Goal: Task Accomplishment & Management: Use online tool/utility

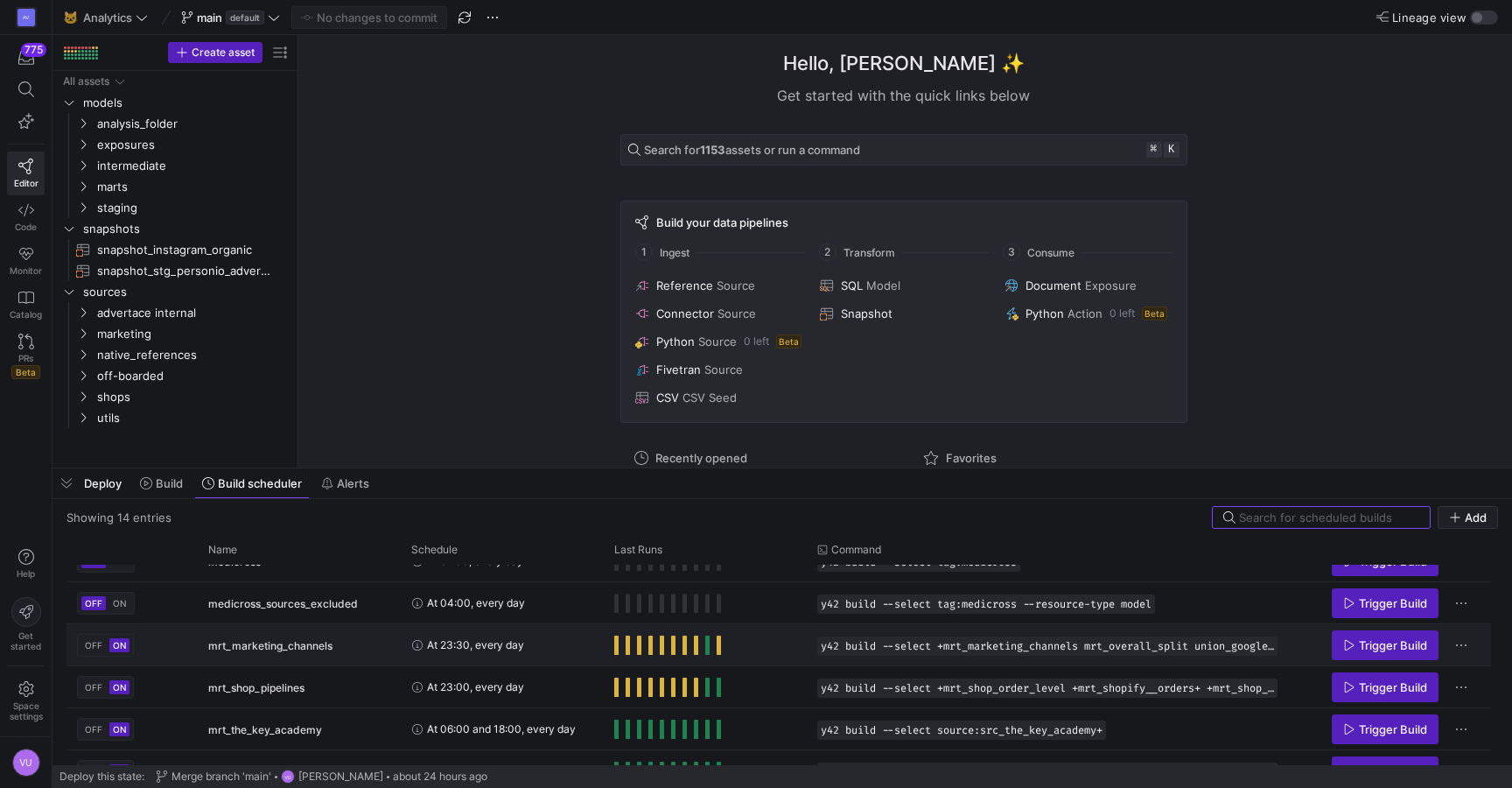
scroll to position [353, 0]
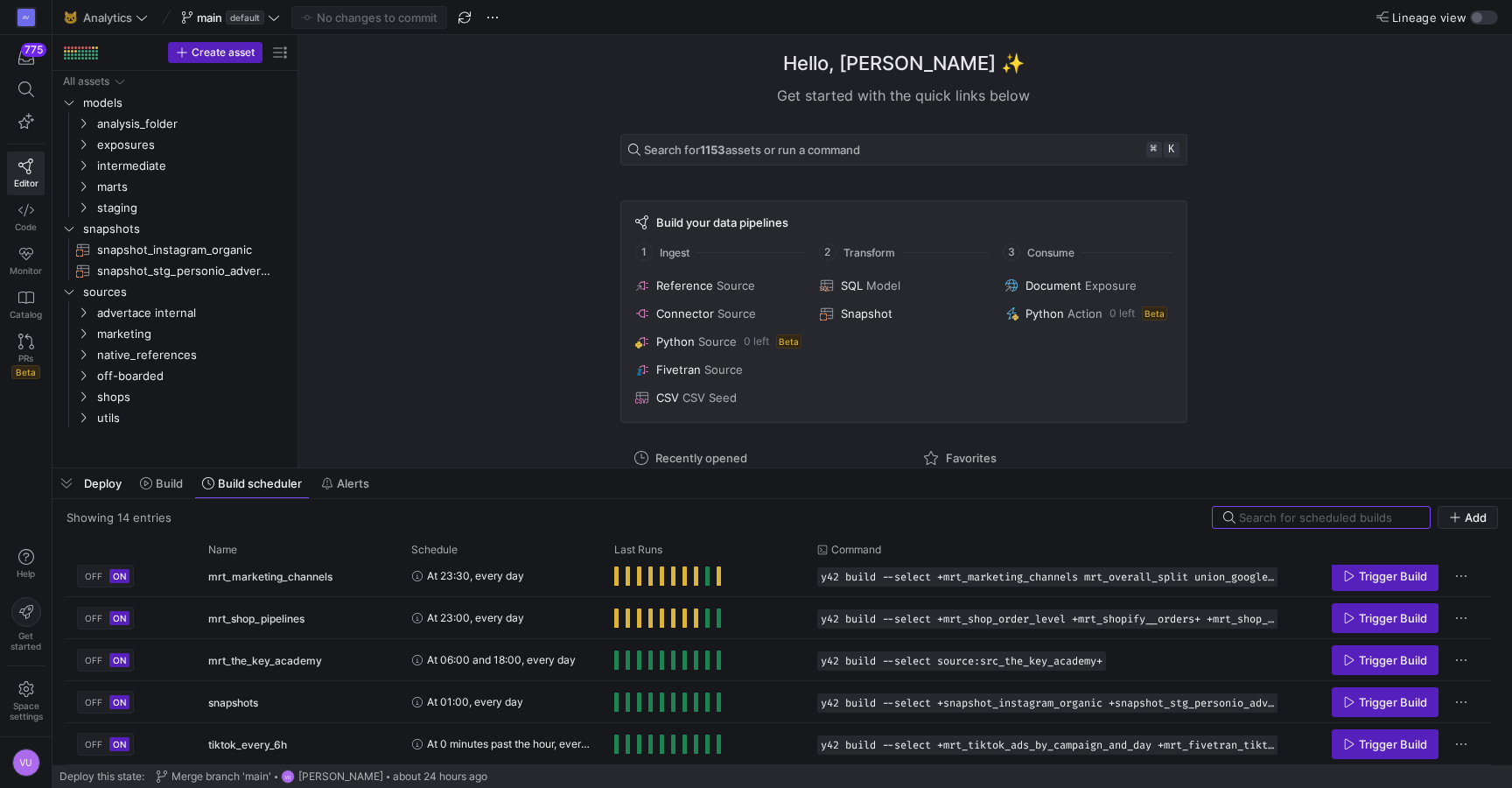
click at [391, 196] on div "Hello, Victor ✨ Get started with the quick links below Search for 1153 assets o…" at bounding box center [903, 251] width 1196 height 432
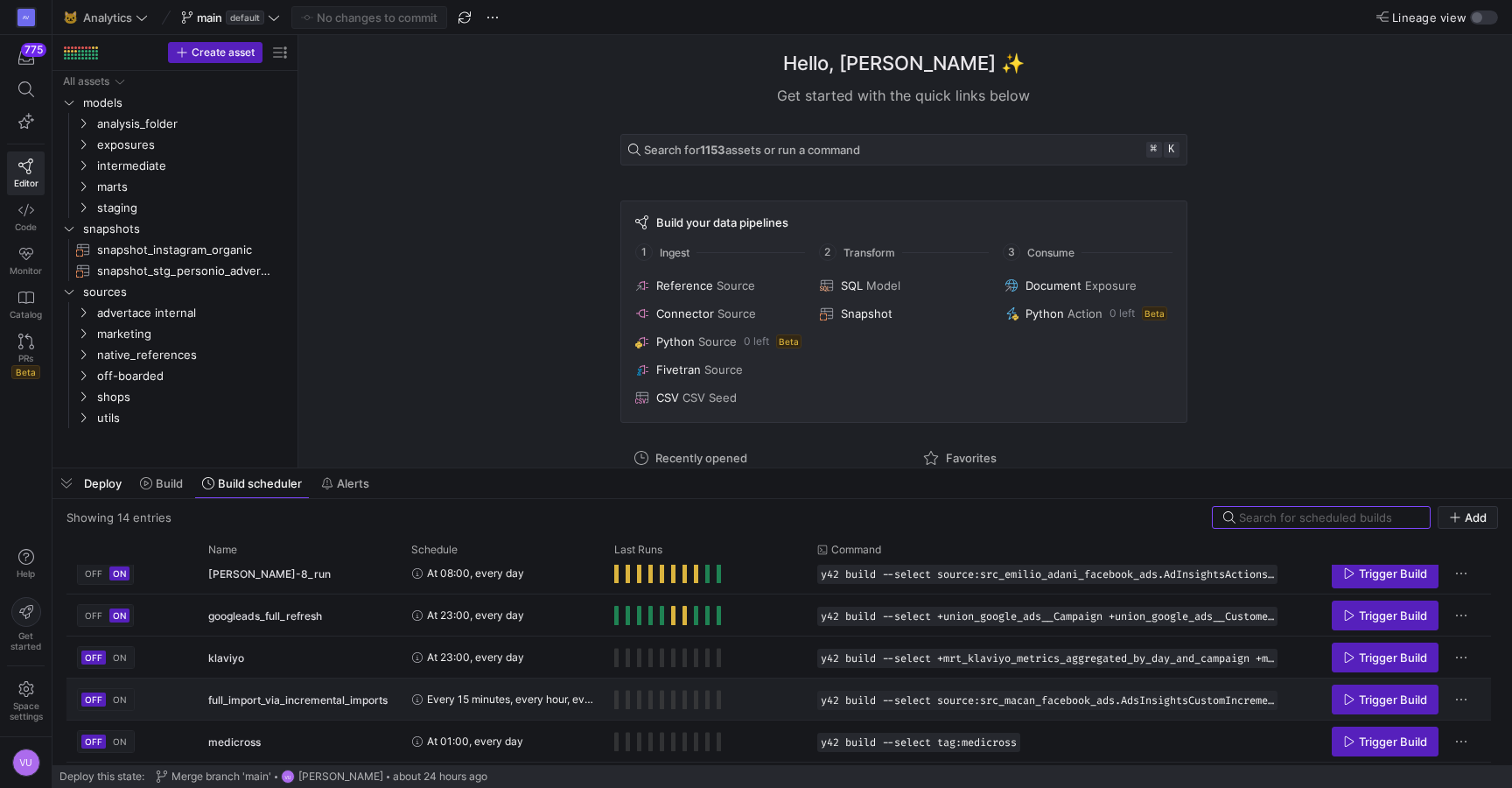
scroll to position [111, 0]
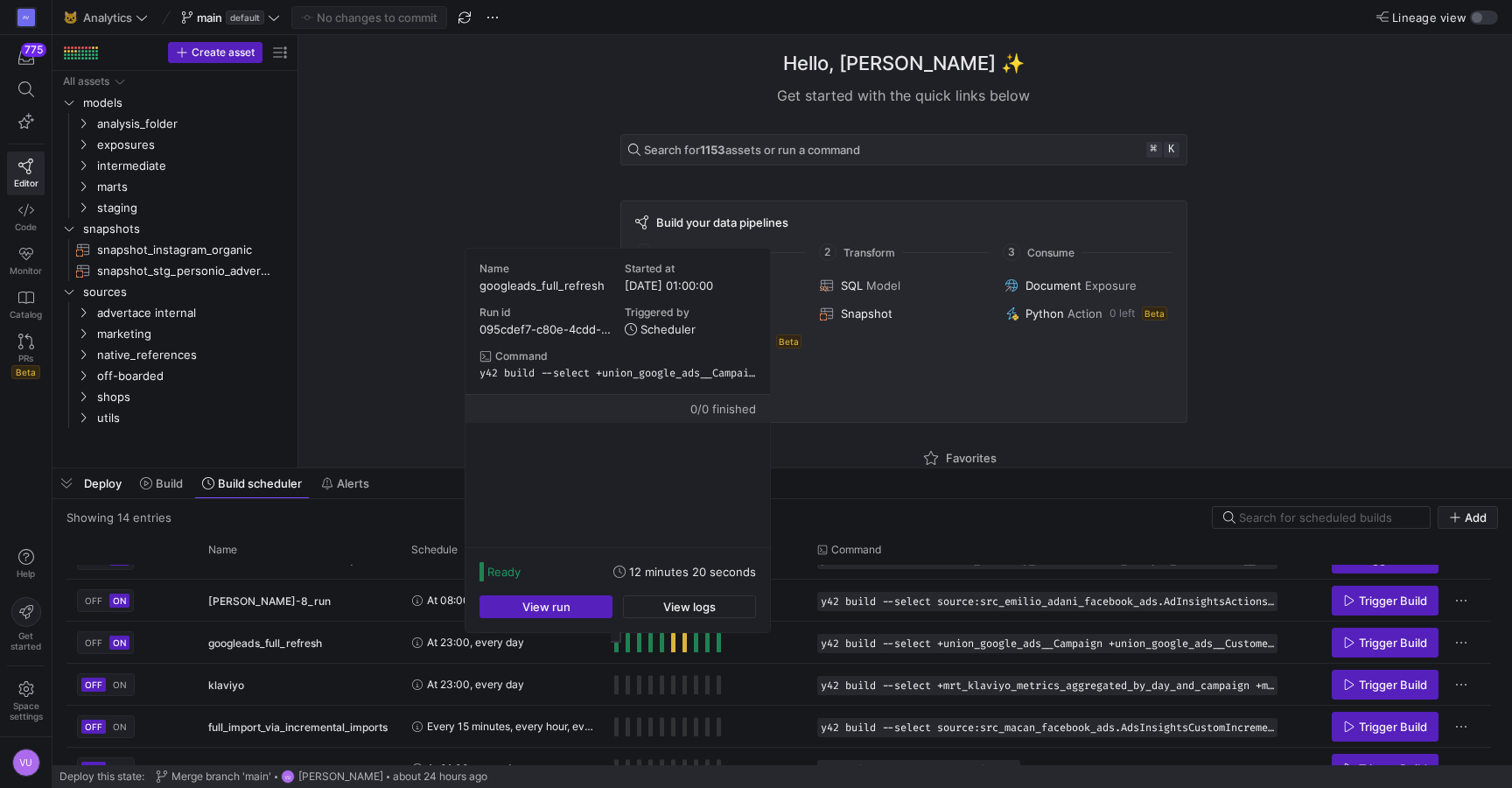
click at [615, 638] on body "AV 775 Editor Code Monitor Catalog PRs Beta Help Get started Space settings VU …" at bounding box center [756, 394] width 1512 height 788
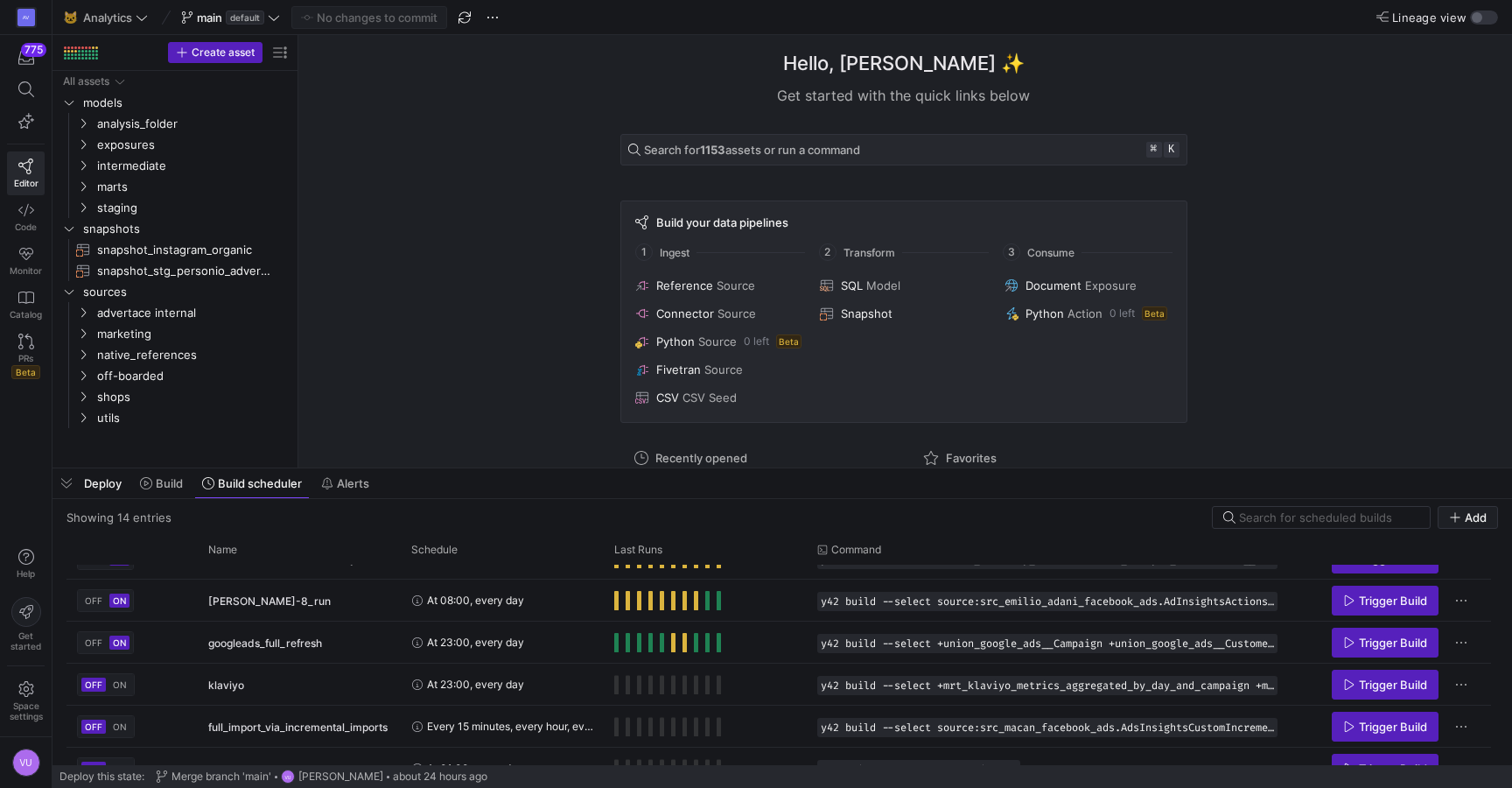
click at [440, 144] on div "Hello, Victor ✨ Get started with the quick links below Search for 1153 assets o…" at bounding box center [903, 251] width 1196 height 432
click at [23, 13] on div "AV" at bounding box center [26, 18] width 18 height 18
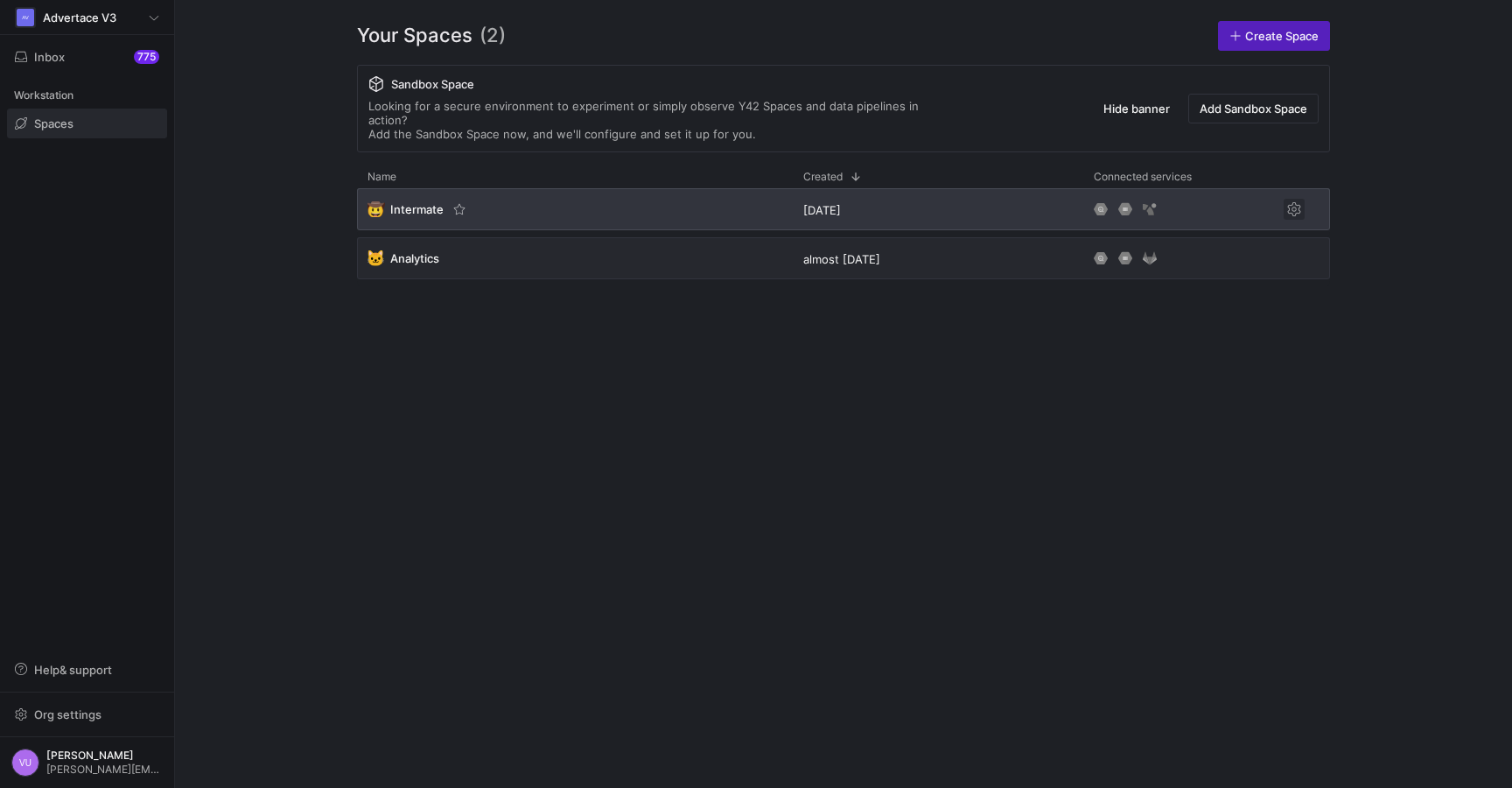
click at [1295, 199] on span "Press SPACE to select this row." at bounding box center [1295, 210] width 21 height 21
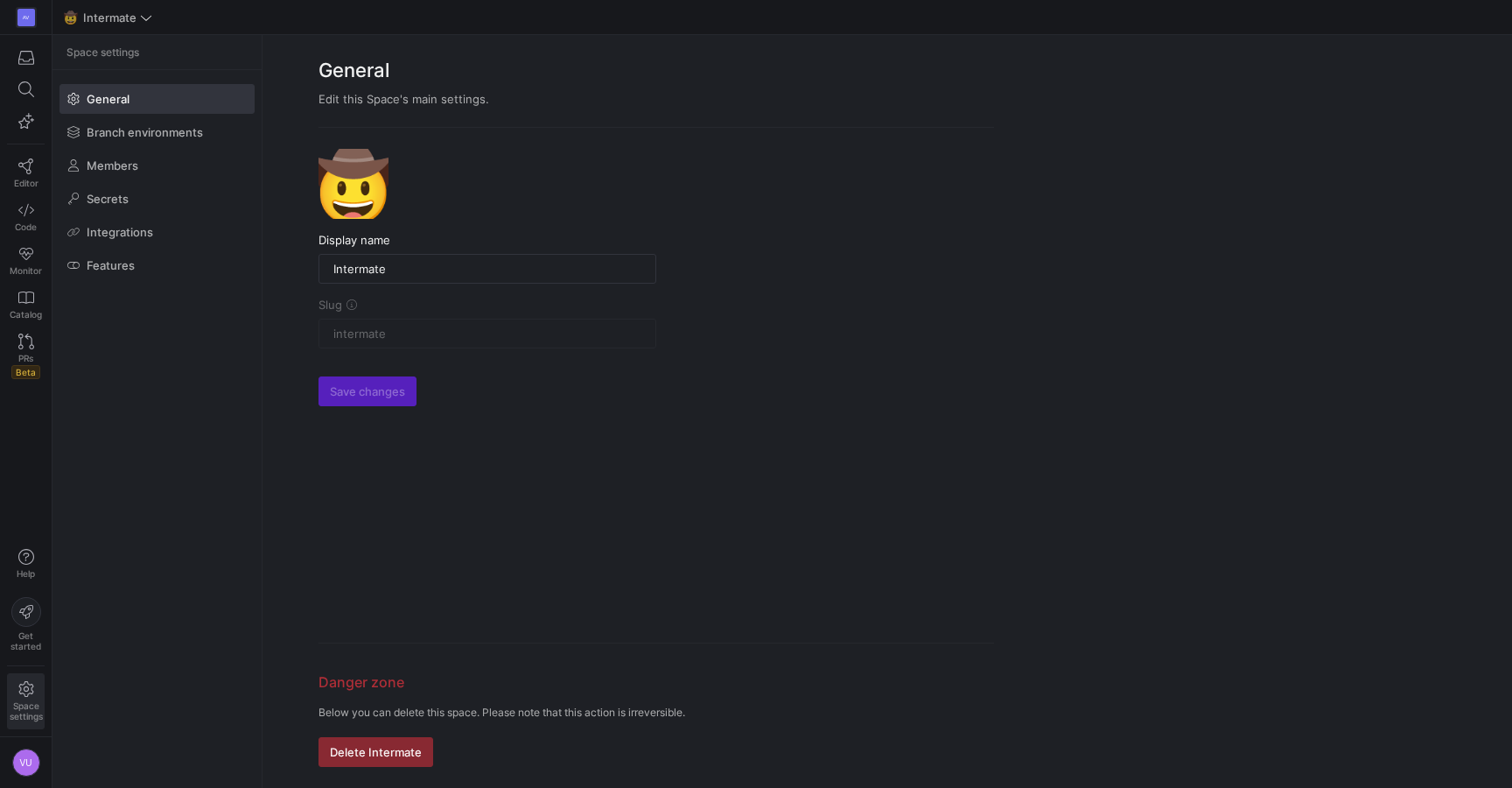
click at [94, 99] on span "General" at bounding box center [107, 99] width 43 height 14
click at [26, 58] on icon "button" at bounding box center [26, 58] width 16 height 16
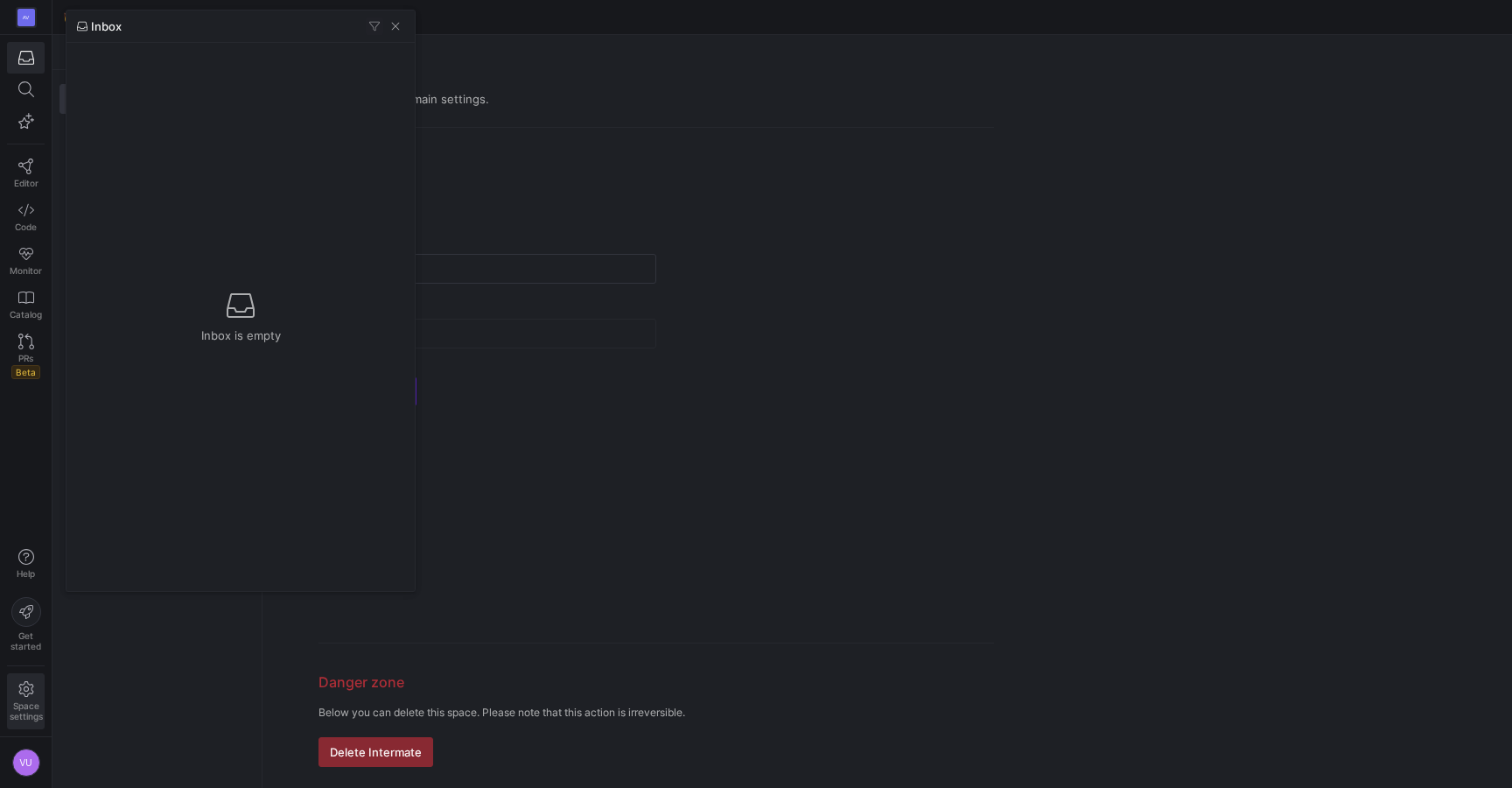
click at [20, 162] on div at bounding box center [756, 394] width 1512 height 788
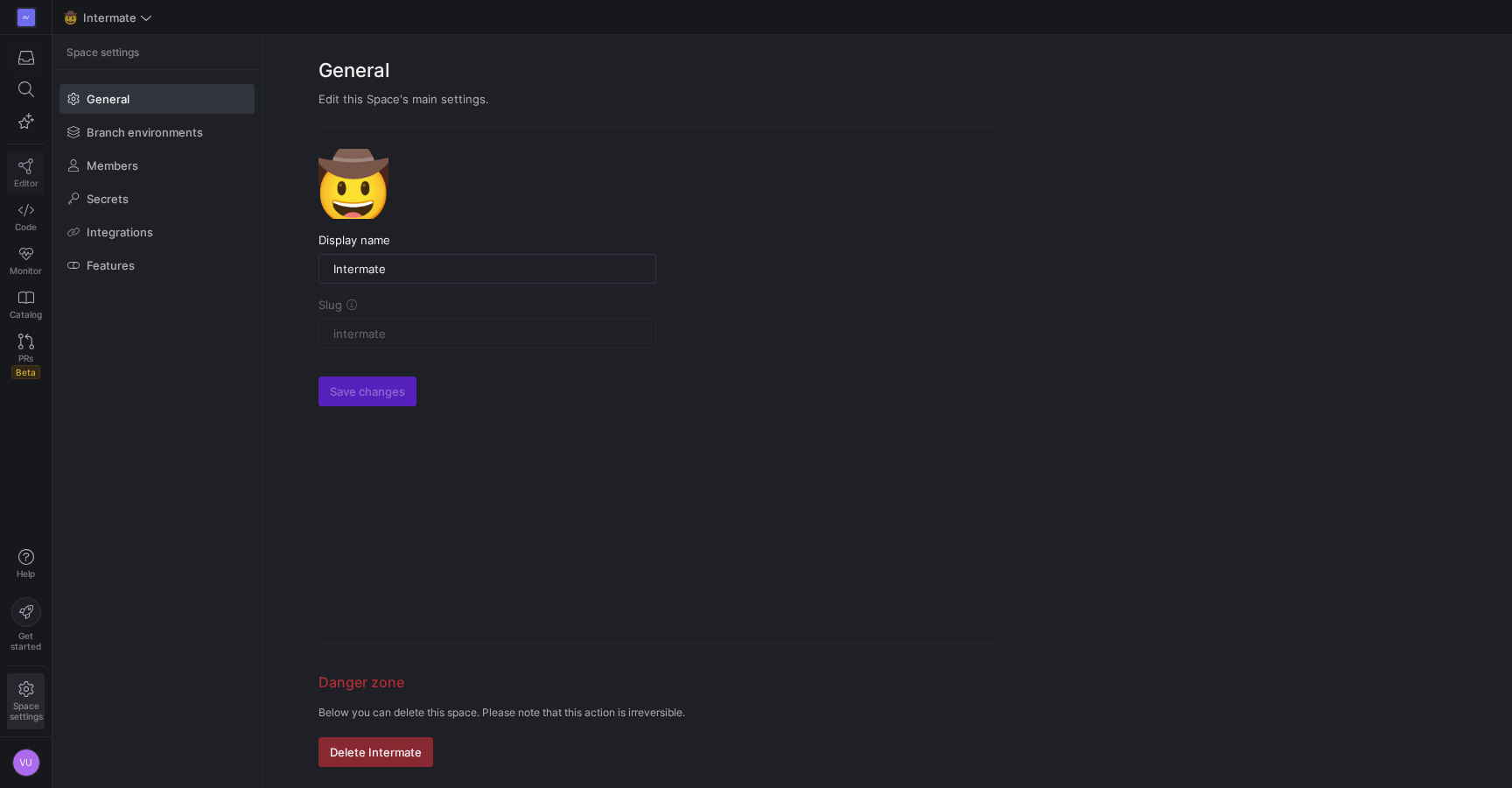
click at [22, 166] on icon at bounding box center [26, 166] width 15 height 16
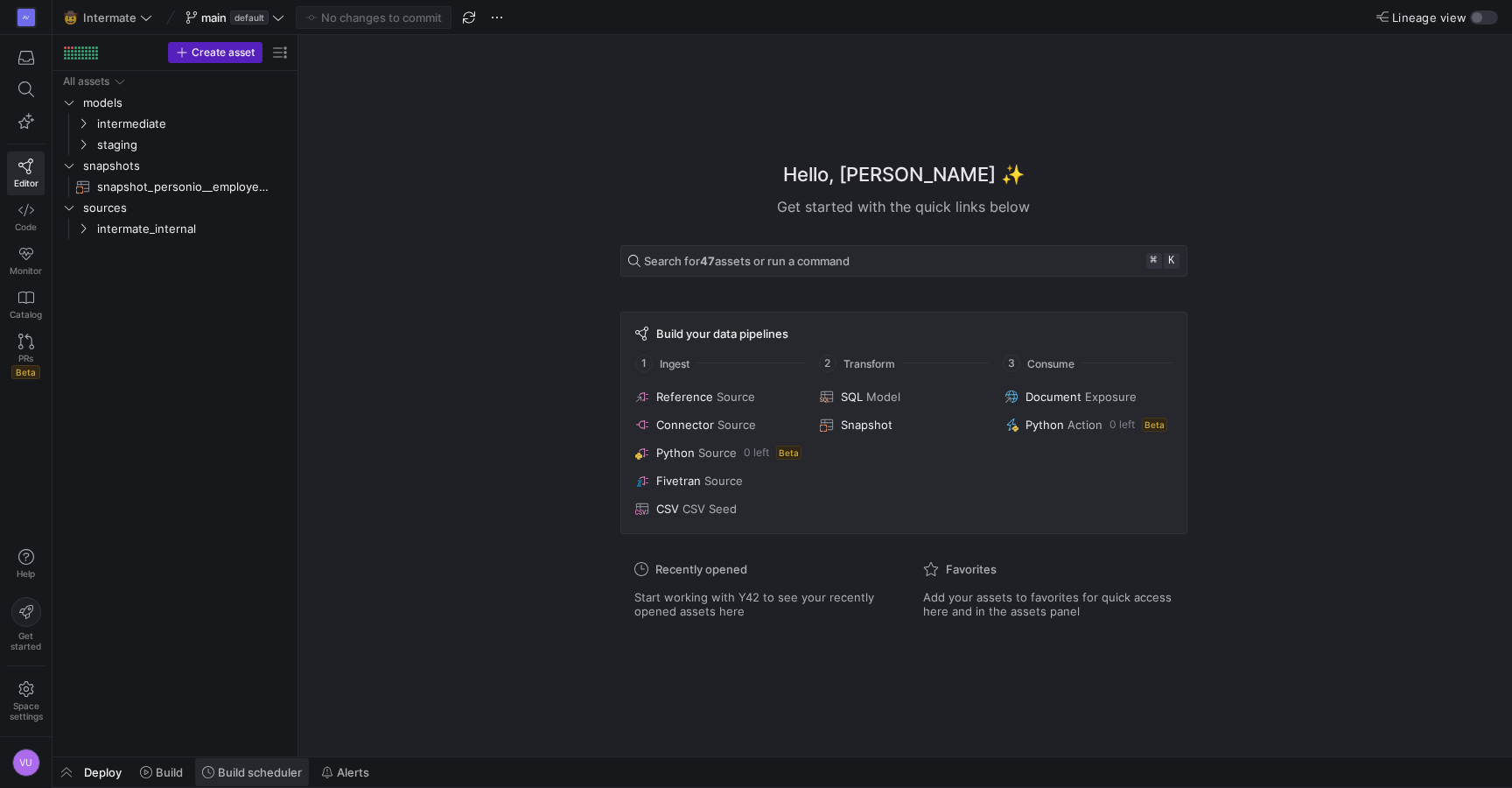
click at [249, 766] on span "Build scheduler" at bounding box center [260, 772] width 84 height 14
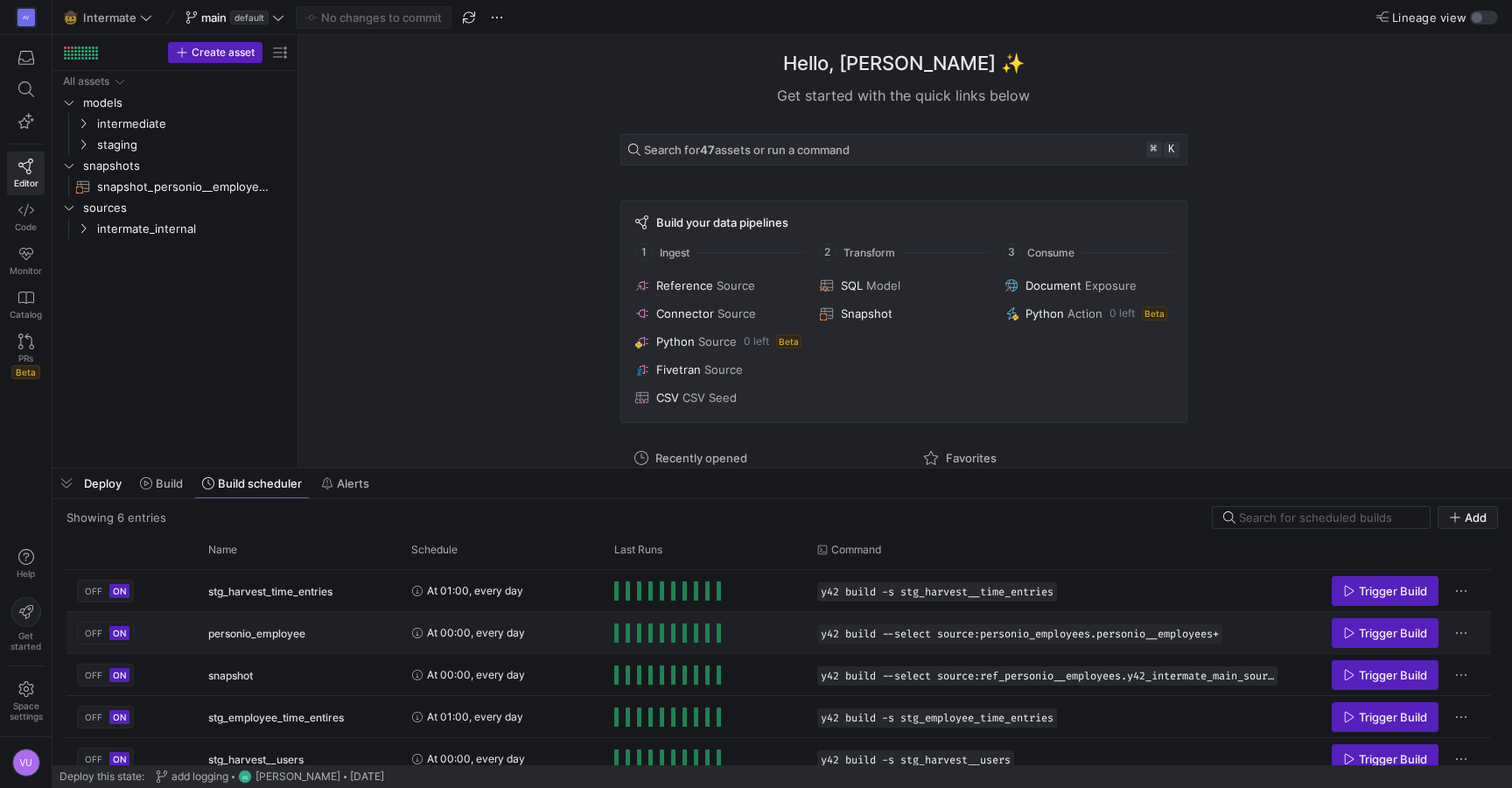
scroll to position [19, 0]
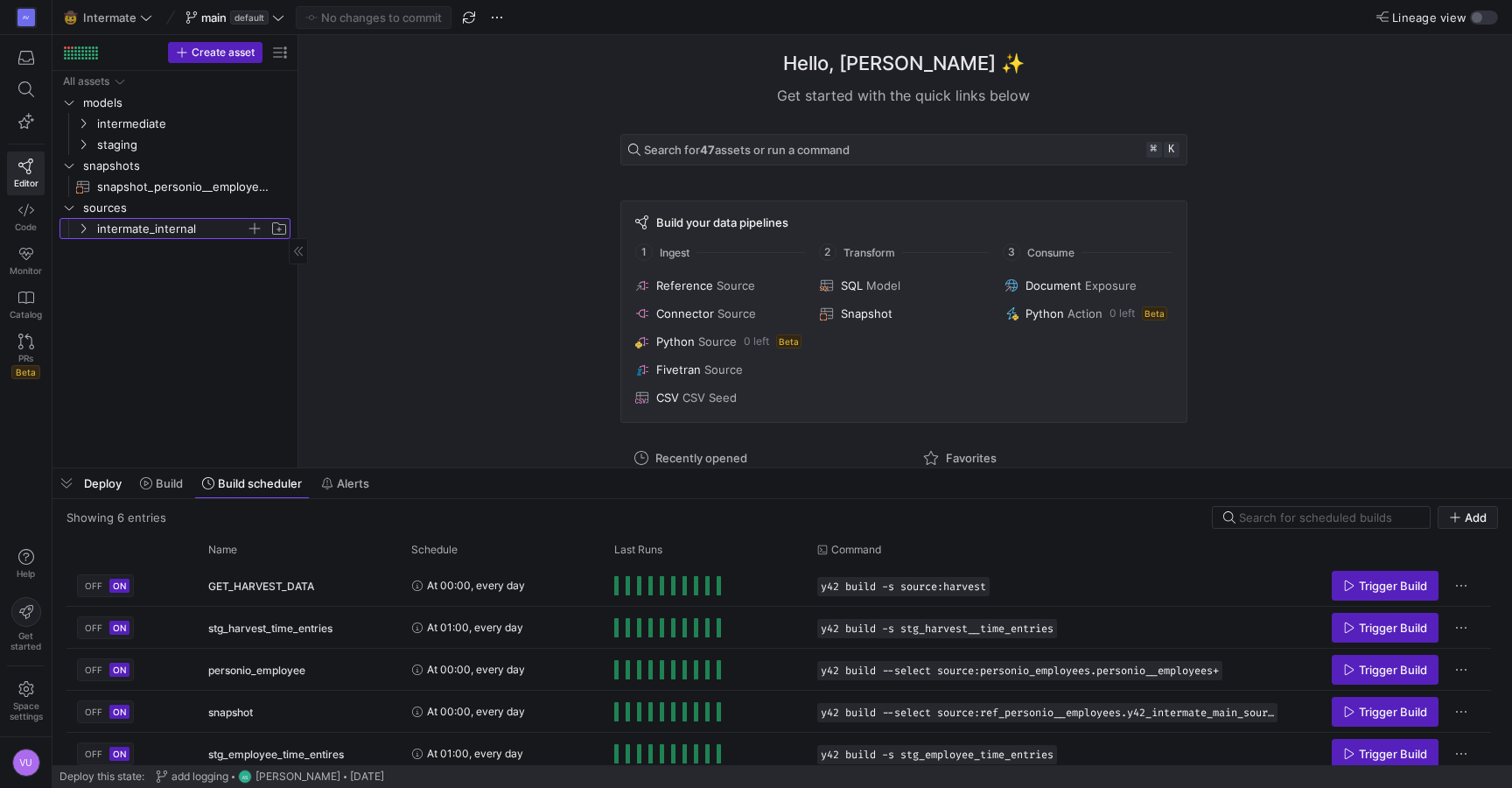
click at [78, 228] on icon "Press SPACE to select this row." at bounding box center [84, 229] width 12 height 11
click at [78, 228] on icon at bounding box center [84, 229] width 12 height 11
click at [85, 144] on icon "Press SPACE to select this row." at bounding box center [84, 144] width 12 height 11
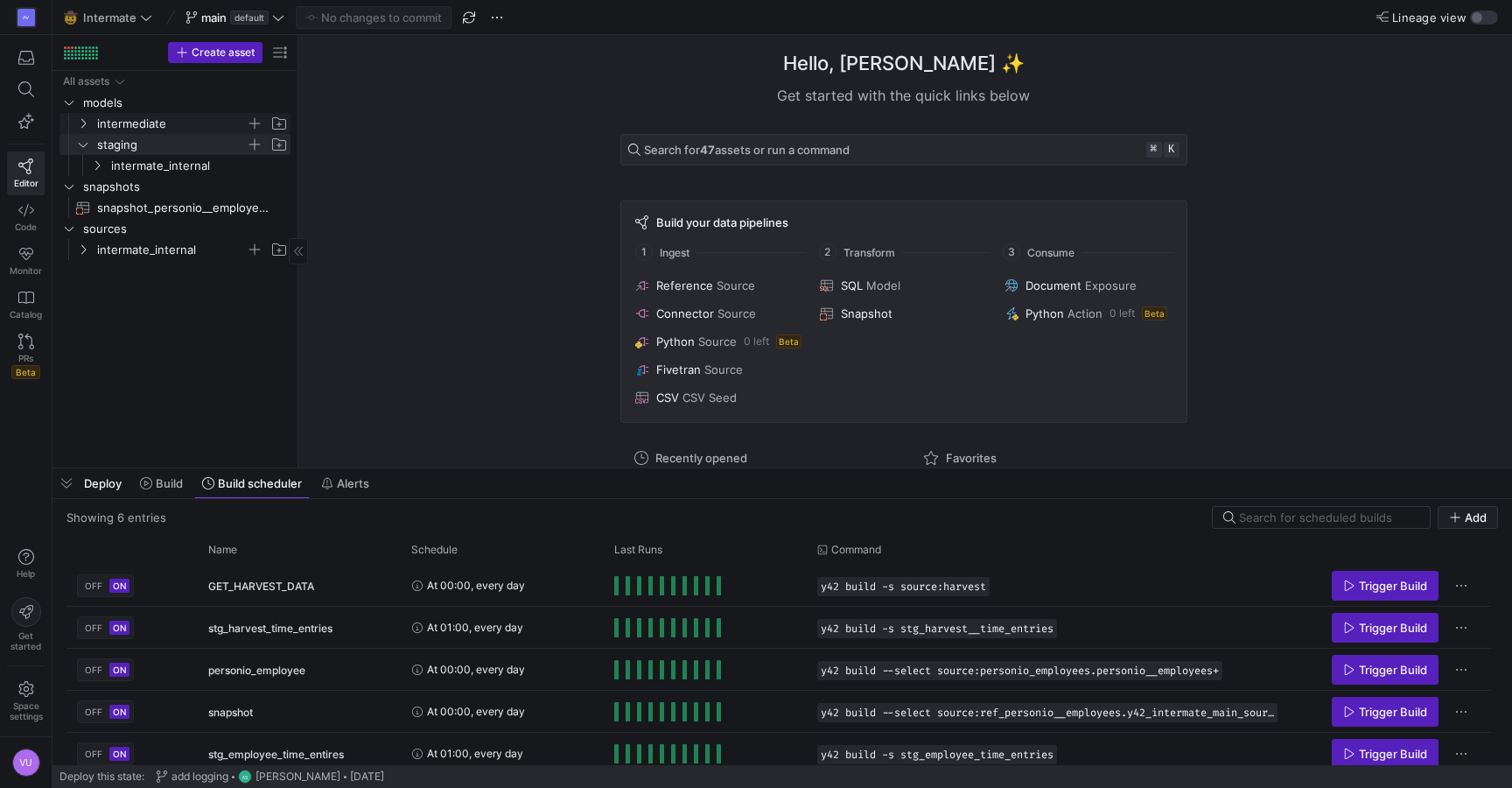
click at [83, 121] on icon "Press SPACE to select this row." at bounding box center [83, 123] width 4 height 10
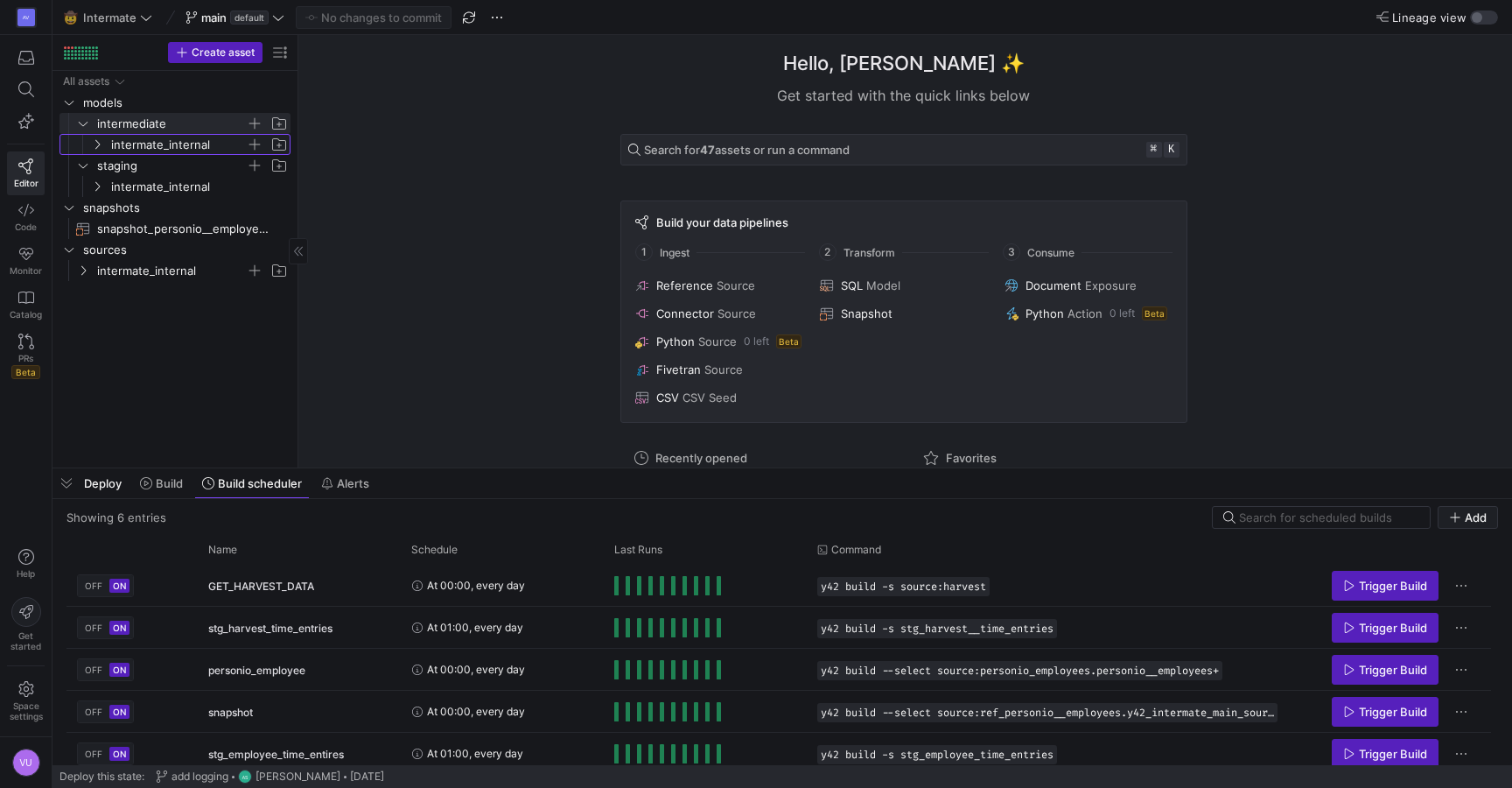
click at [99, 142] on icon "Press SPACE to select this row." at bounding box center [97, 144] width 12 height 11
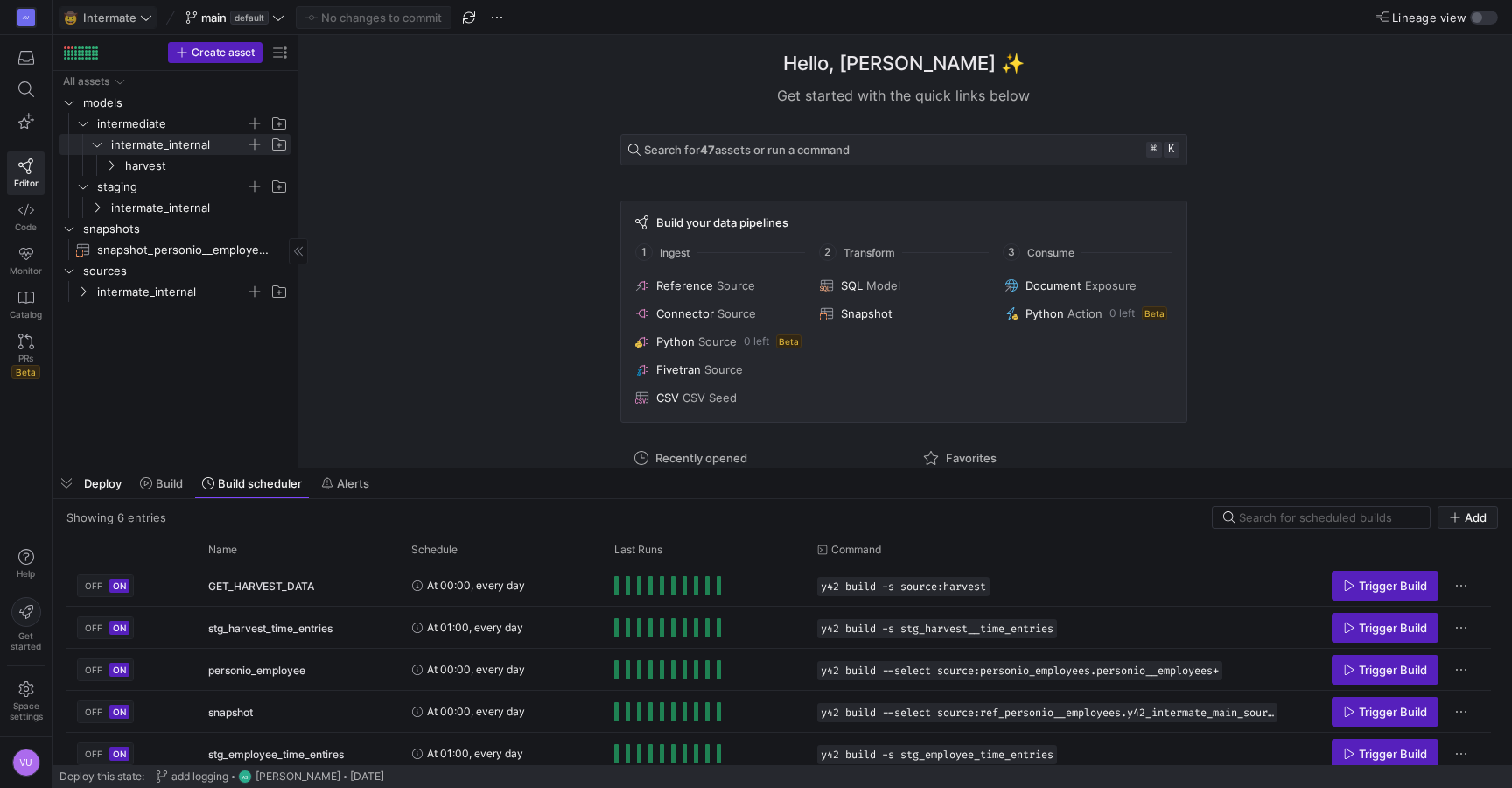
click at [133, 16] on span "Intermate" at bounding box center [109, 18] width 54 height 14
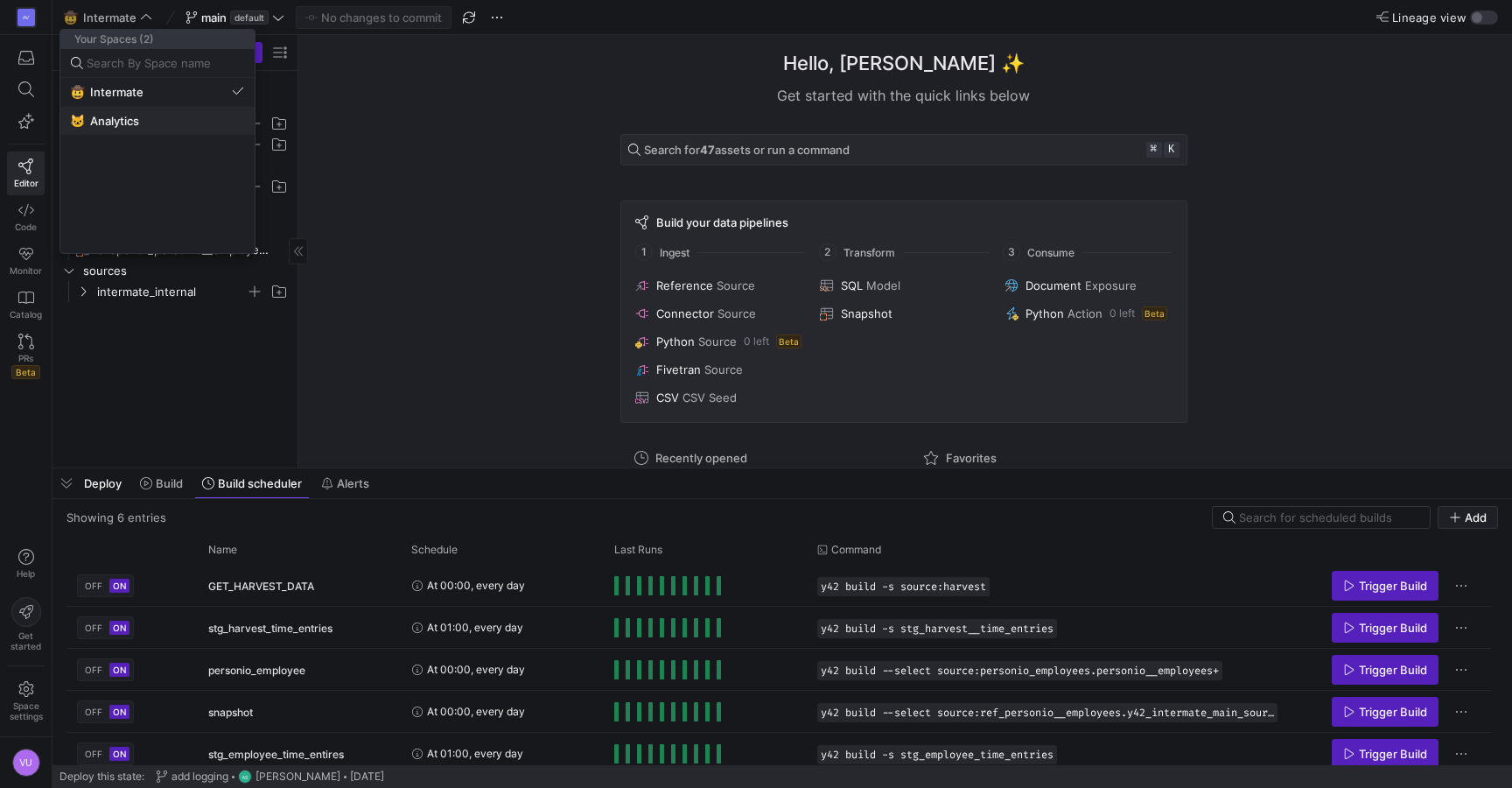
click at [113, 116] on span "Analytics" at bounding box center [114, 121] width 49 height 14
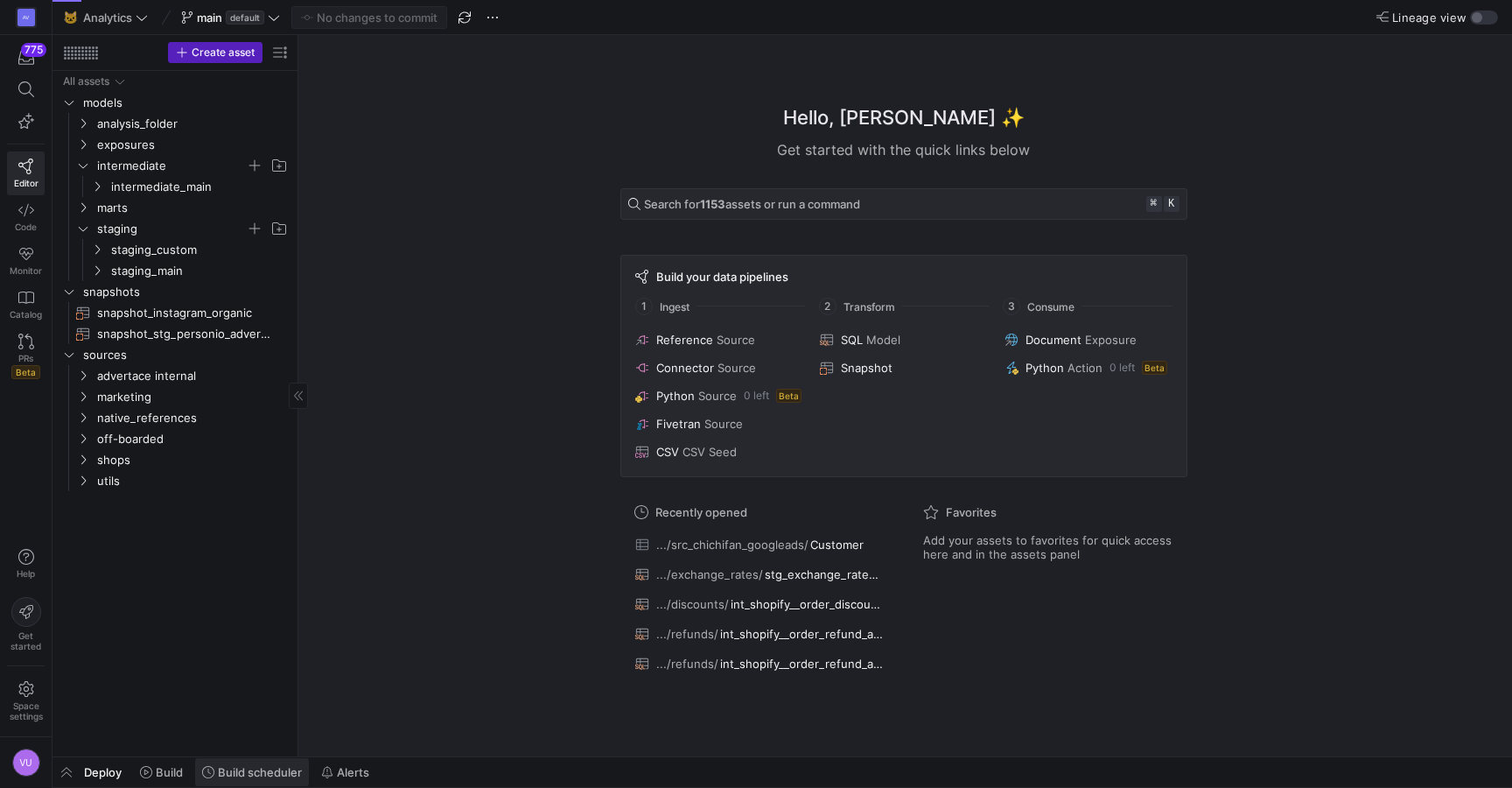
click at [245, 769] on span "Build scheduler" at bounding box center [260, 772] width 84 height 14
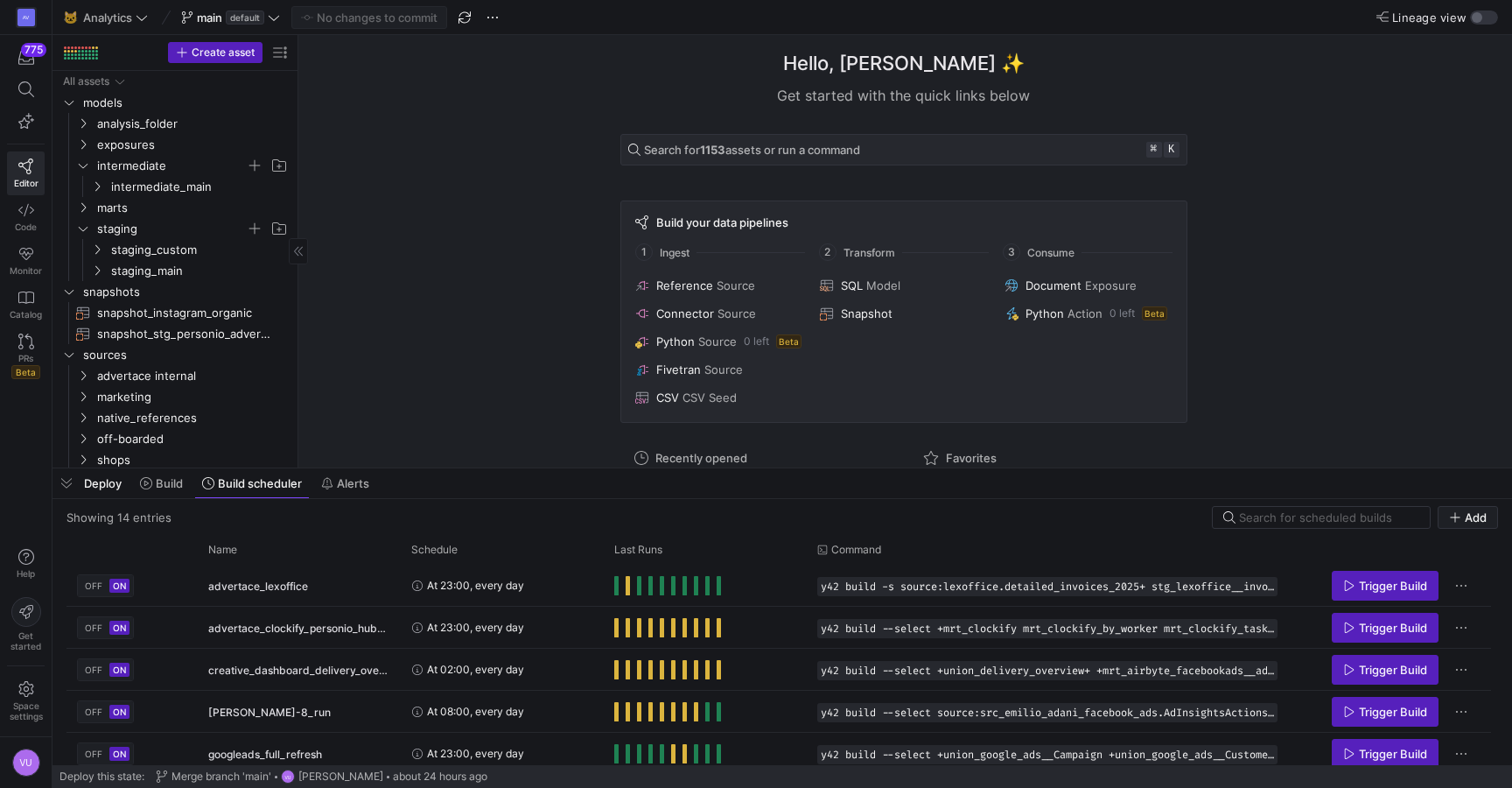
click at [410, 240] on div "Hello, Victor ✨ Get started with the quick links below Search for 1153 assets o…" at bounding box center [903, 251] width 1196 height 432
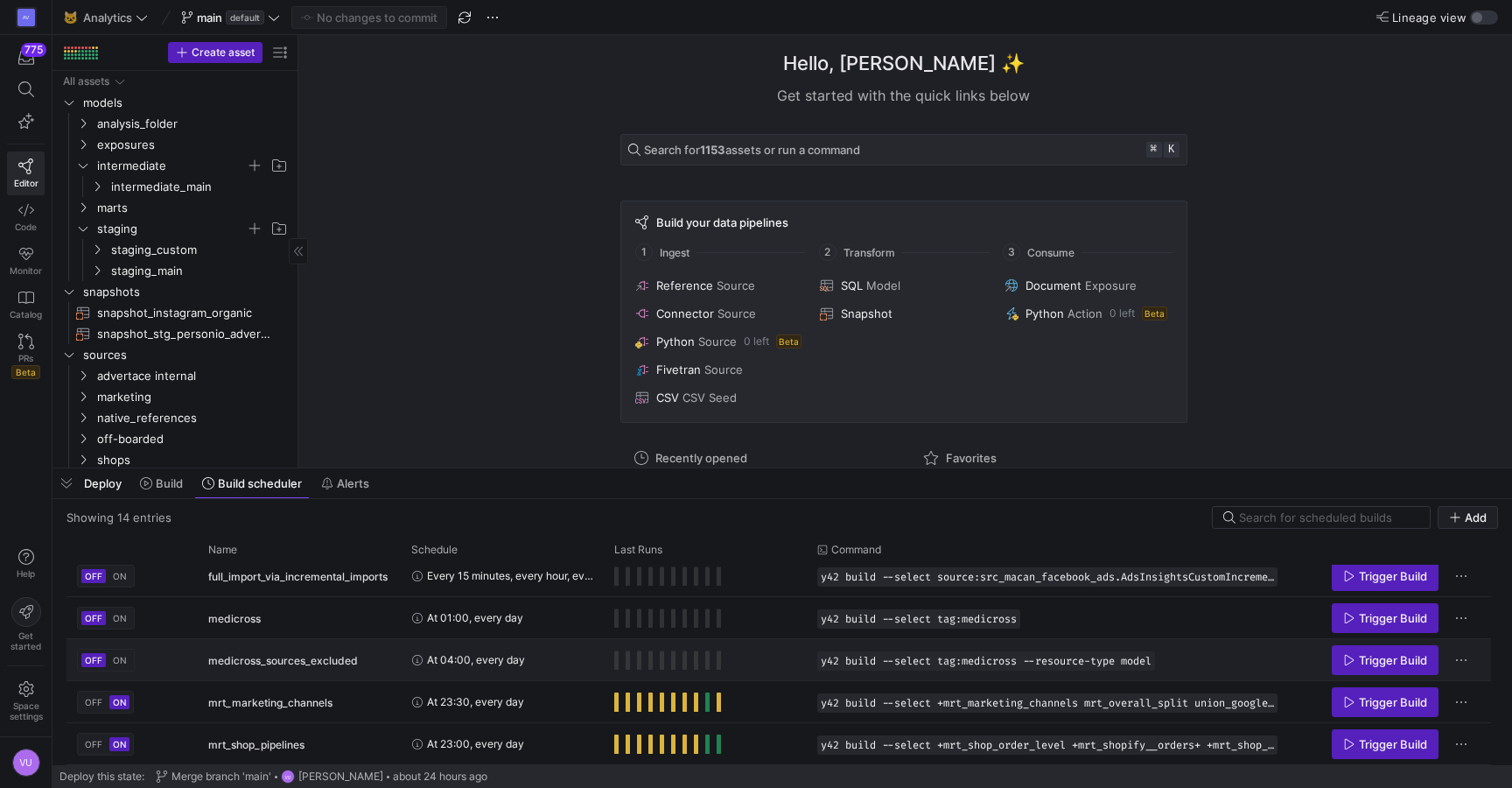
scroll to position [276, 0]
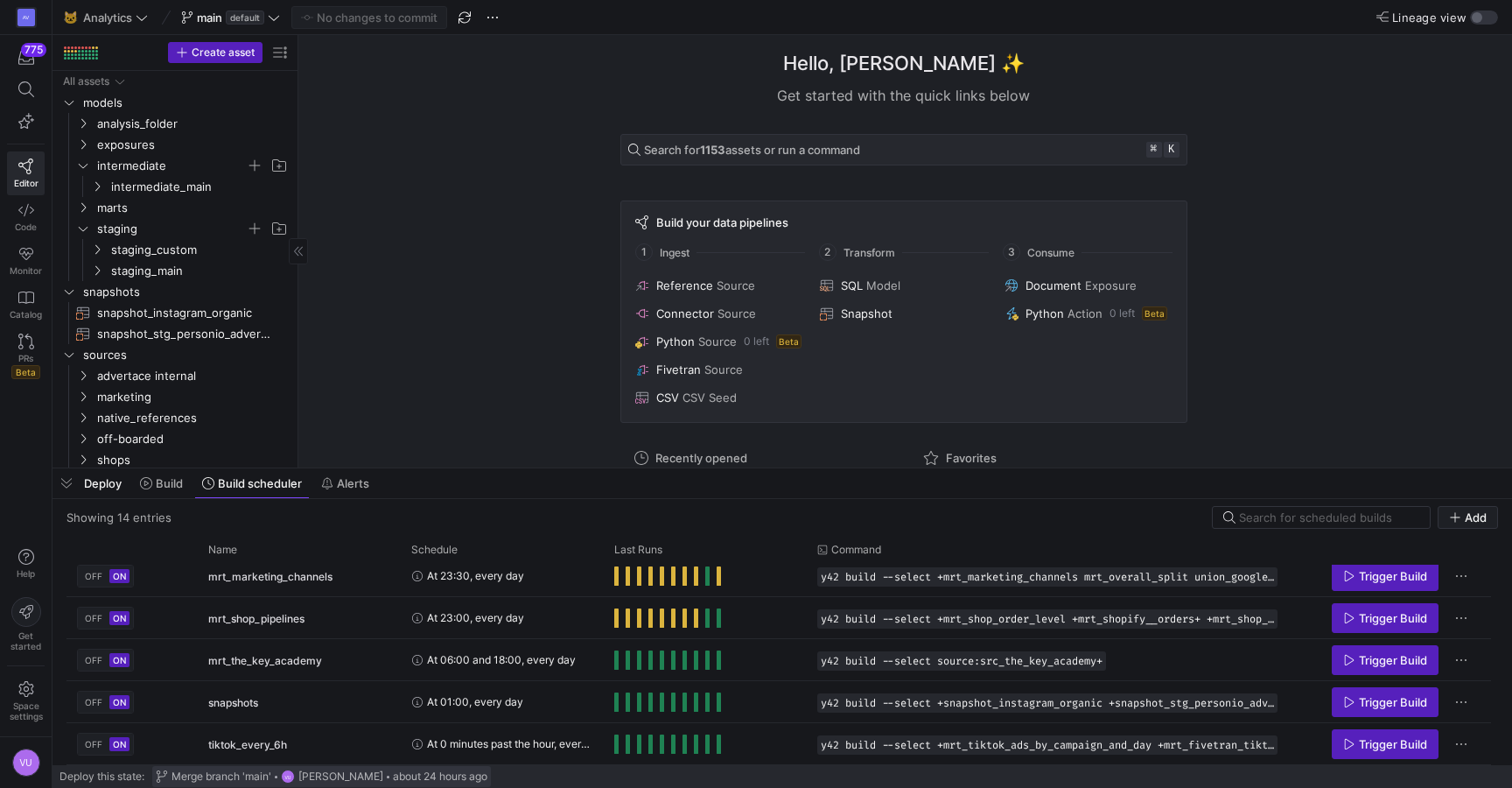
click at [224, 774] on span "Merge branch 'main'" at bounding box center [221, 777] width 99 height 12
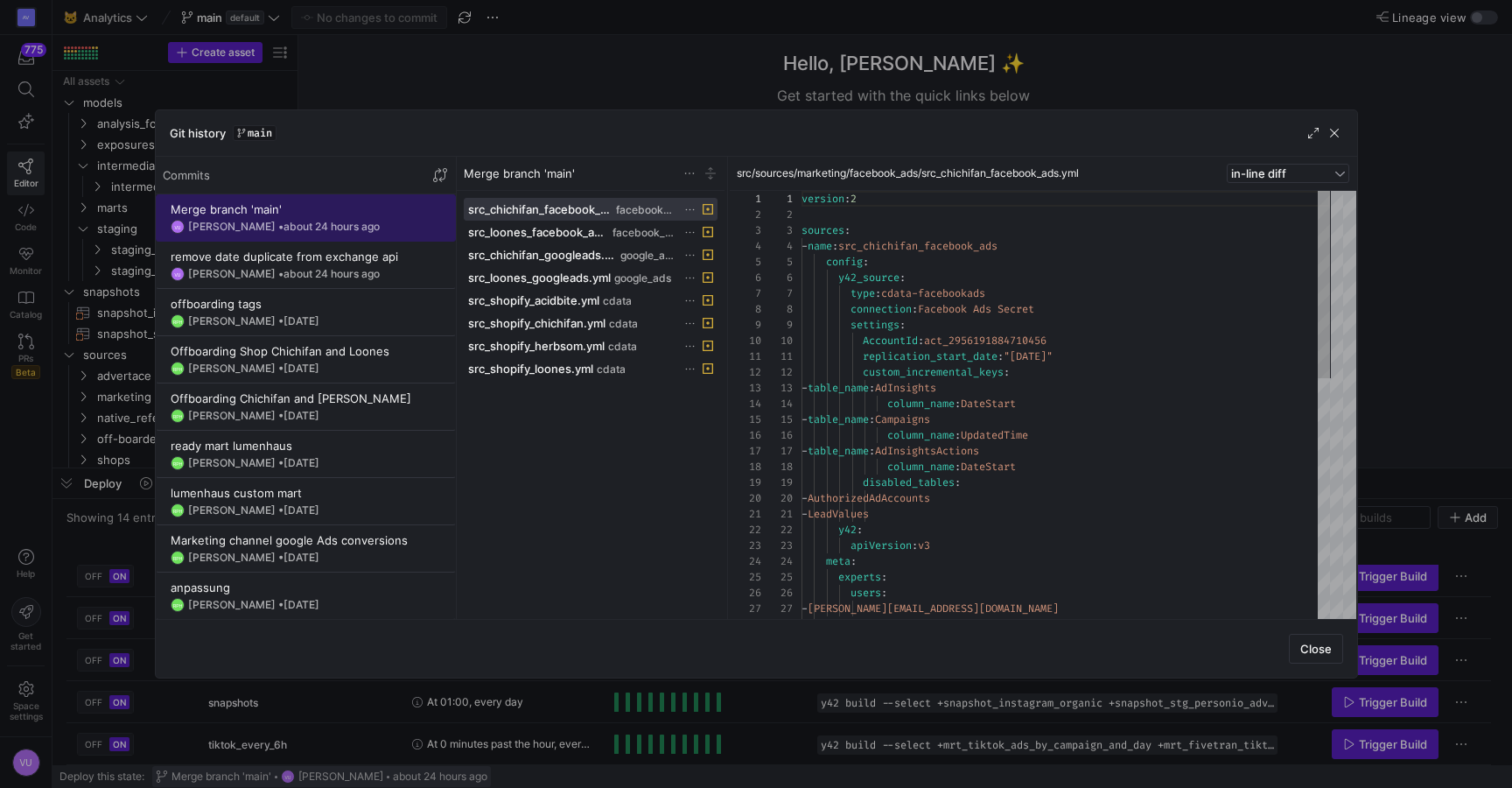
scroll to position [158, 0]
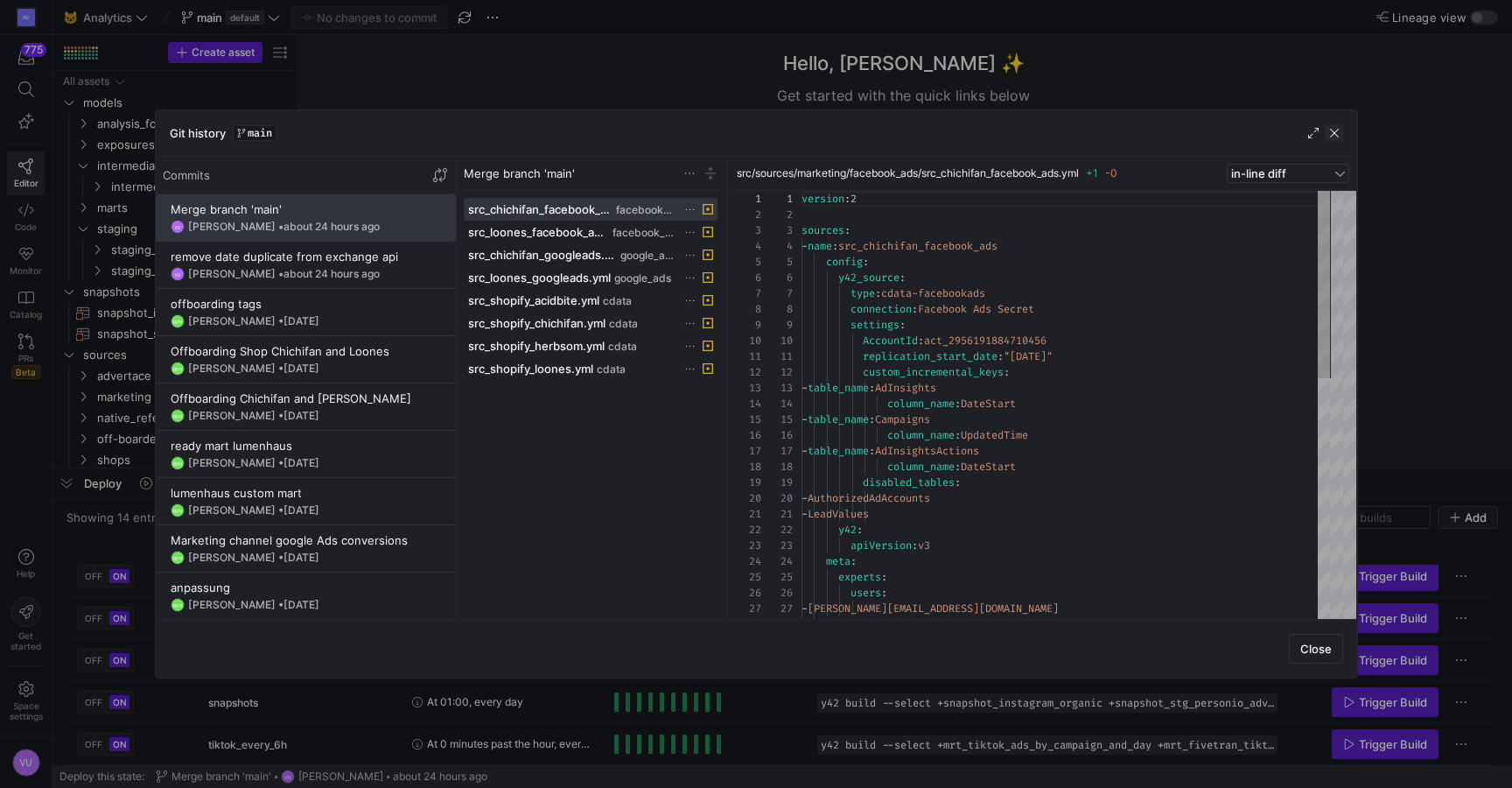
click at [1330, 128] on span "button" at bounding box center [1335, 133] width 18 height 18
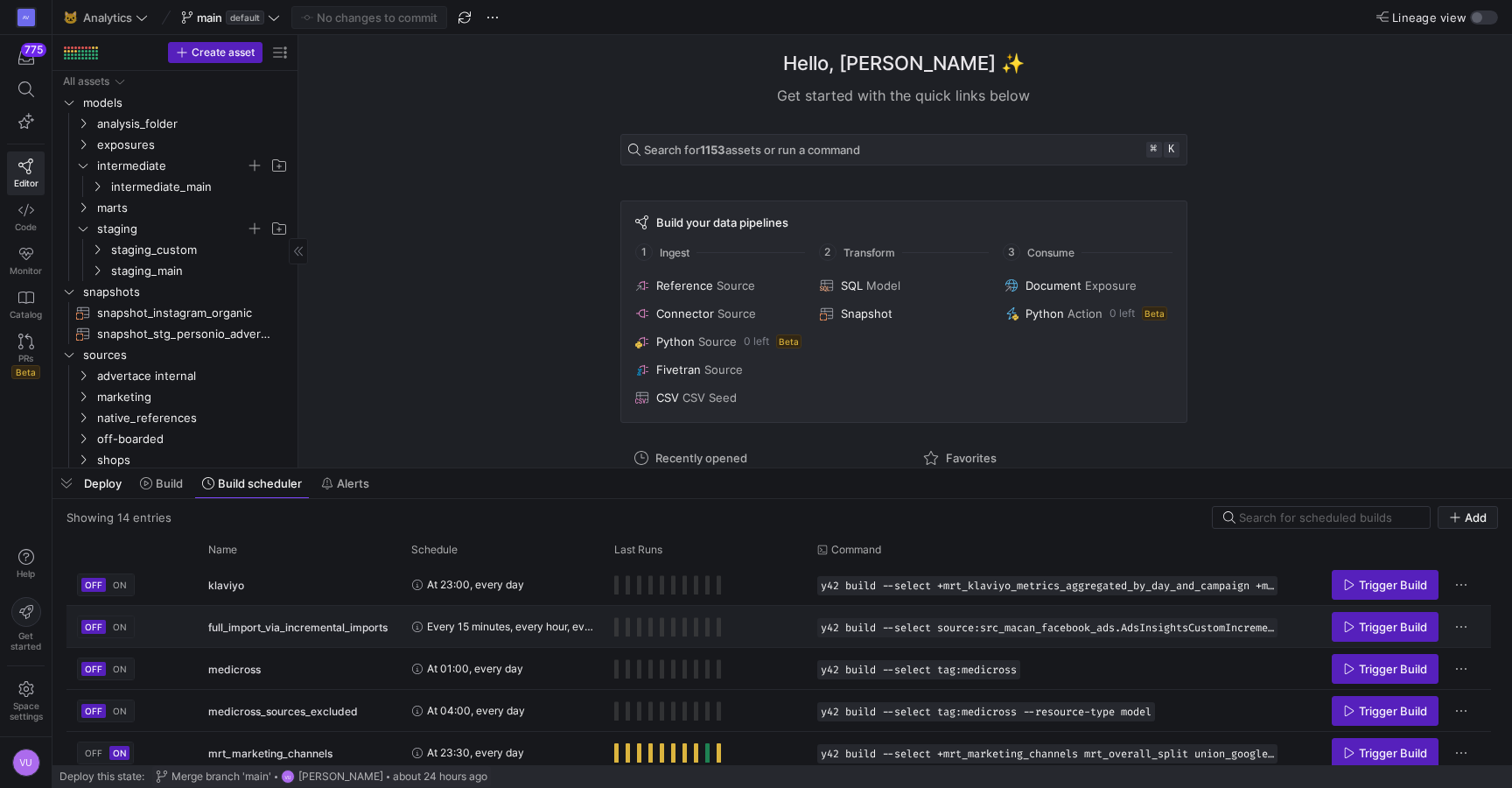
scroll to position [190, 0]
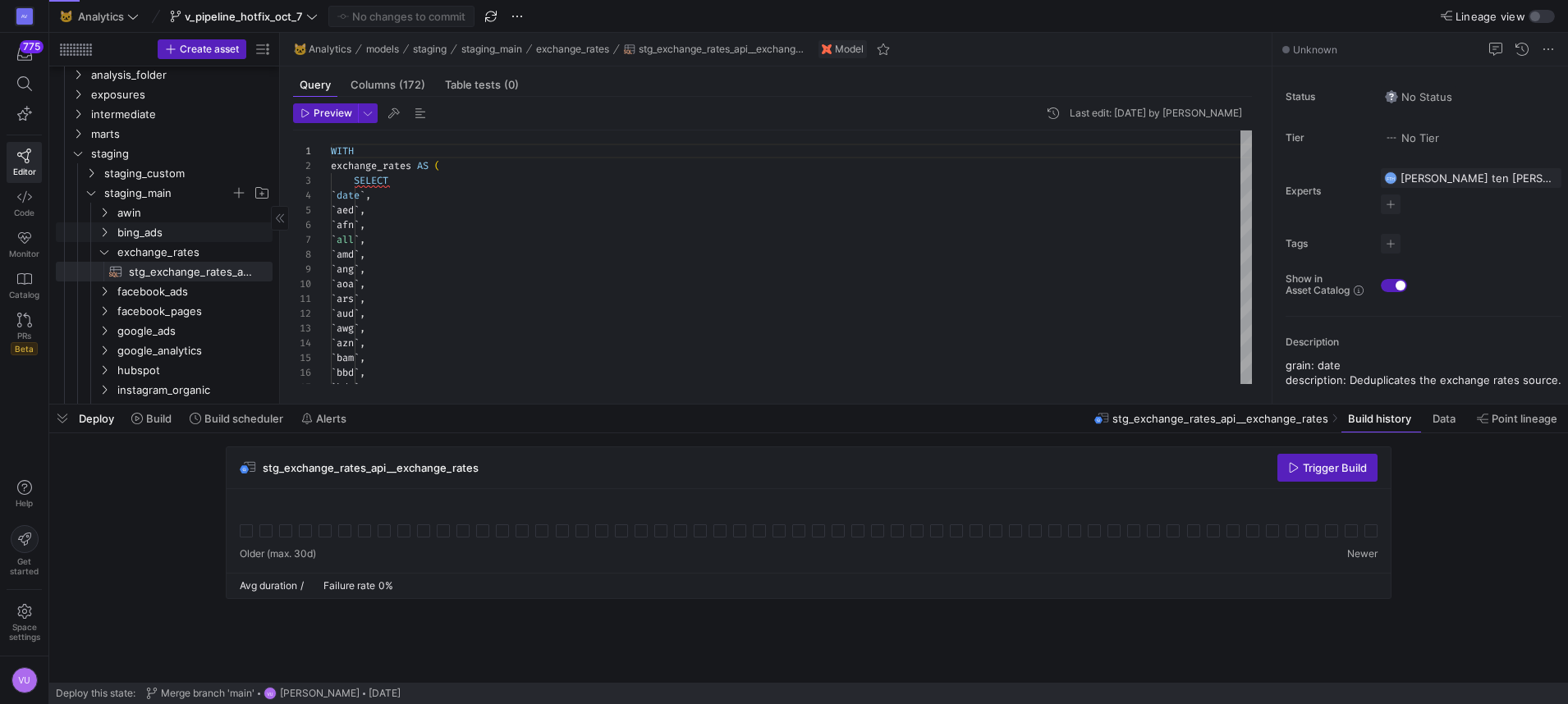
scroll to position [79, 0]
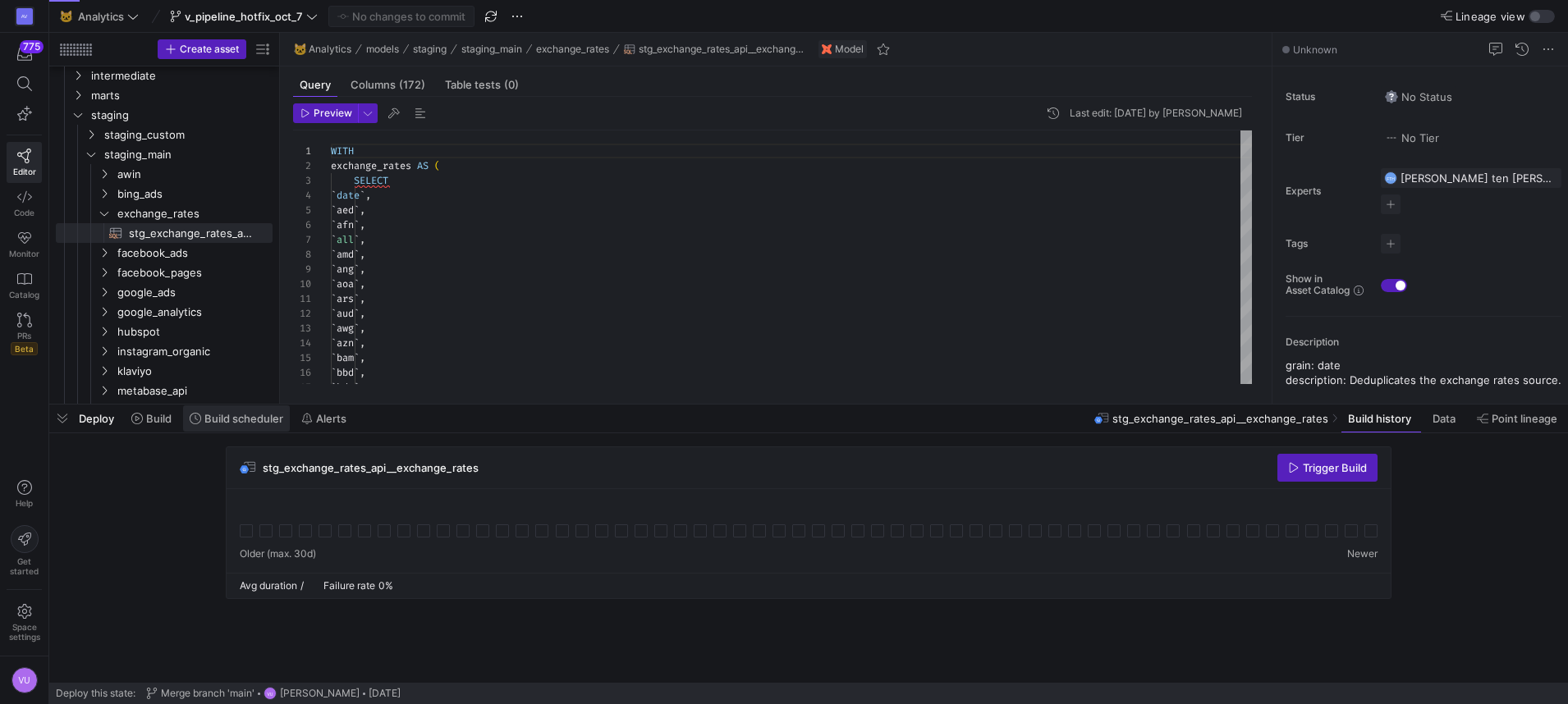
click at [233, 414] on span "Build scheduler" at bounding box center [244, 418] width 78 height 13
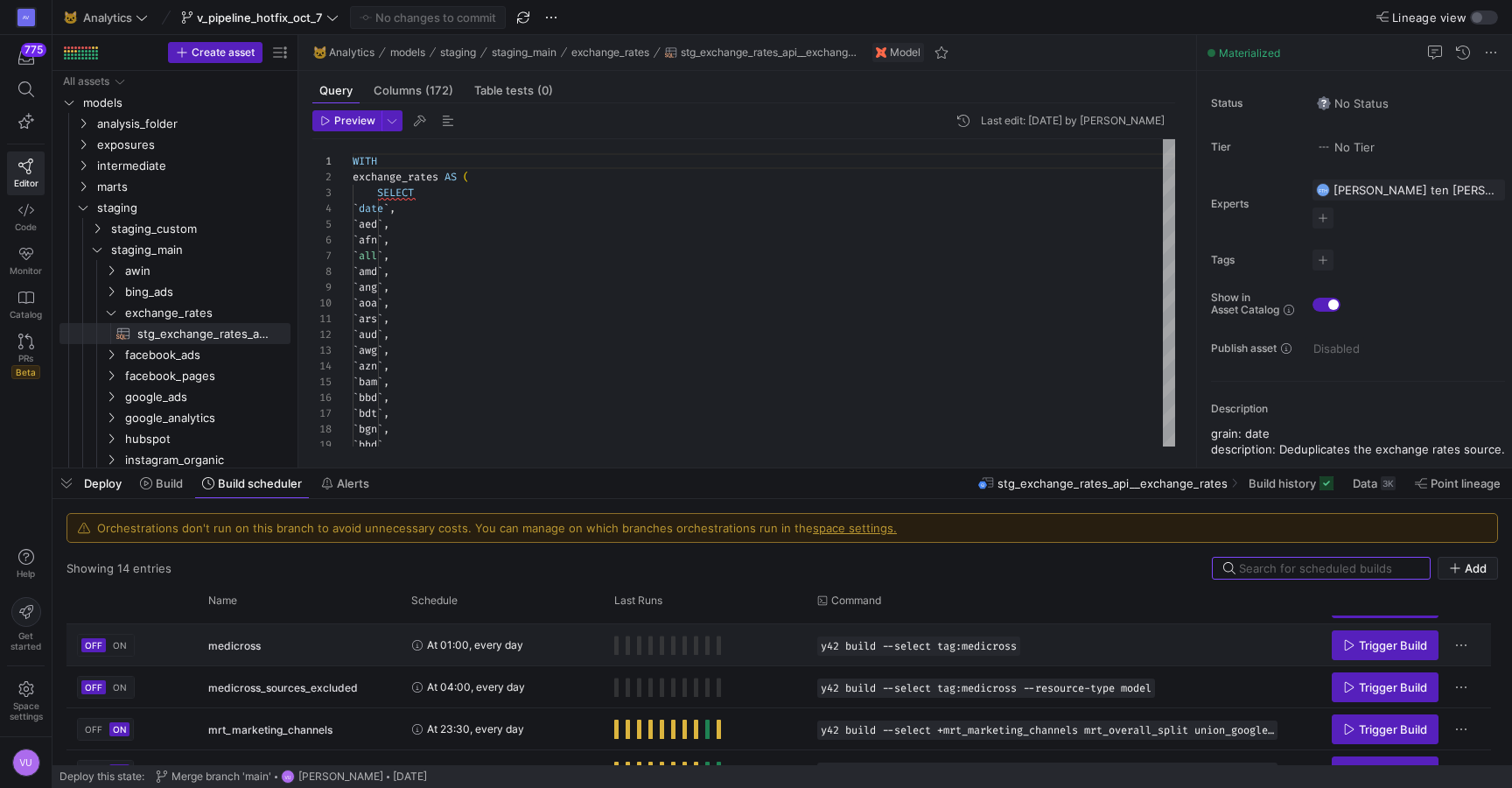
scroll to position [253, 0]
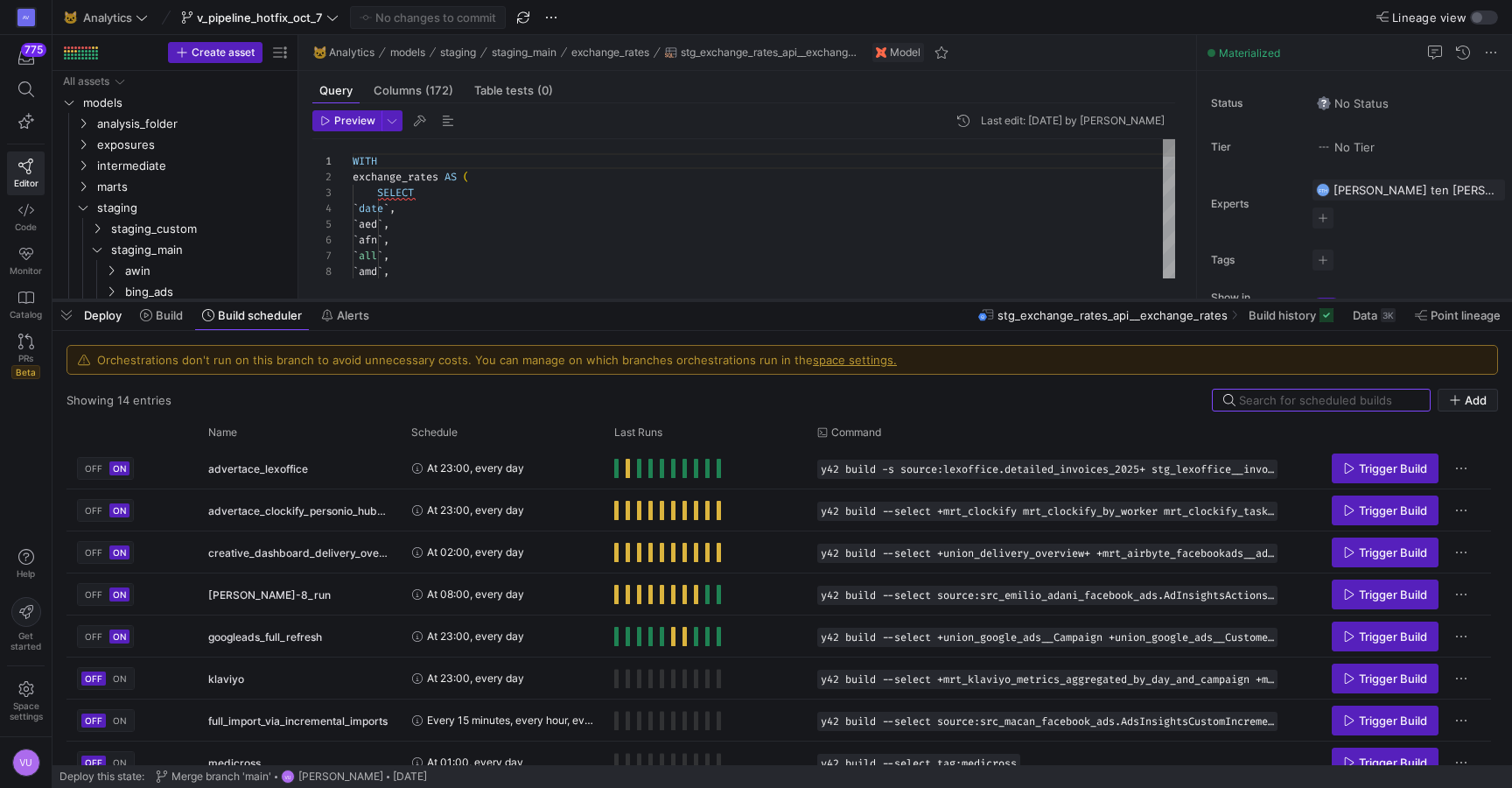
drag, startPoint x: 741, startPoint y: 466, endPoint x: 763, endPoint y: 298, distance: 169.4
click at [763, 298] on div at bounding box center [782, 300] width 1460 height 7
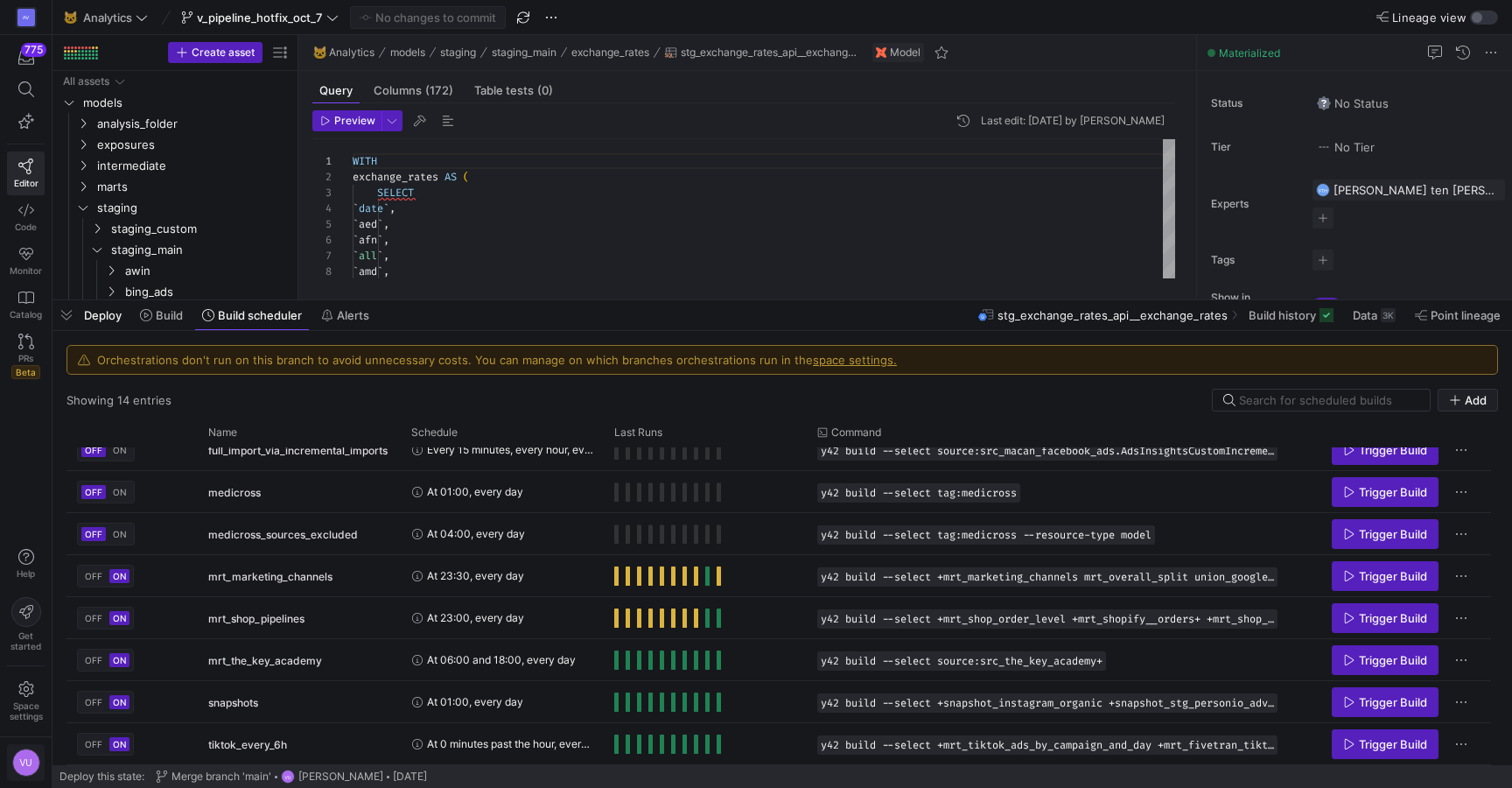
click at [23, 759] on div "VU" at bounding box center [26, 762] width 28 height 28
click at [51, 725] on span "Sign out" at bounding box center [57, 729] width 46 height 14
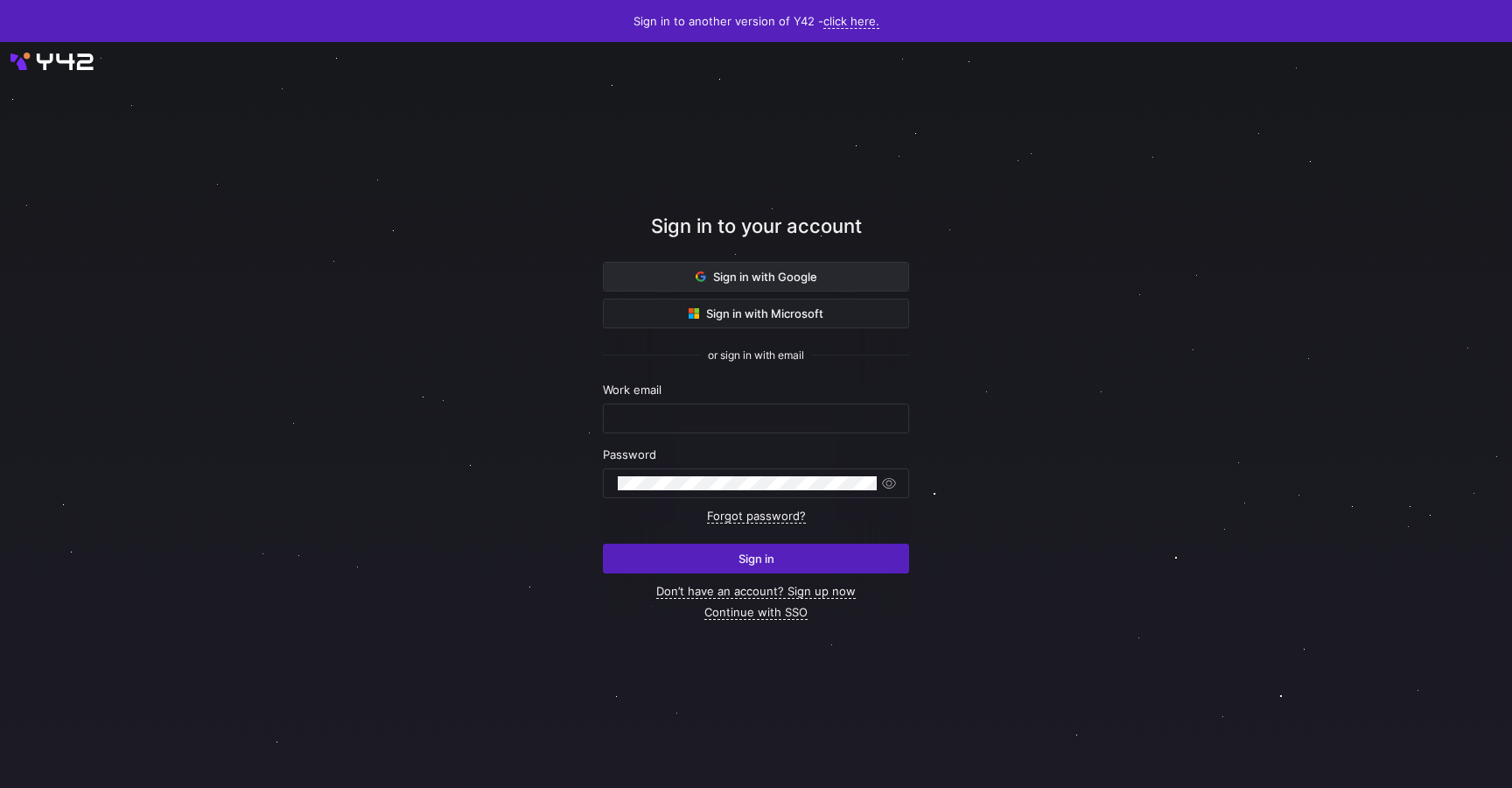
click at [769, 276] on span "Sign in with Google" at bounding box center [757, 276] width 121 height 14
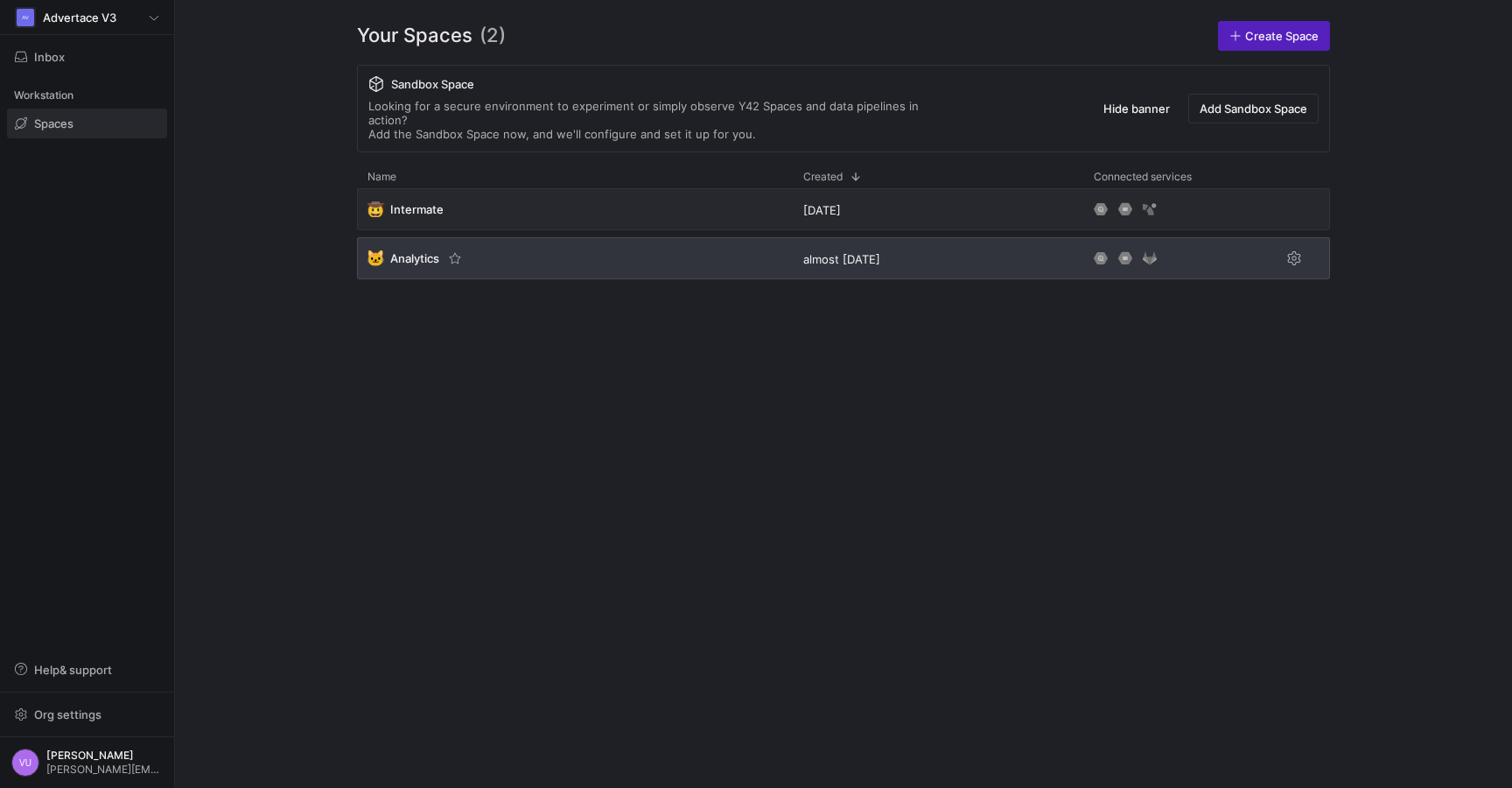
click at [400, 251] on span "Analytics" at bounding box center [415, 258] width 49 height 14
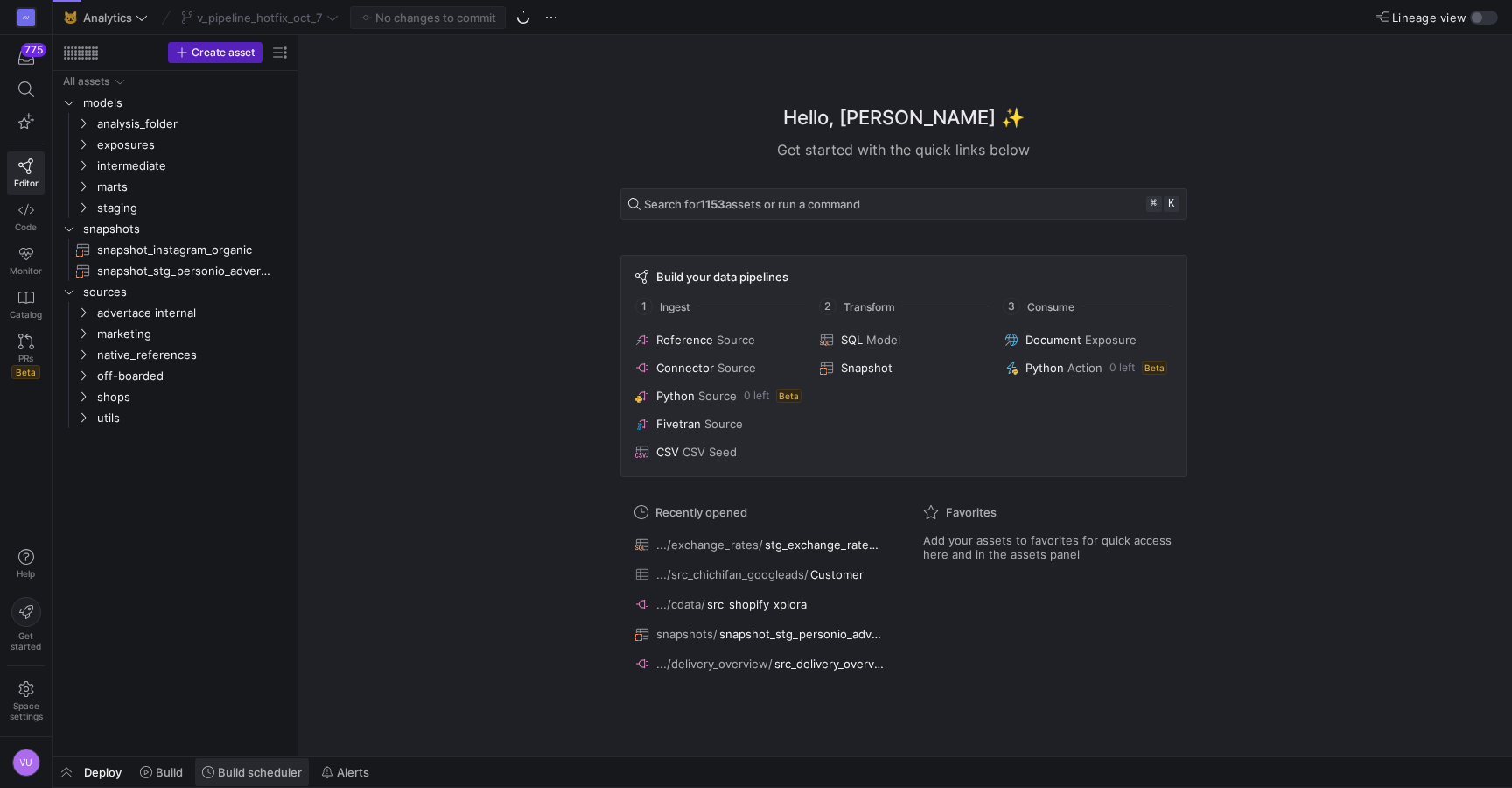
click at [238, 770] on span "Build scheduler" at bounding box center [260, 772] width 84 height 14
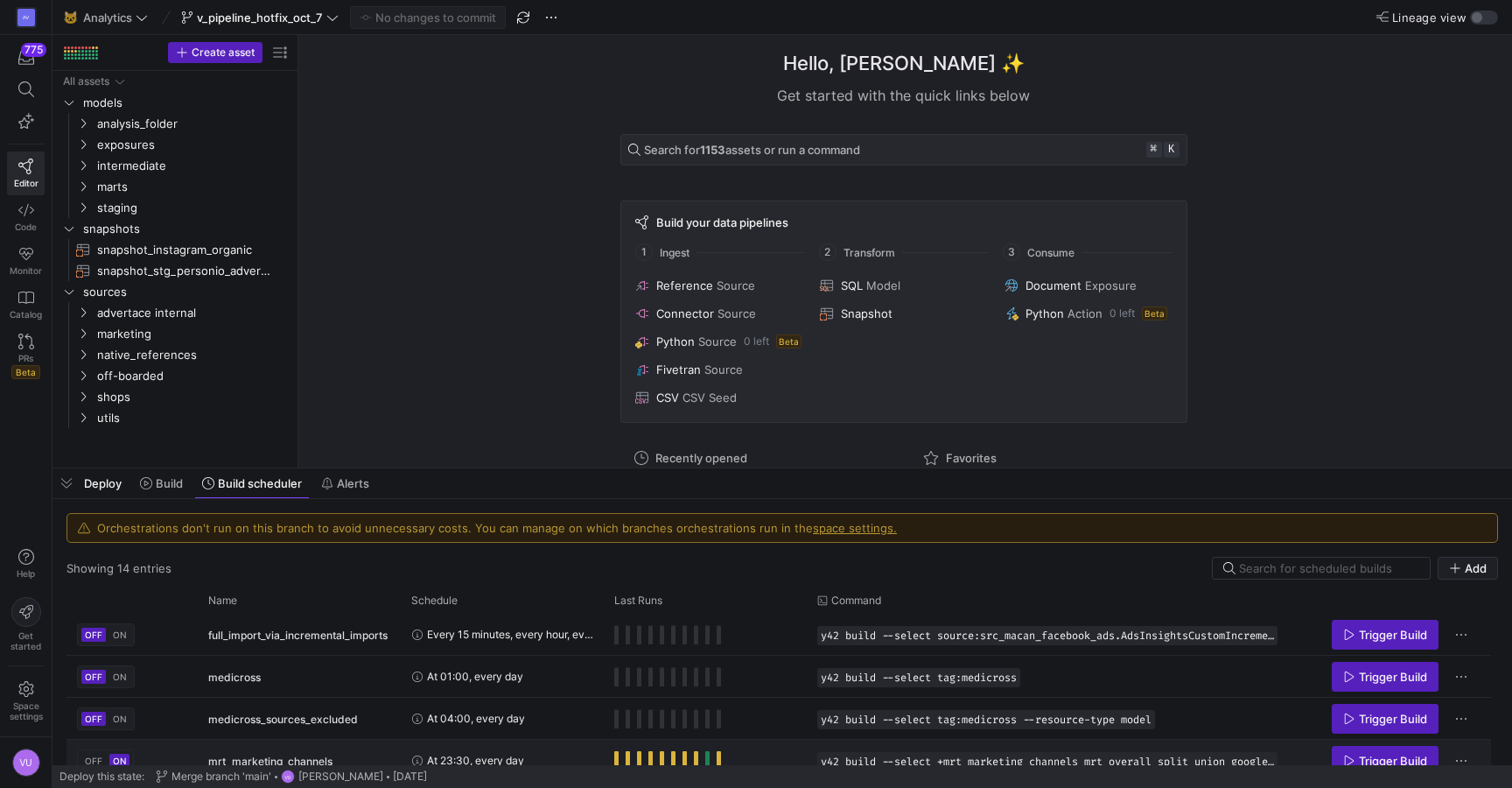
scroll to position [286, 0]
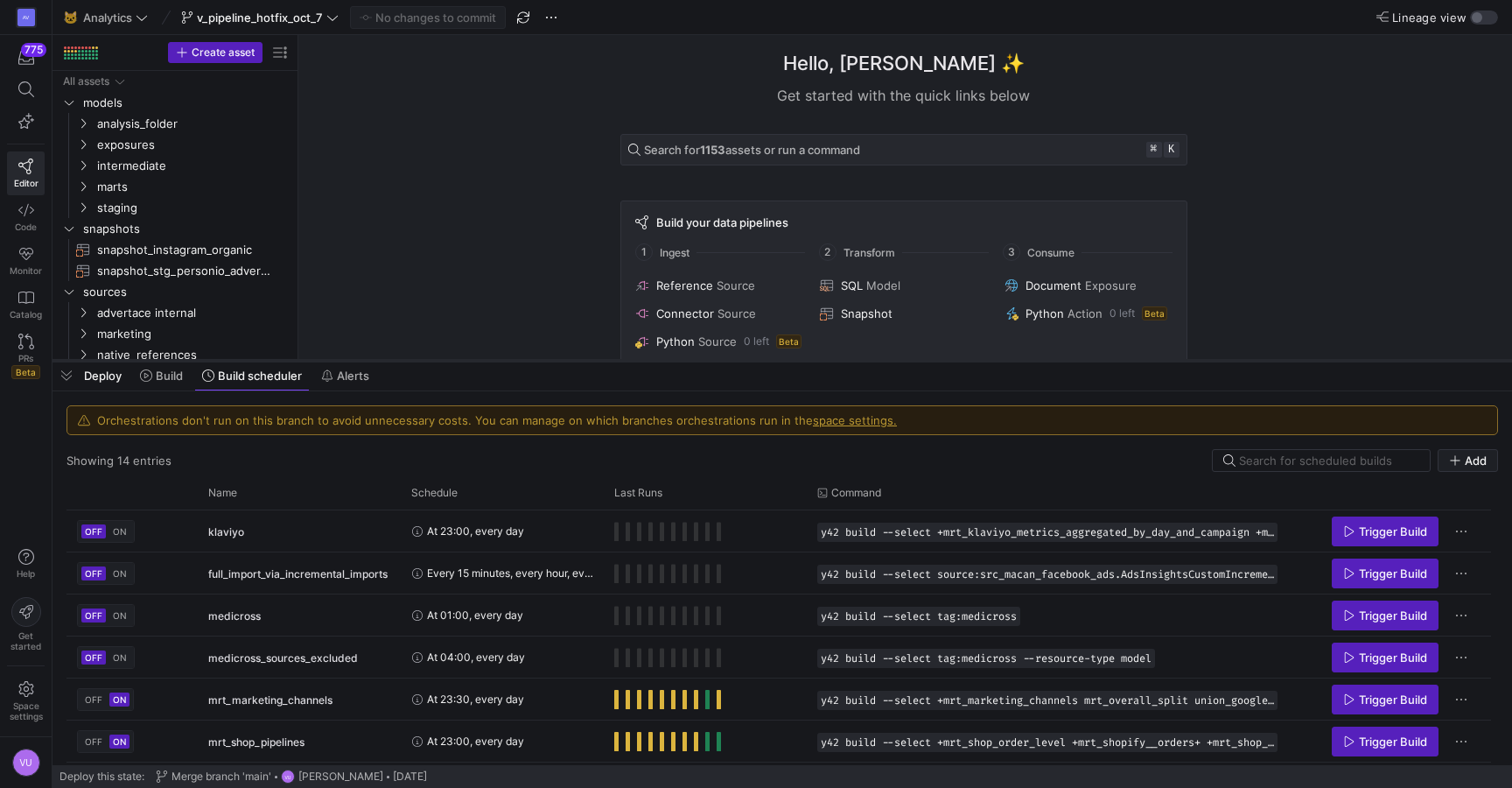
drag, startPoint x: 679, startPoint y: 466, endPoint x: 693, endPoint y: 358, distance: 108.9
click at [693, 358] on div at bounding box center [782, 361] width 1460 height 7
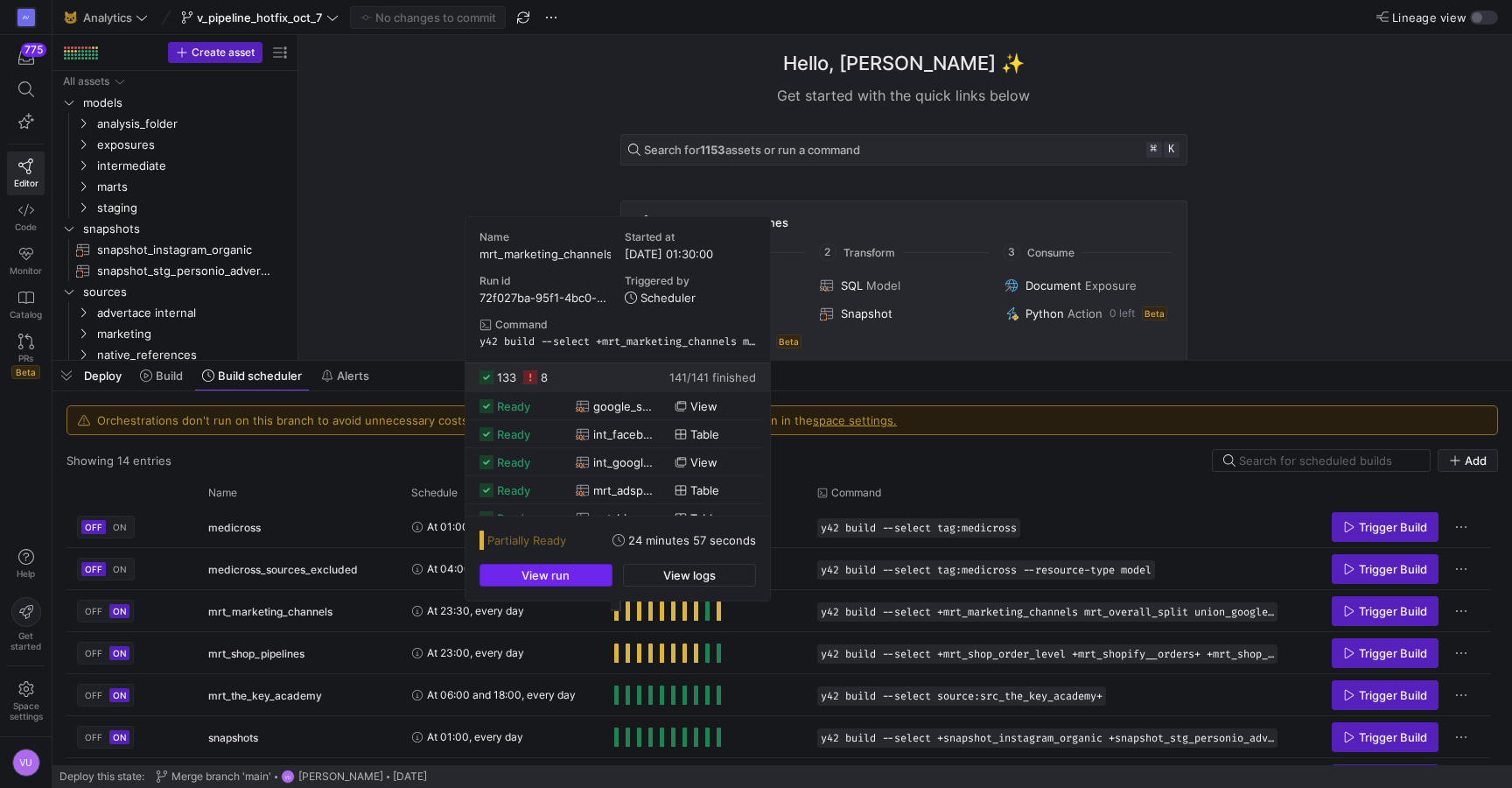
click at [576, 578] on span "button" at bounding box center [546, 575] width 131 height 21
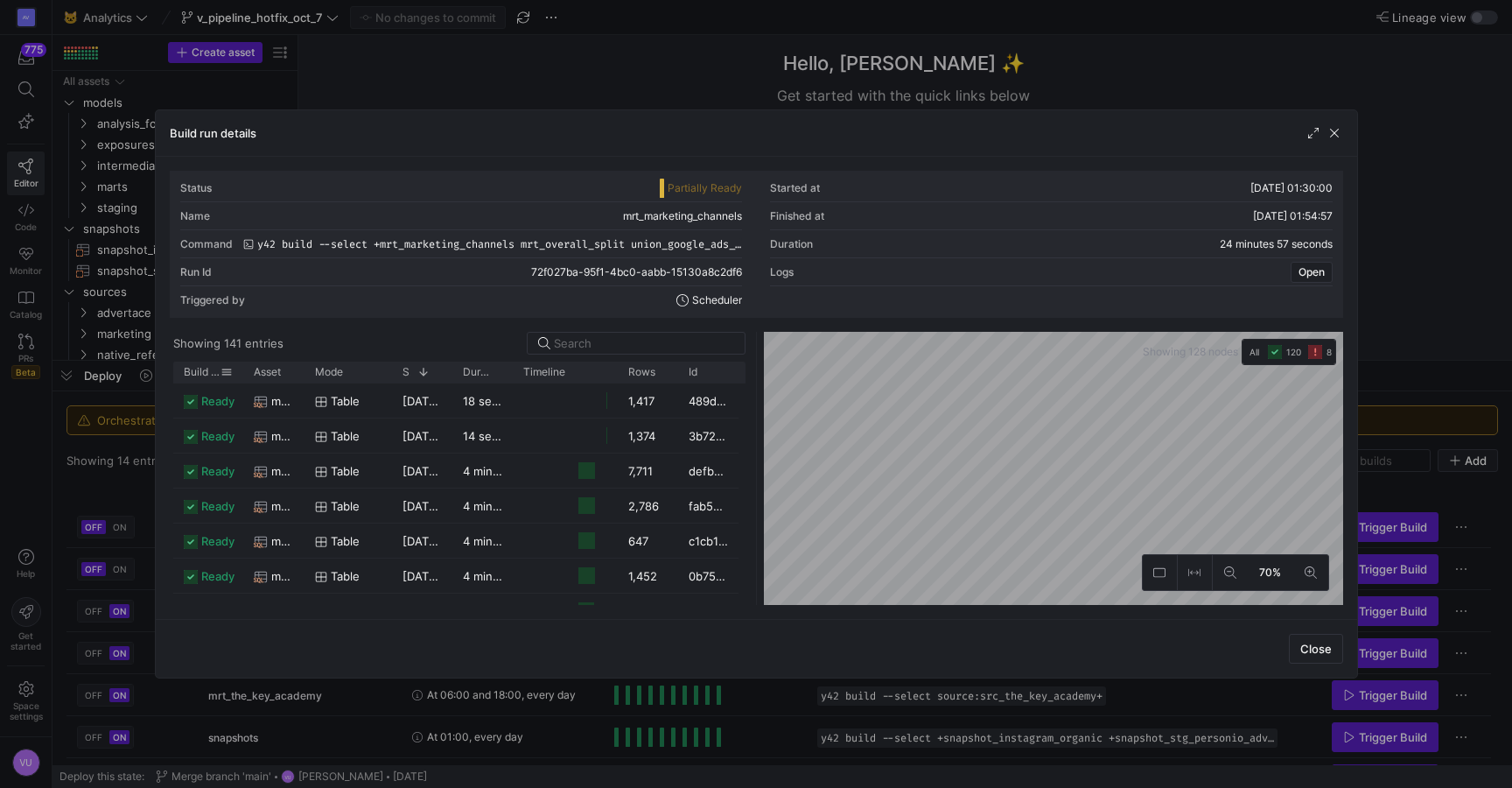
click at [198, 376] on span "Build status" at bounding box center [202, 372] width 37 height 12
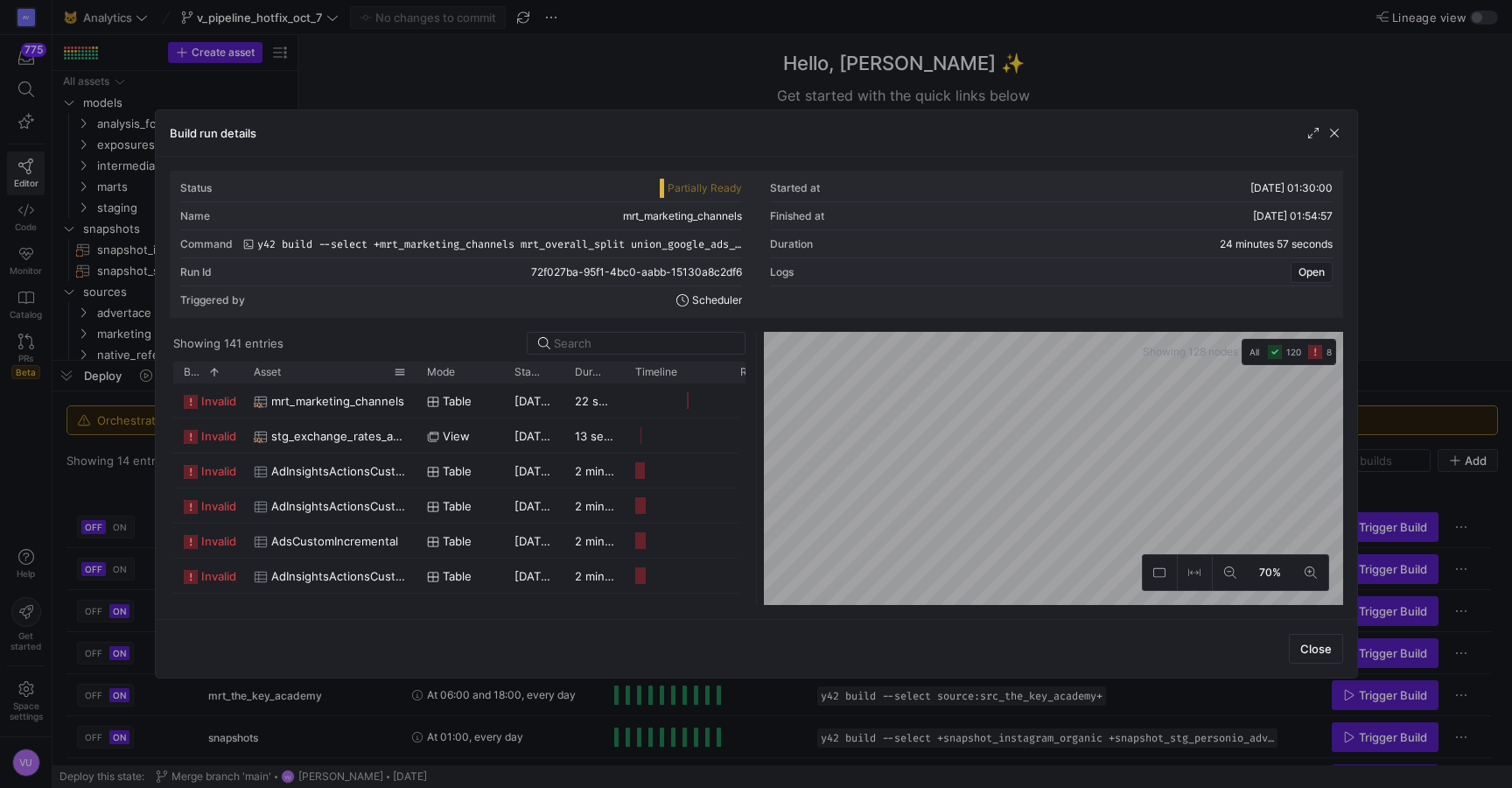
drag, startPoint x: 301, startPoint y: 377, endPoint x: 413, endPoint y: 380, distance: 112.0
click at [413, 380] on div at bounding box center [416, 372] width 7 height 21
click at [1333, 134] on span "button" at bounding box center [1335, 133] width 18 height 18
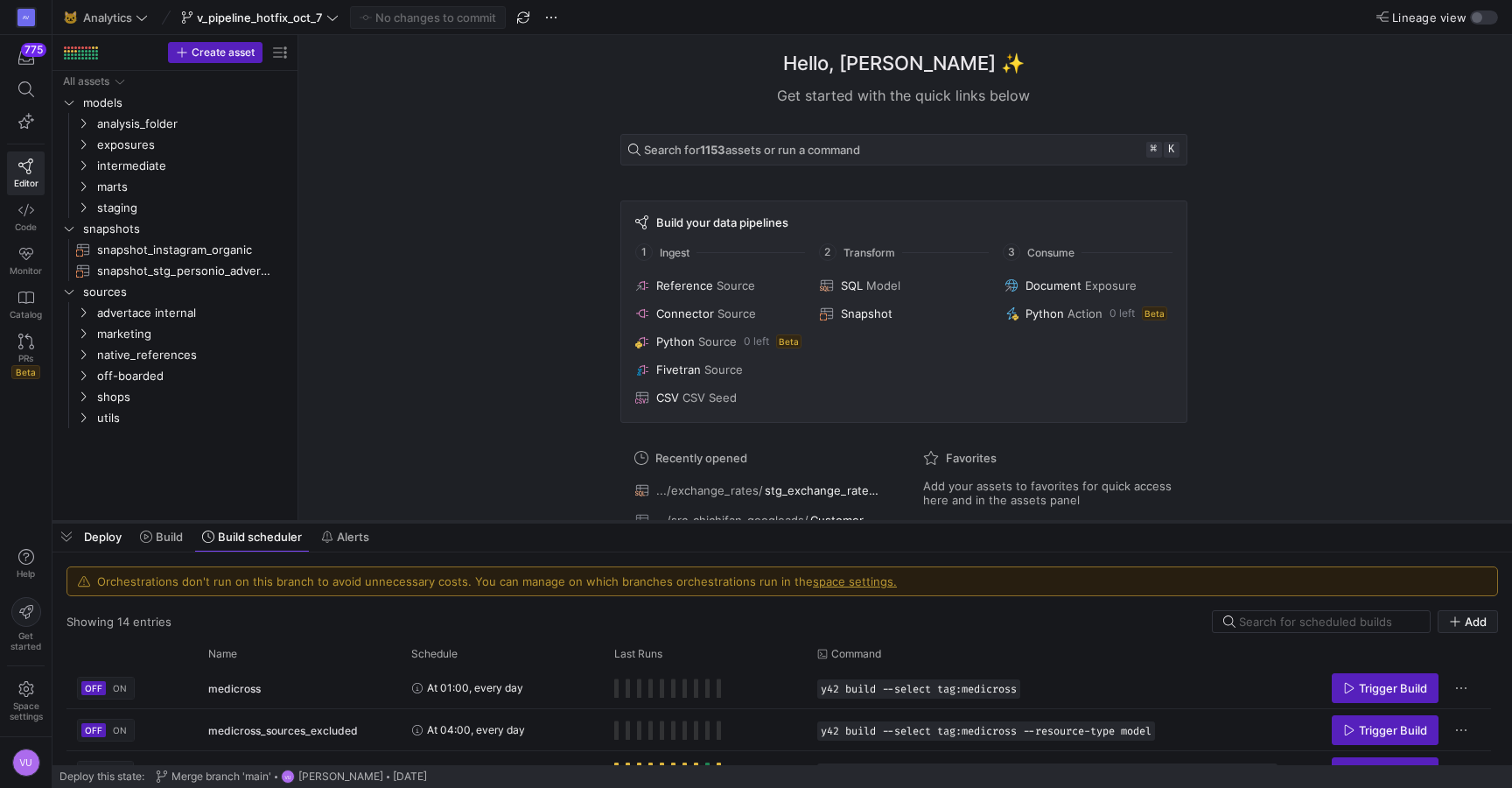
drag, startPoint x: 1058, startPoint y: 360, endPoint x: 1020, endPoint y: 521, distance: 165.4
click at [1020, 521] on div at bounding box center [782, 522] width 1460 height 7
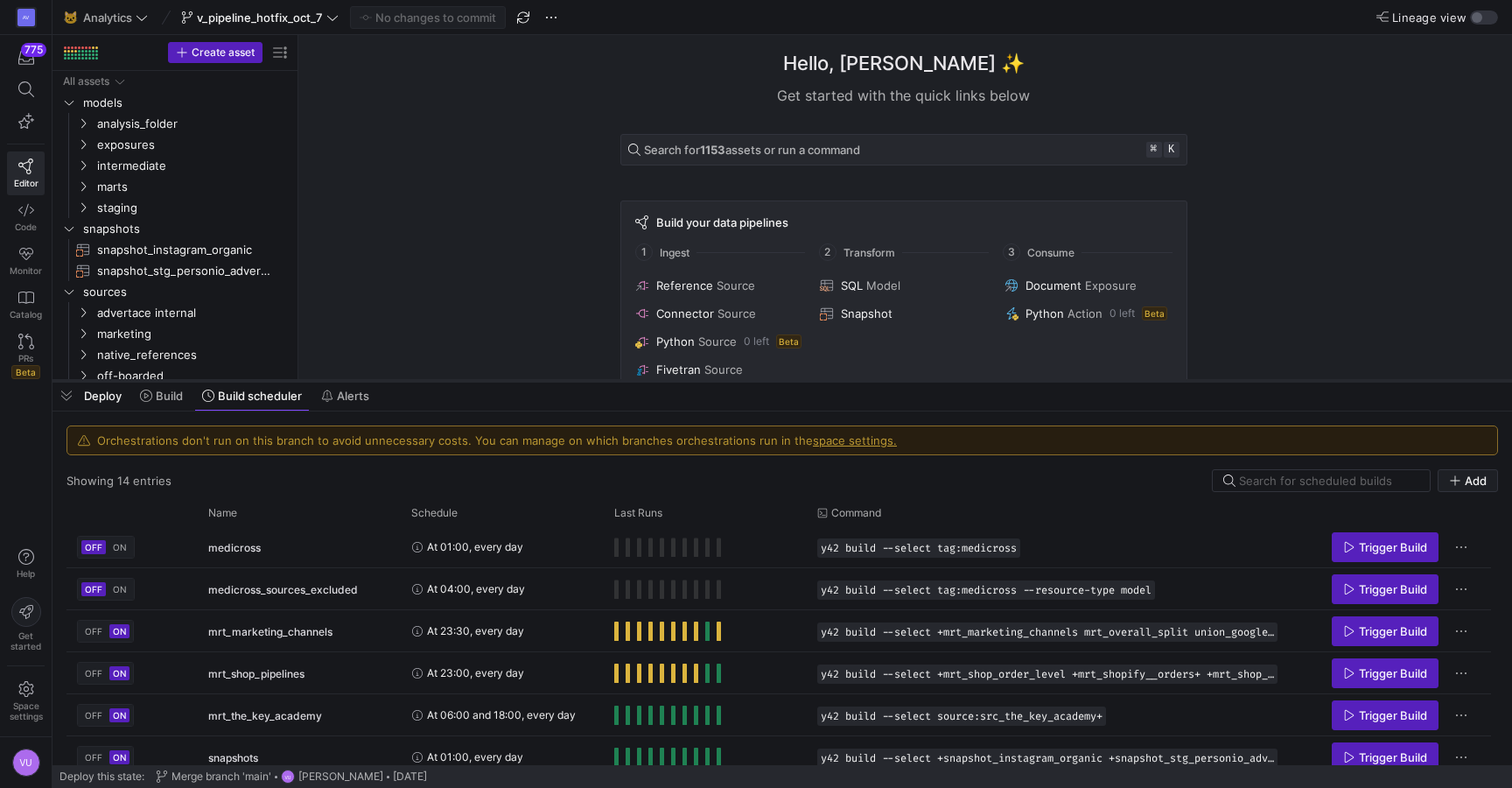
drag, startPoint x: 979, startPoint y: 521, endPoint x: 979, endPoint y: 380, distance: 141.0
click at [979, 380] on div at bounding box center [782, 381] width 1460 height 7
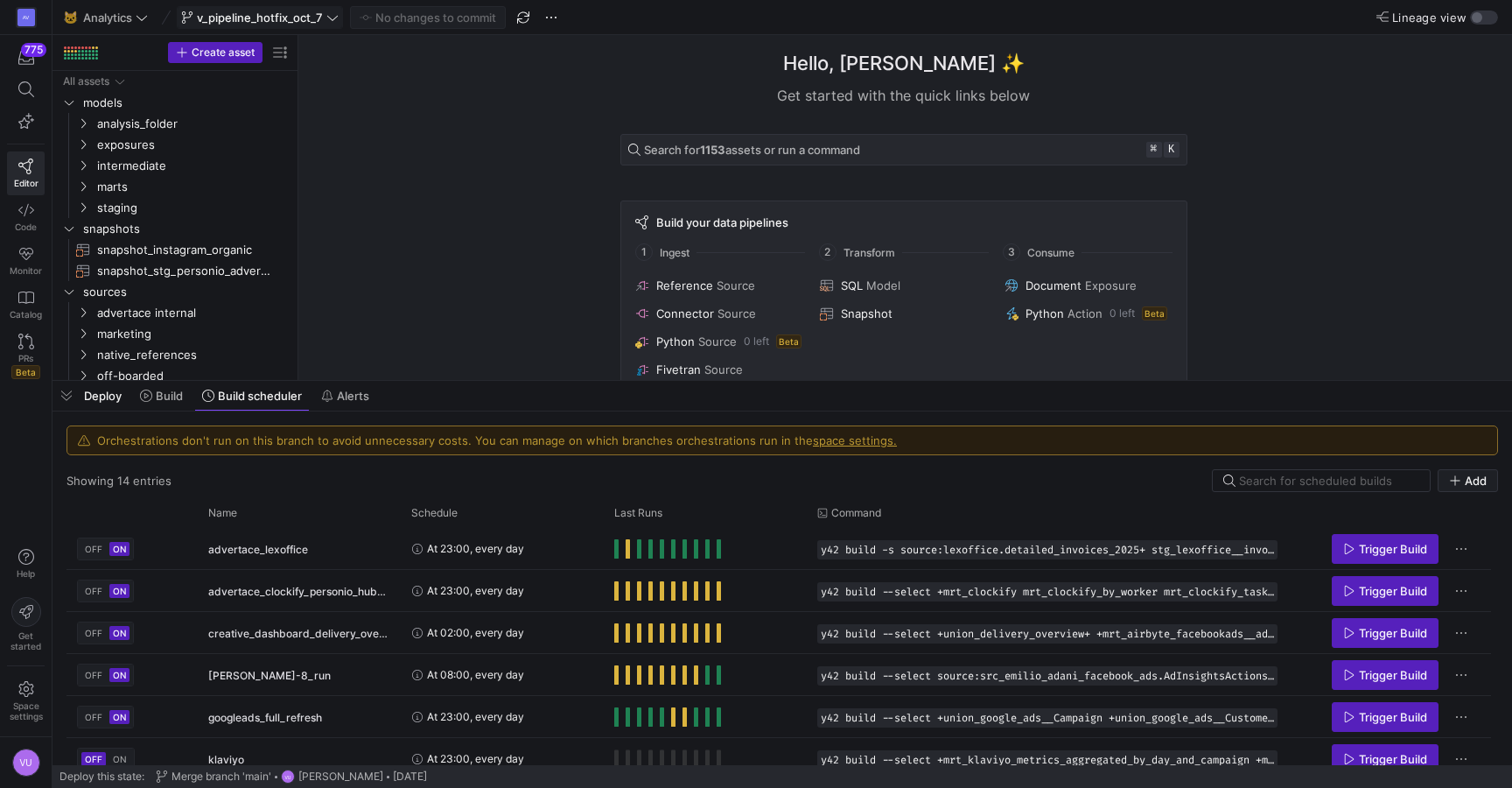
click at [229, 18] on span "v_pipeline_hotfix_oct_7" at bounding box center [260, 18] width 126 height 14
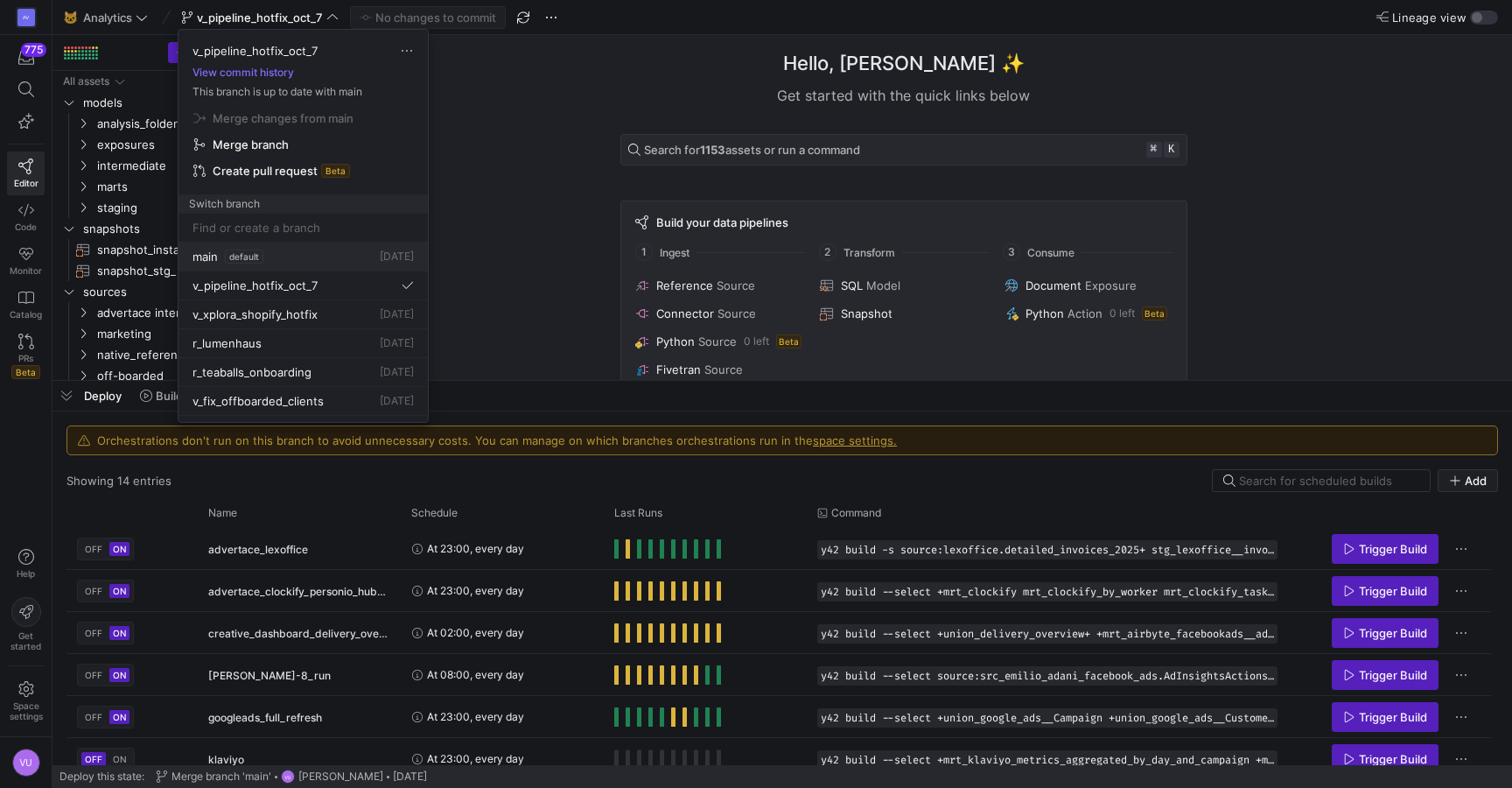
click at [200, 252] on span "main" at bounding box center [205, 256] width 26 height 14
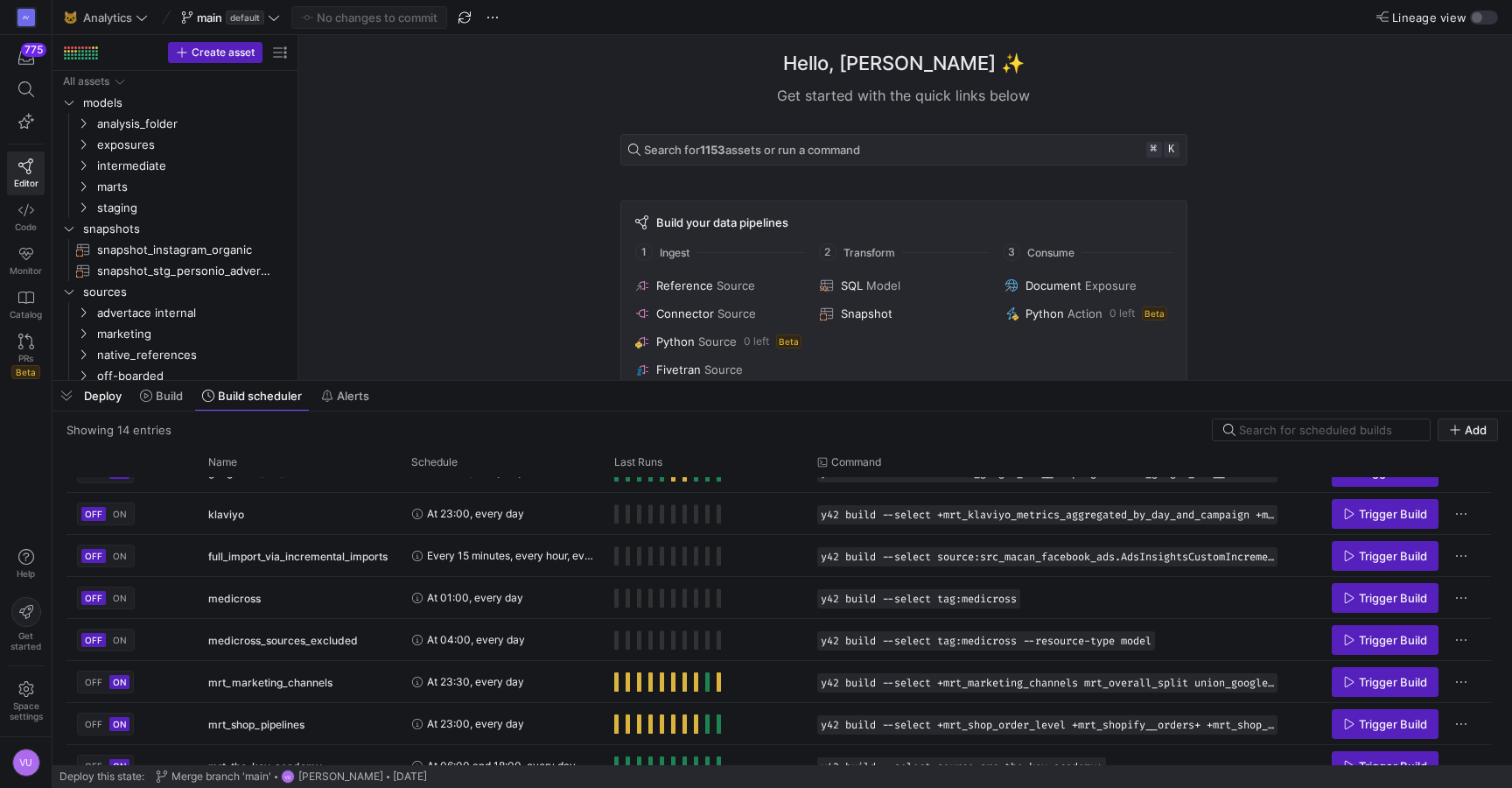
click at [466, 140] on div "Hello, Victor ✨ Get started with the quick links below Search for 1153 assets o…" at bounding box center [903, 208] width 1196 height 345
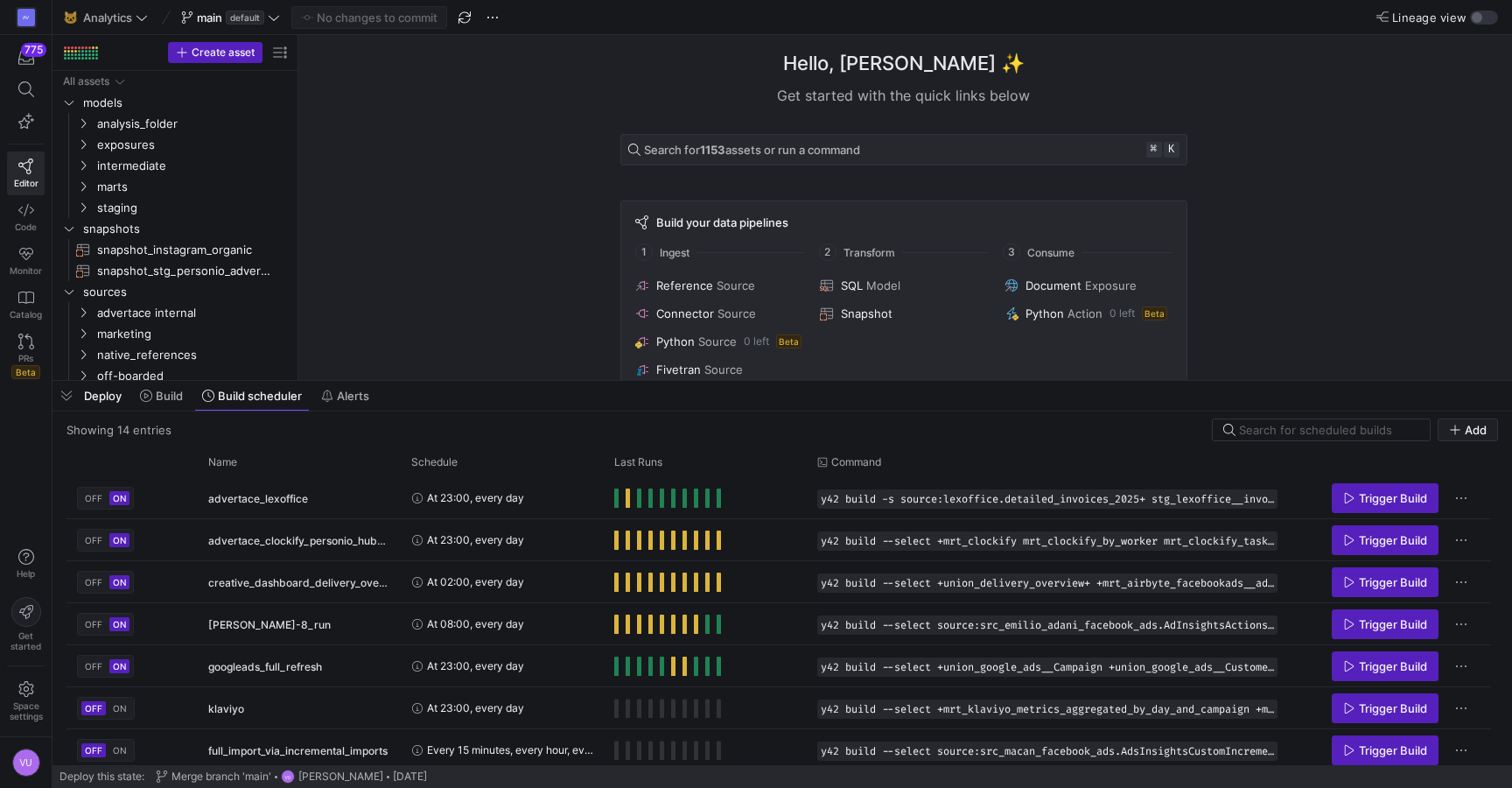
click at [462, 88] on div "Hello, Victor ✨ Get started with the quick links below Search for 1153 assets o…" at bounding box center [903, 208] width 1196 height 345
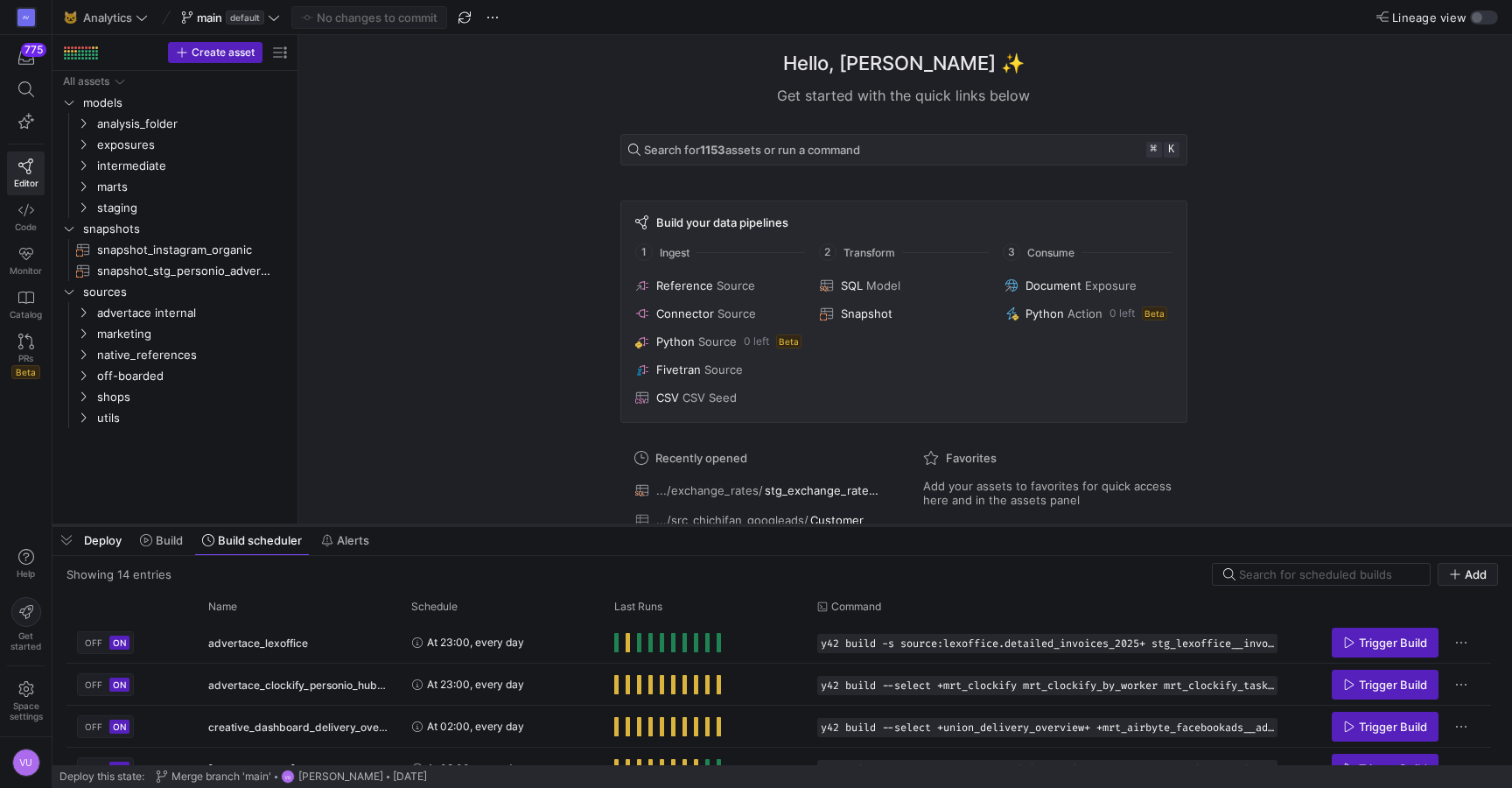
drag, startPoint x: 407, startPoint y: 381, endPoint x: 356, endPoint y: 526, distance: 153.7
click at [356, 526] on div at bounding box center [782, 526] width 1460 height 7
click at [80, 205] on icon "Press SPACE to select this row." at bounding box center [84, 208] width 12 height 11
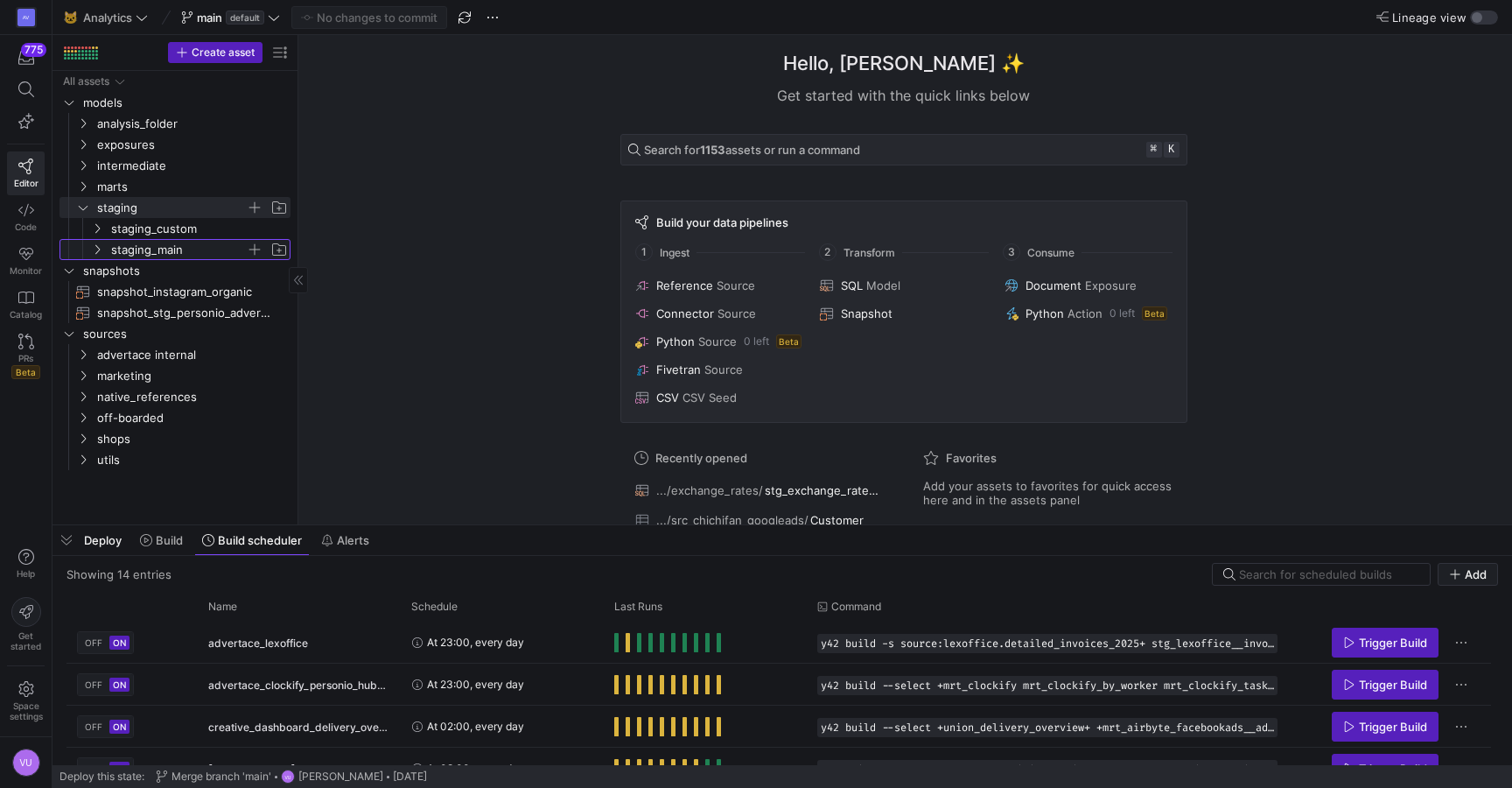
click at [92, 245] on icon "Press SPACE to select this row." at bounding box center [97, 249] width 12 height 11
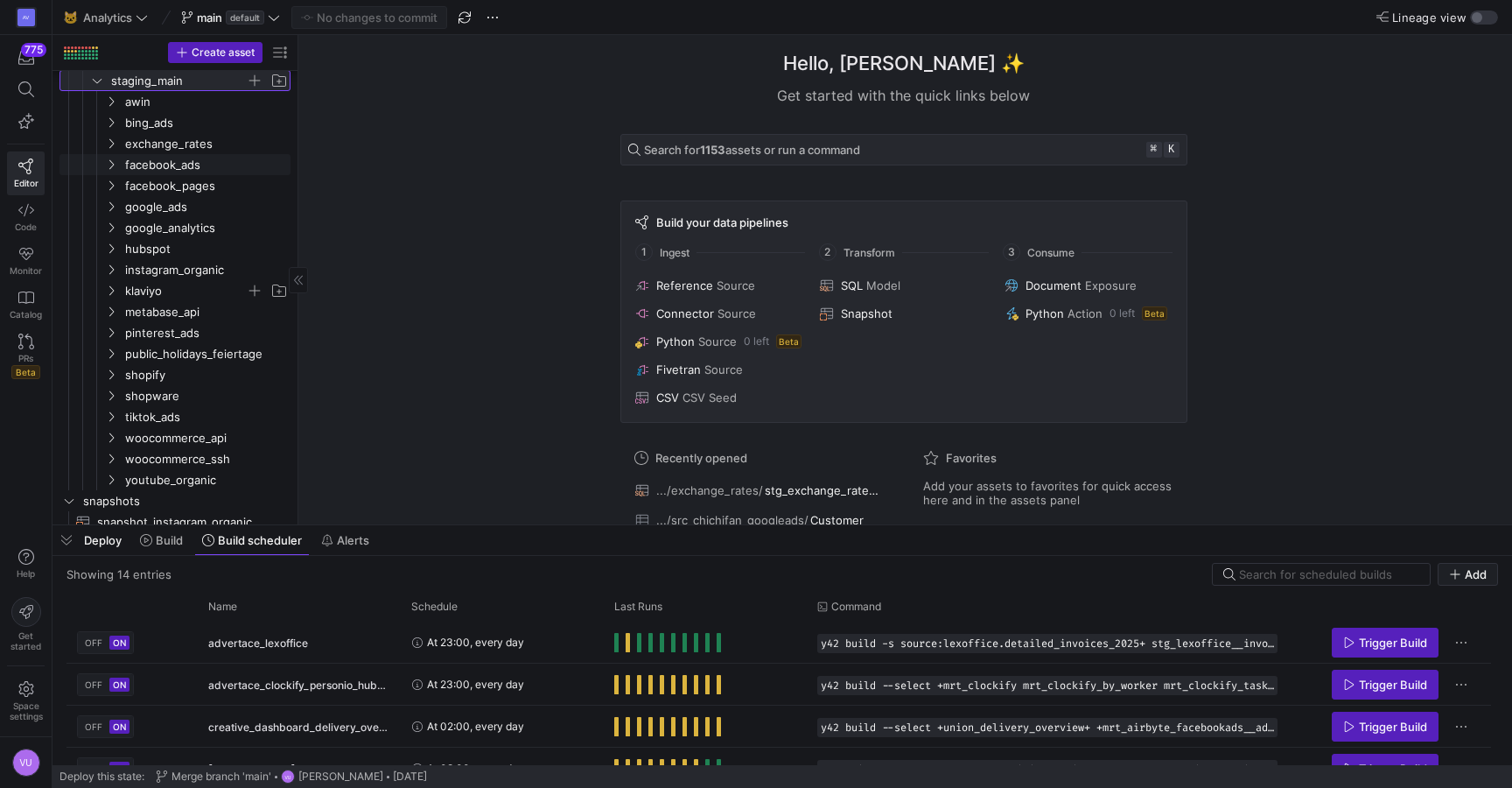
scroll to position [152, 0]
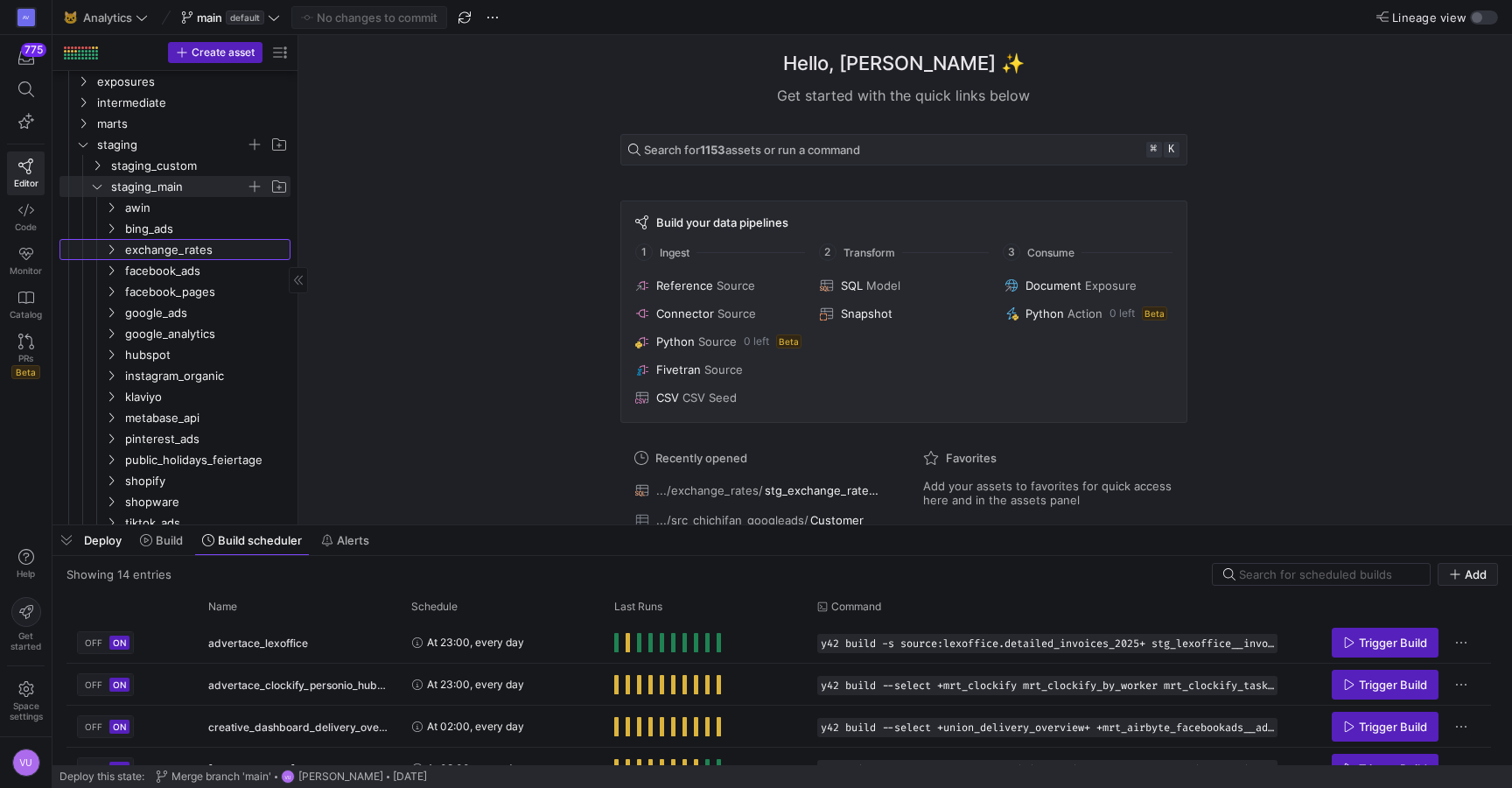
click at [108, 239] on link "exchange_rates" at bounding box center [175, 249] width 231 height 21
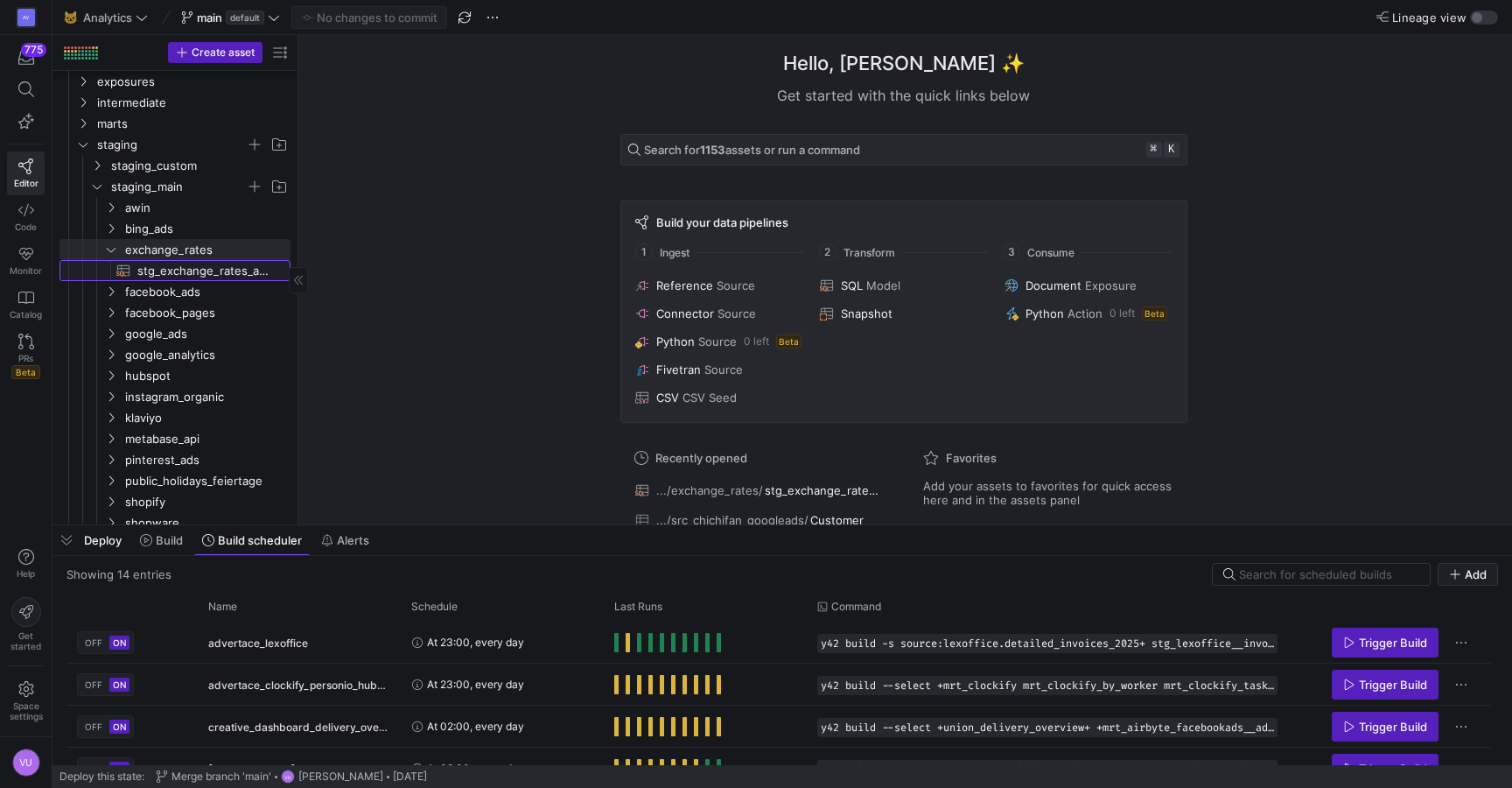
click at [165, 264] on span "stg_exchange_rates_api__exchange_rates​​​​​​​​​​" at bounding box center [203, 270] width 133 height 20
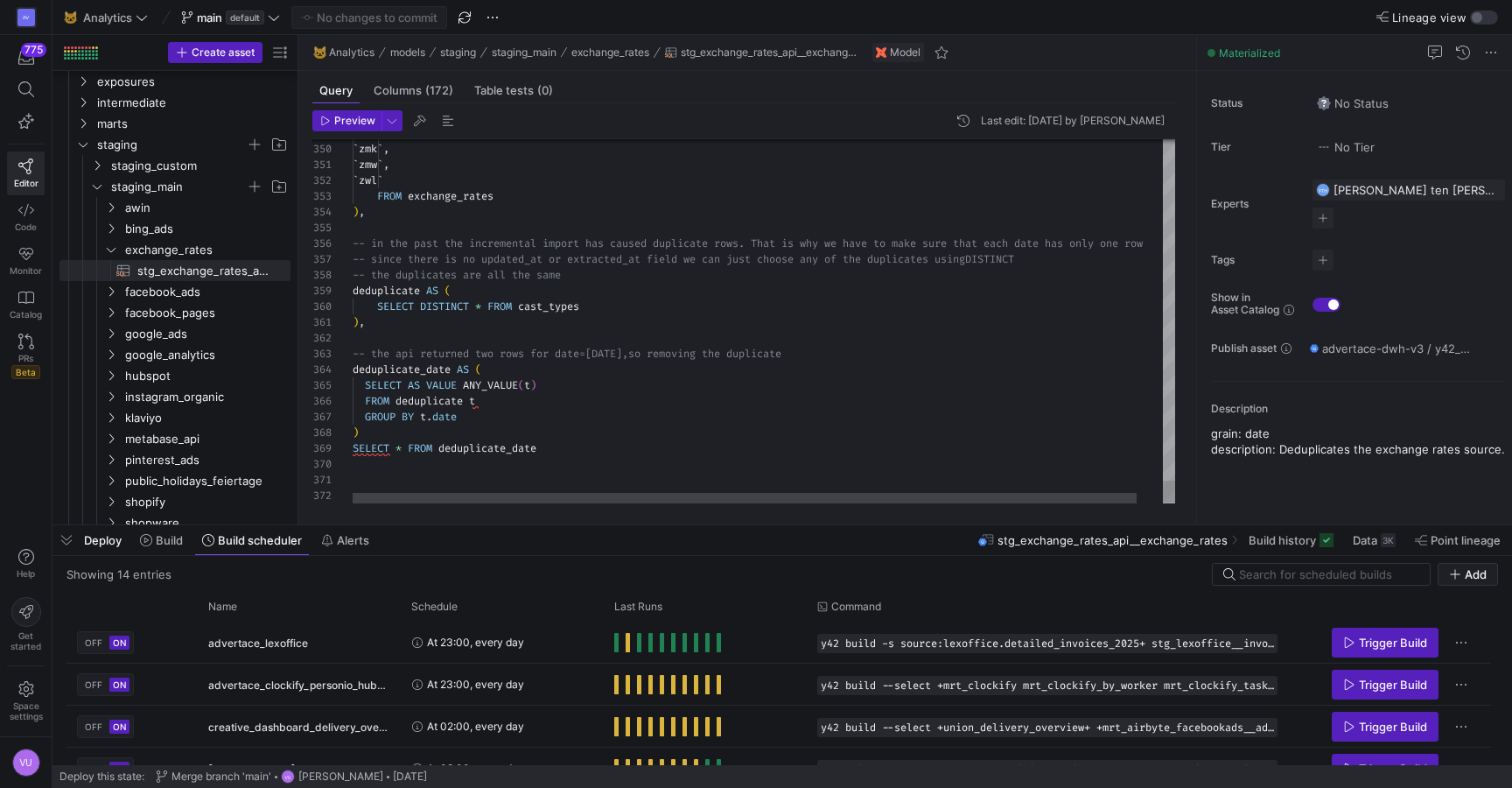
type textarea "), -- the api returned two rows for date=2025-10-01, so removing the duplicate …"
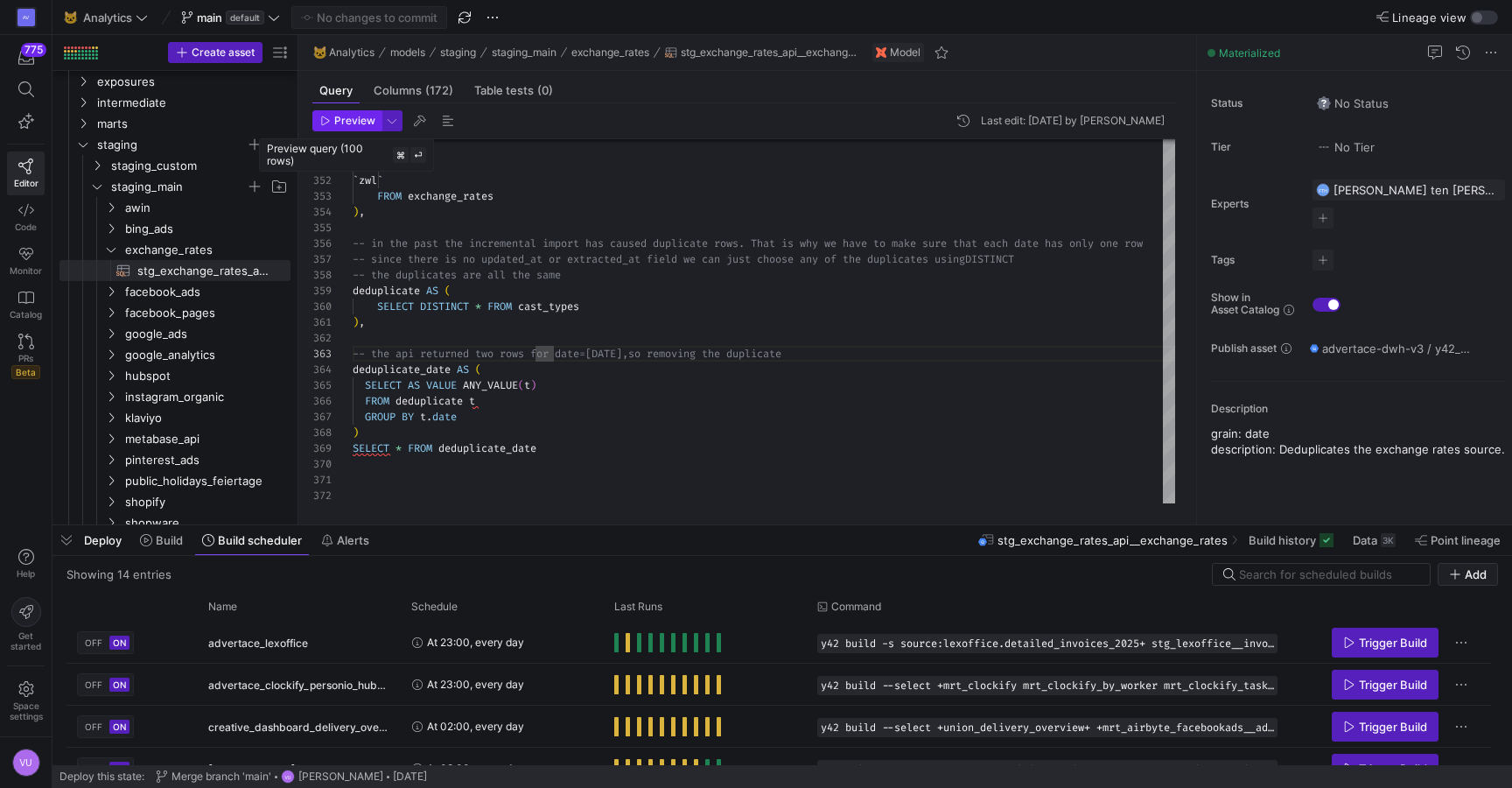
click at [356, 119] on span "Preview" at bounding box center [355, 121] width 41 height 12
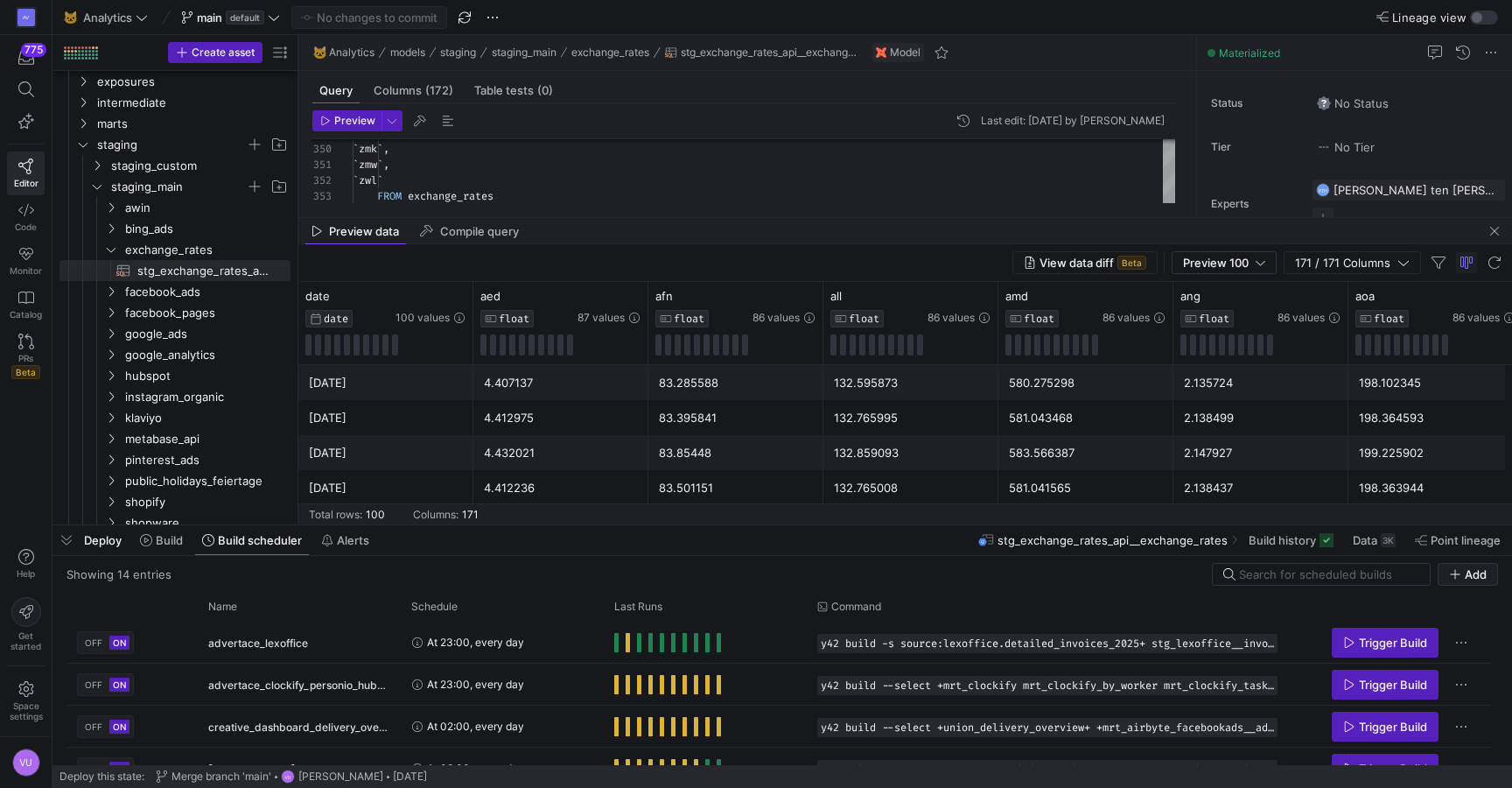
click at [576, 240] on div "Preview data Compile query" at bounding box center [905, 232] width 1214 height 26
click at [230, 774] on span "Merge branch 'main'" at bounding box center [221, 777] width 99 height 12
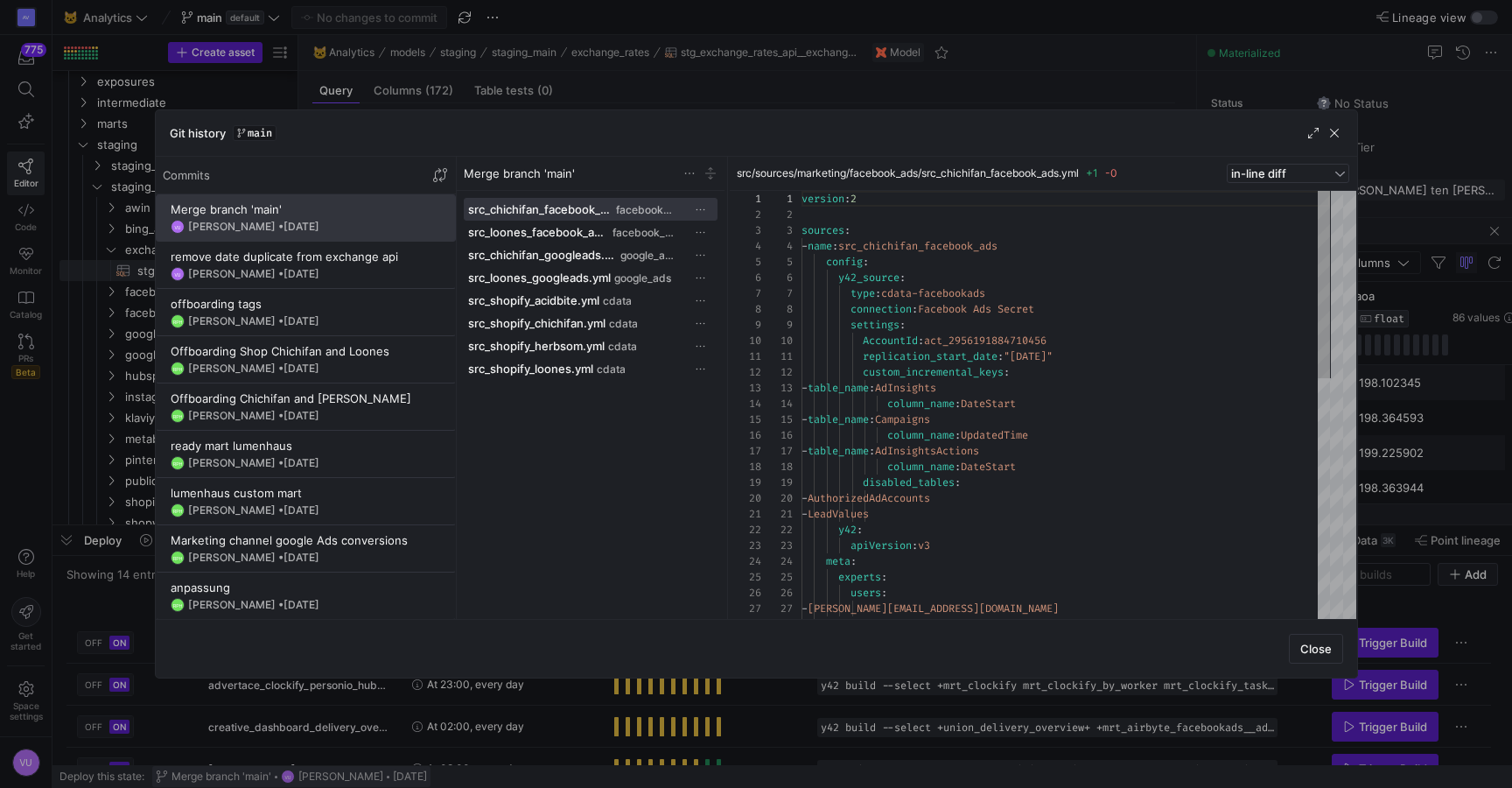
scroll to position [158, 0]
click at [292, 222] on span "1 day ago" at bounding box center [301, 226] width 36 height 13
click at [200, 750] on div at bounding box center [756, 394] width 1512 height 788
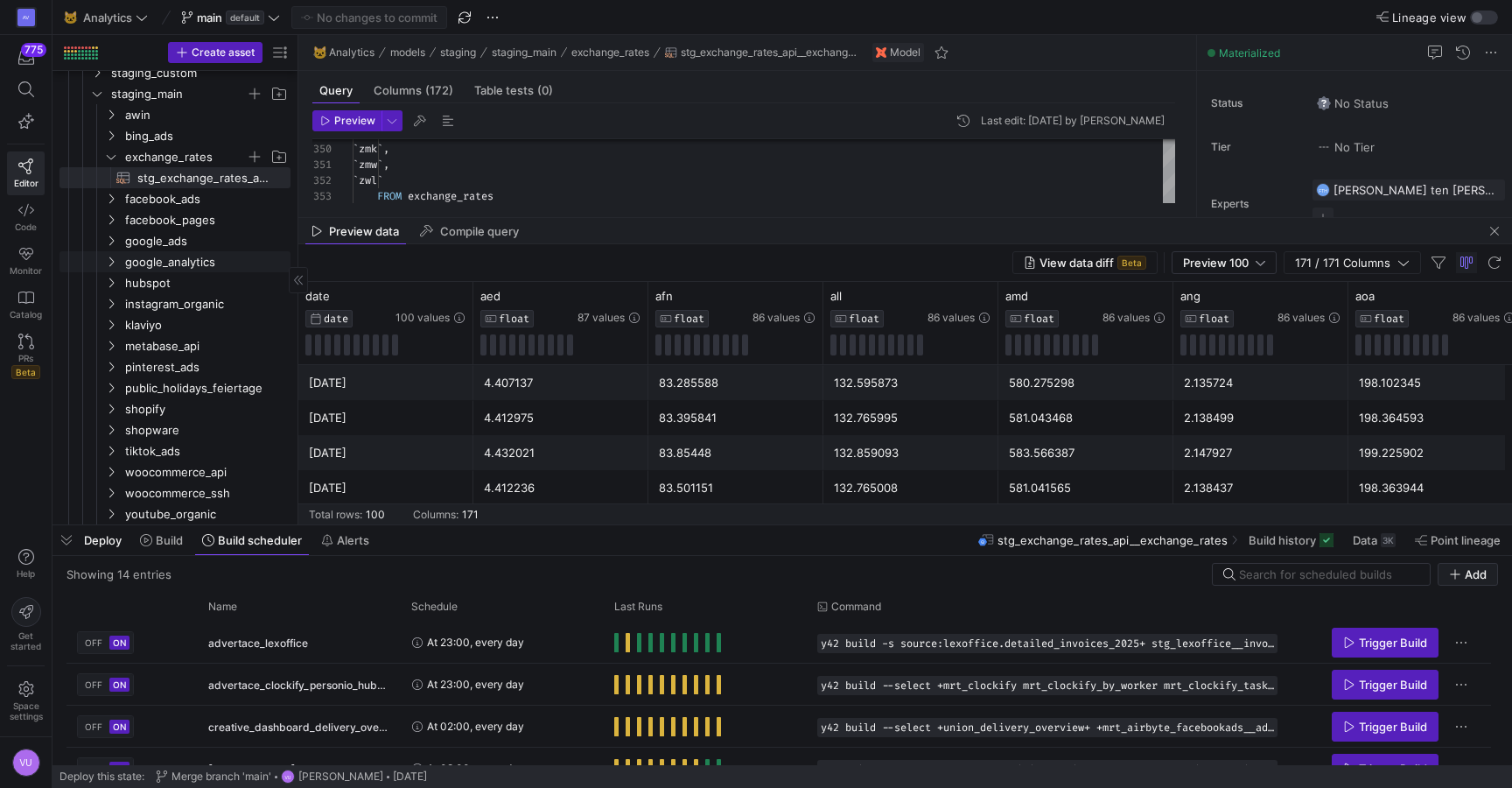
scroll to position [172, 0]
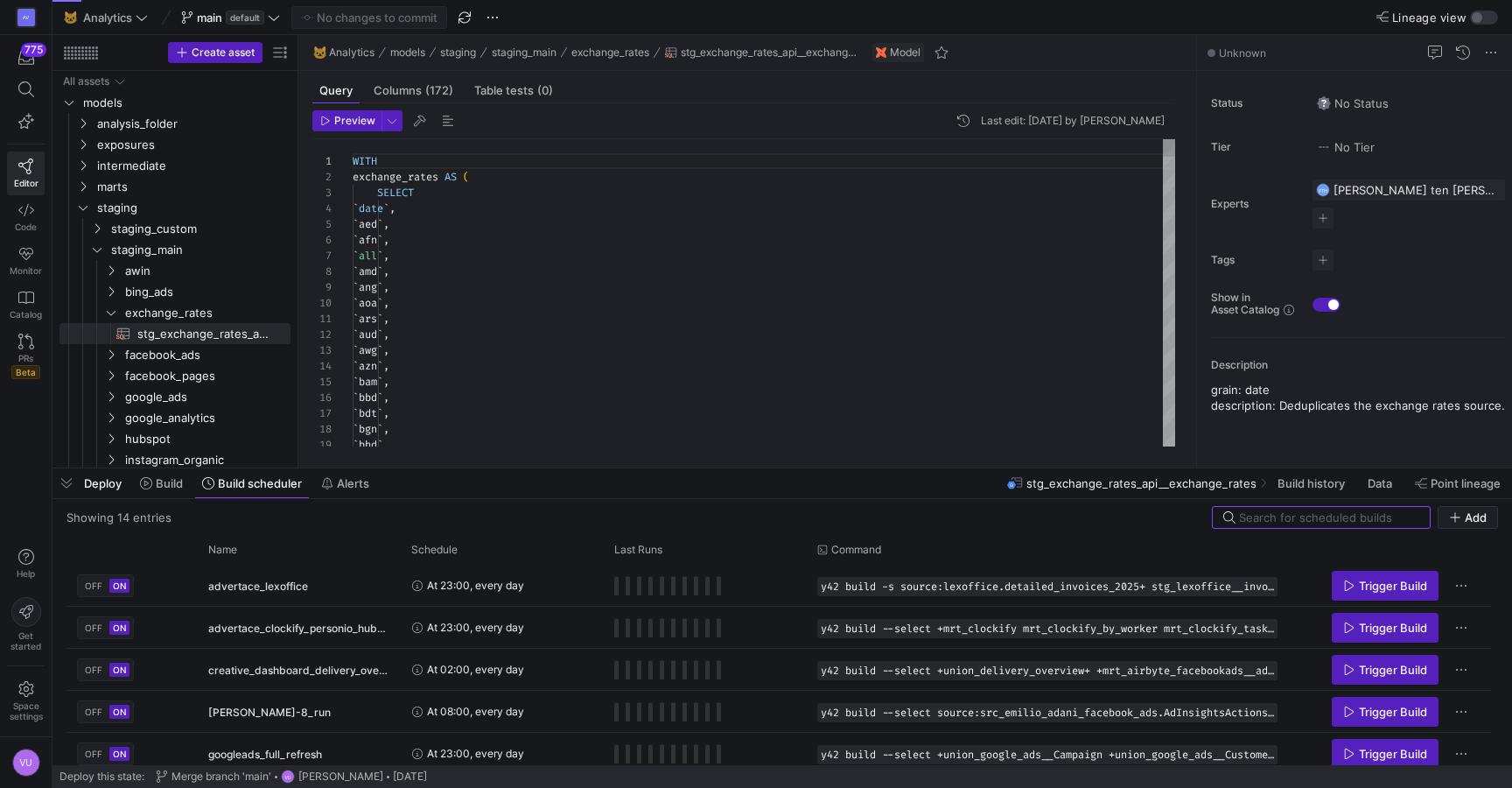
scroll to position [158, 0]
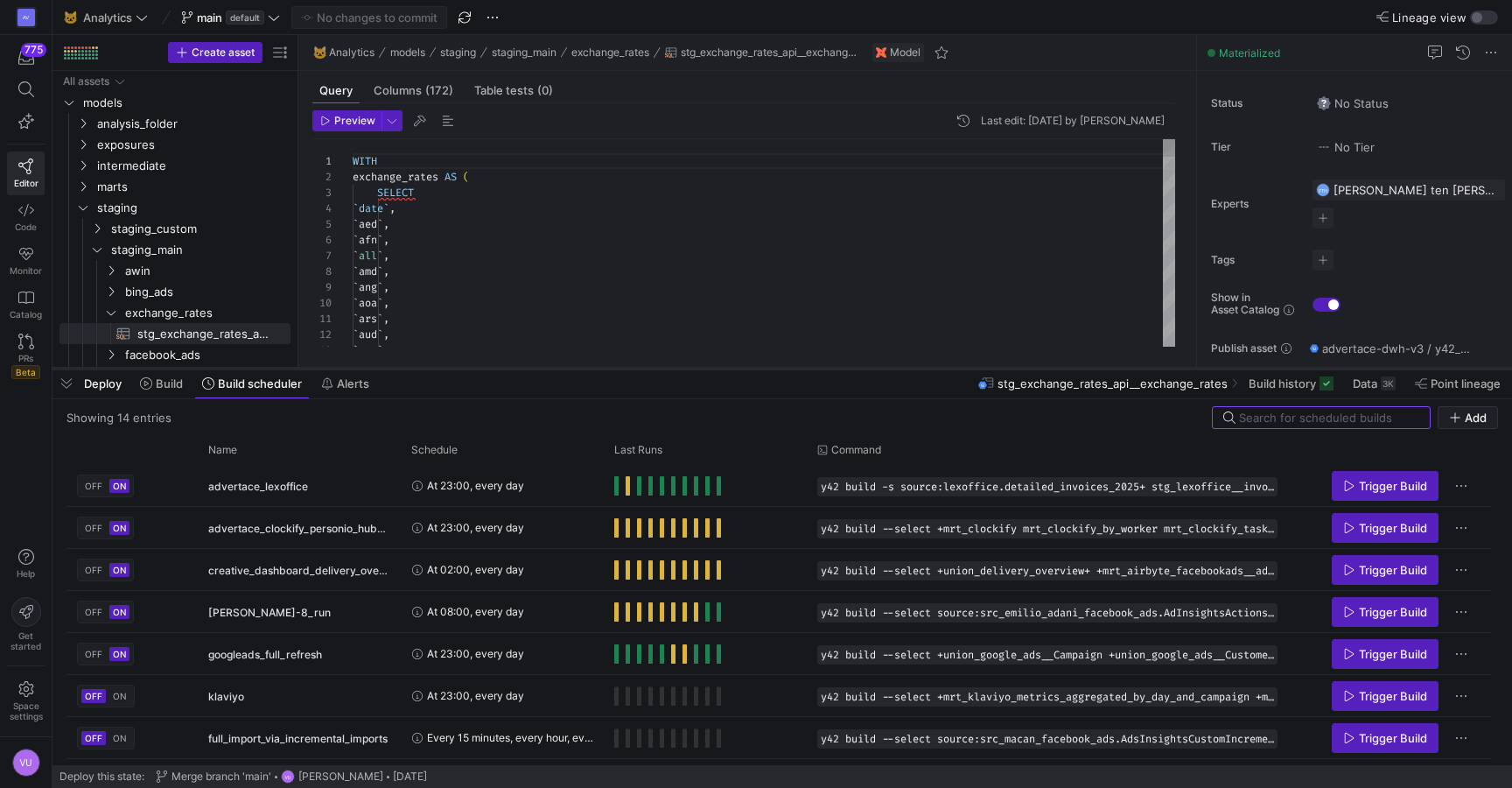
drag, startPoint x: 679, startPoint y: 468, endPoint x: 695, endPoint y: 368, distance: 101.3
click at [695, 368] on div at bounding box center [782, 369] width 1460 height 7
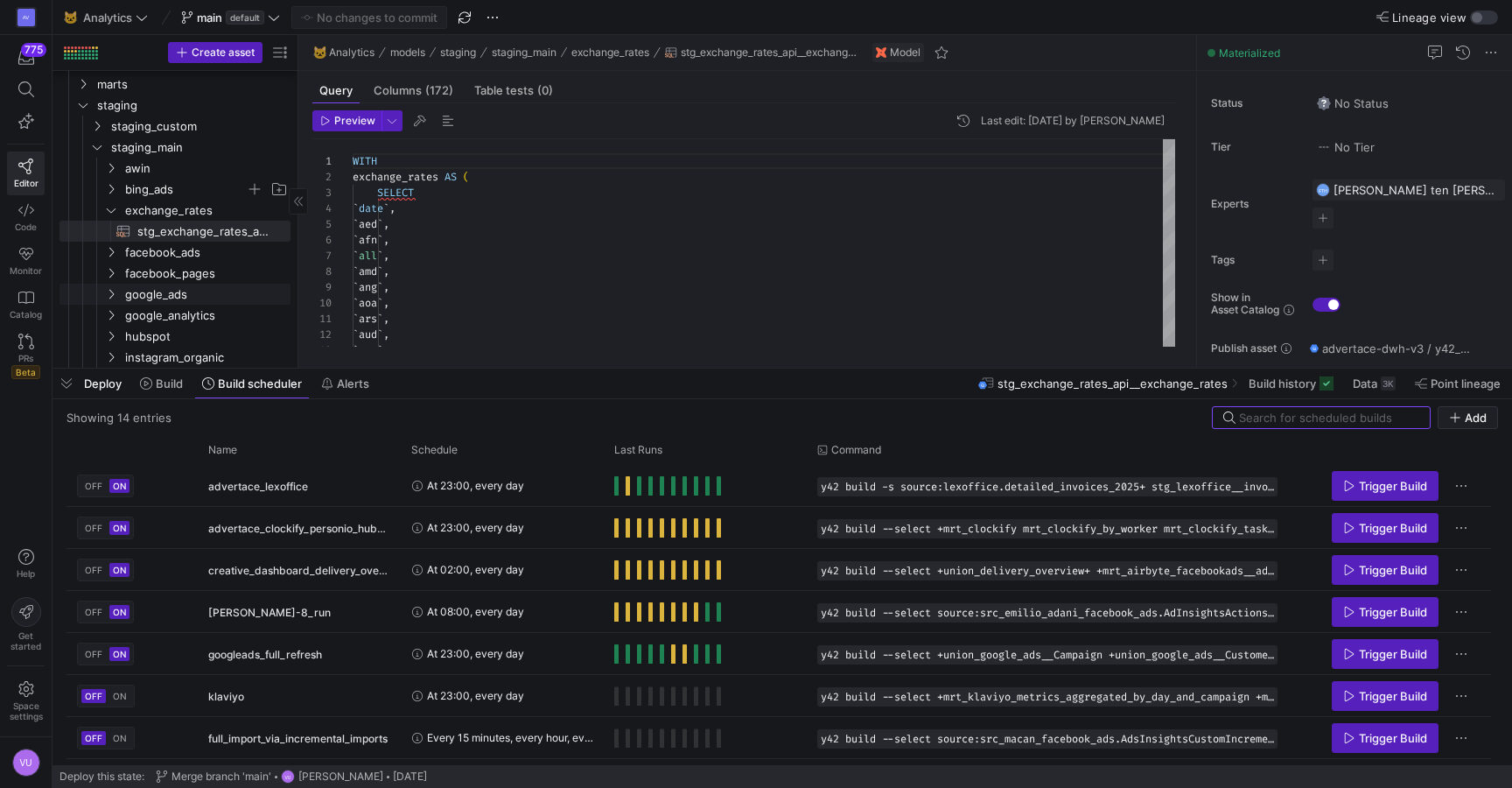
scroll to position [120, 0]
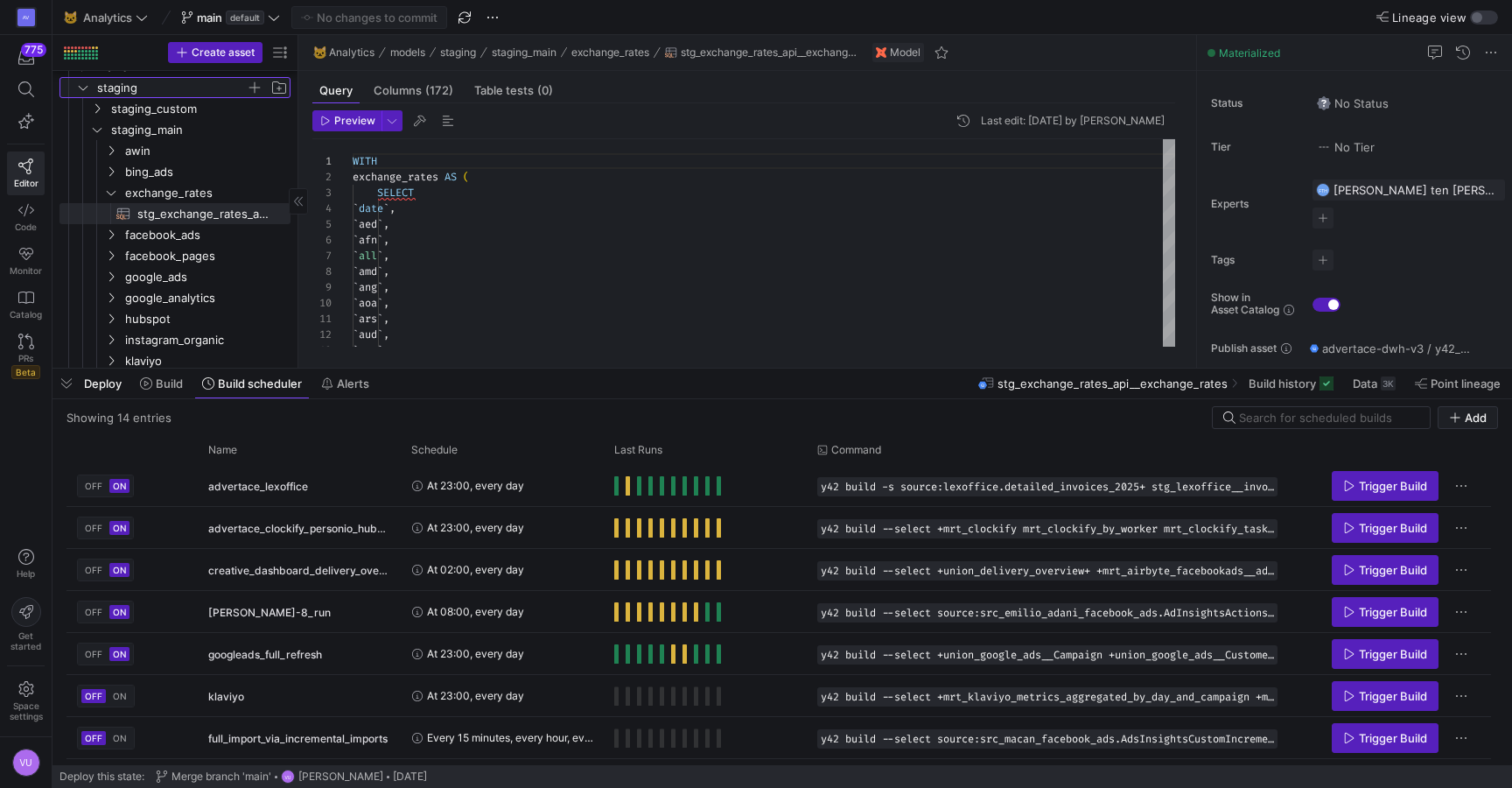
click at [80, 81] on y42-icon "Press SPACE to select this row." at bounding box center [84, 87] width 14 height 14
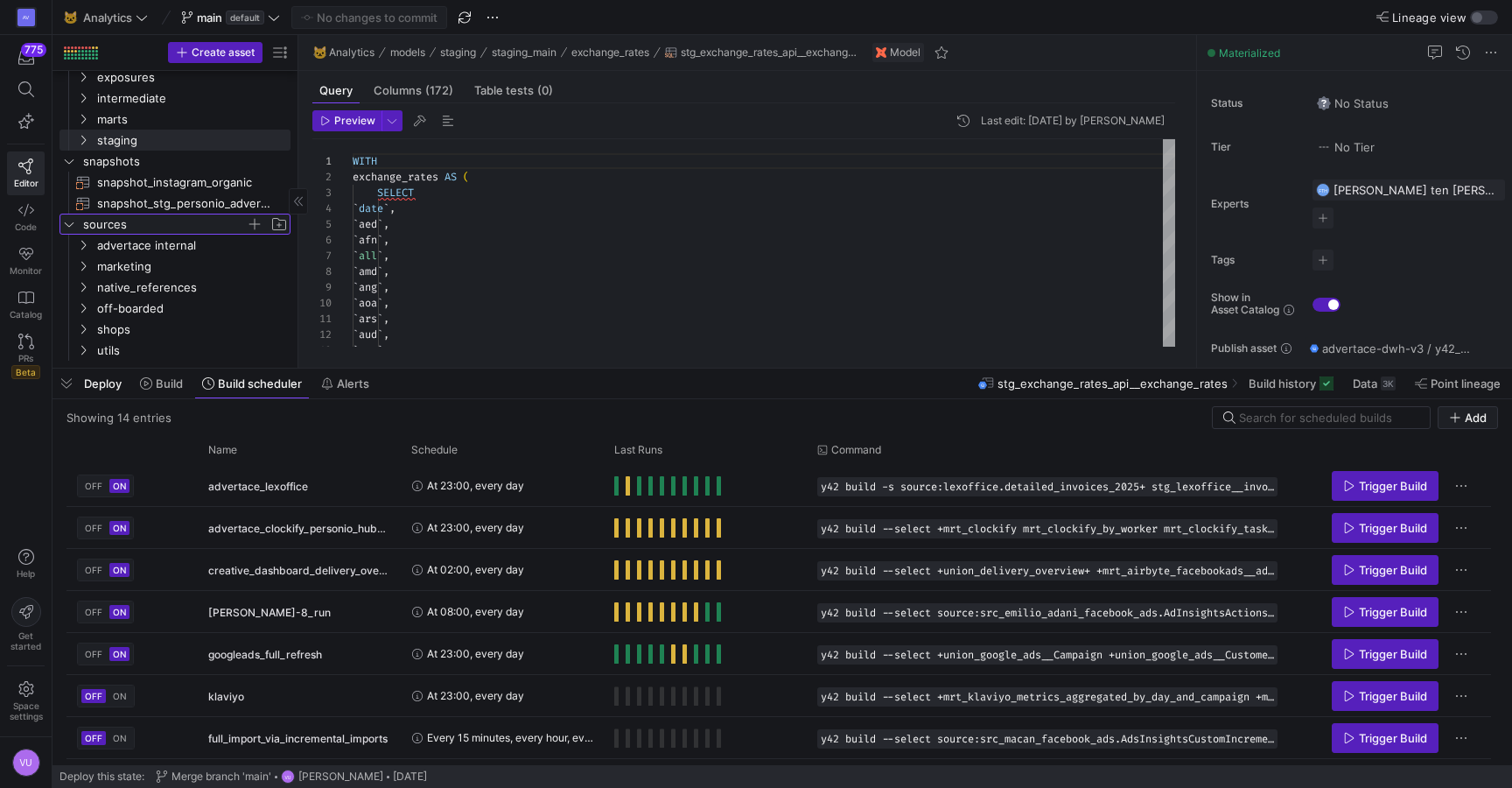
click at [66, 225] on icon "Press SPACE to select this row." at bounding box center [70, 225] width 12 height 11
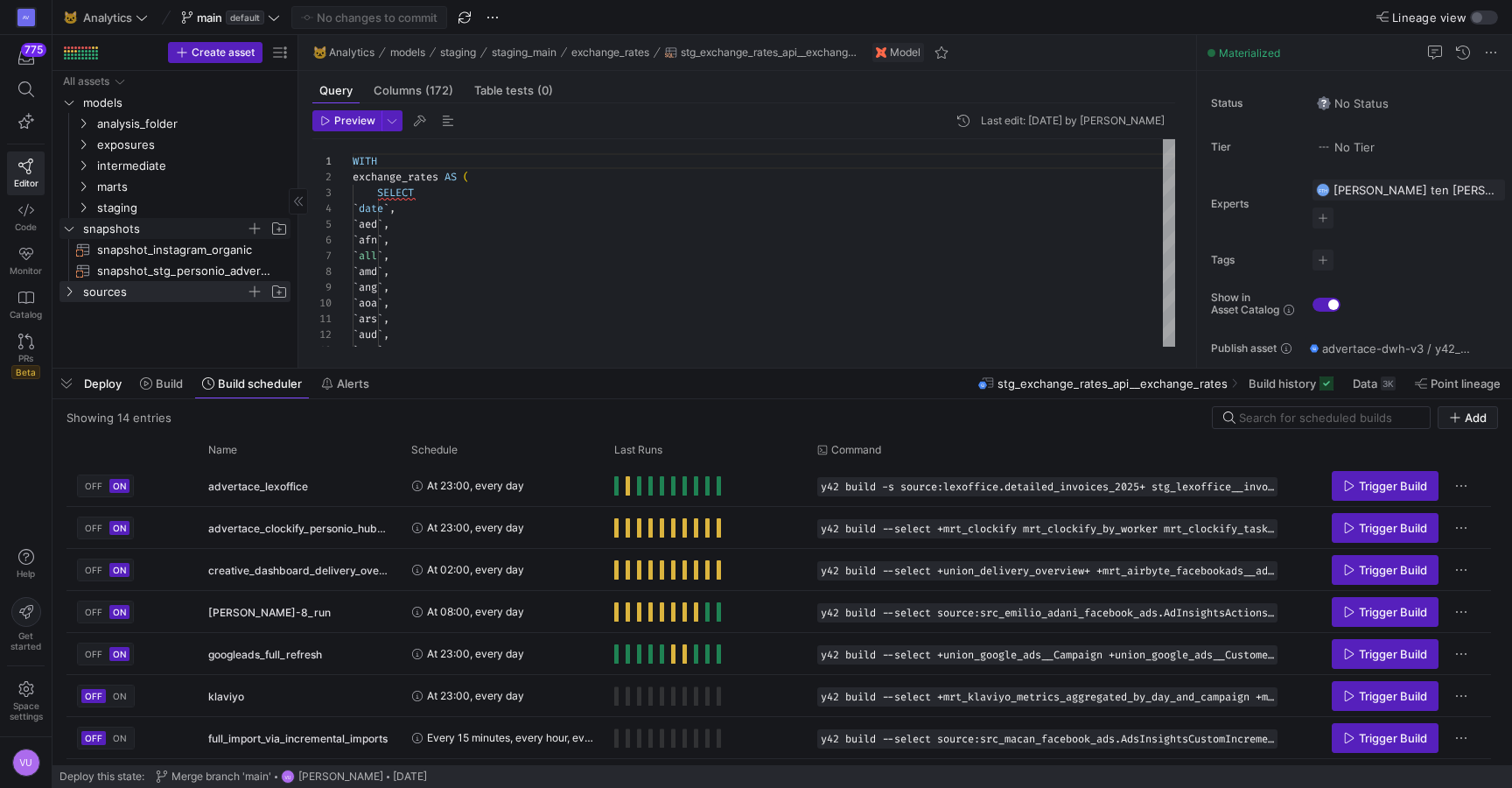
click at [68, 230] on icon "Press SPACE to select this row." at bounding box center [70, 229] width 9 height 4
click at [97, 379] on span "Deploy" at bounding box center [102, 384] width 38 height 14
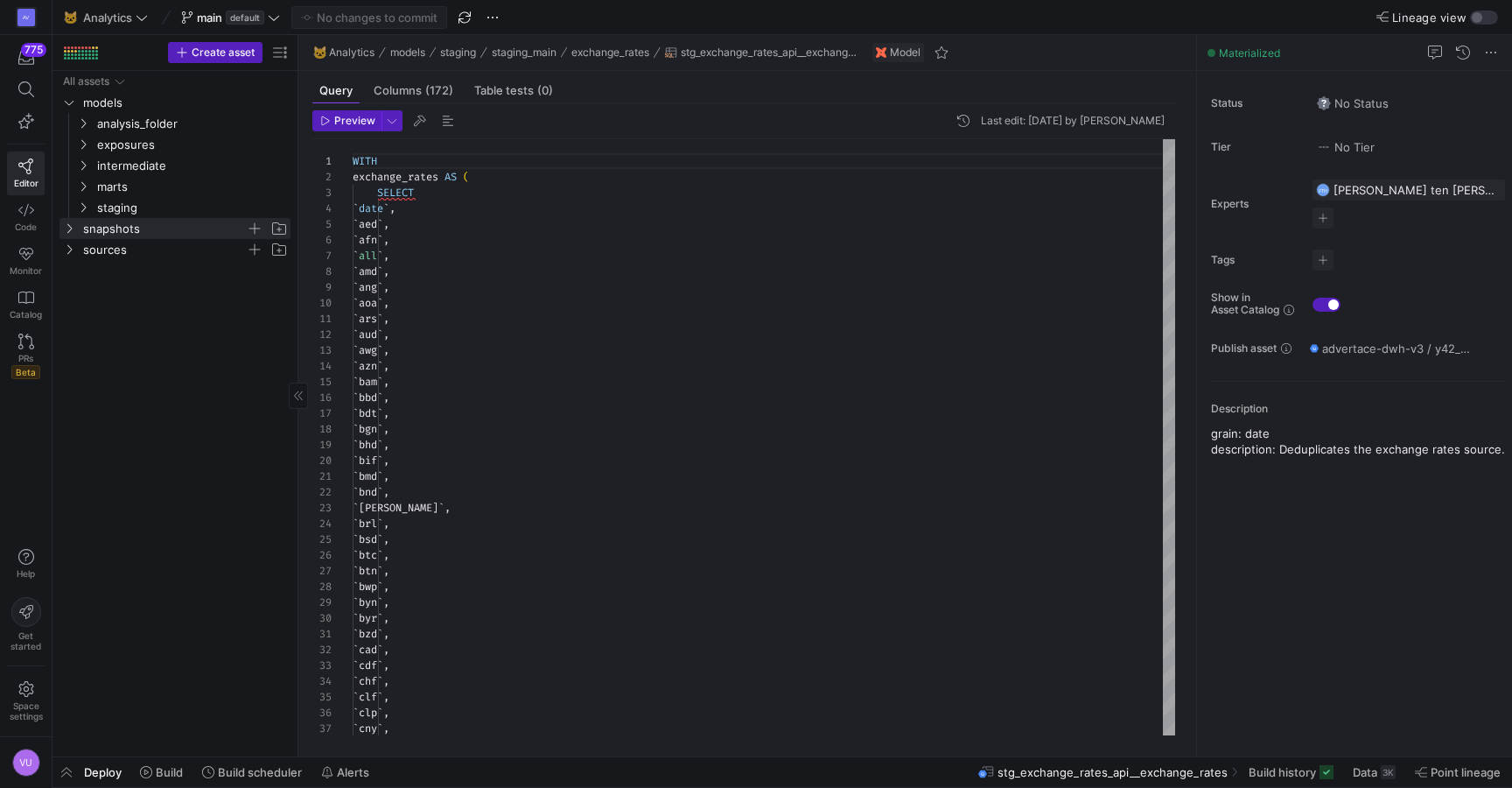
click at [99, 771] on span "Deploy" at bounding box center [102, 772] width 38 height 14
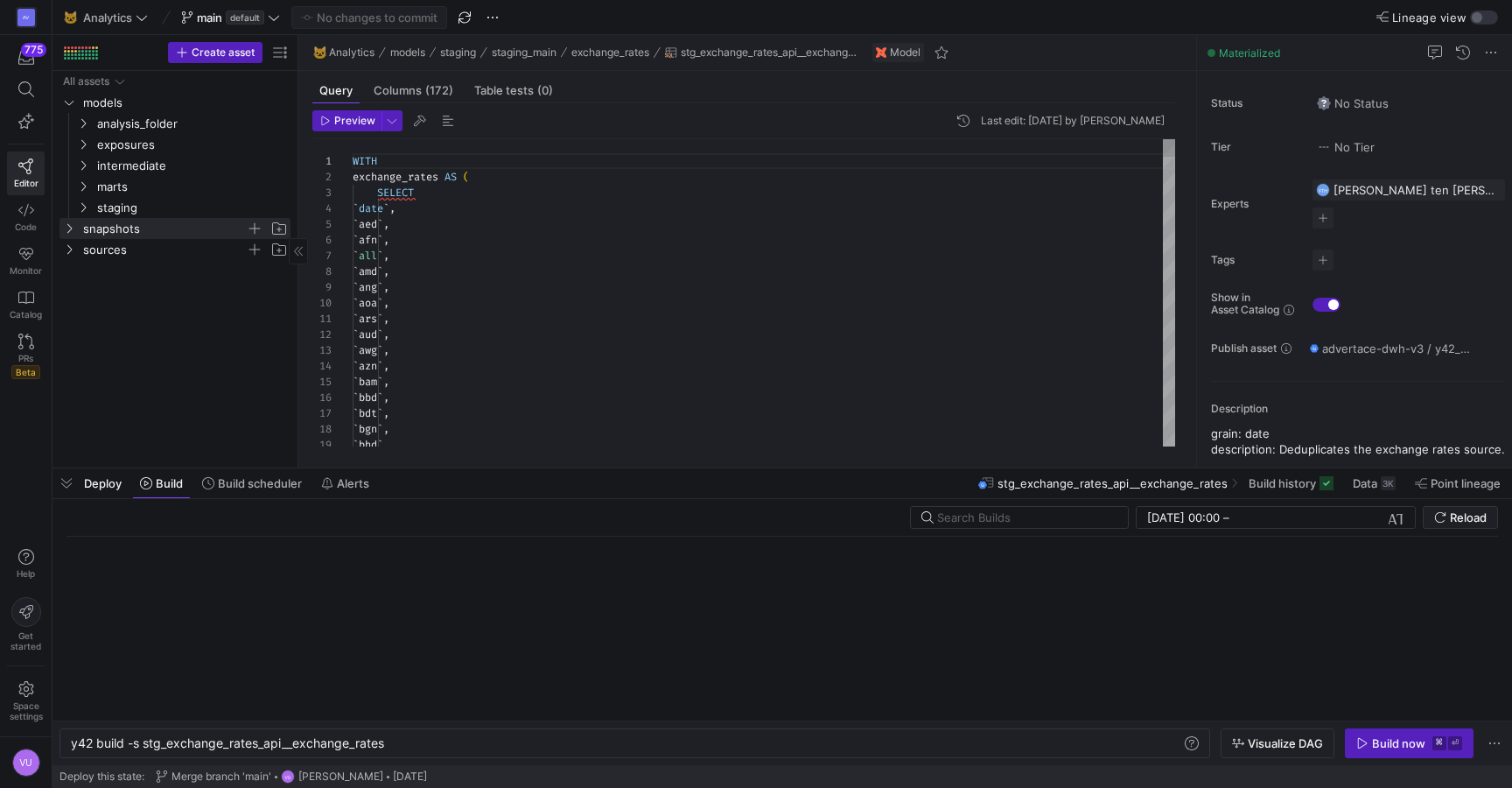
scroll to position [0, 313]
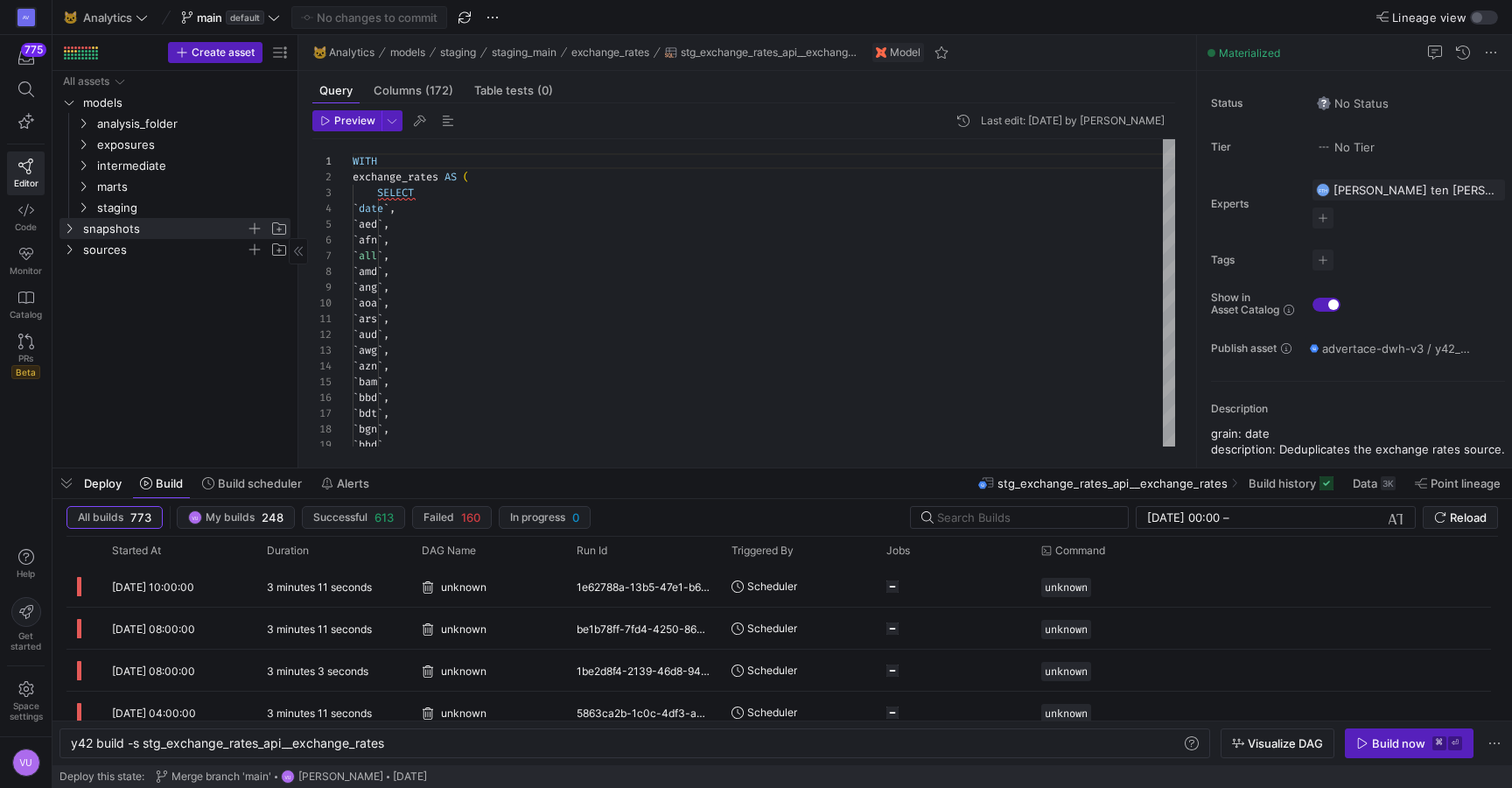
click at [100, 484] on span "Deploy" at bounding box center [102, 483] width 38 height 14
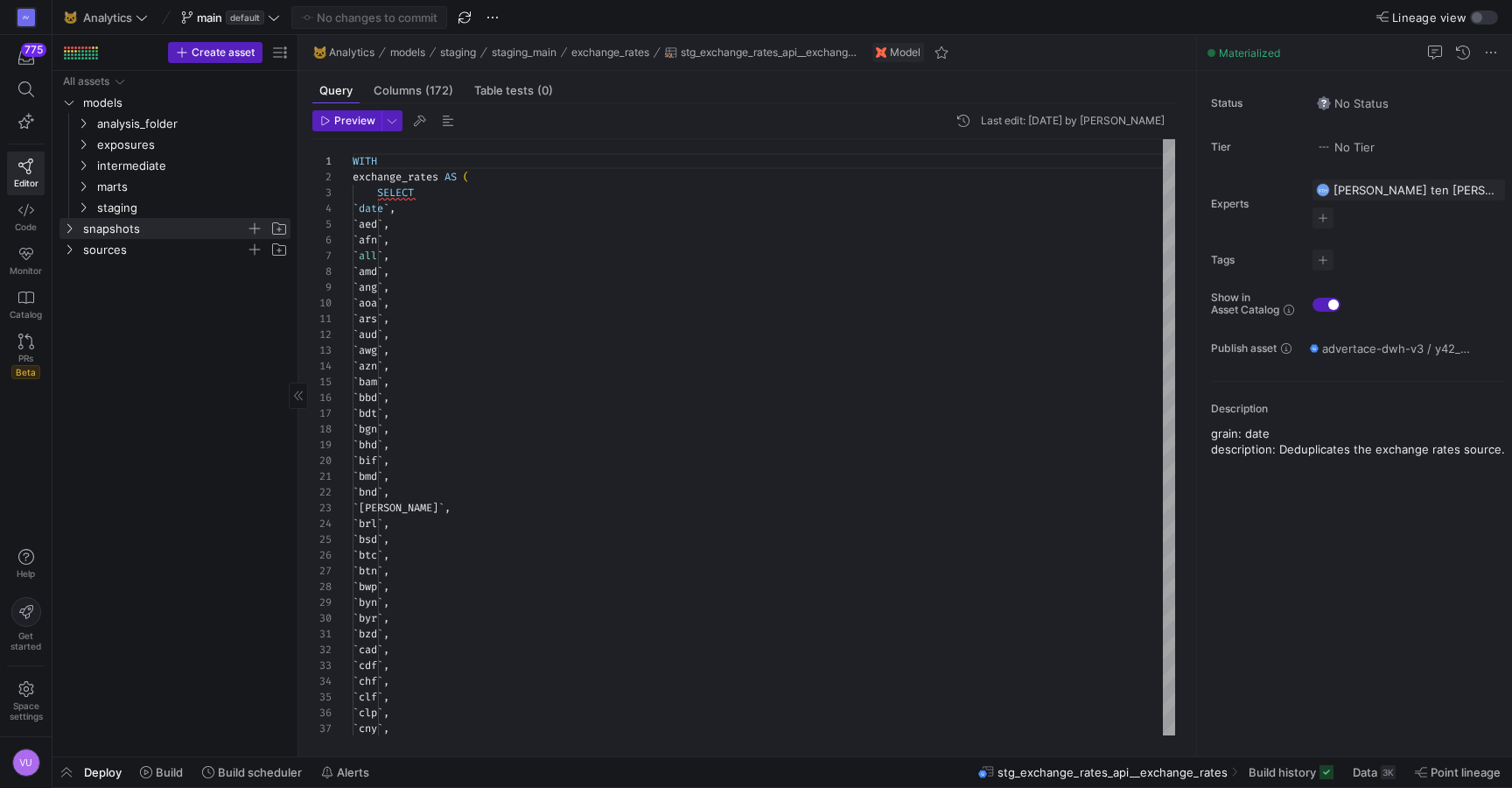
click at [97, 771] on span "Deploy" at bounding box center [102, 772] width 38 height 14
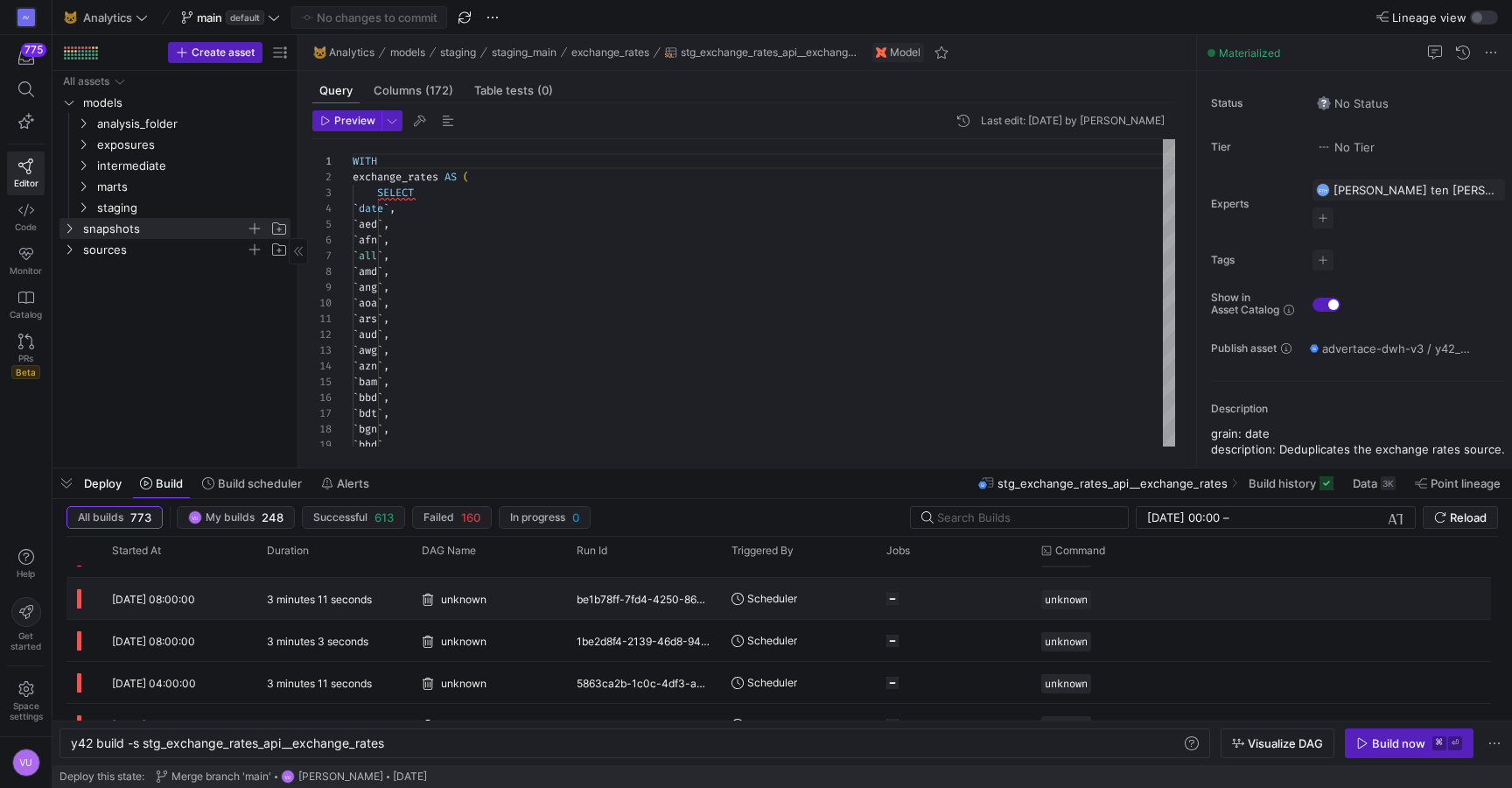
scroll to position [11, 0]
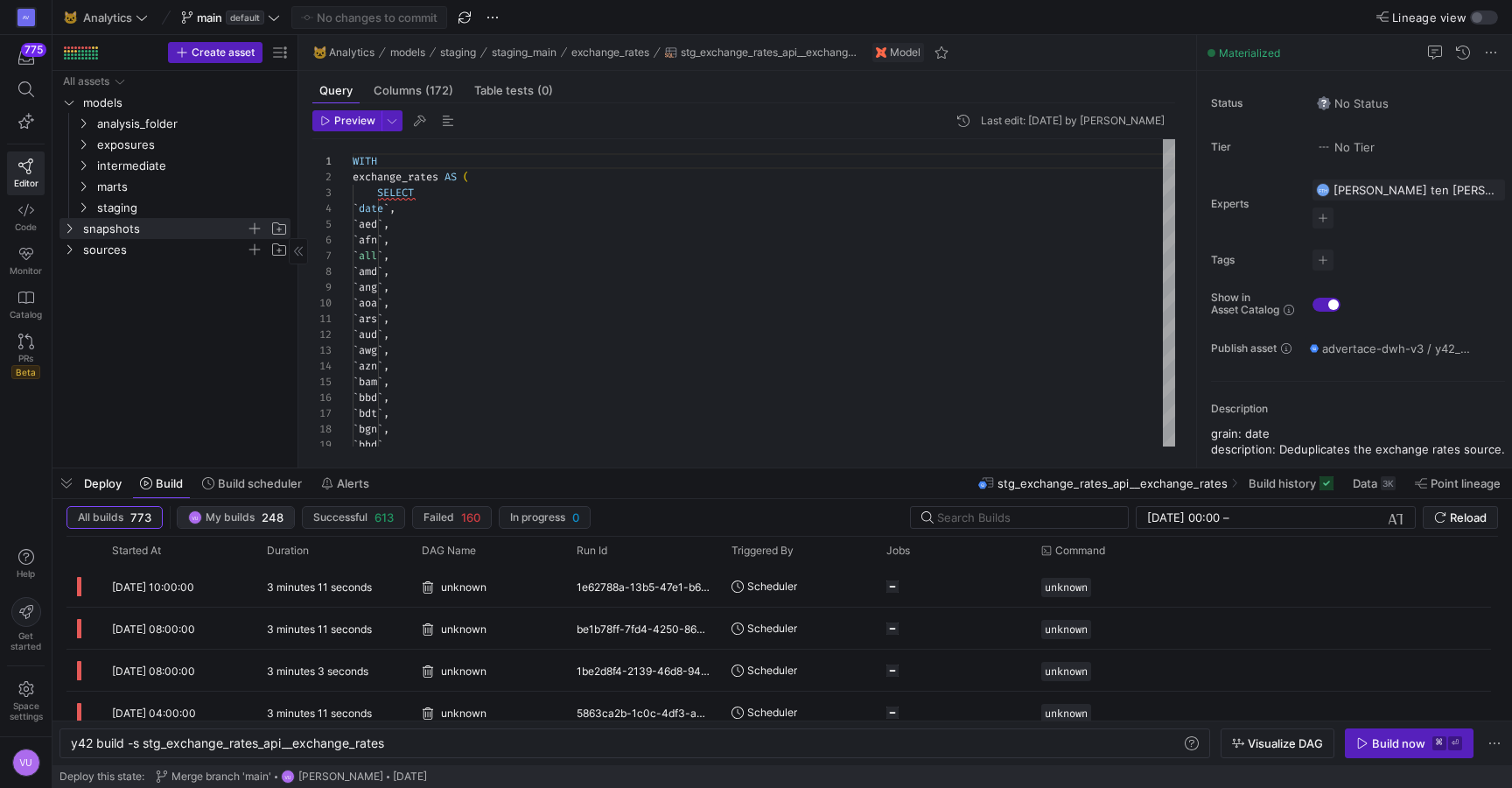
click at [243, 520] on span "My builds" at bounding box center [231, 518] width 49 height 12
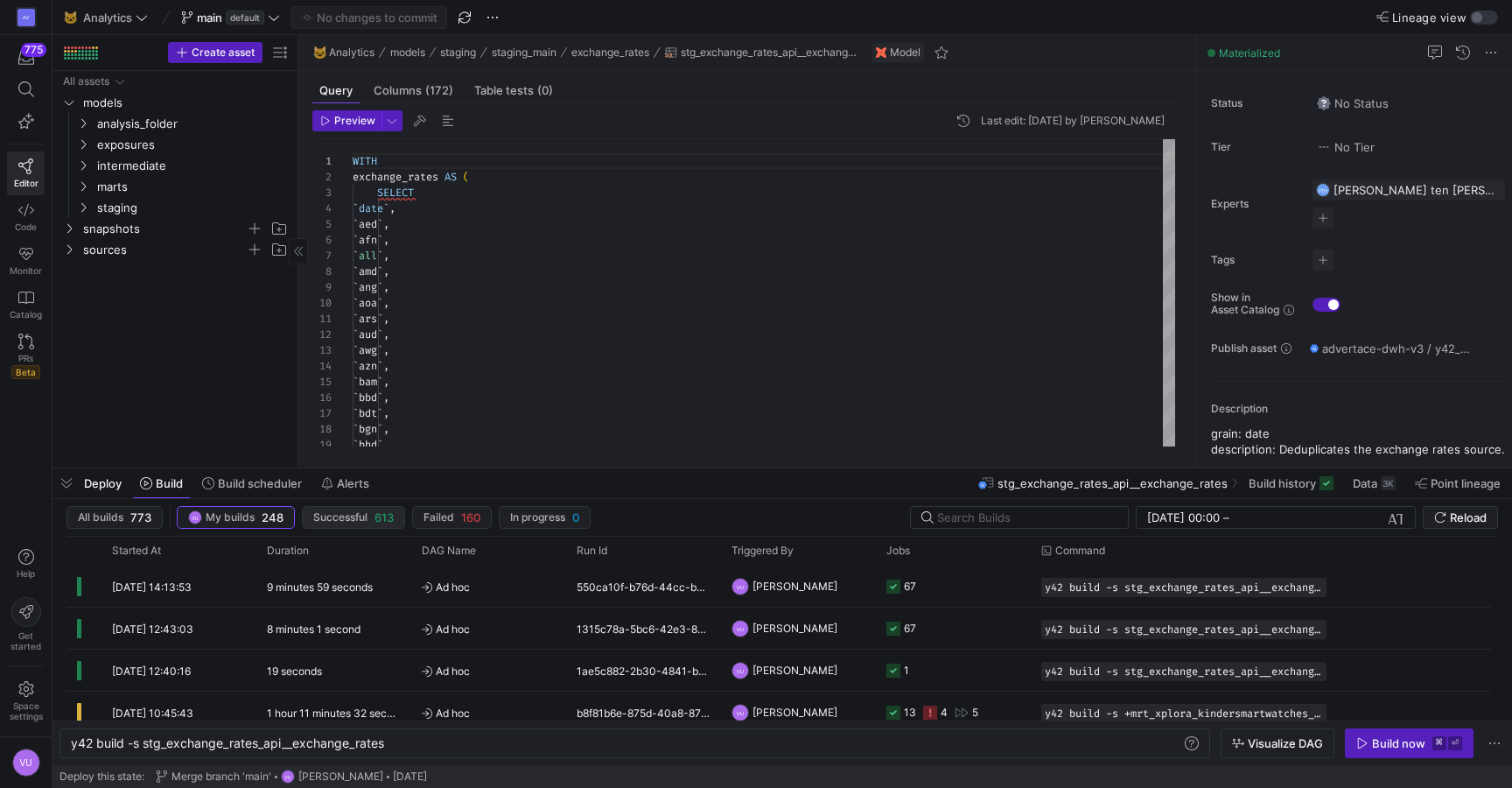
click at [347, 519] on span "Successful" at bounding box center [341, 518] width 55 height 12
click at [434, 509] on span "button" at bounding box center [451, 518] width 78 height 21
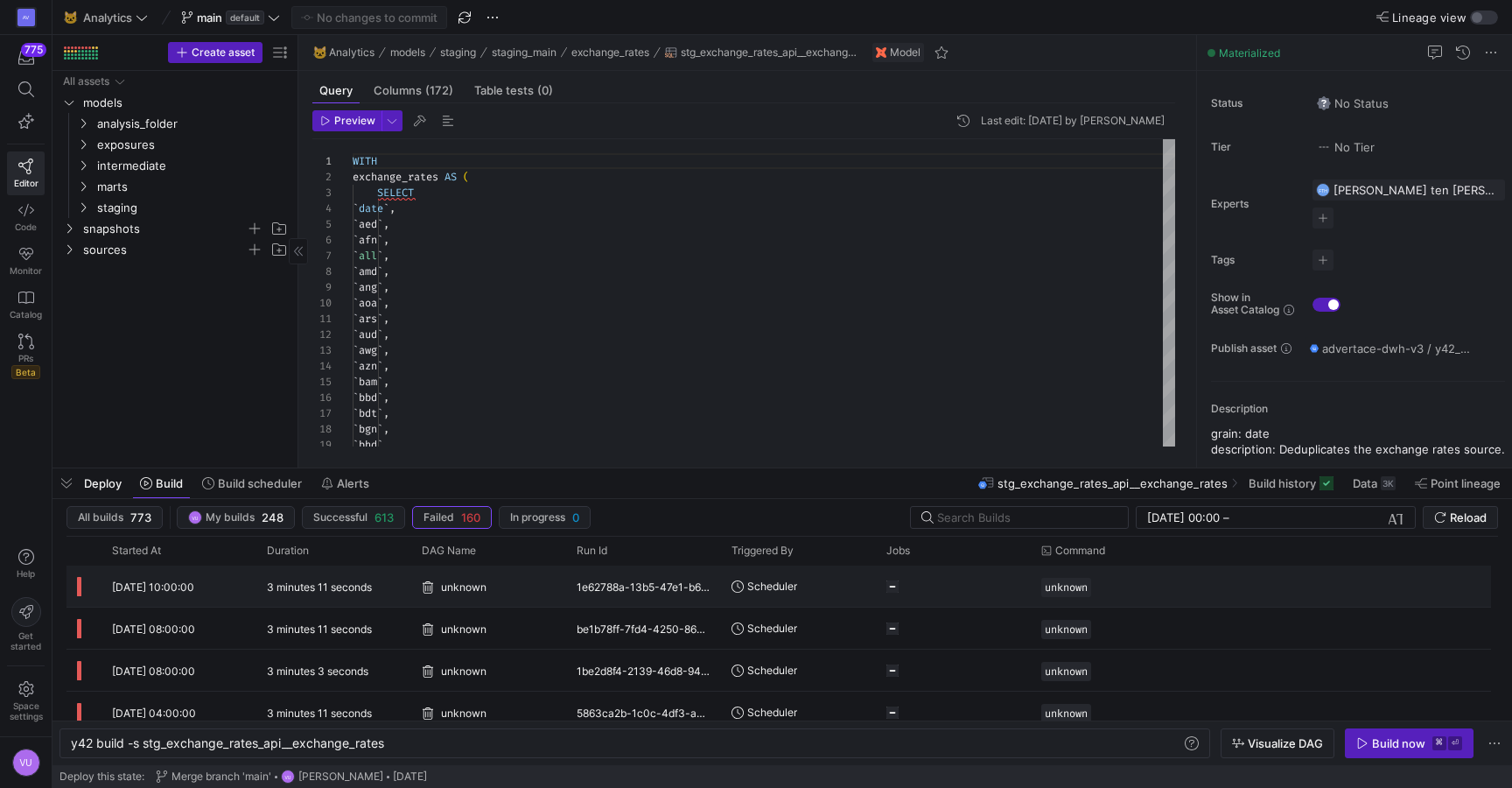
click at [181, 590] on span "08/10/25, 10:00:00" at bounding box center [152, 586] width 82 height 13
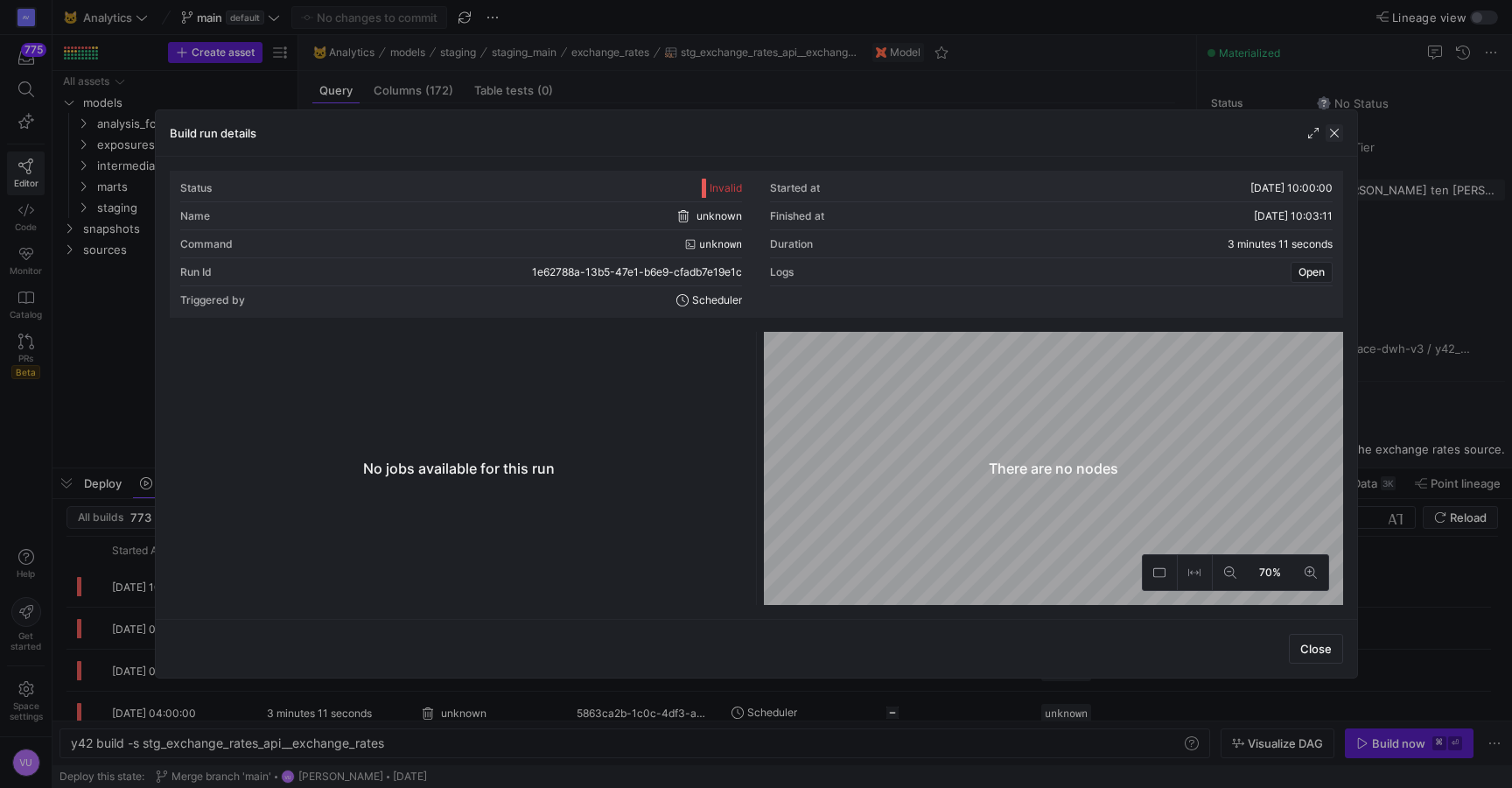
click at [1332, 133] on span "button" at bounding box center [1335, 133] width 18 height 18
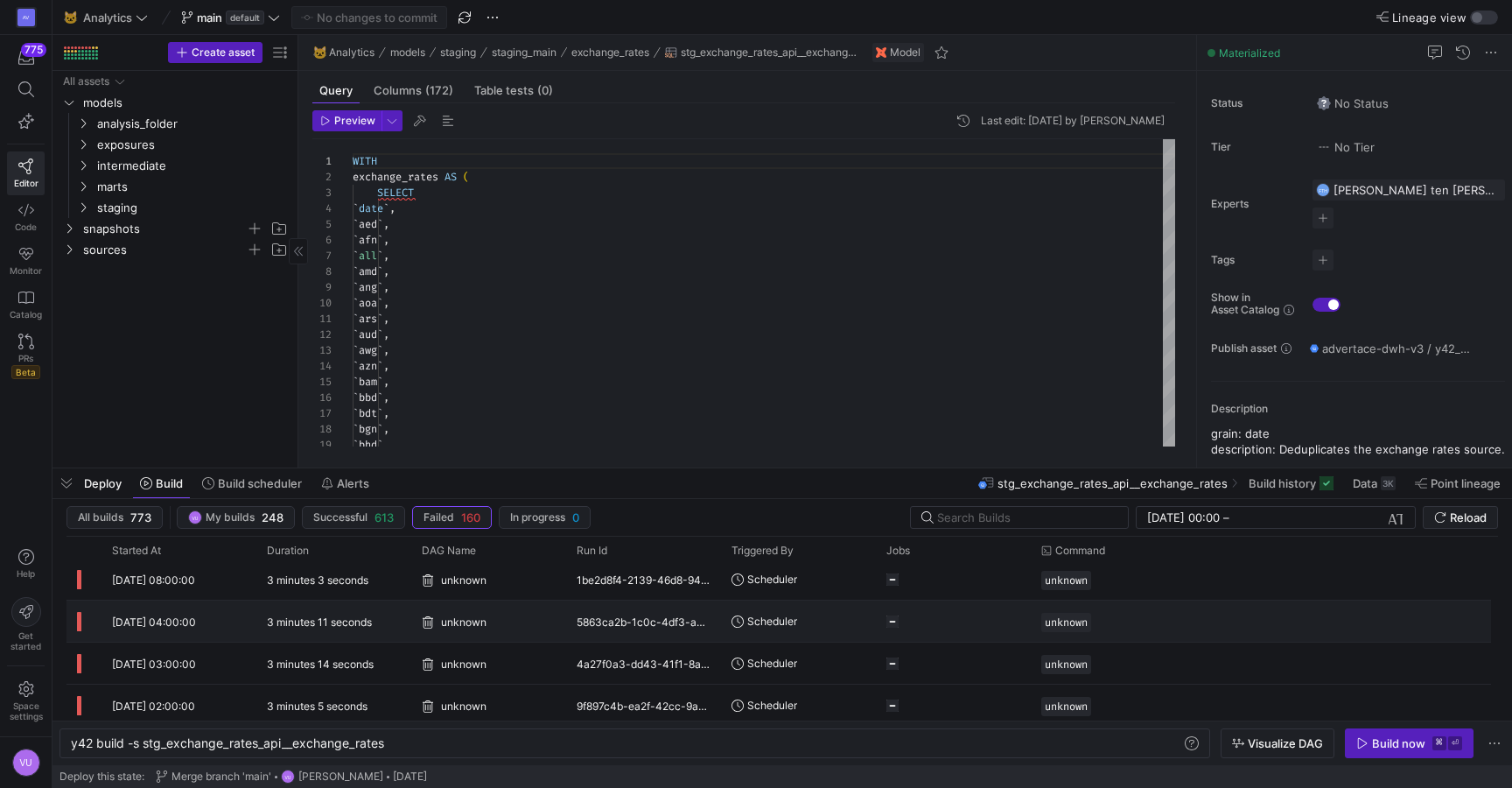
scroll to position [118, 0]
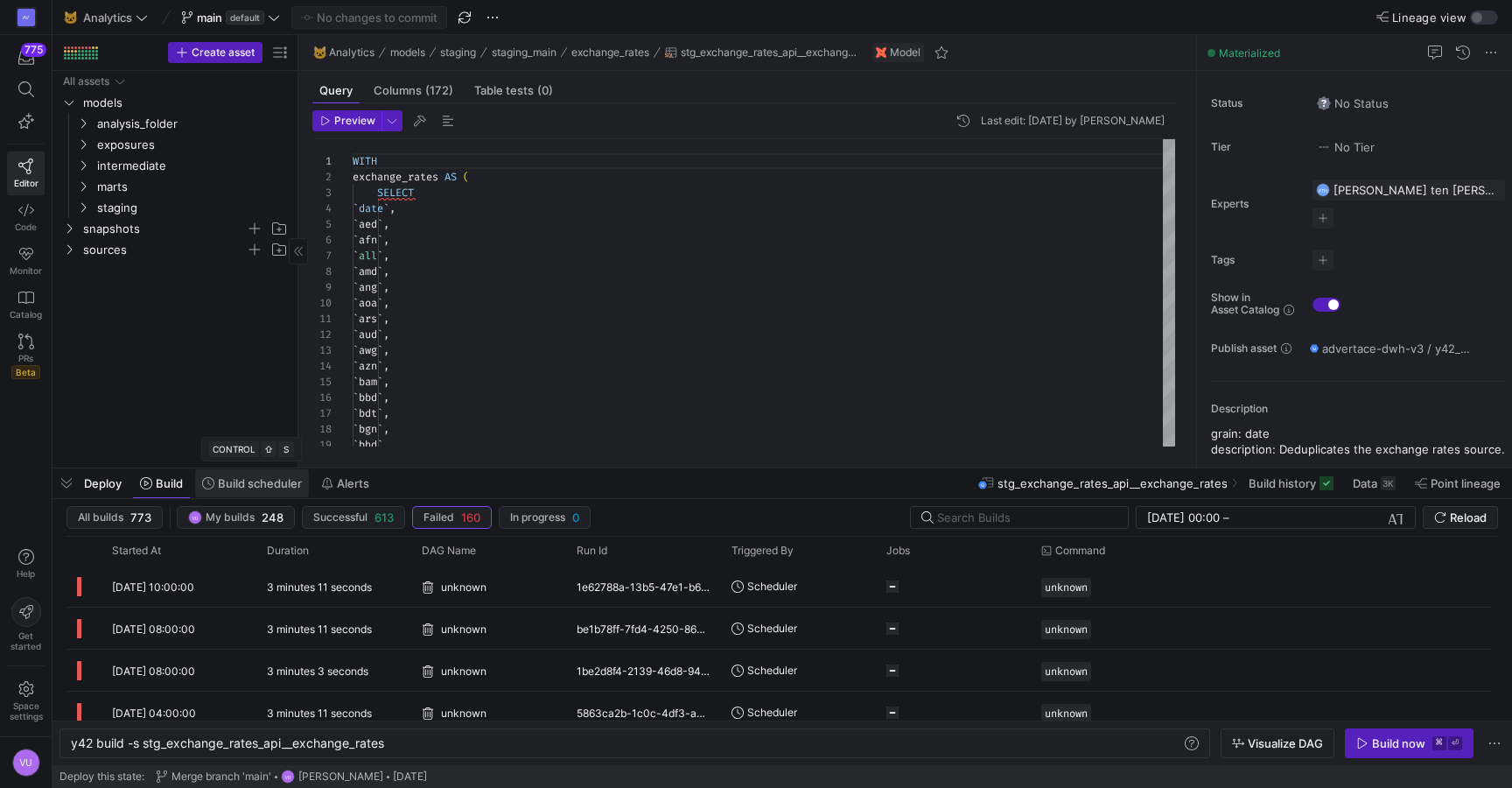
click at [220, 484] on span "Build scheduler" at bounding box center [260, 483] width 84 height 14
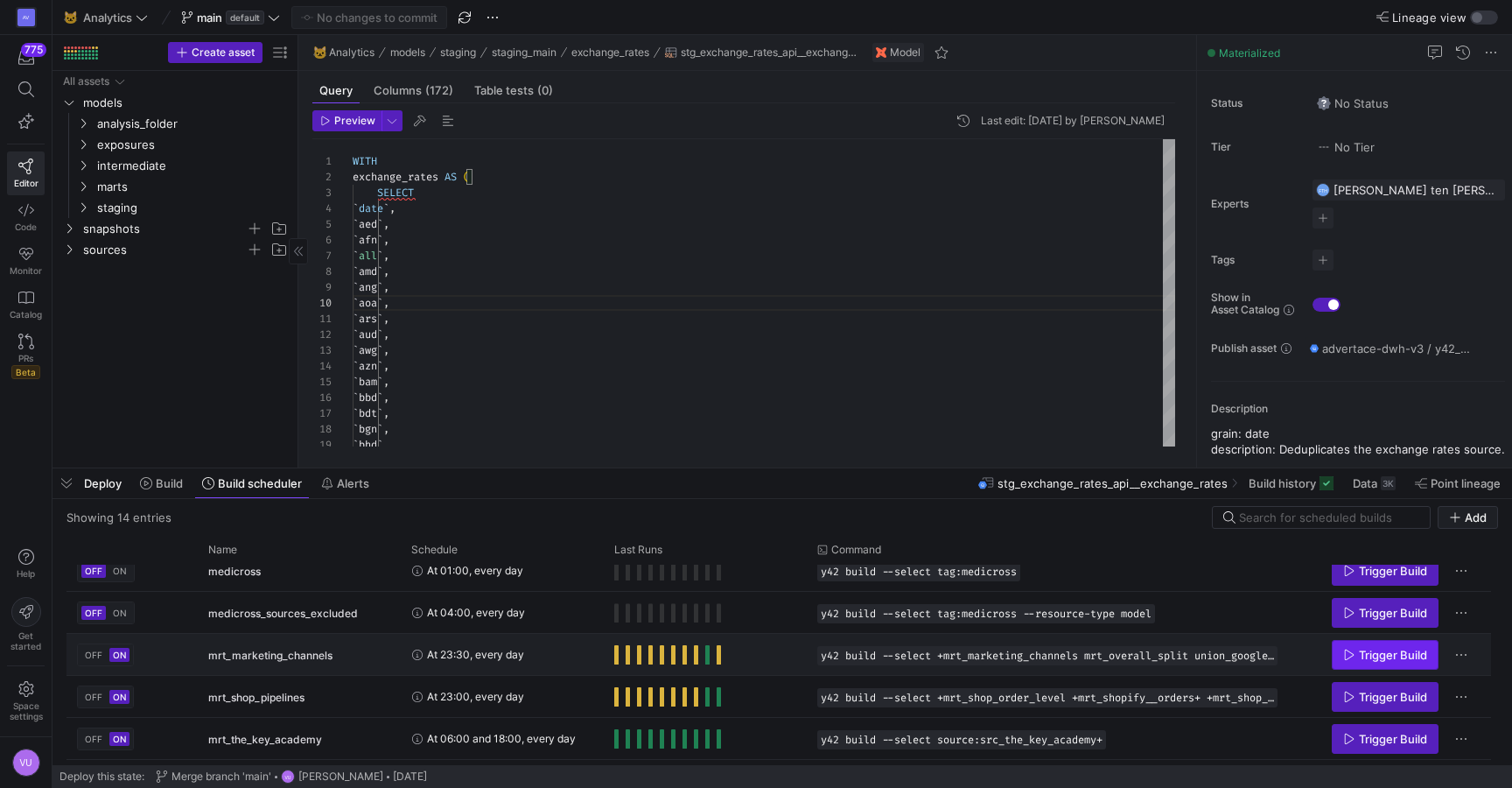
click at [1380, 662] on span "Press SPACE to select this row." at bounding box center [1385, 655] width 105 height 28
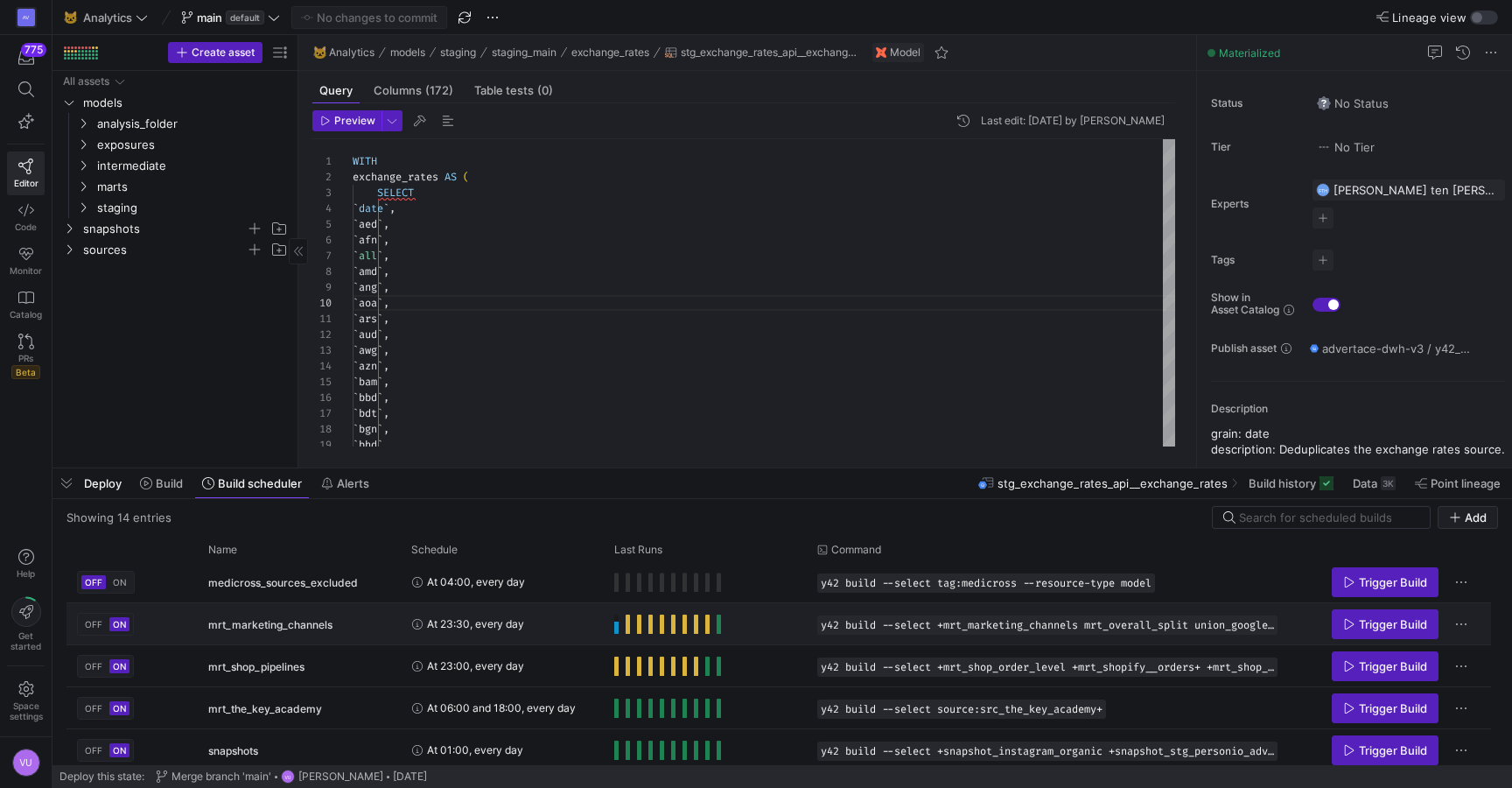
scroll to position [329, 0]
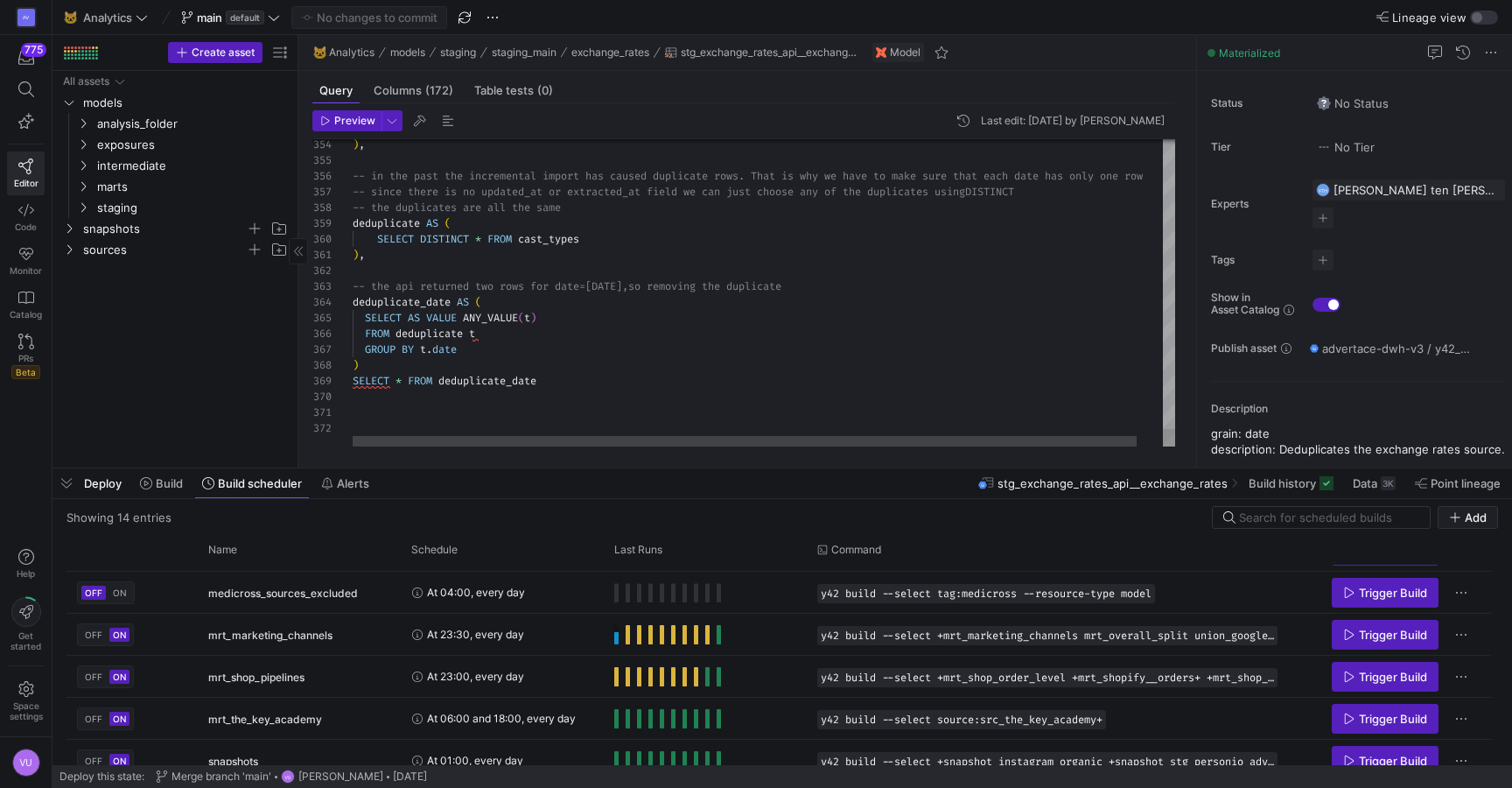
type textarea "), -- the api returned two rows for date=2025-10-01, so removing the duplicate …"
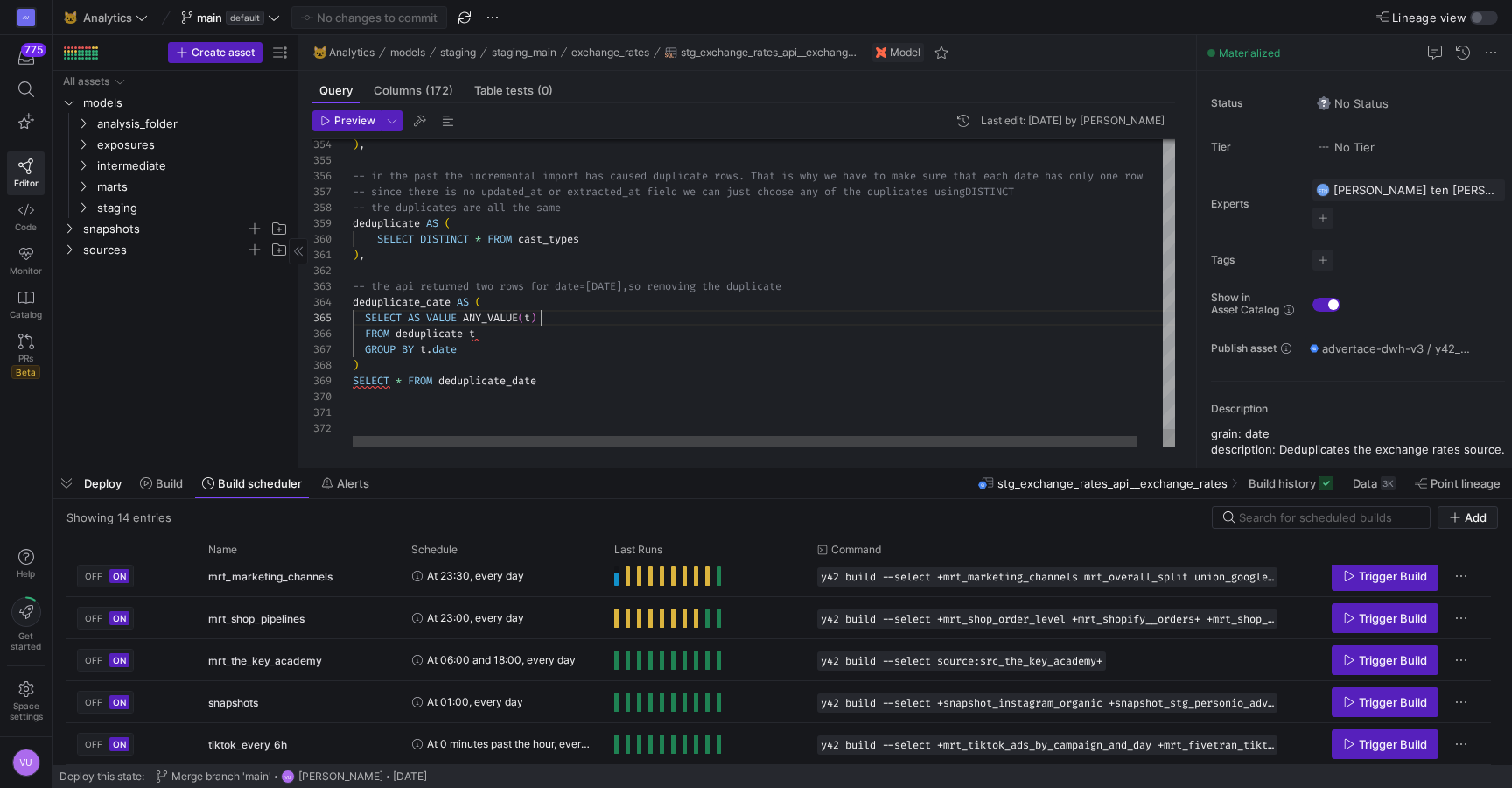
scroll to position [63, 189]
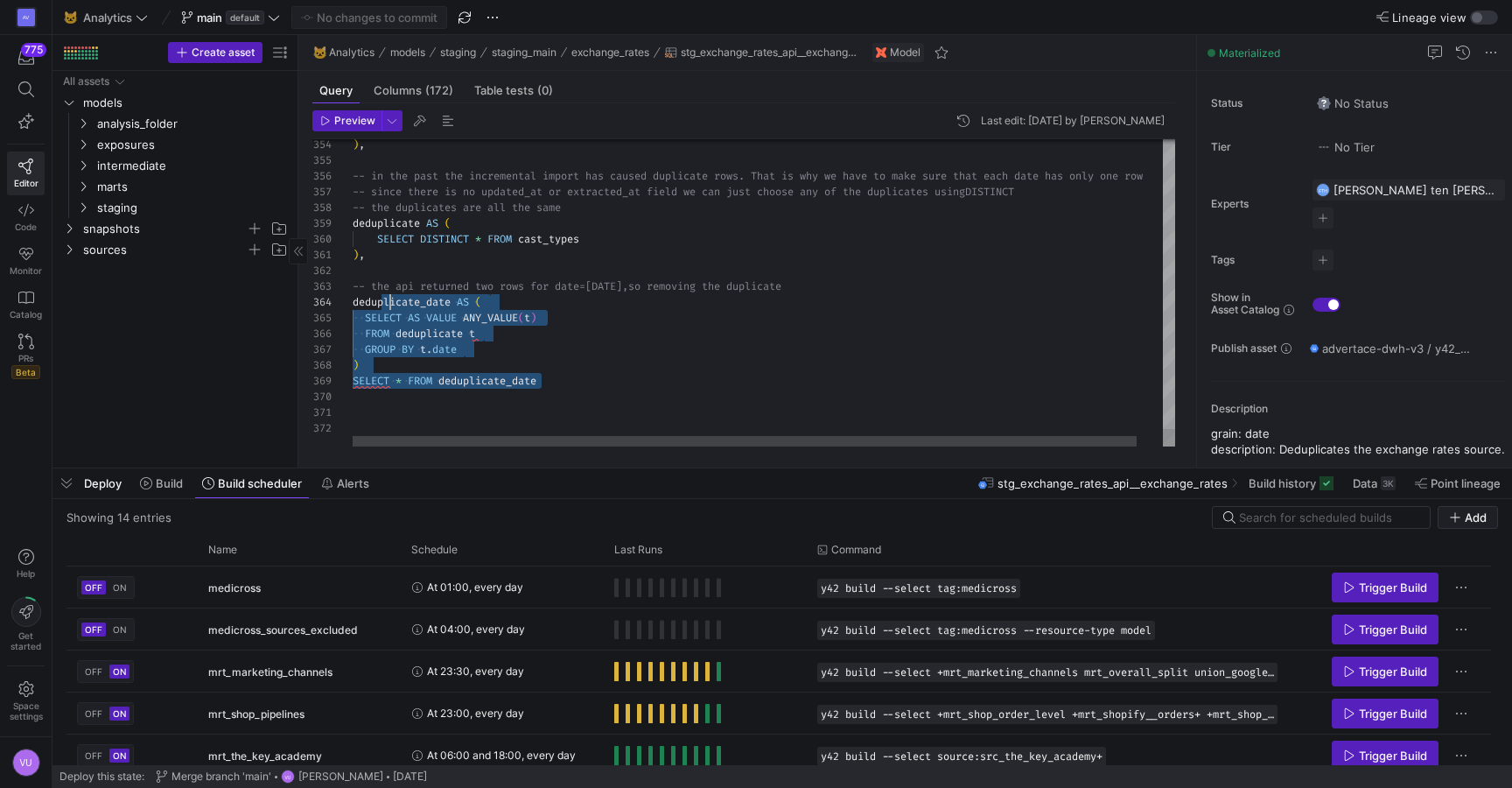
scroll to position [48, 38]
drag, startPoint x: 559, startPoint y: 381, endPoint x: 390, endPoint y: 303, distance: 186.1
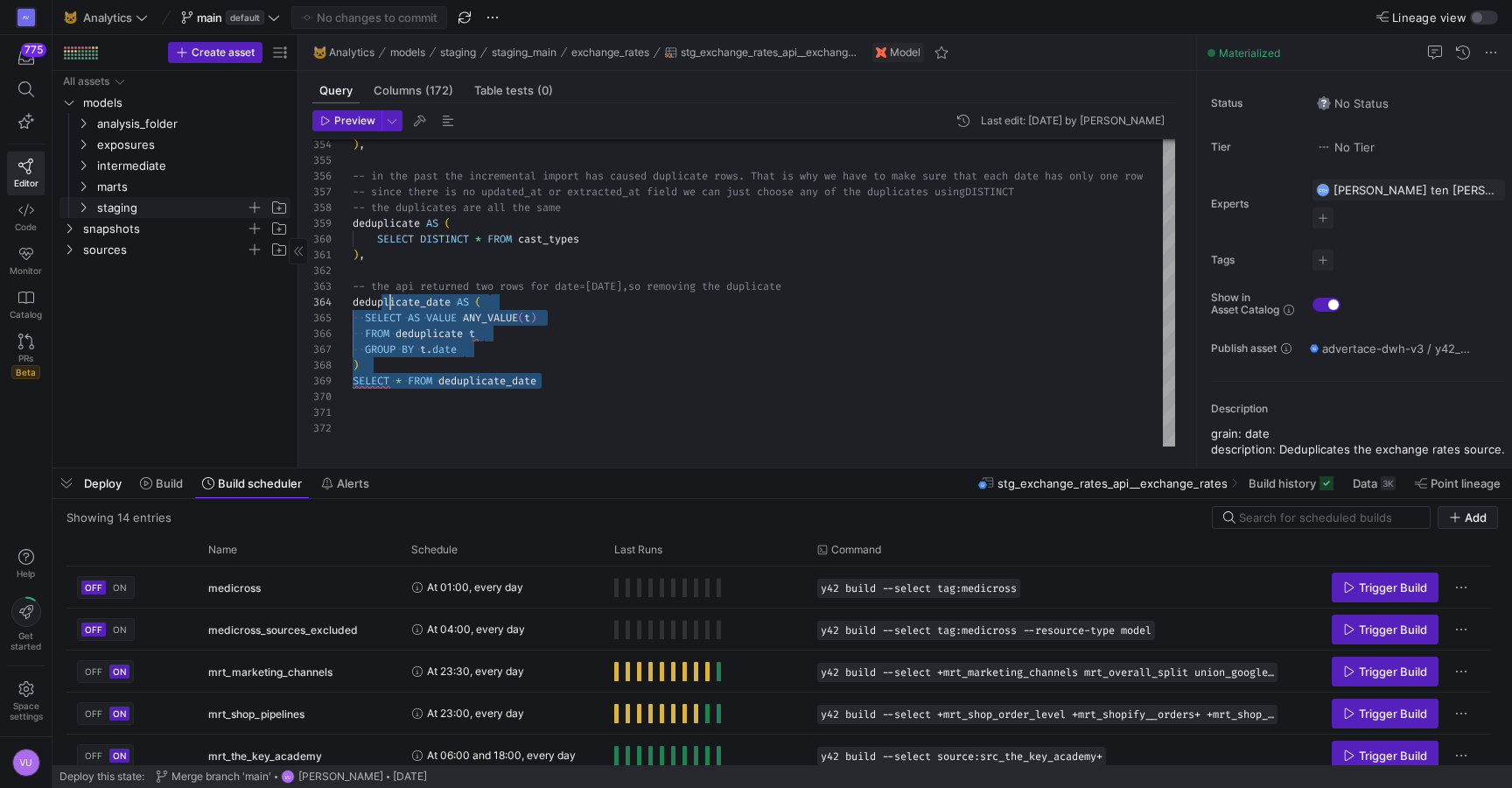
click at [84, 206] on icon "Press SPACE to select this row." at bounding box center [84, 208] width 12 height 11
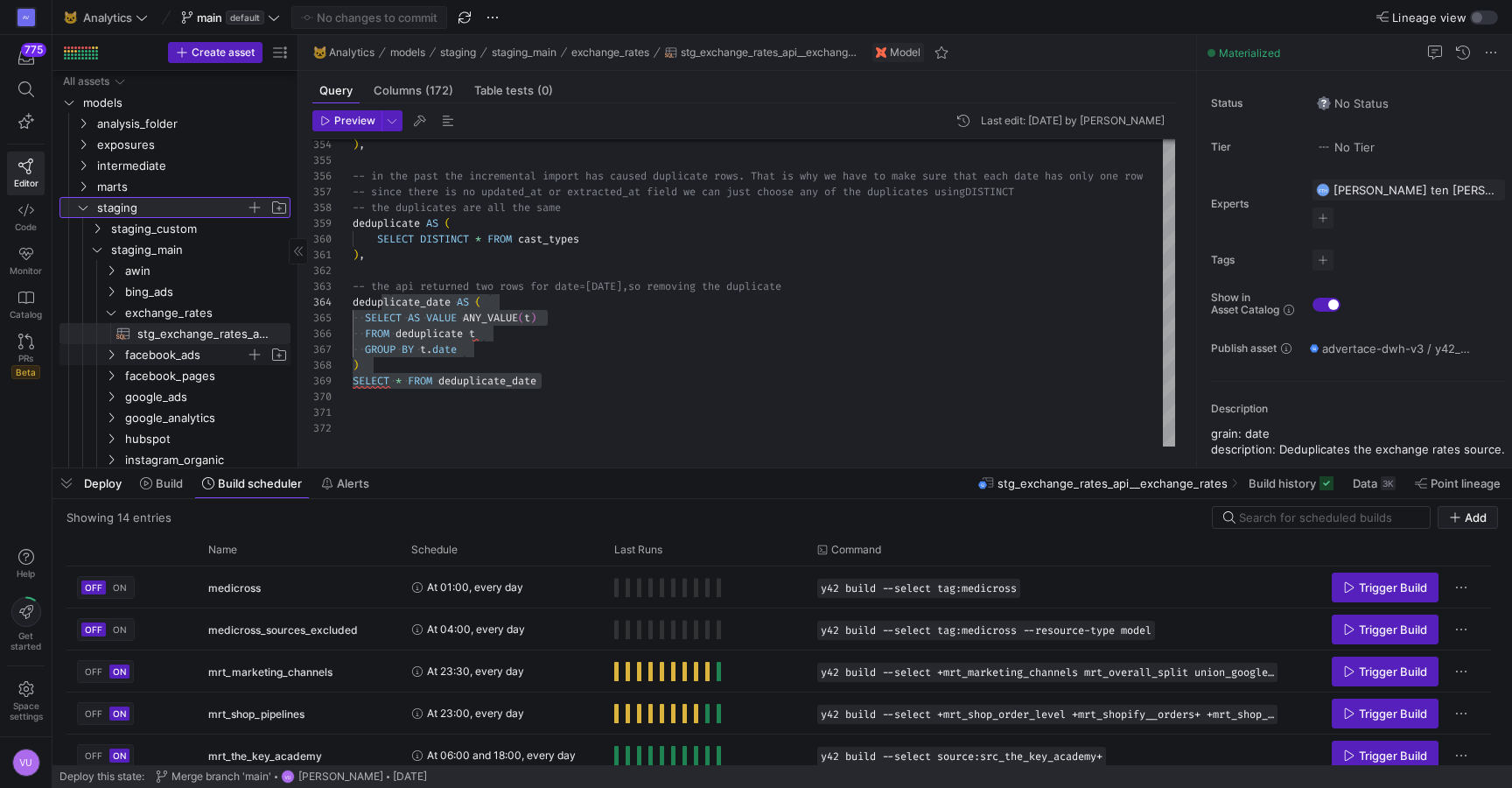
scroll to position [21, 0]
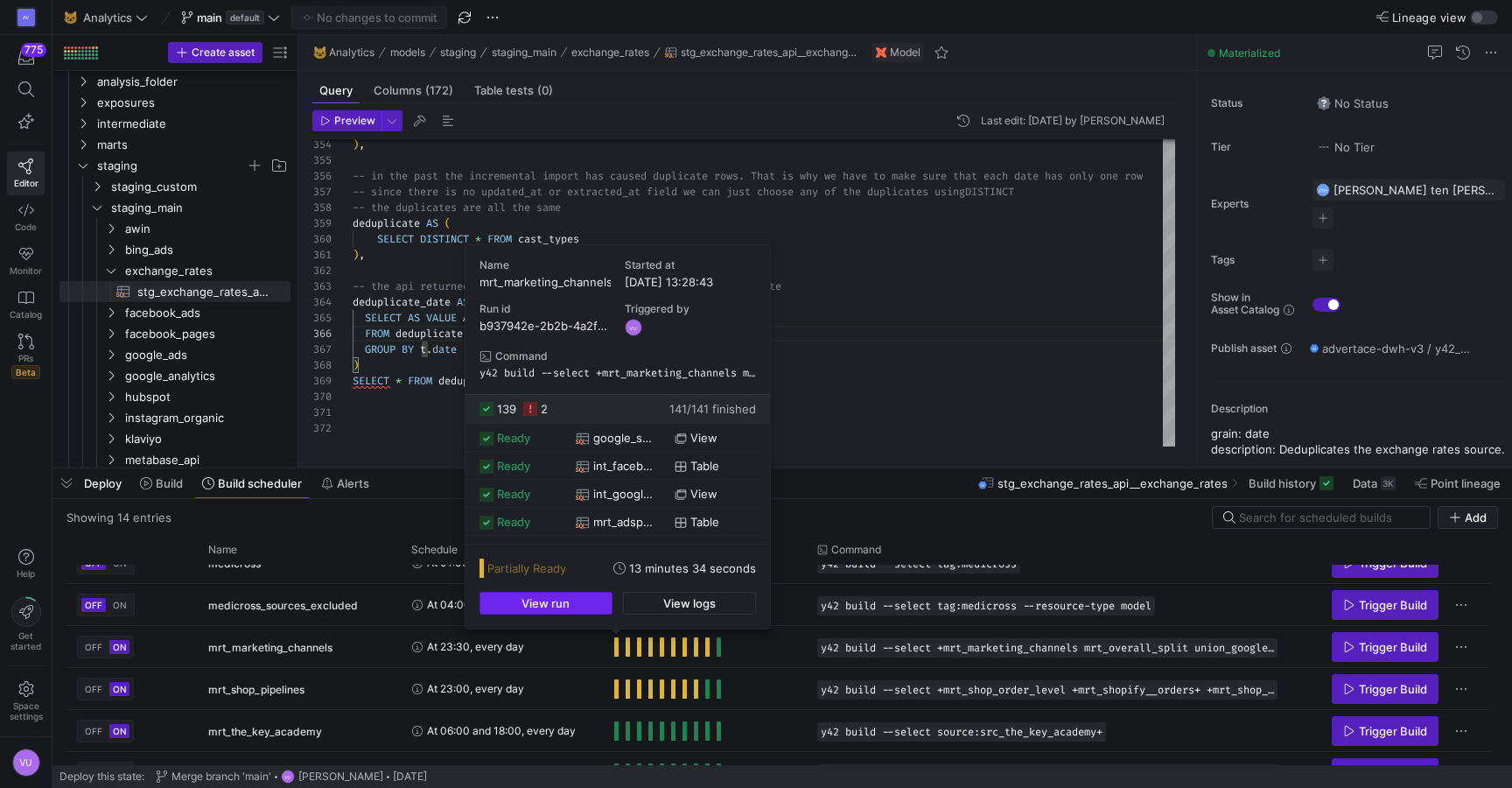
click at [575, 599] on span "button" at bounding box center [546, 603] width 131 height 21
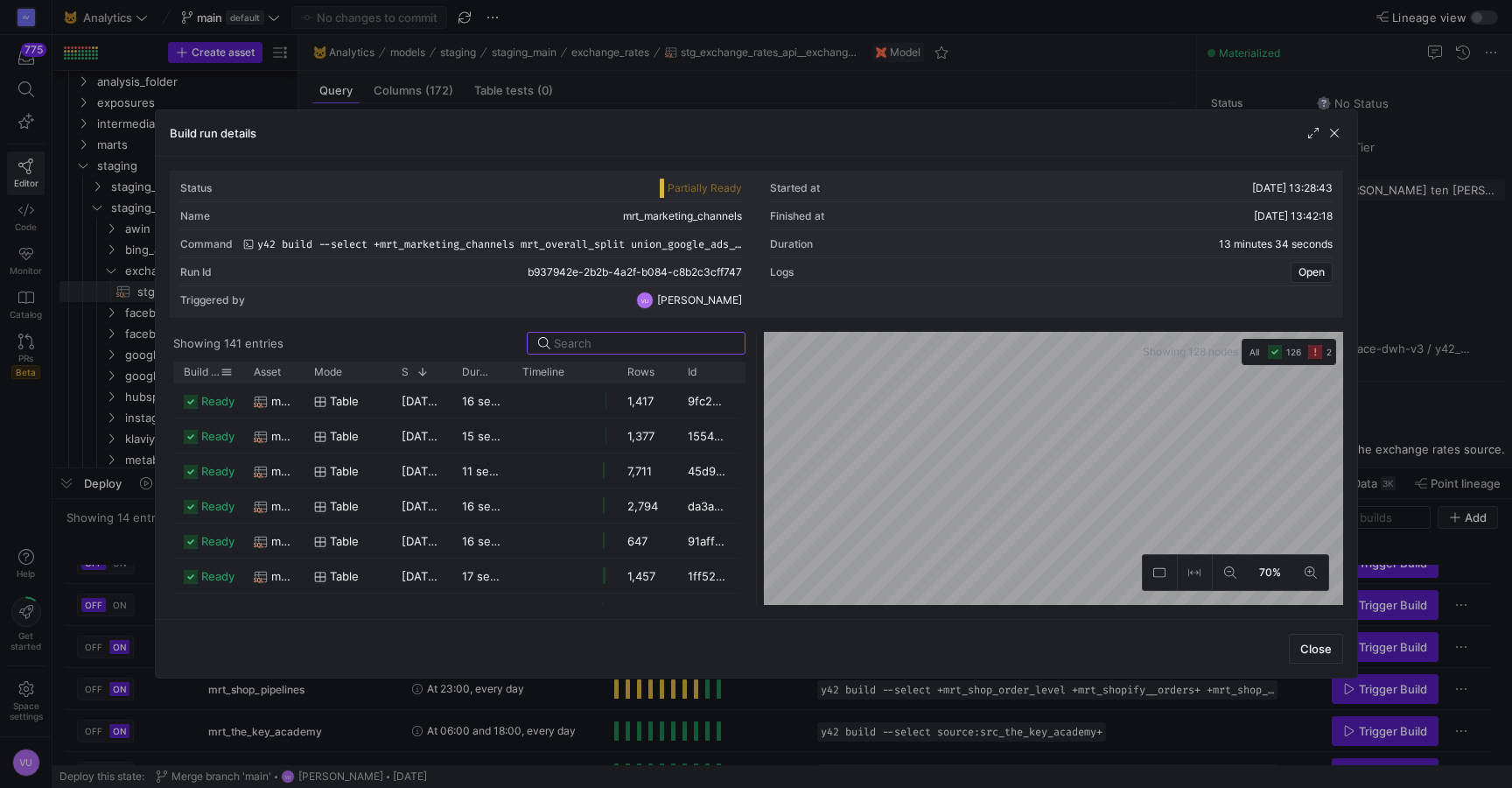
click at [187, 373] on span "Build status" at bounding box center [202, 372] width 37 height 12
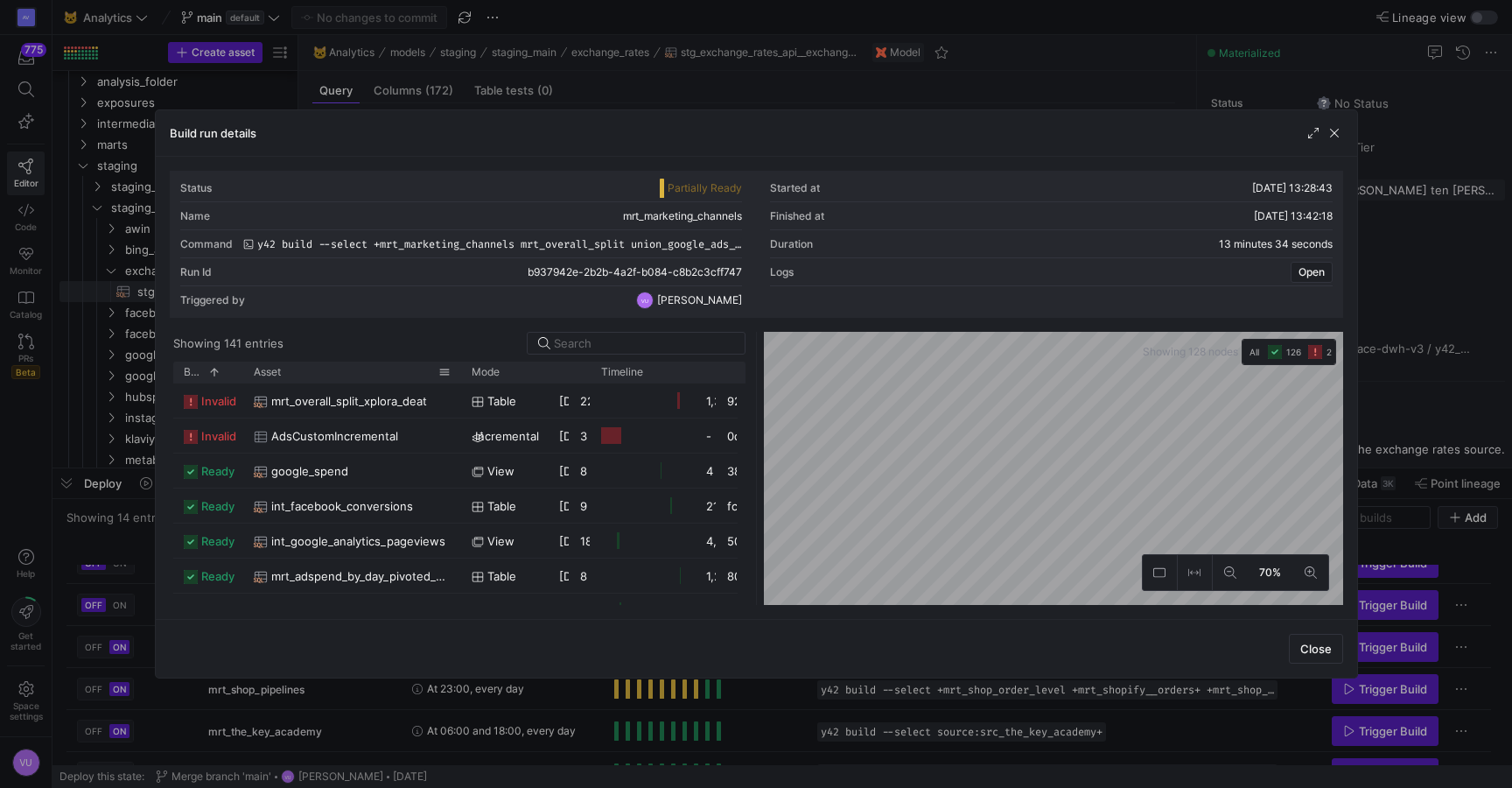
drag, startPoint x: 302, startPoint y: 370, endPoint x: 458, endPoint y: 381, distance: 156.4
click at [458, 381] on div at bounding box center [461, 372] width 7 height 21
click at [311, 397] on span "mrt_overall_split_xplora_deat" at bounding box center [349, 401] width 156 height 34
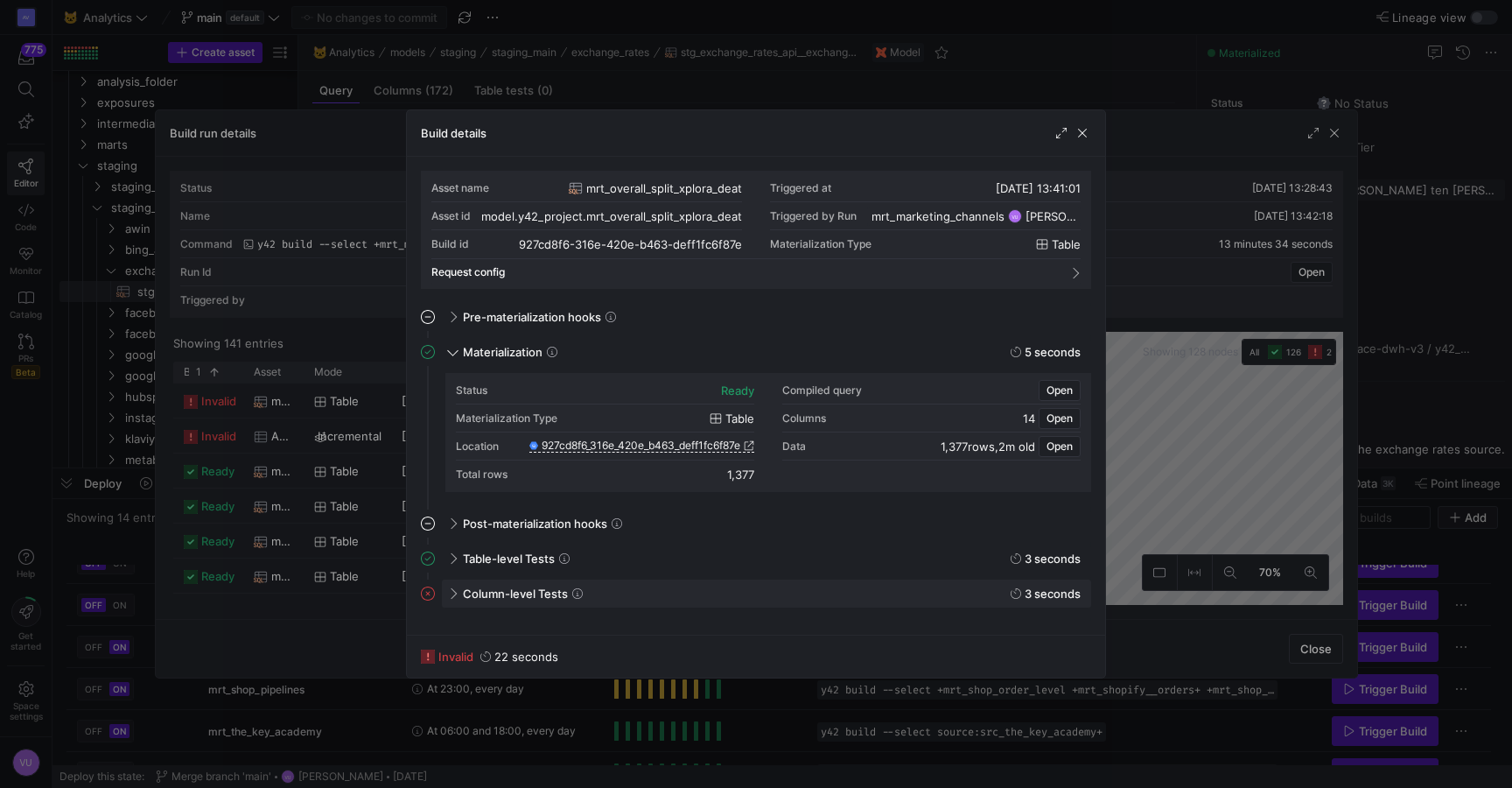
click at [521, 599] on span "Column-level Tests" at bounding box center [515, 593] width 105 height 14
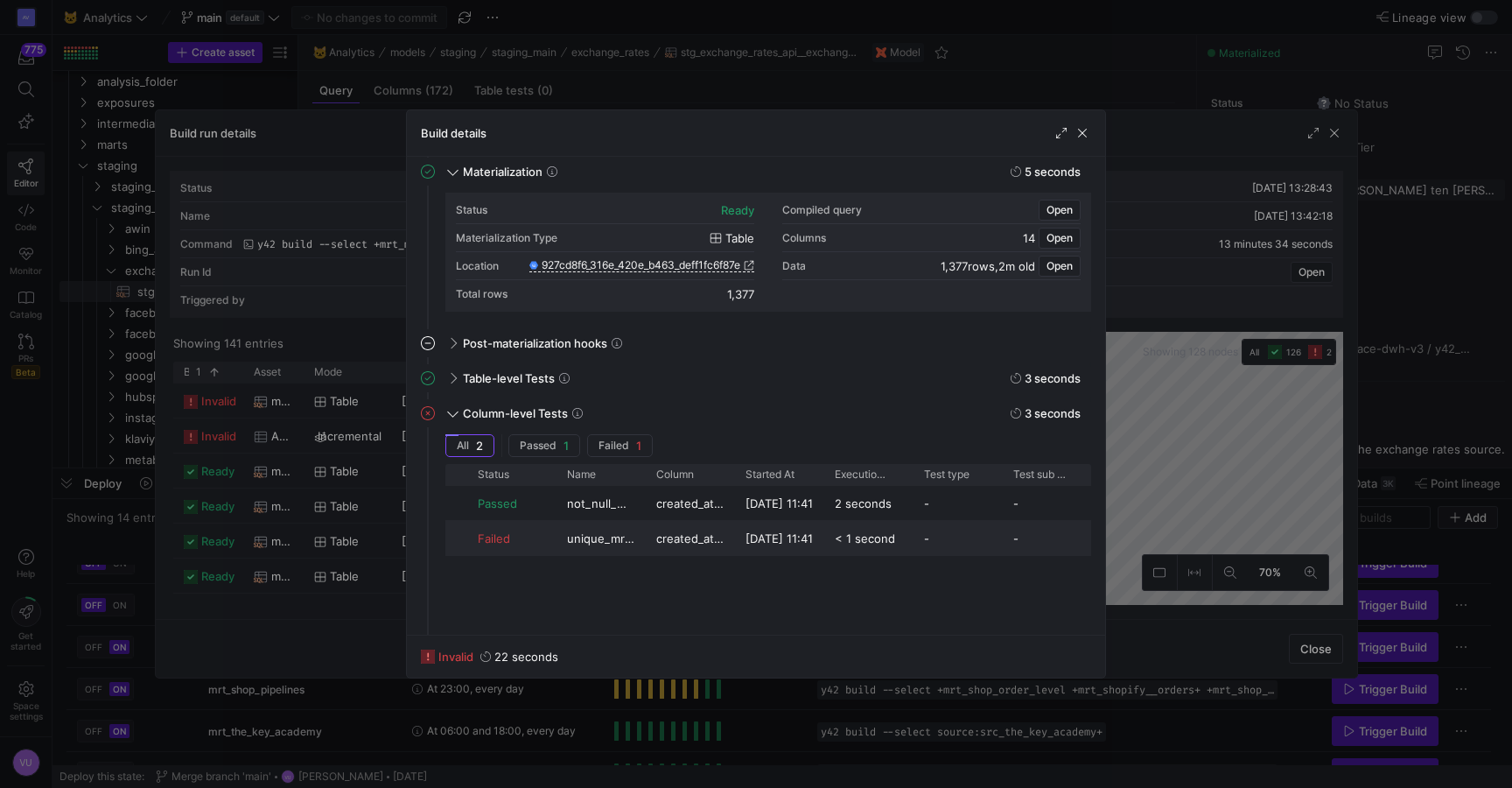
click at [567, 540] on span "unique_mrt_overall_split_xplora_deat_created_at_local_date" at bounding box center [601, 539] width 69 height 34
click at [563, 538] on div "unique_mrt_overall_split_xplora_deat_created_at_local_date" at bounding box center [600, 538] width 89 height 34
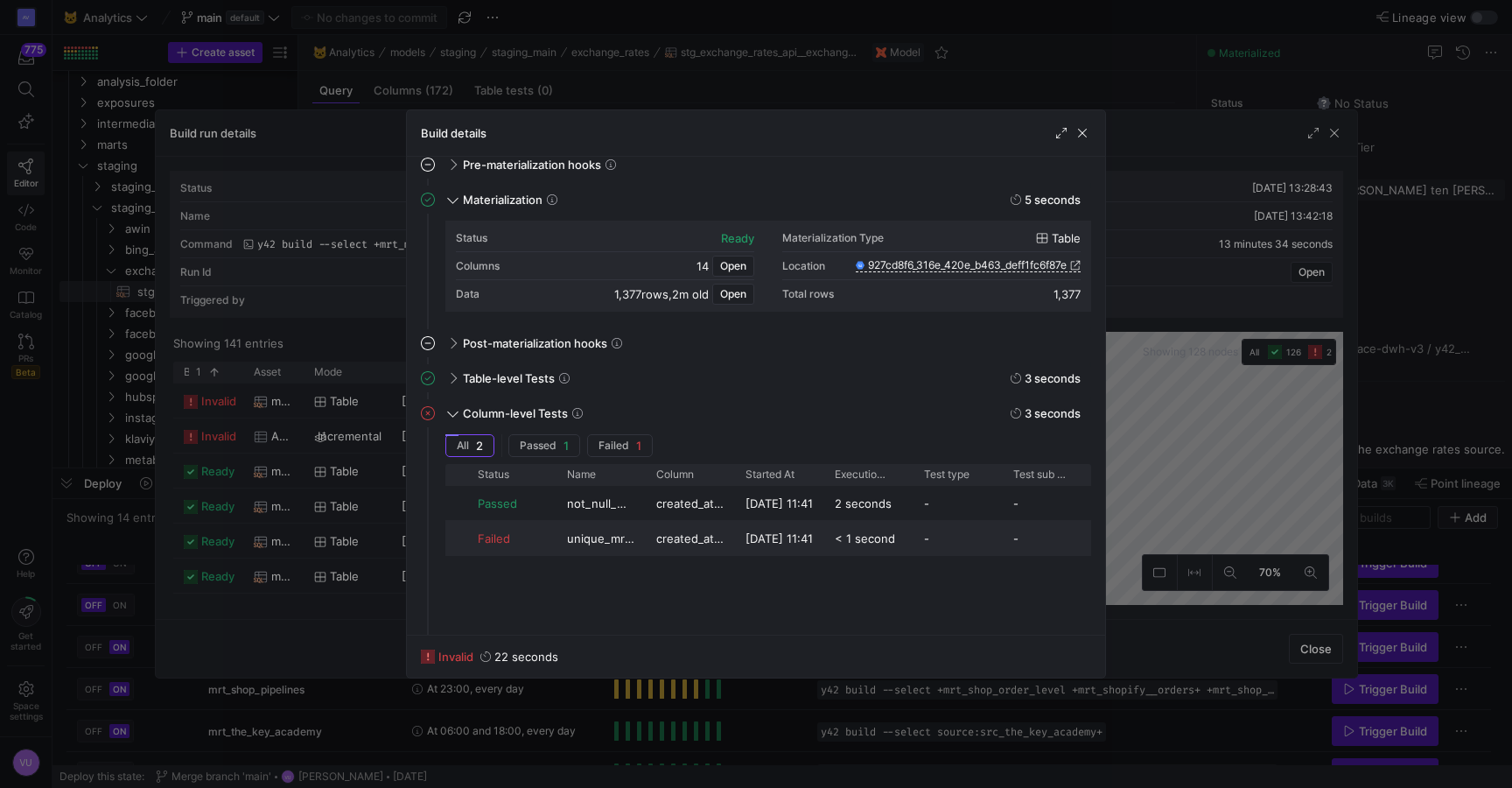
click at [501, 540] on div "Failed" at bounding box center [512, 539] width 69 height 34
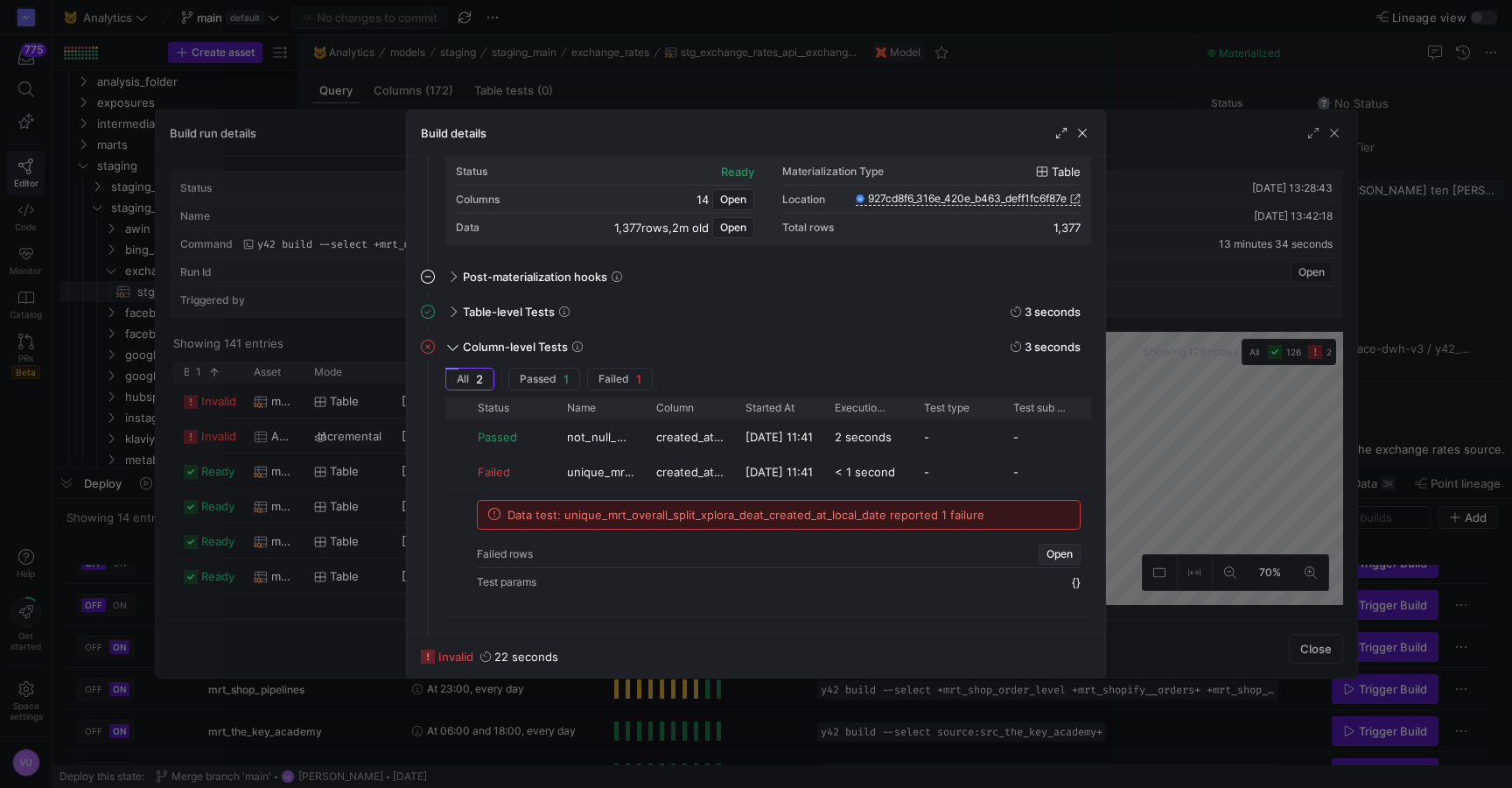
click at [1054, 552] on span "Open" at bounding box center [1060, 555] width 26 height 12
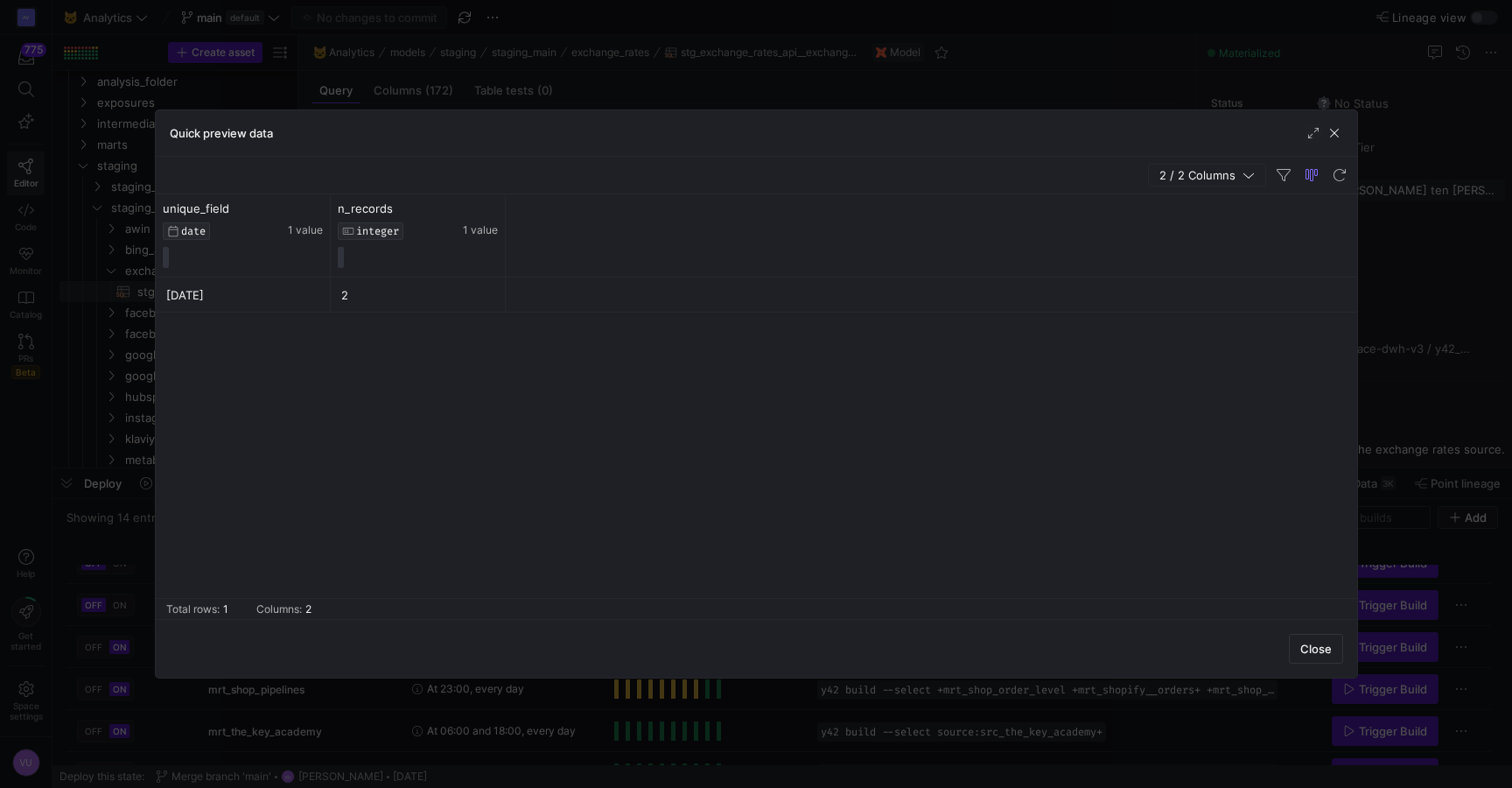
click at [231, 300] on div "2025-10-07" at bounding box center [243, 295] width 154 height 34
click at [363, 294] on div "2" at bounding box center [418, 295] width 154 height 34
click at [214, 308] on div "2025-10-07" at bounding box center [243, 295] width 154 height 34
click at [395, 292] on div "2" at bounding box center [418, 295] width 154 height 34
click at [1332, 137] on span "button" at bounding box center [1335, 133] width 18 height 18
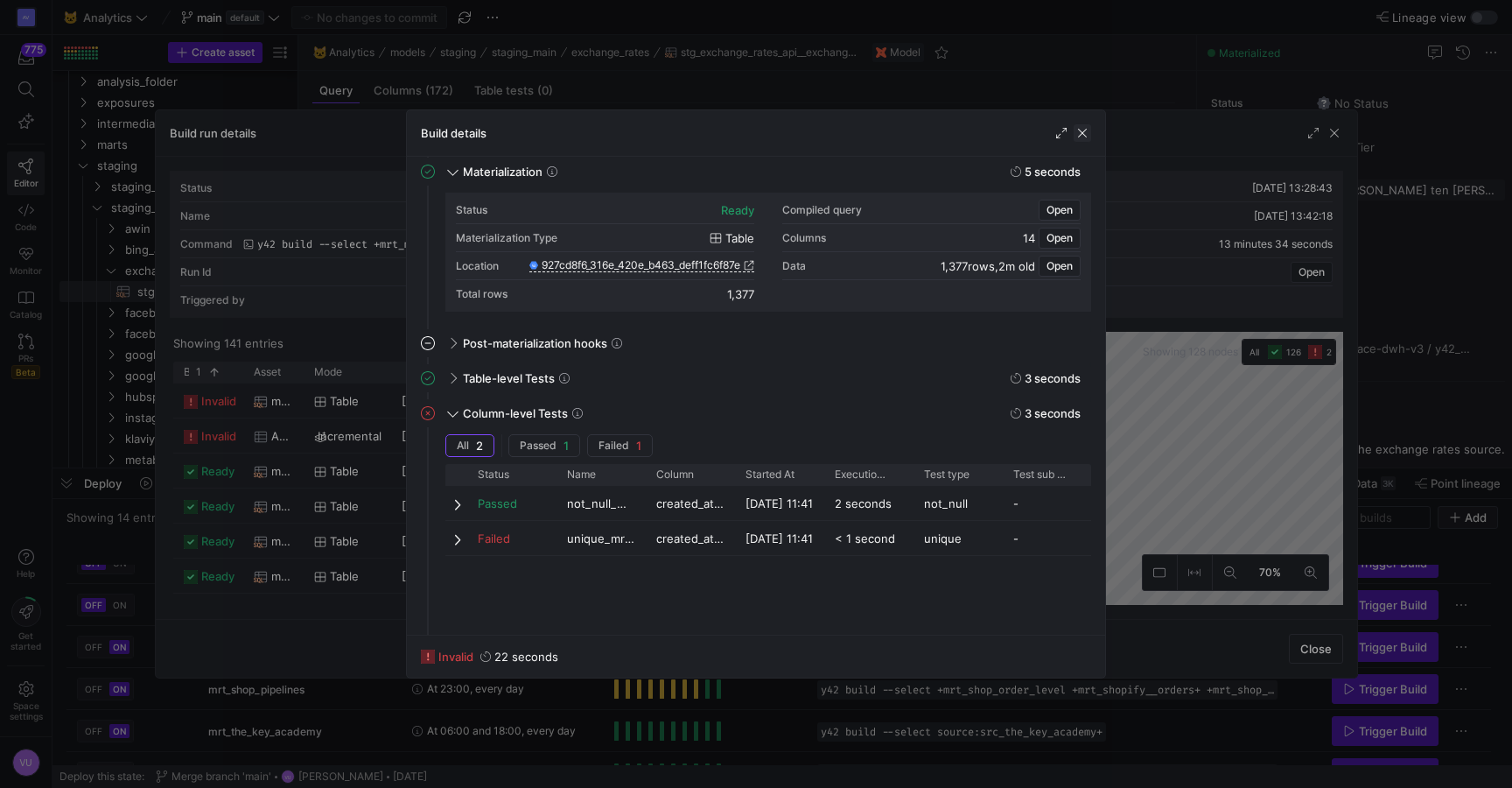
click at [1083, 136] on span "button" at bounding box center [1083, 133] width 18 height 18
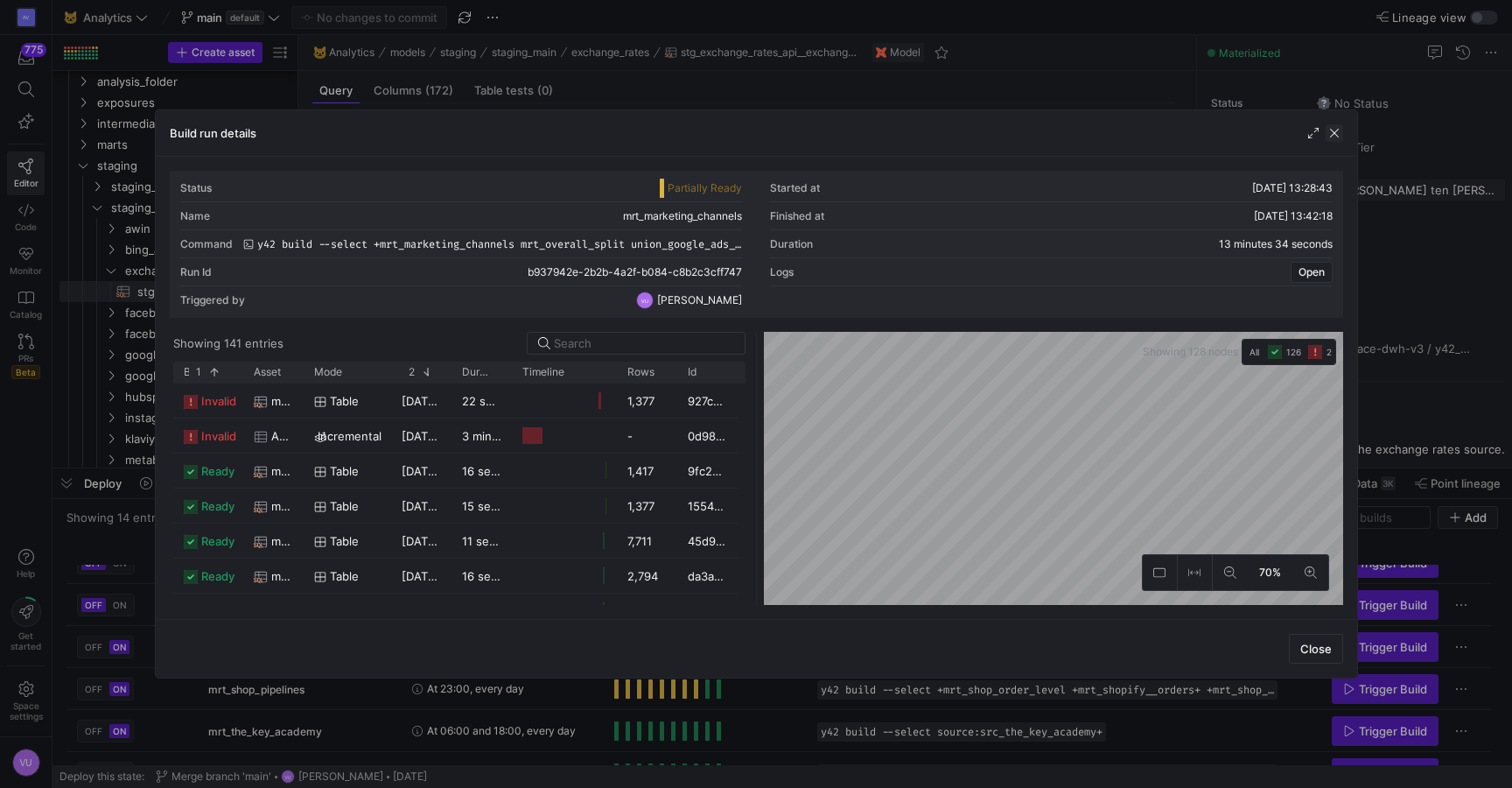
click at [1332, 130] on span "button" at bounding box center [1335, 133] width 18 height 18
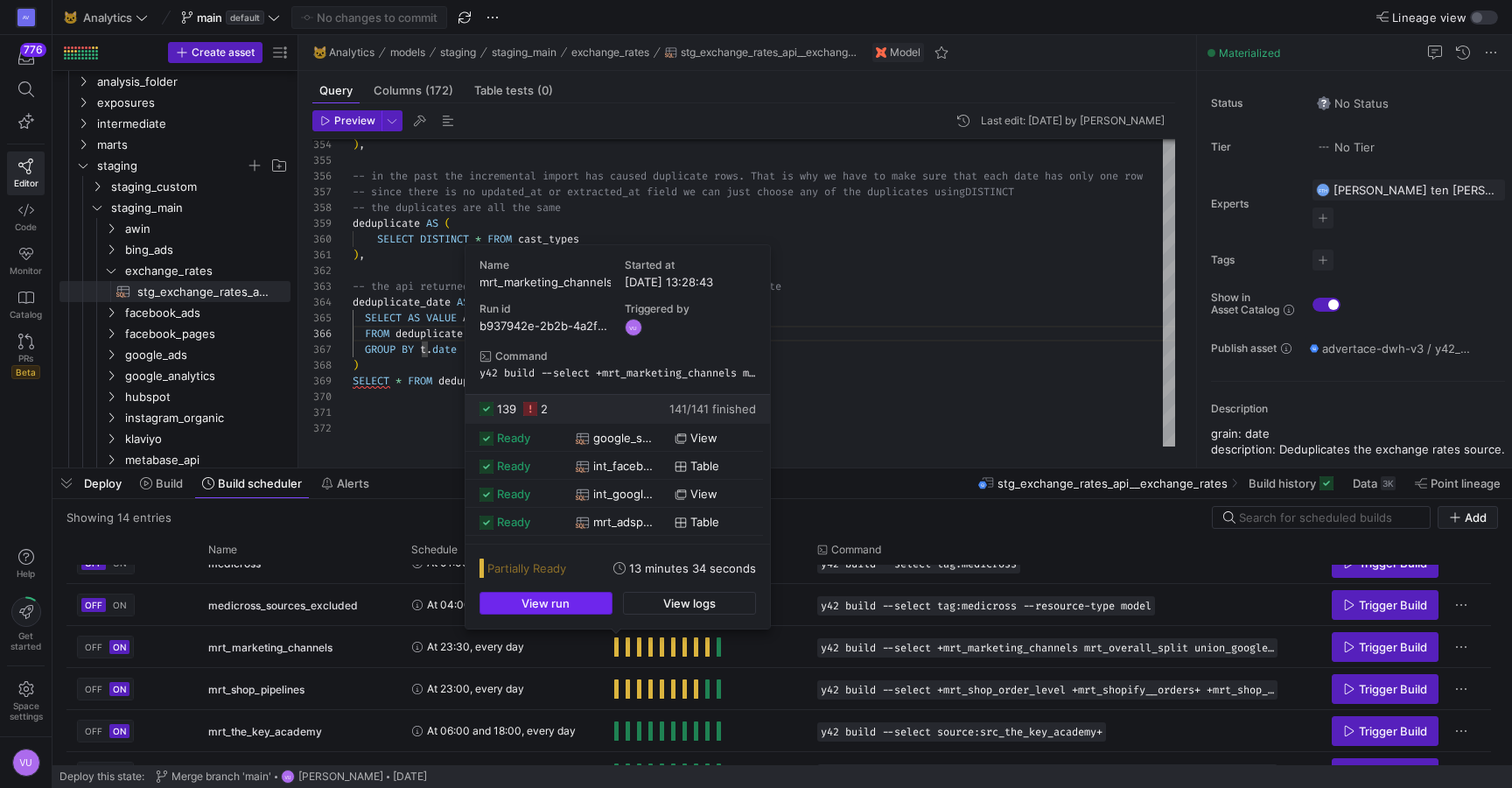
click at [559, 603] on span "View run" at bounding box center [546, 603] width 48 height 14
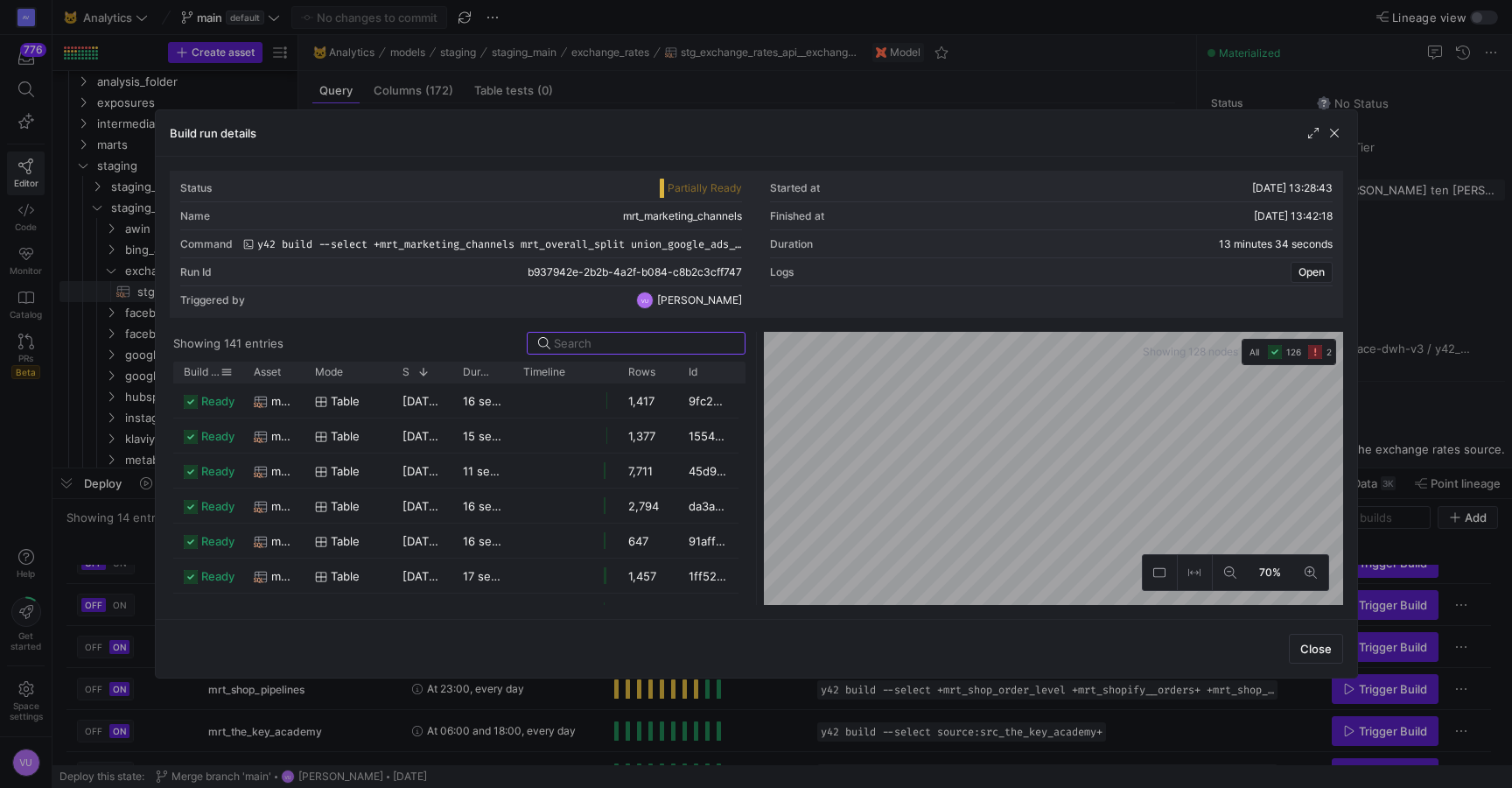
click at [192, 369] on span "Build status" at bounding box center [202, 372] width 37 height 12
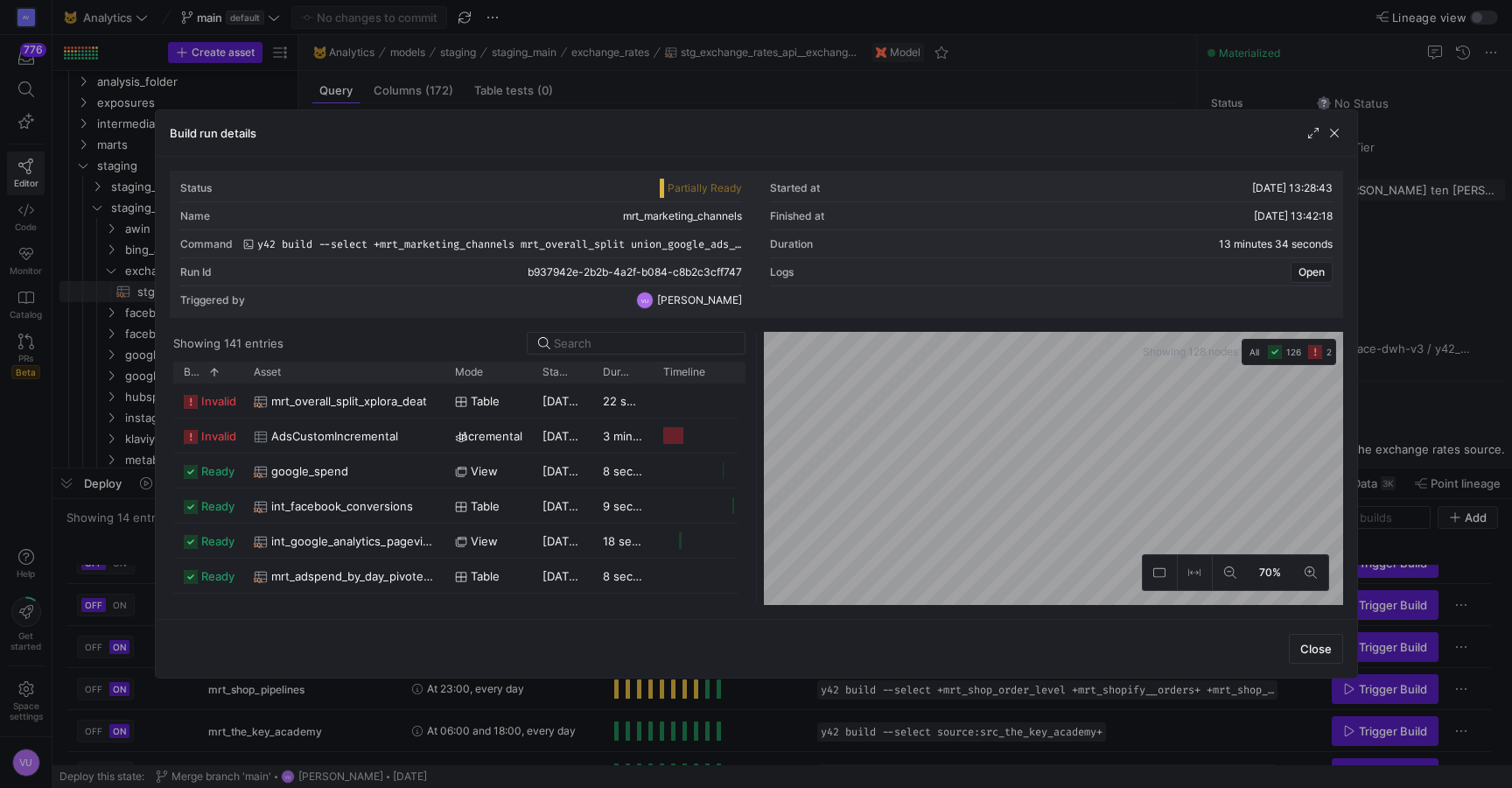
drag, startPoint x: 303, startPoint y: 372, endPoint x: 444, endPoint y: 384, distance: 141.5
click at [444, 384] on div "Build status 1 Asset Mode" at bounding box center [459, 483] width 572 height 243
click at [361, 403] on span "mrt_overall_split_xplora_deat" at bounding box center [349, 401] width 156 height 34
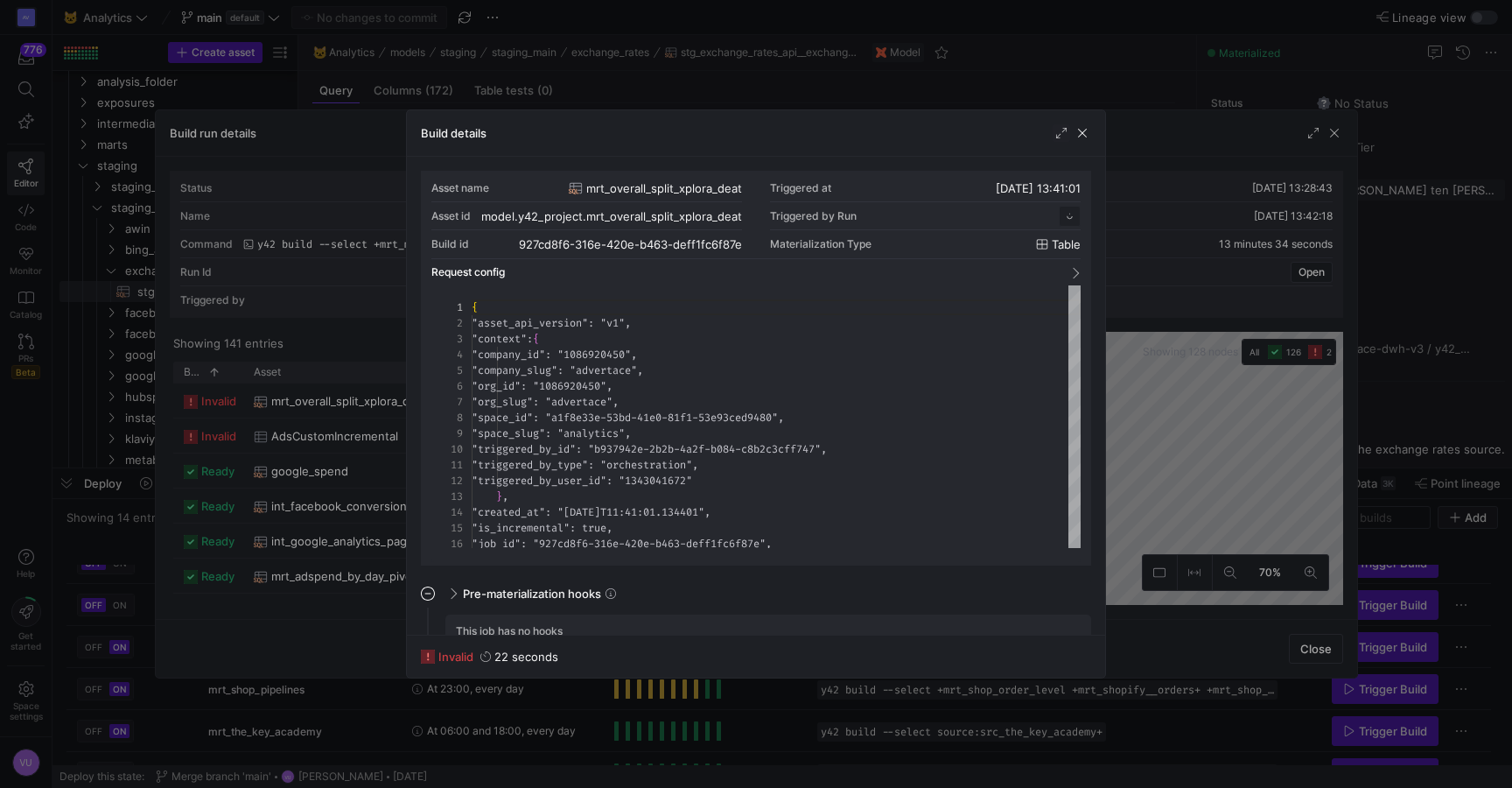
scroll to position [158, 0]
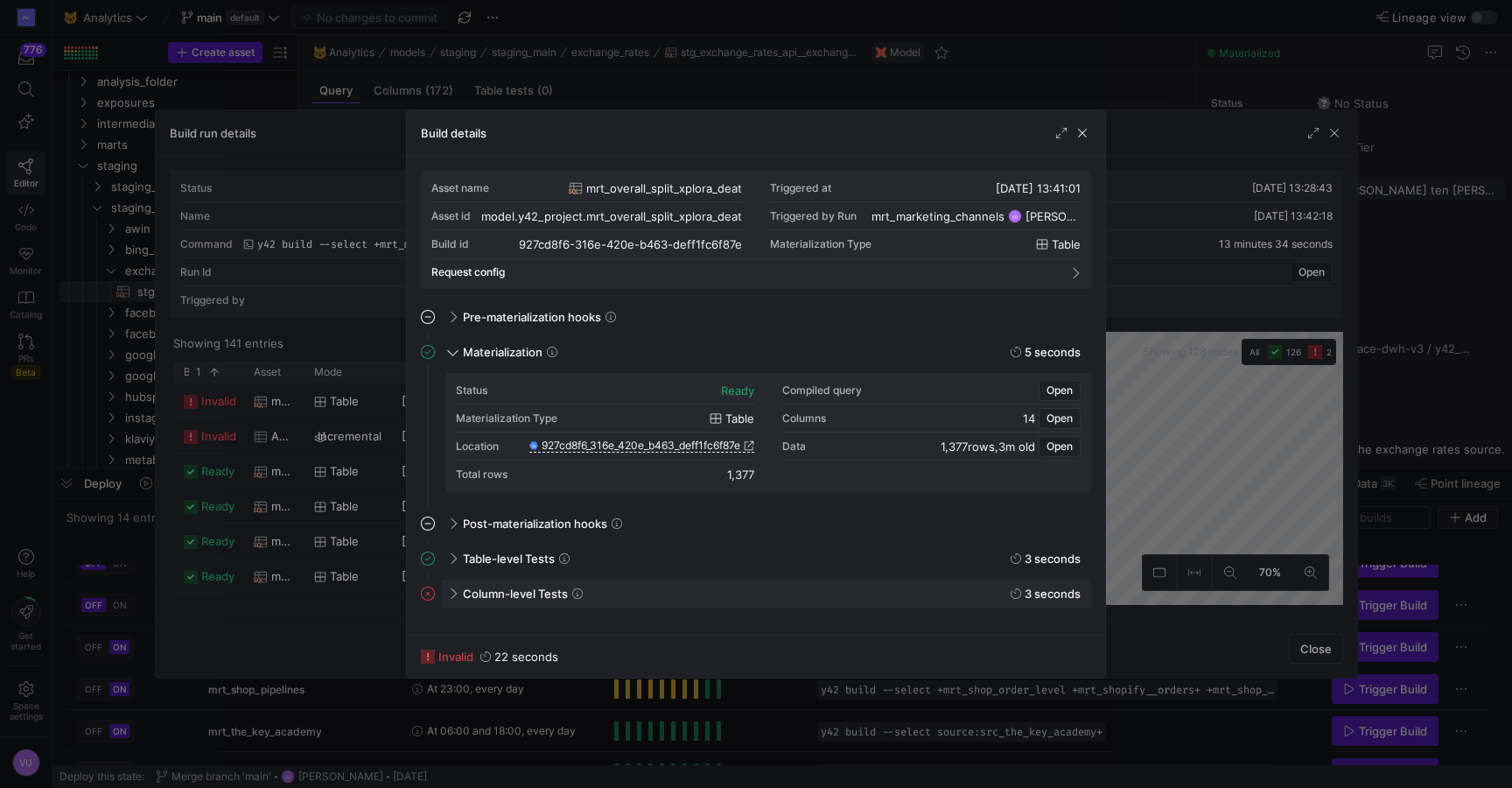
click at [493, 599] on span "Column-level Tests" at bounding box center [515, 593] width 105 height 14
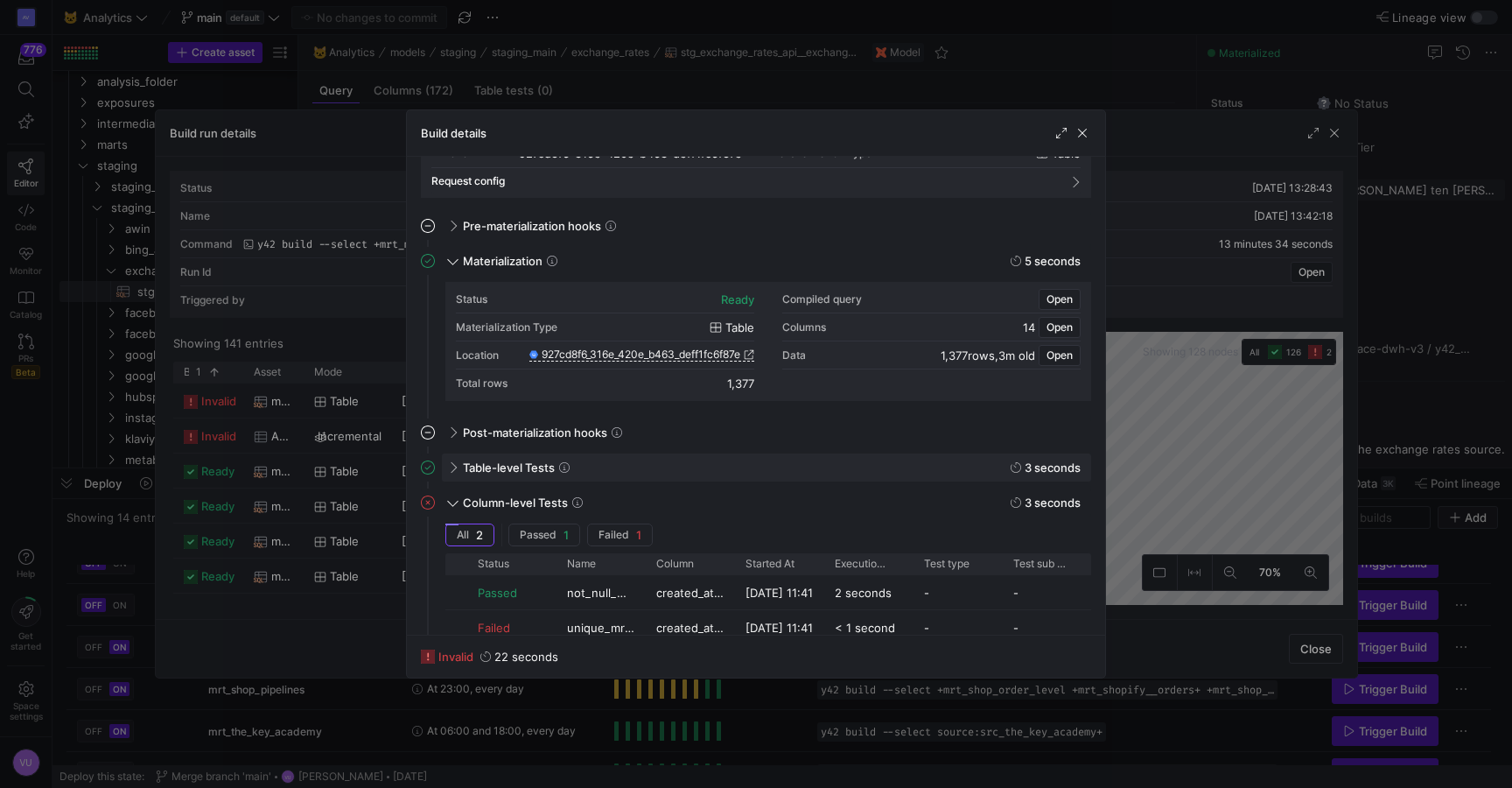
scroll to position [180, 0]
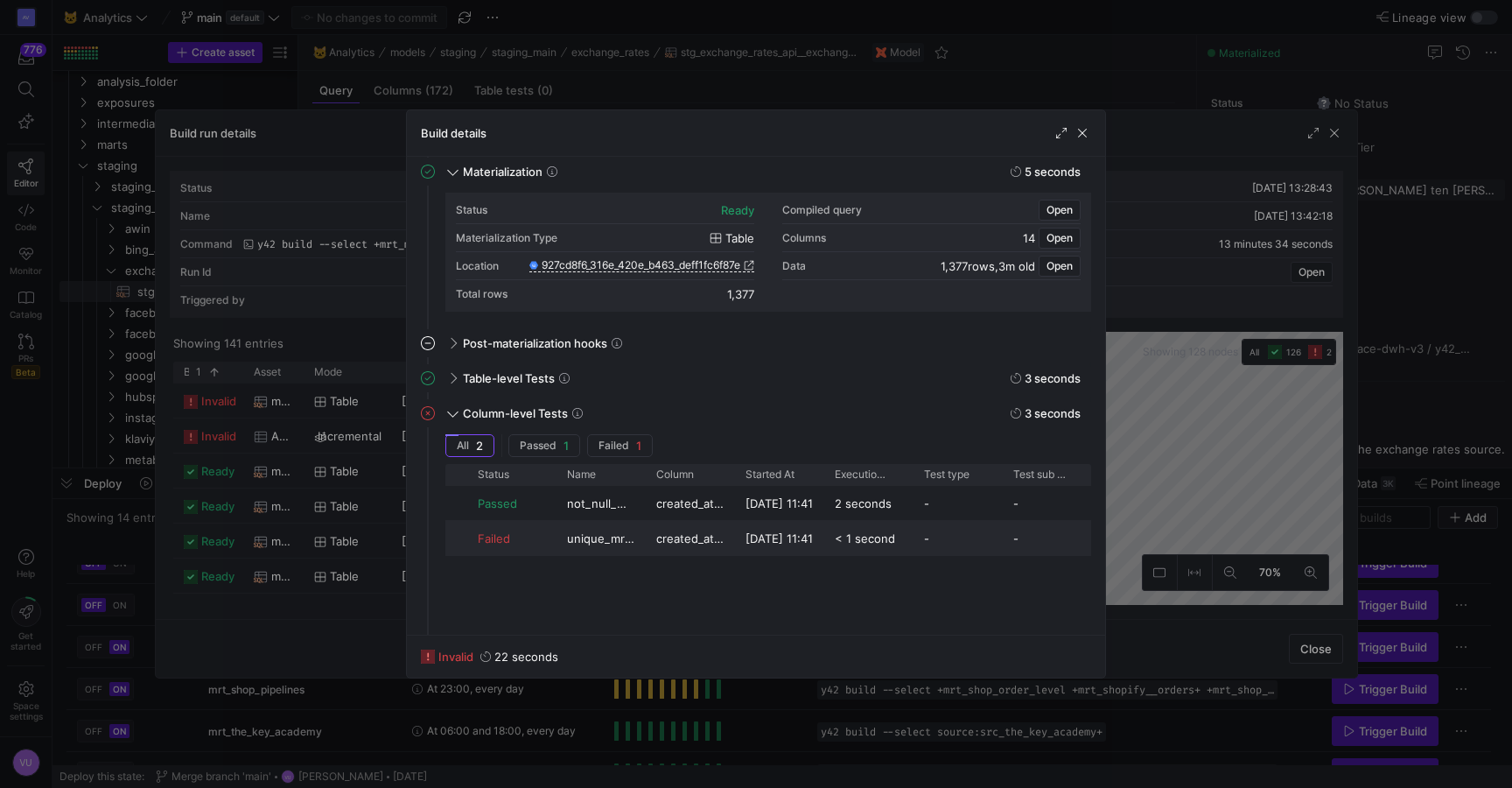
click at [612, 541] on span "unique_mrt_overall_split_xplora_deat_created_at_local_date" at bounding box center [601, 539] width 69 height 34
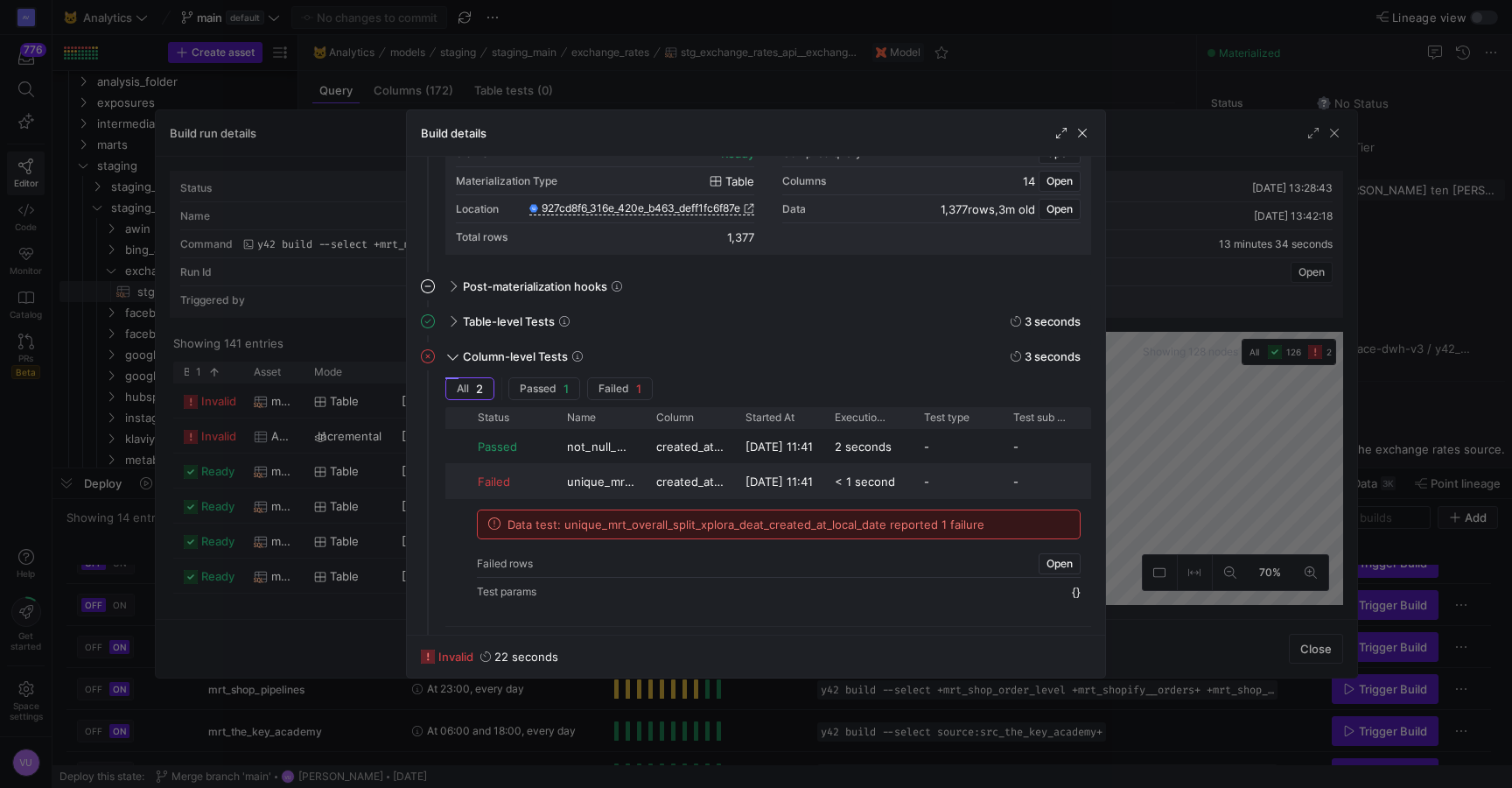
scroll to position [247, 0]
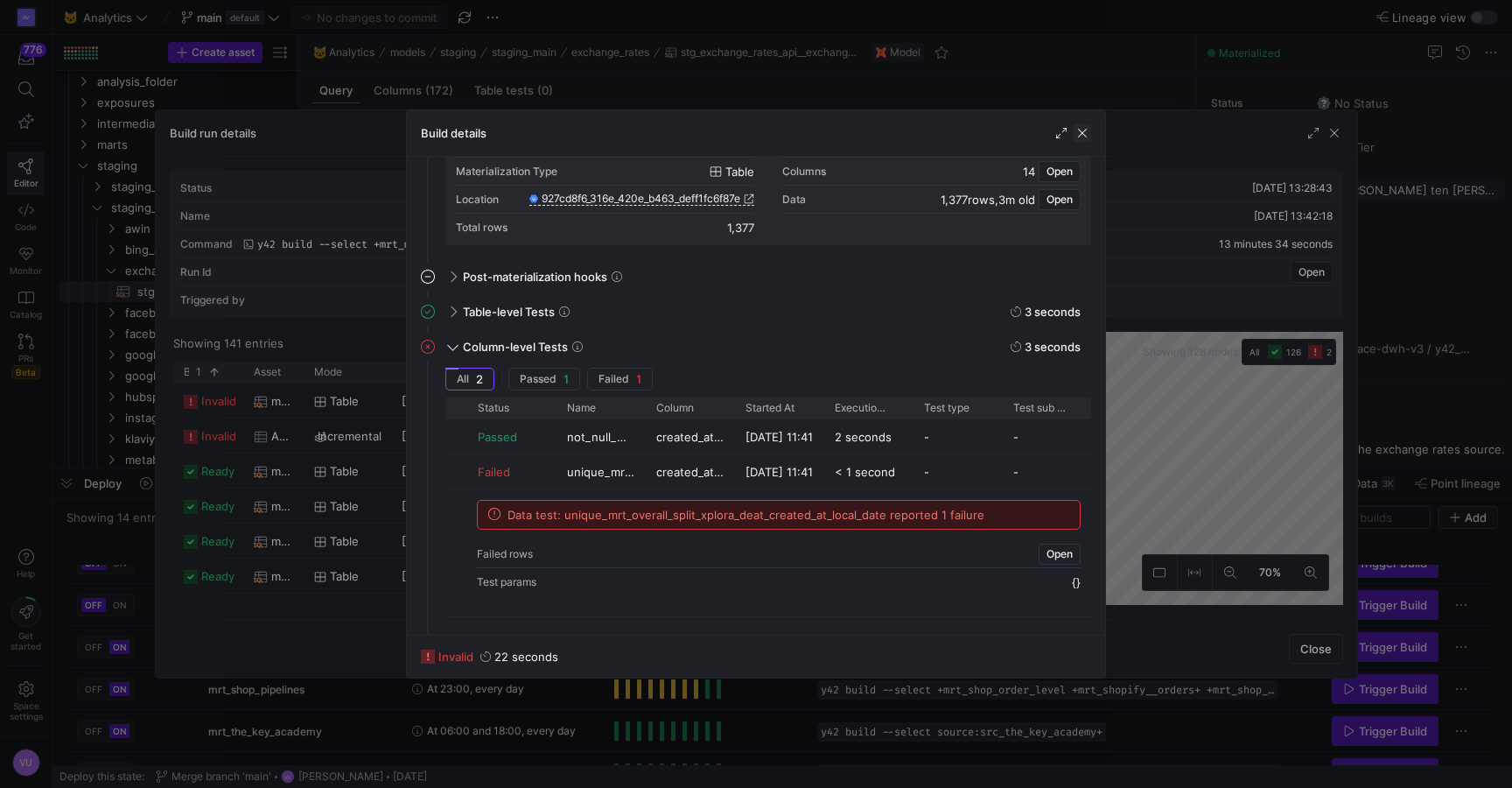
click at [1077, 140] on span "button" at bounding box center [1083, 133] width 18 height 18
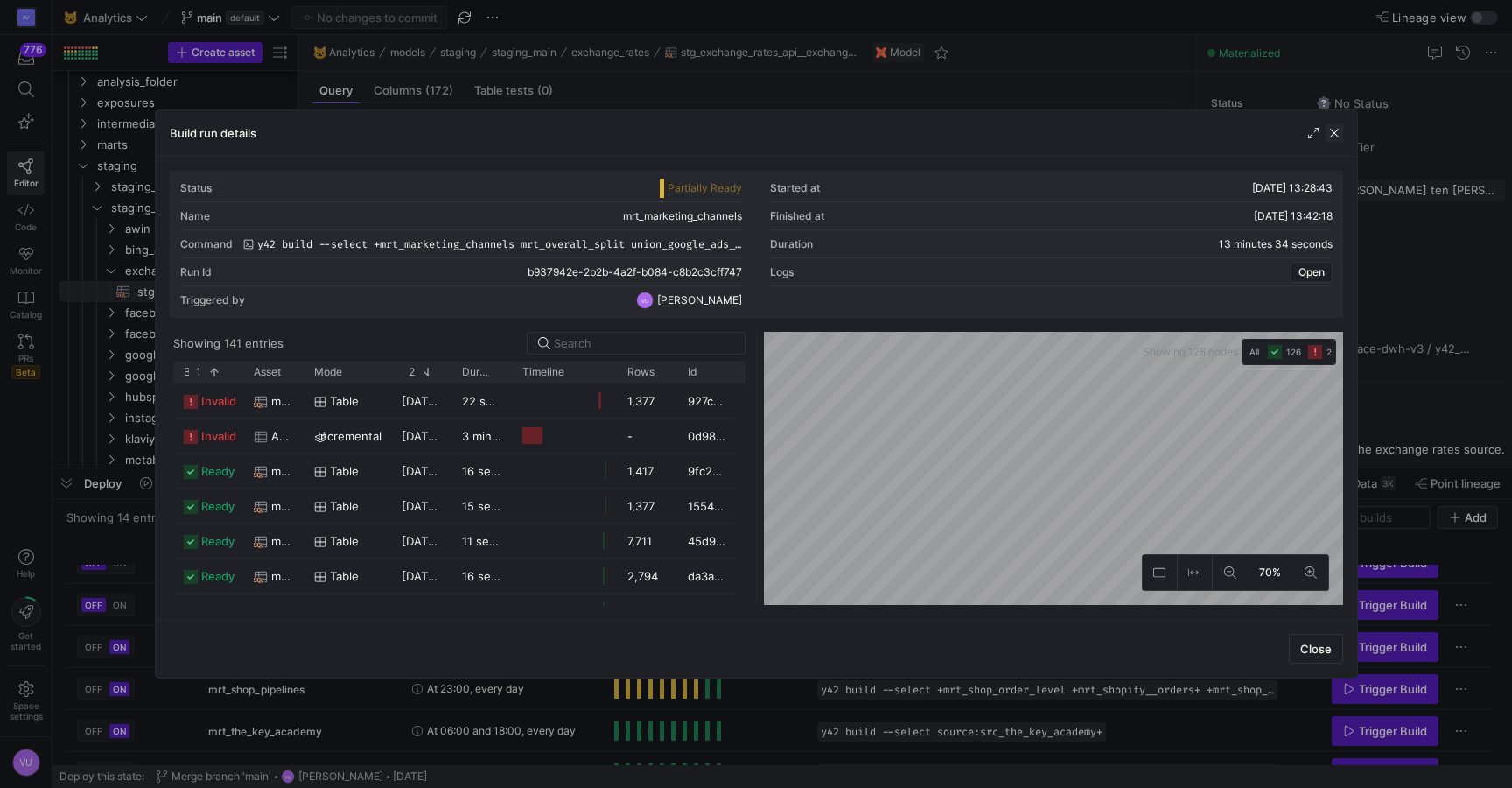
click at [1332, 137] on span "button" at bounding box center [1335, 133] width 18 height 18
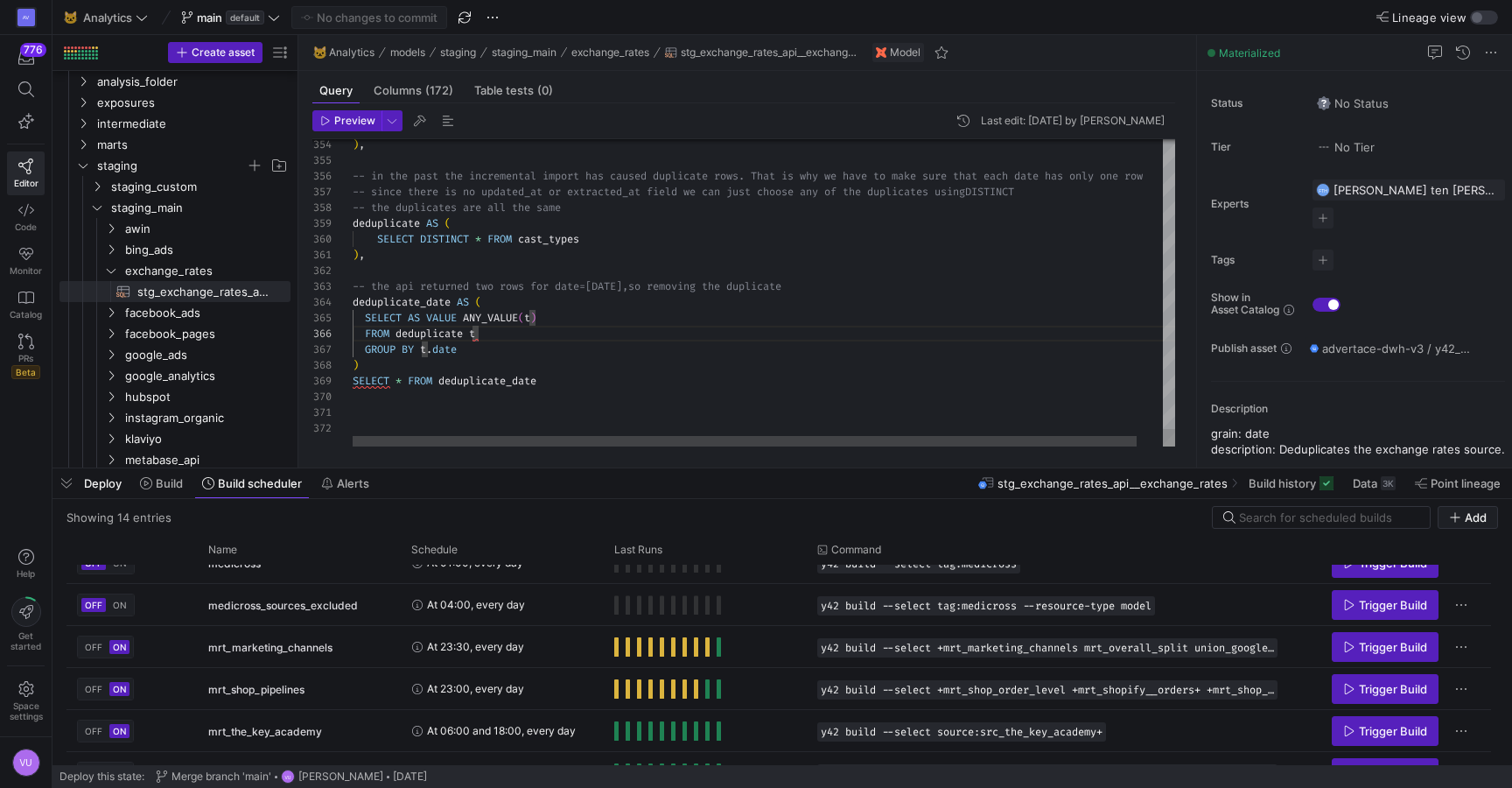
scroll to position [63, 183]
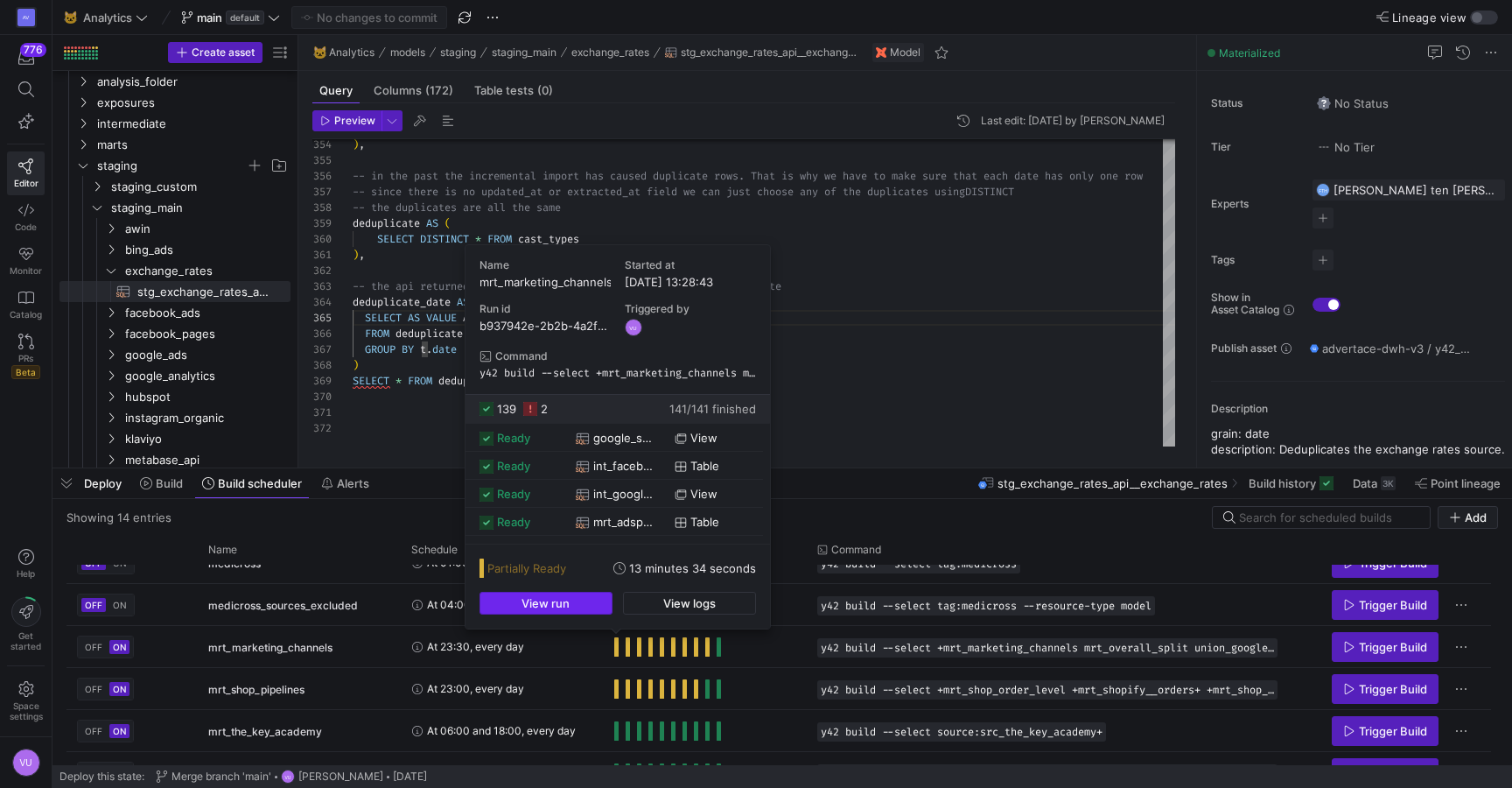
click at [563, 599] on span "View run" at bounding box center [546, 603] width 48 height 14
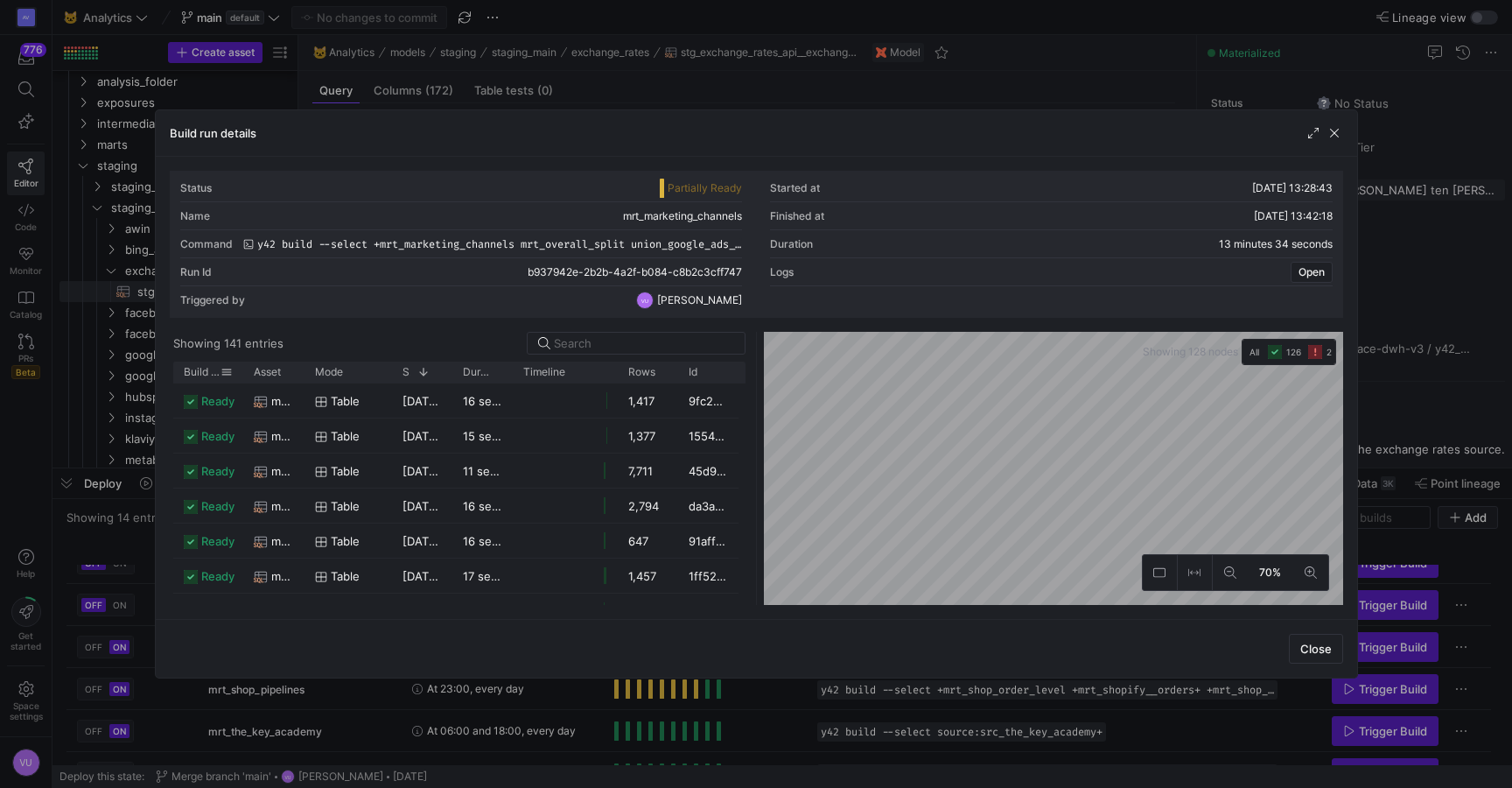
click at [194, 369] on span "Build status" at bounding box center [202, 372] width 37 height 12
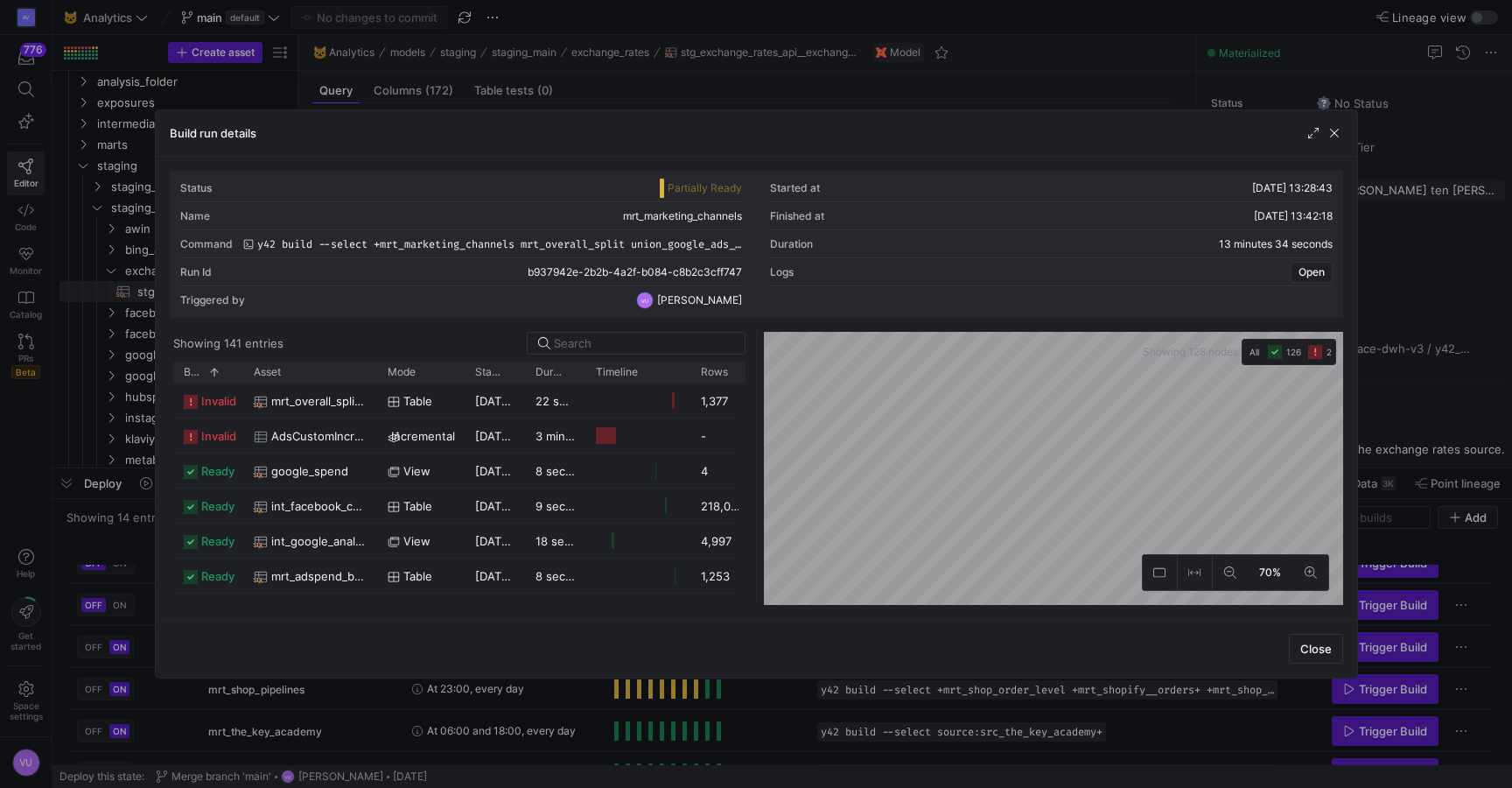
drag, startPoint x: 303, startPoint y: 369, endPoint x: 387, endPoint y: 365, distance: 84.1
click at [381, 365] on div at bounding box center [378, 372] width 7 height 21
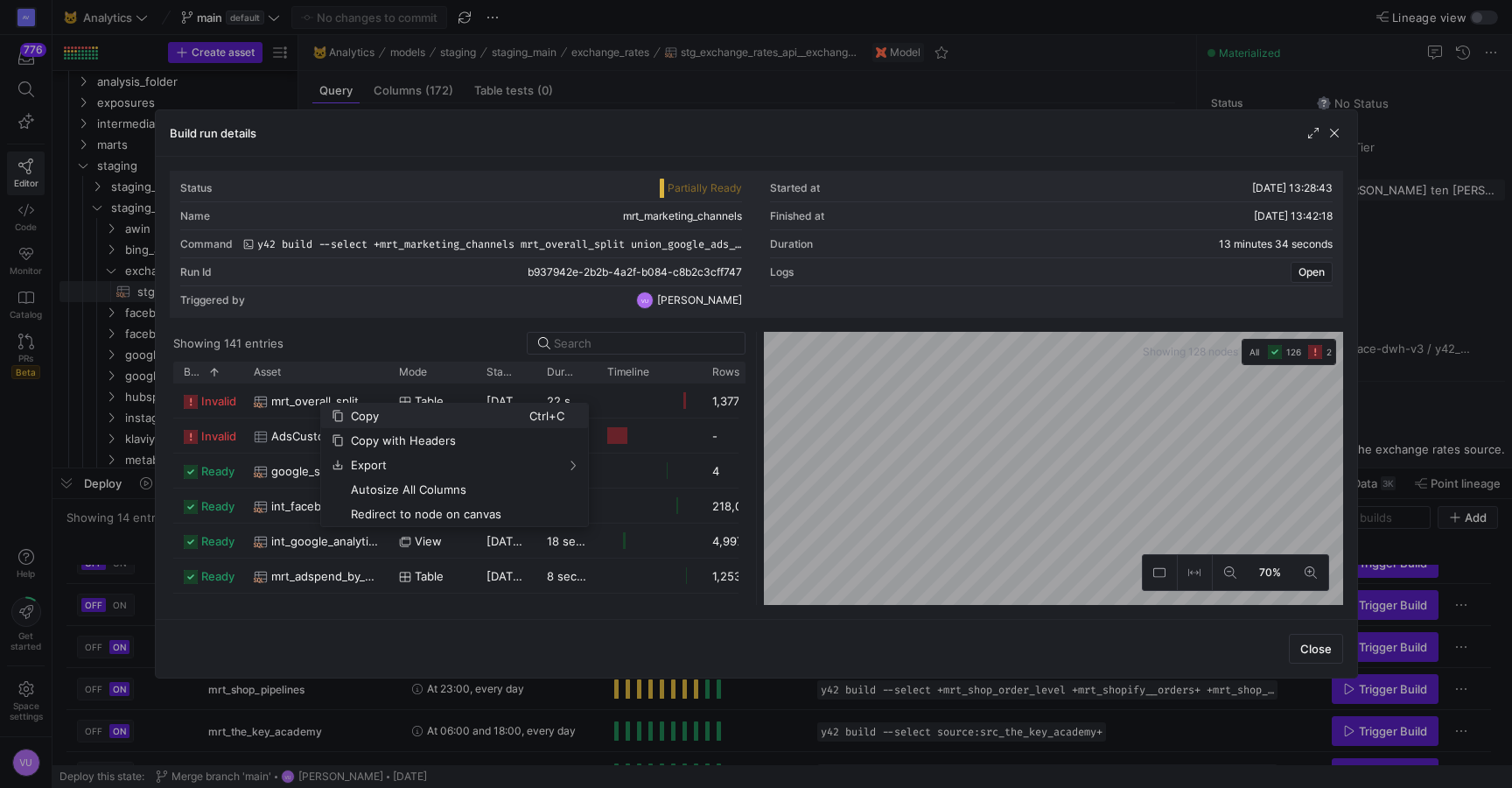
click at [371, 415] on span "Copy" at bounding box center [437, 416] width 186 height 25
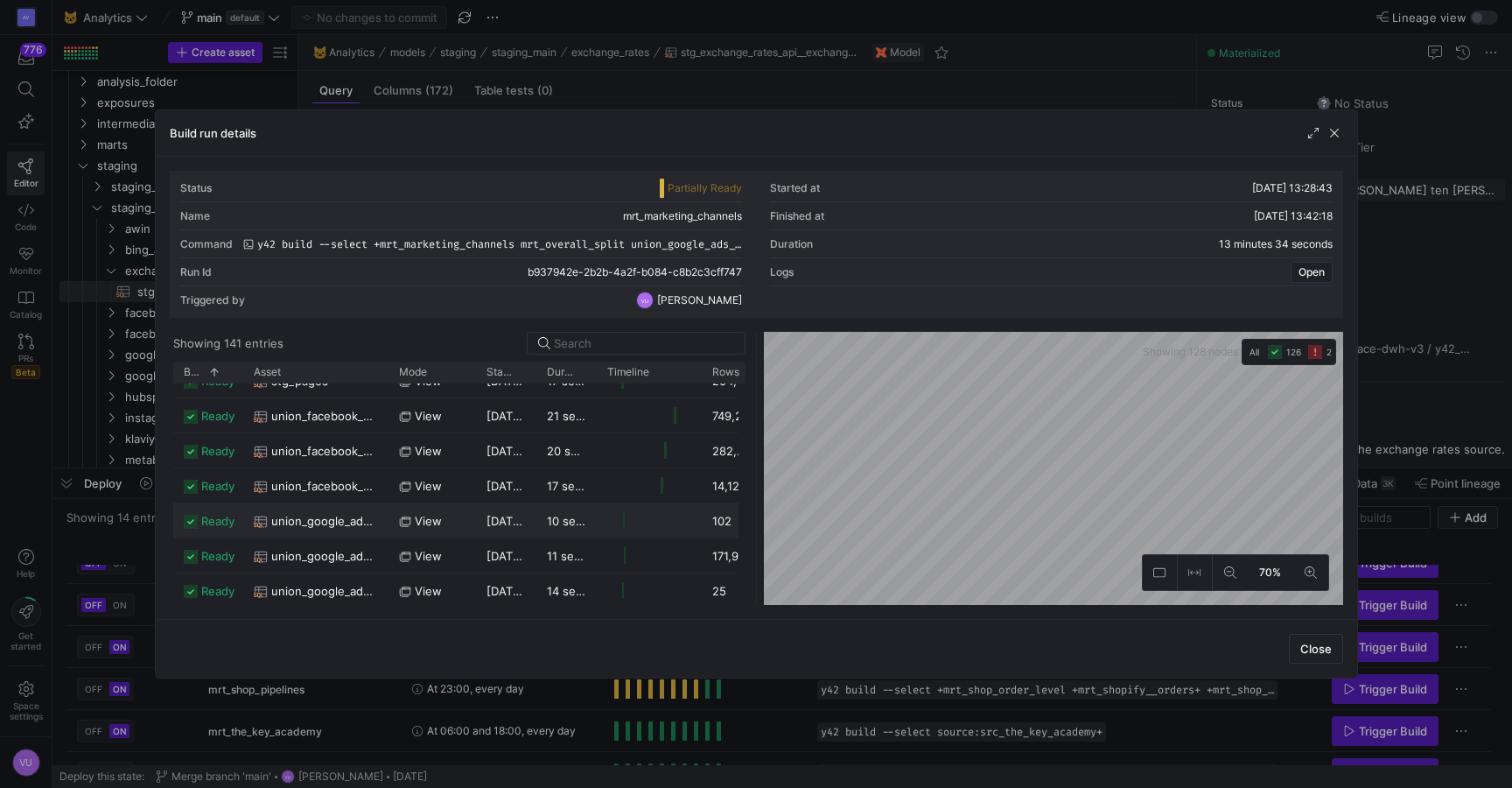
scroll to position [1130, 0]
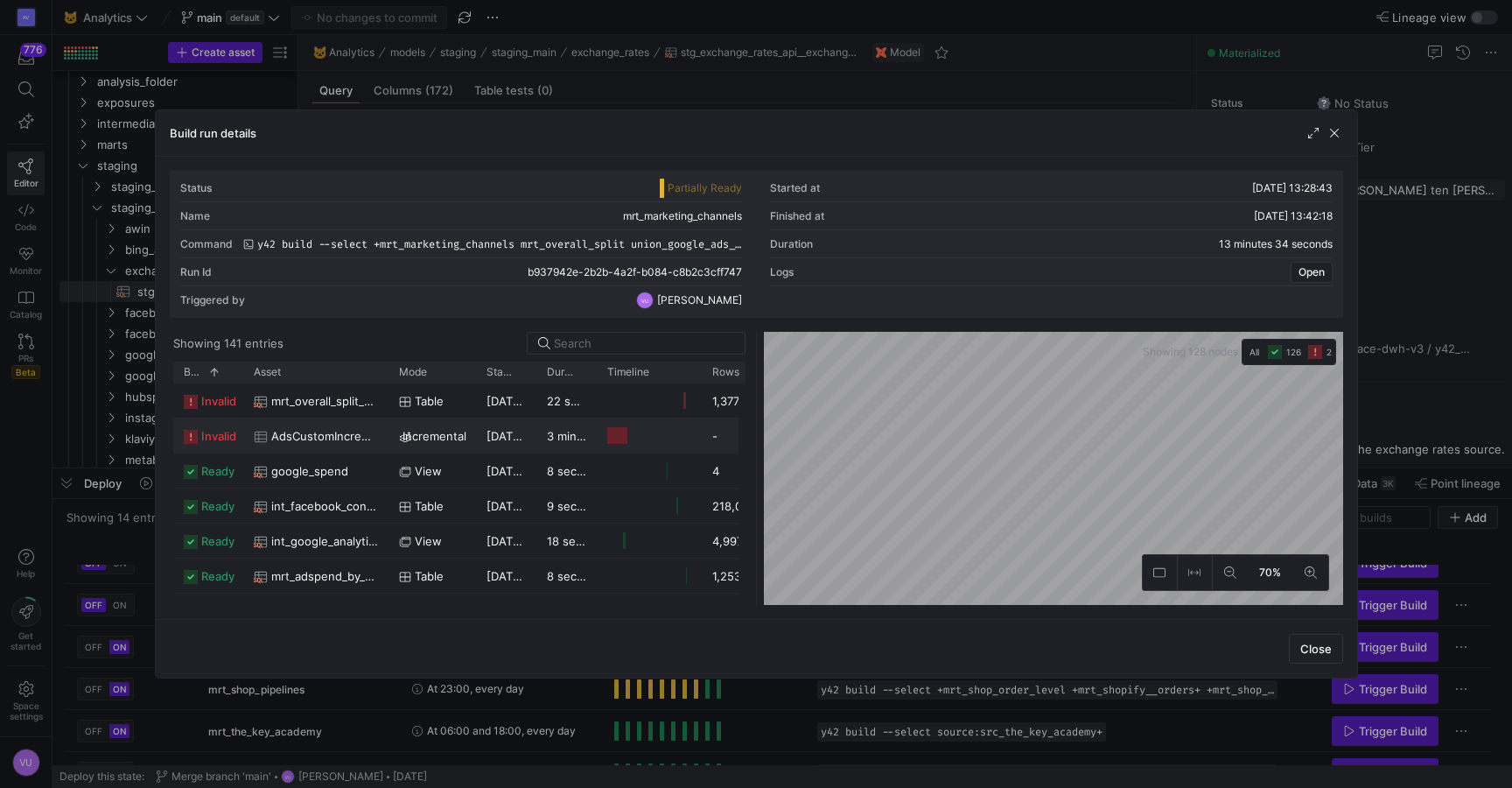
click at [280, 429] on span "AdsCustomIncremental" at bounding box center [324, 436] width 106 height 34
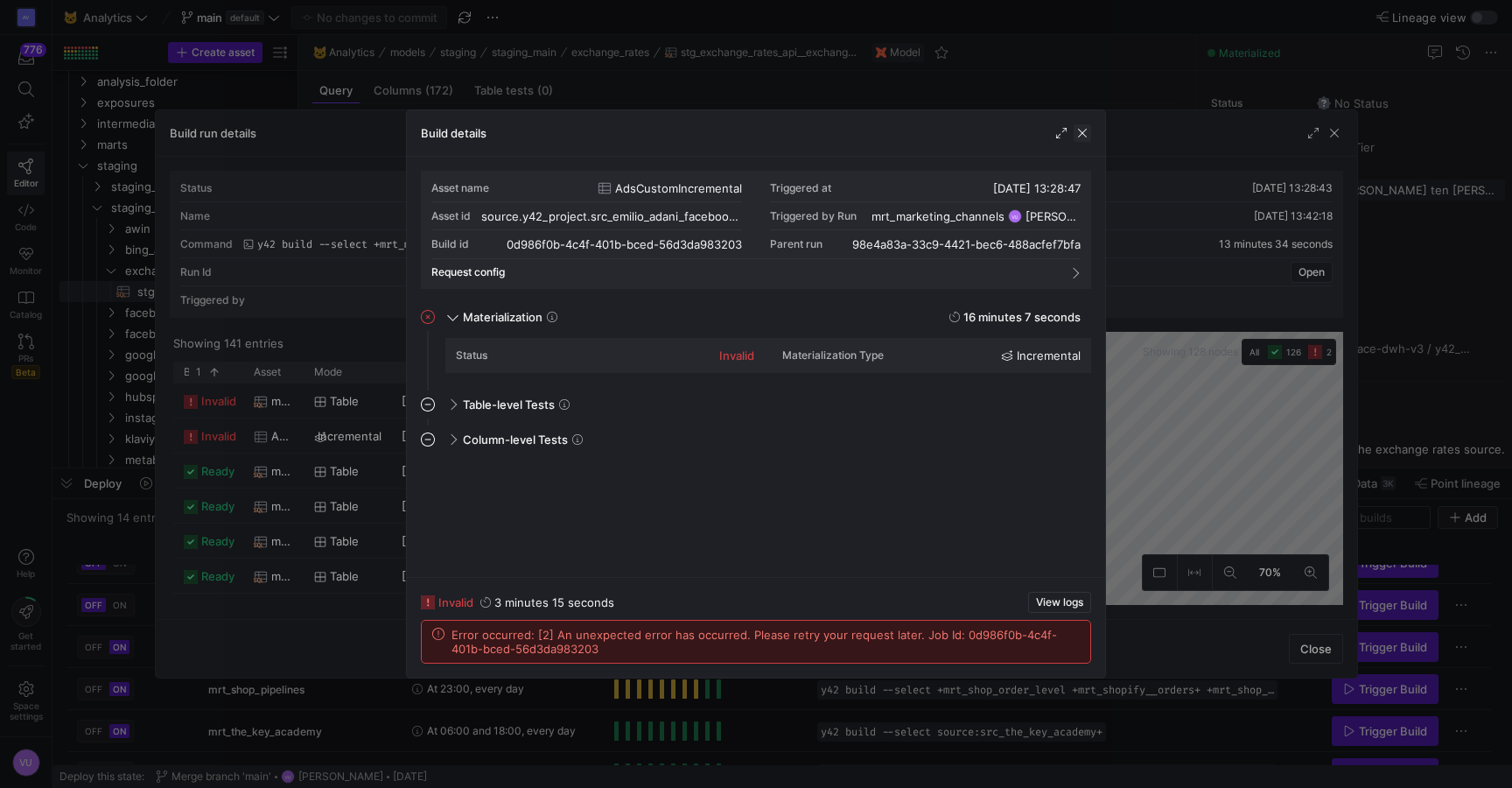
click at [1083, 131] on span "button" at bounding box center [1083, 133] width 18 height 18
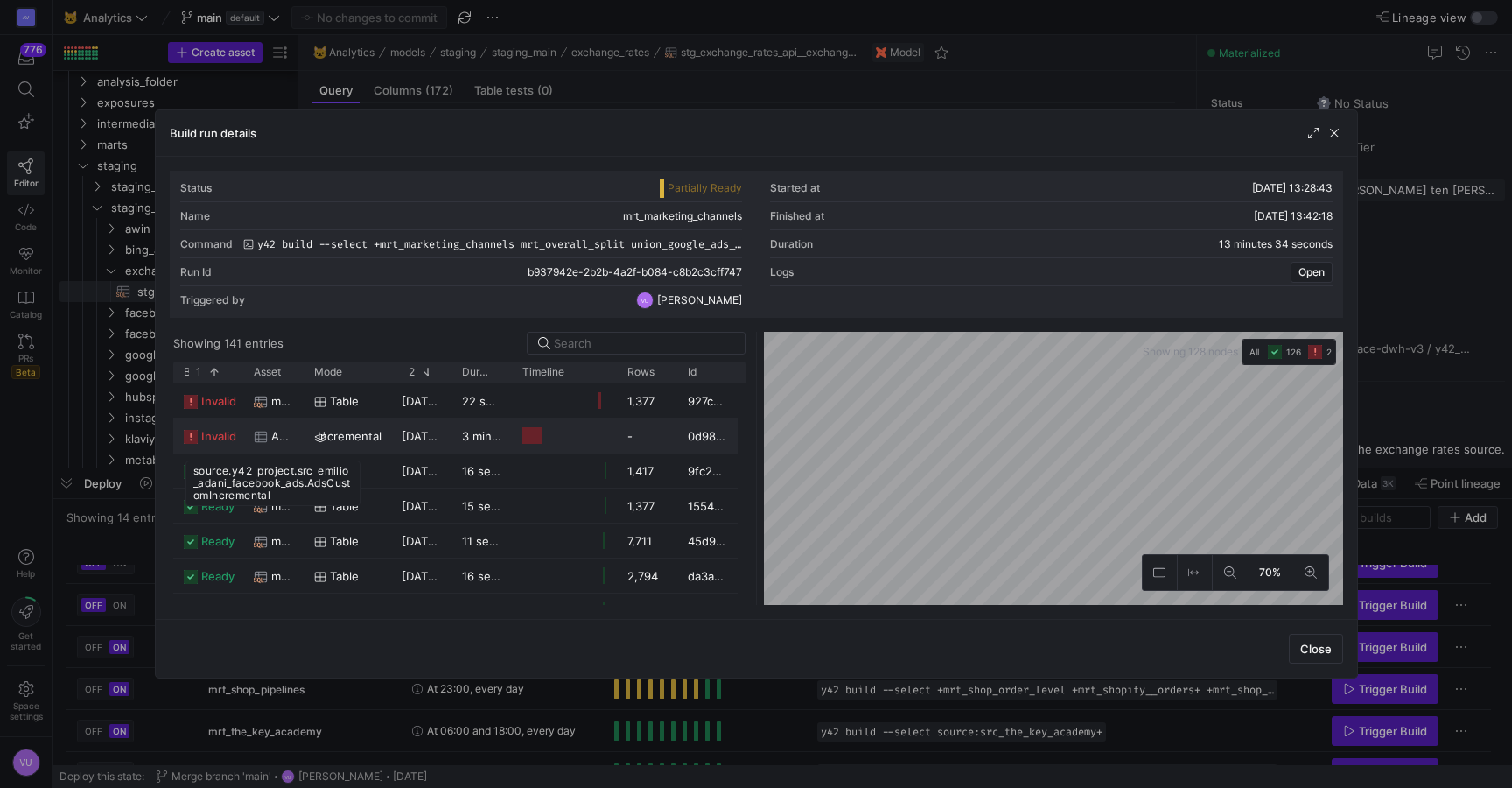
click at [257, 430] on icon "Press SPACE to select this row." at bounding box center [261, 437] width 14 height 14
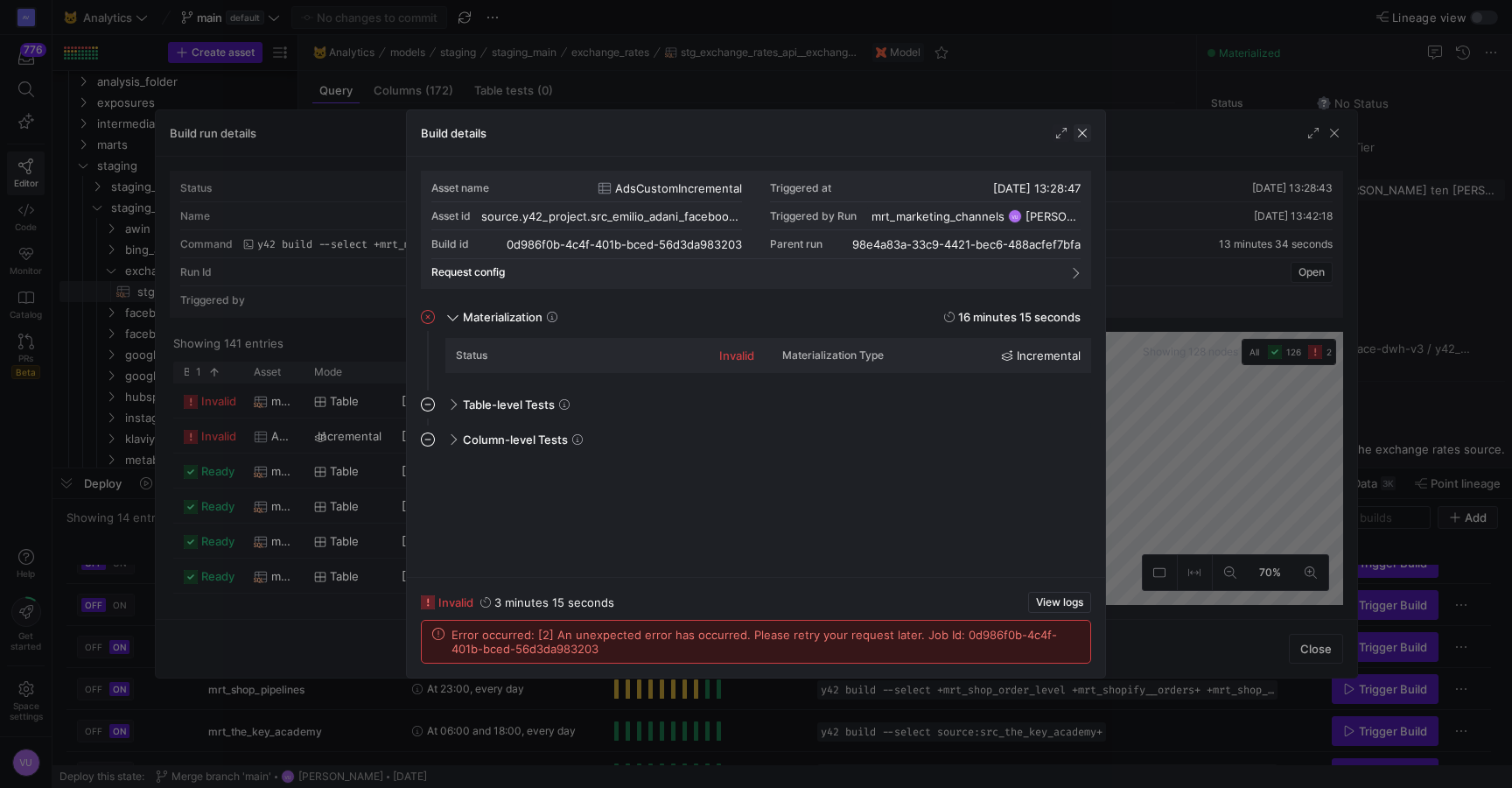
click at [1081, 131] on span "button" at bounding box center [1083, 133] width 18 height 18
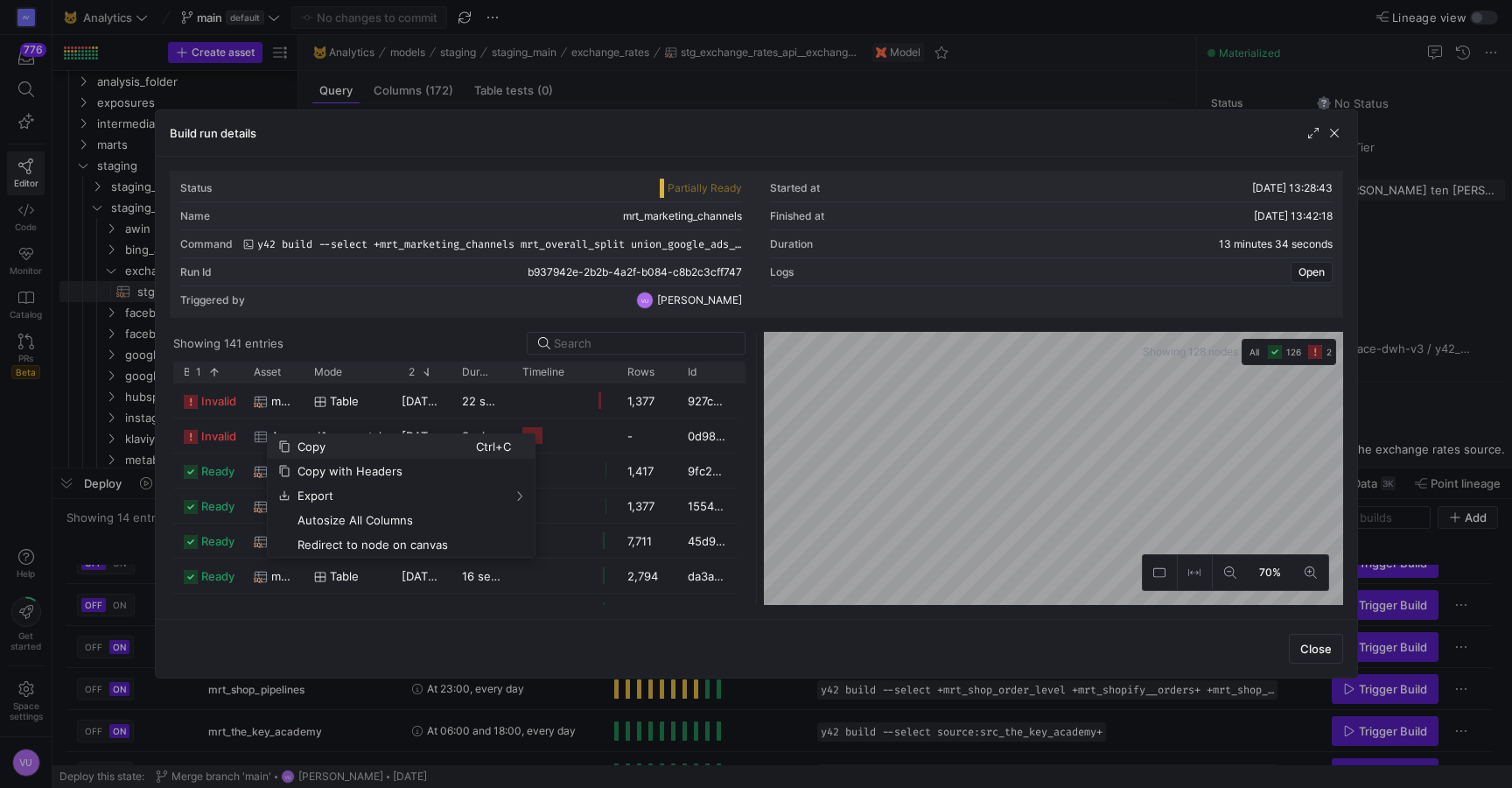
click at [304, 445] on span "Copy" at bounding box center [383, 446] width 186 height 25
click at [1335, 137] on span "button" at bounding box center [1335, 133] width 18 height 18
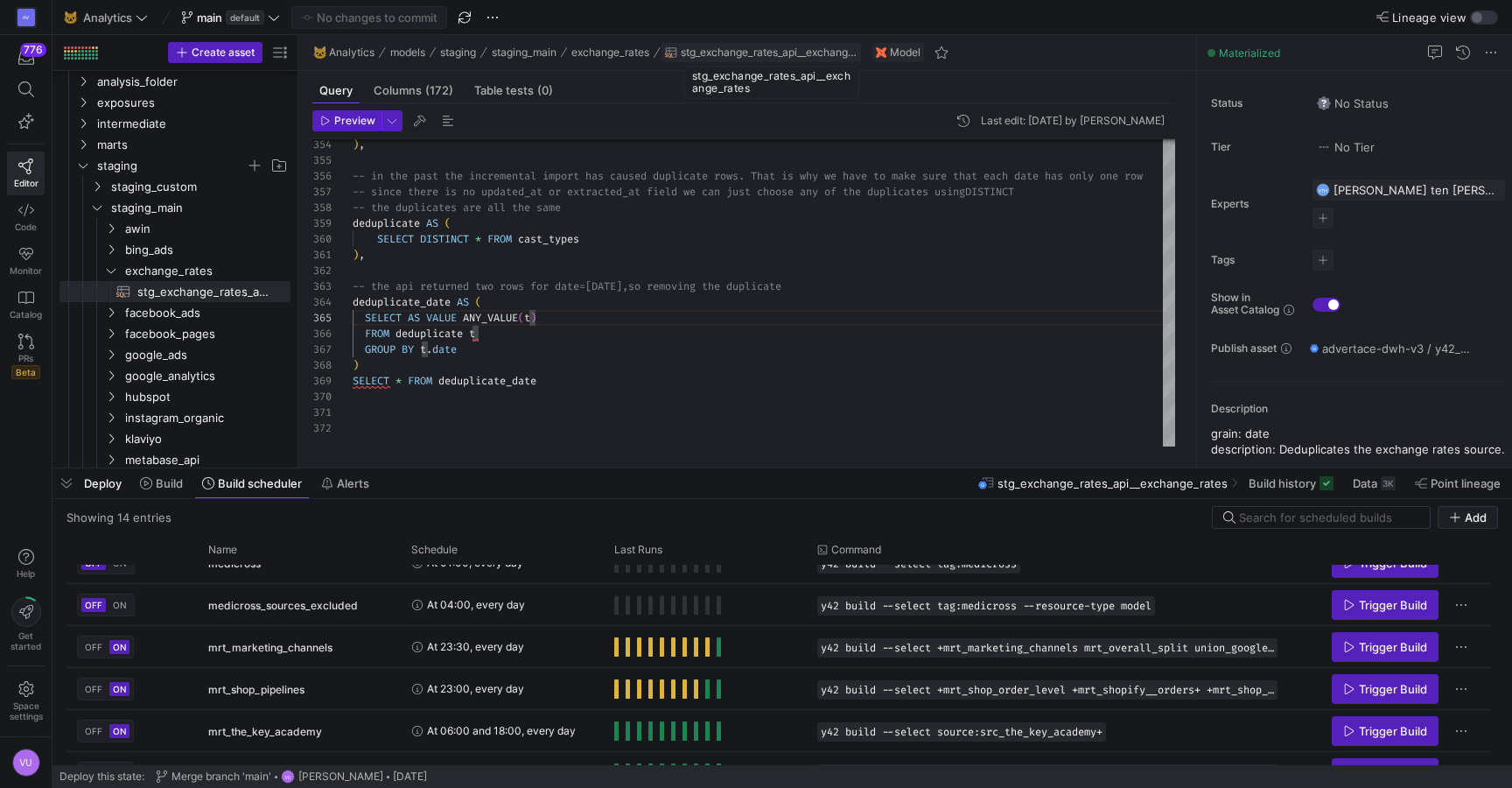
drag, startPoint x: 686, startPoint y: 53, endPoint x: 750, endPoint y: 56, distance: 64.1
click at [750, 56] on span "stg_exchange_rates_api__exchange_rates" at bounding box center [769, 53] width 177 height 12
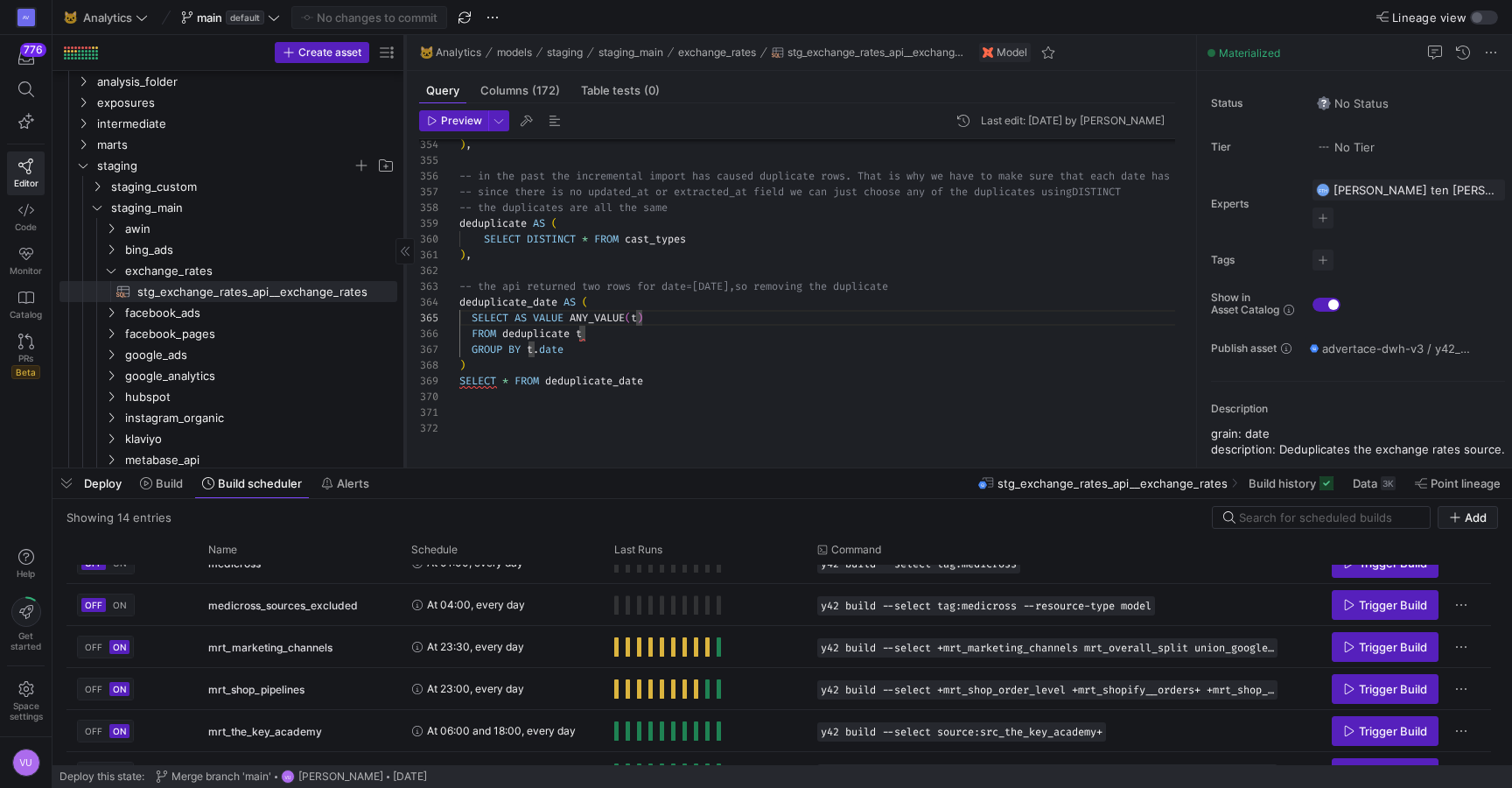
drag, startPoint x: 296, startPoint y: 232, endPoint x: 405, endPoint y: 228, distance: 109.1
click at [405, 228] on div at bounding box center [404, 251] width 1 height 432
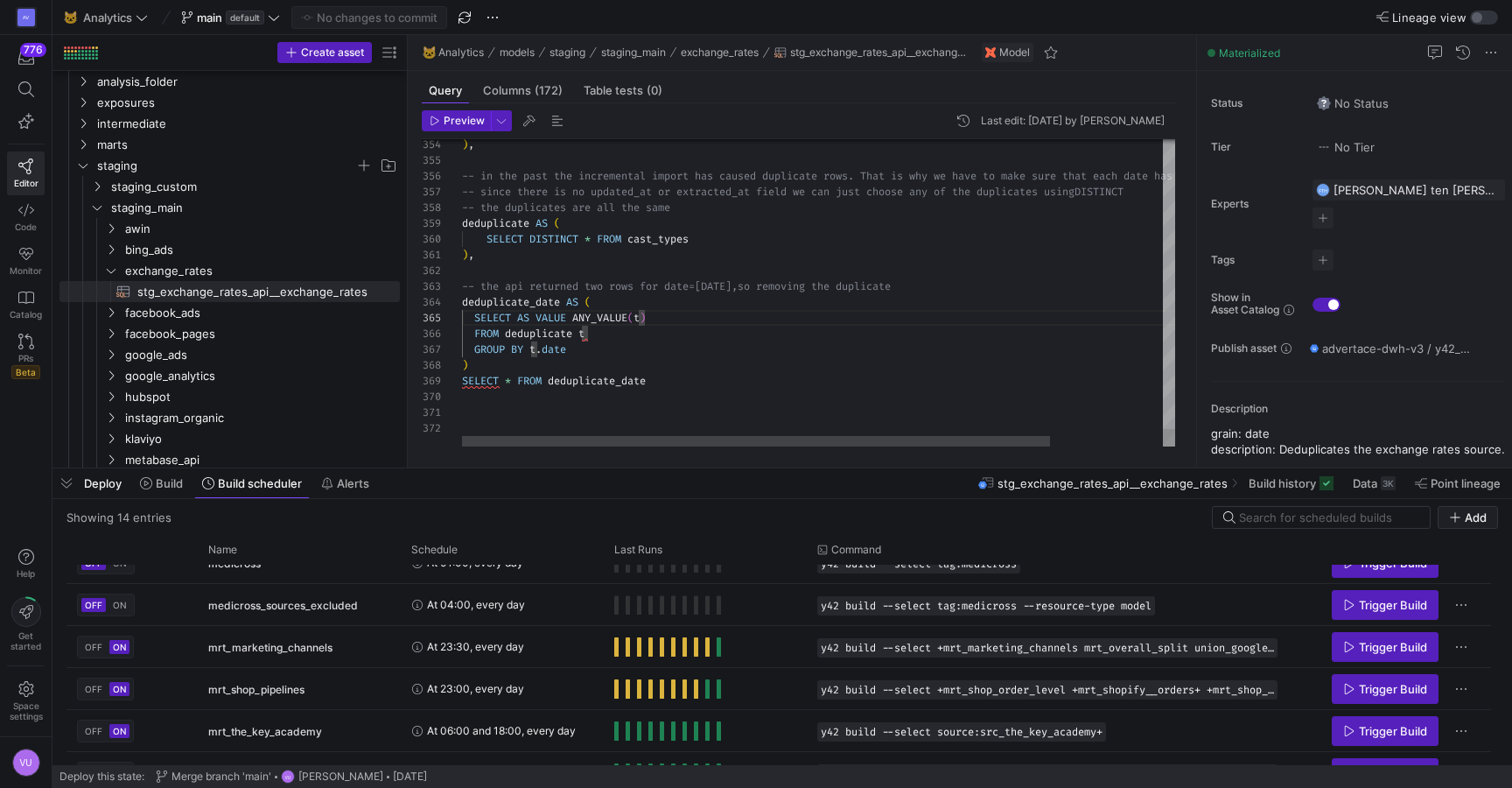
scroll to position [63, 189]
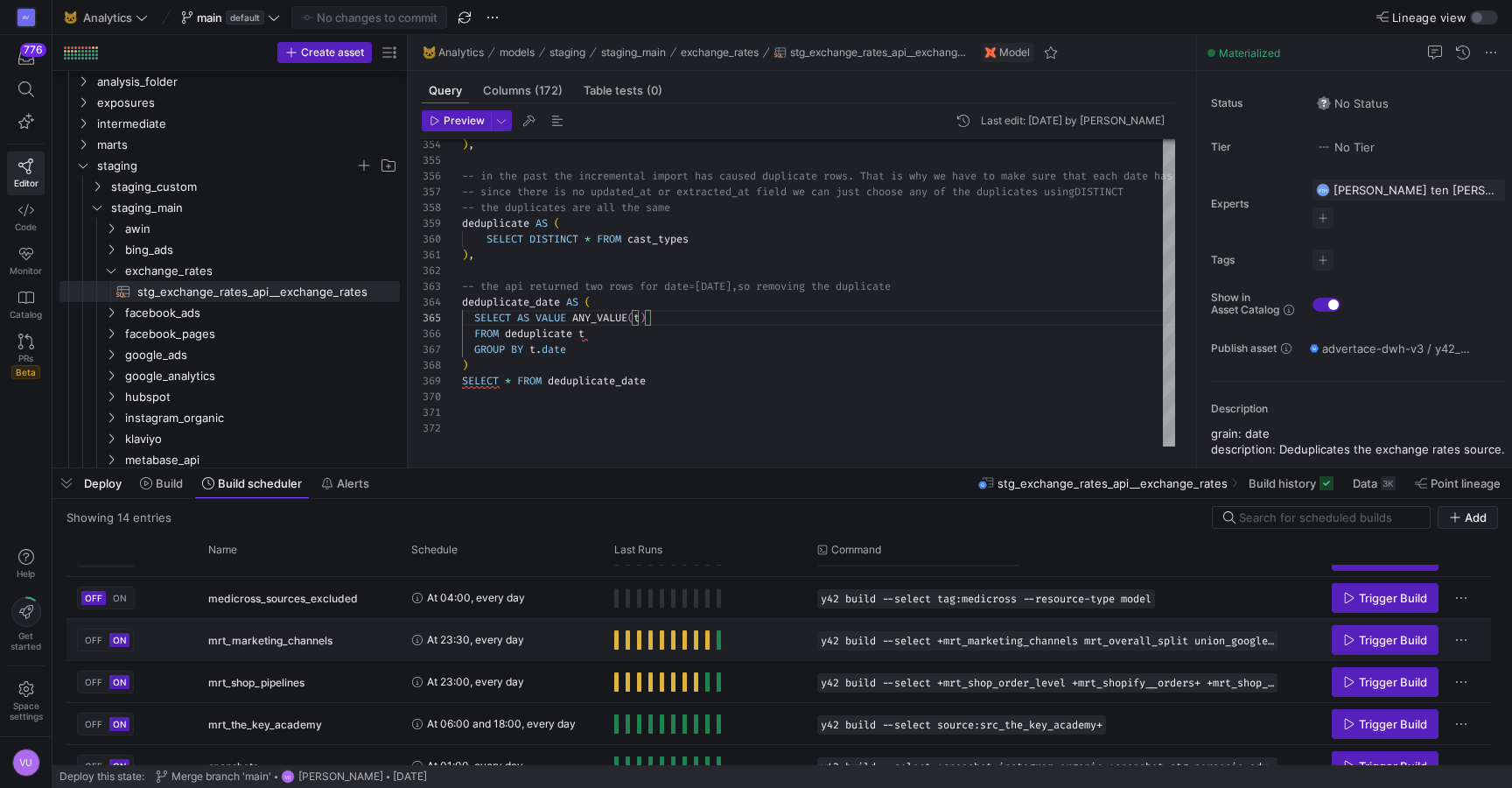
scroll to position [295, 0]
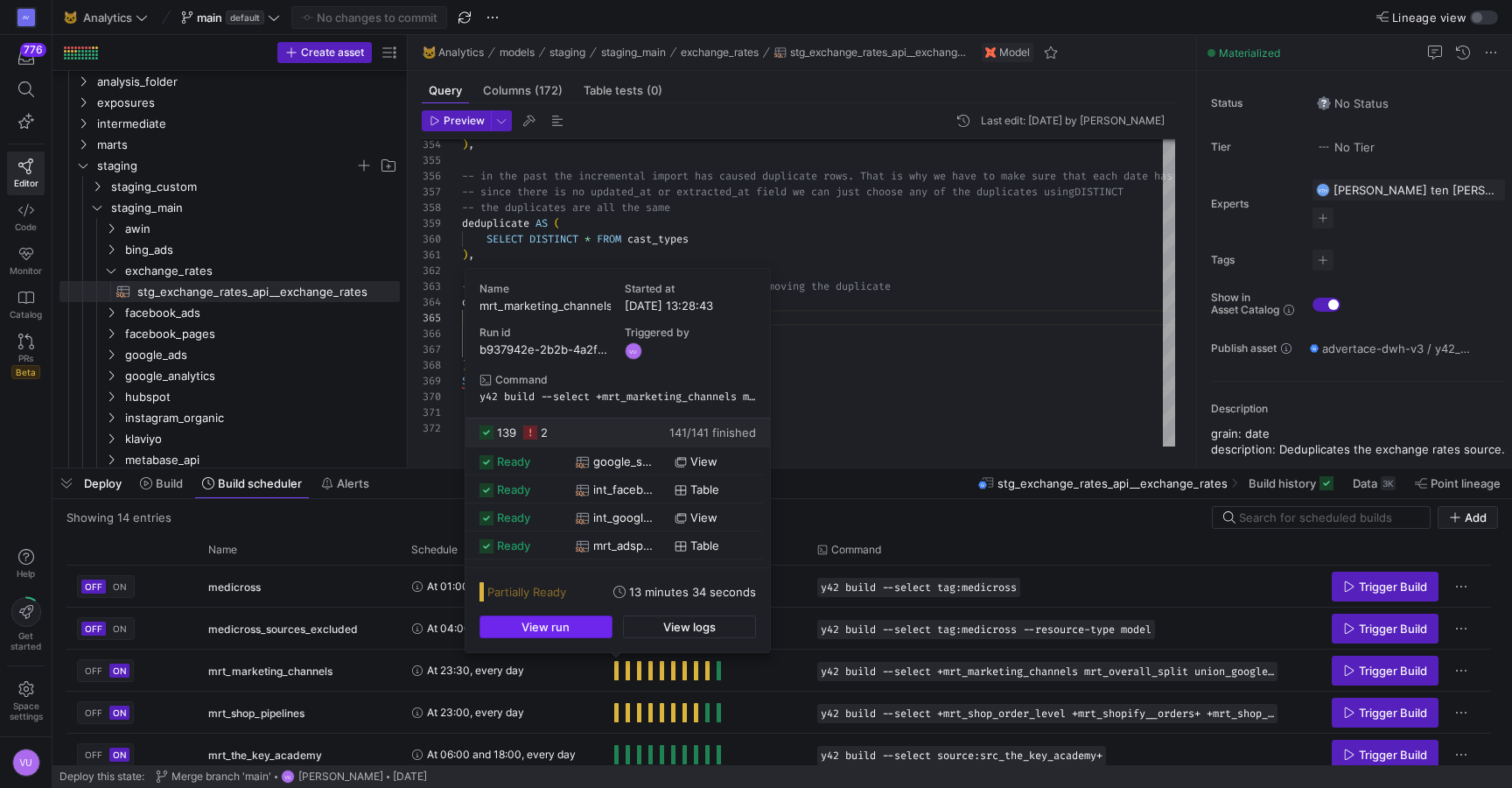
click at [589, 626] on span "button" at bounding box center [546, 627] width 131 height 21
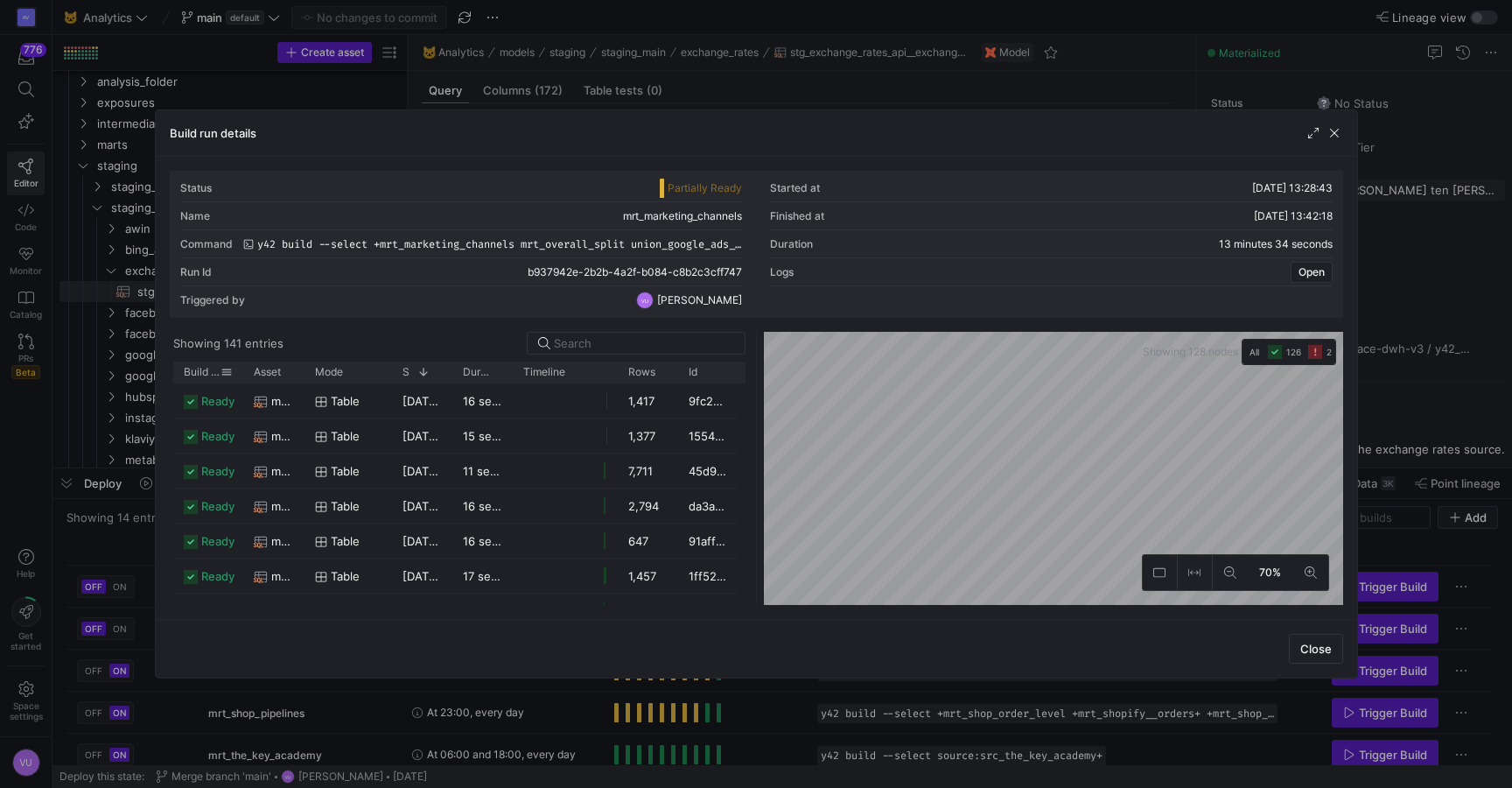
click at [198, 377] on span "Build status" at bounding box center [202, 372] width 37 height 12
click at [211, 403] on span "invalid" at bounding box center [219, 401] width 35 height 34
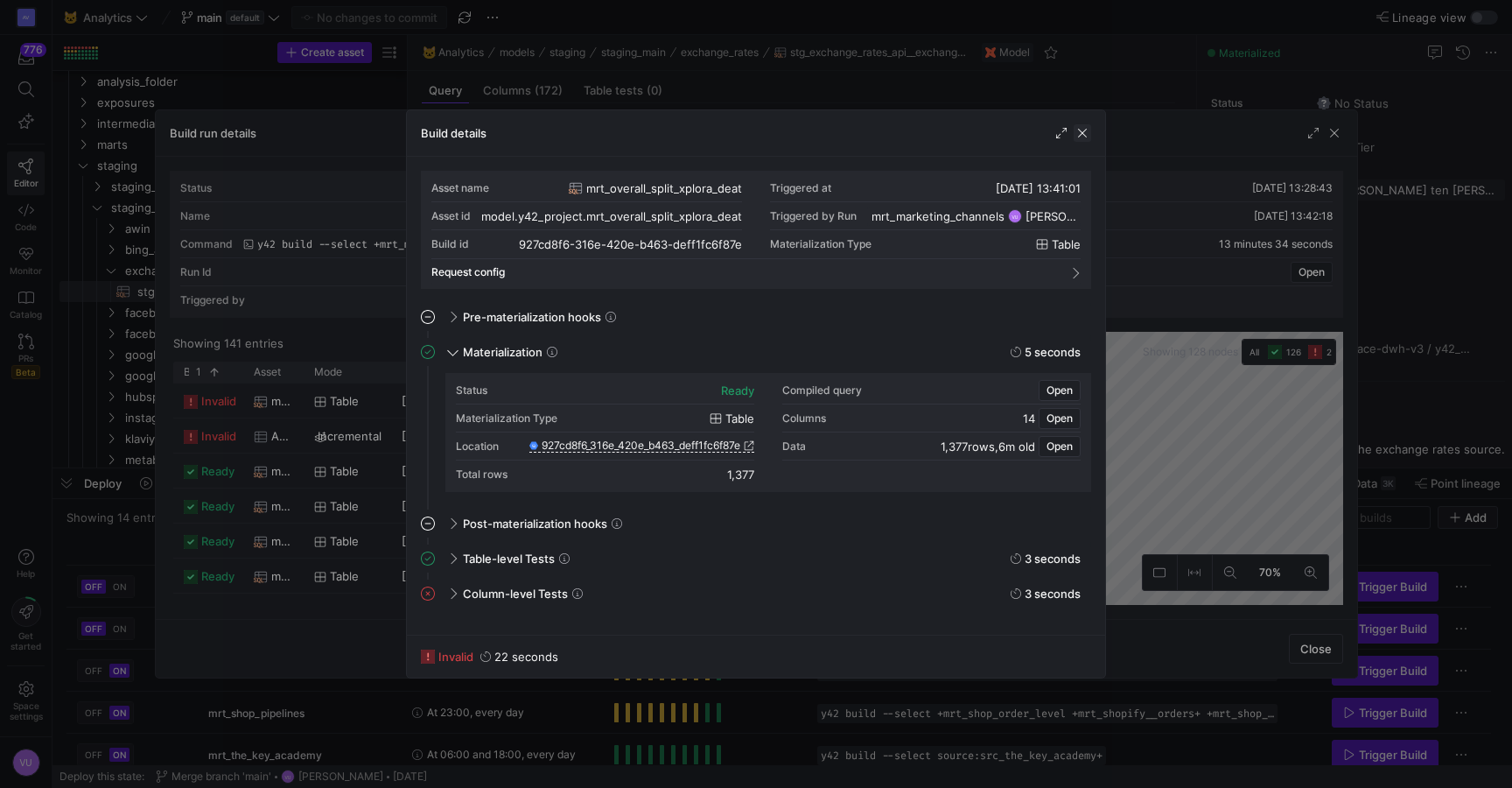
click at [1083, 137] on span "button" at bounding box center [1083, 133] width 18 height 18
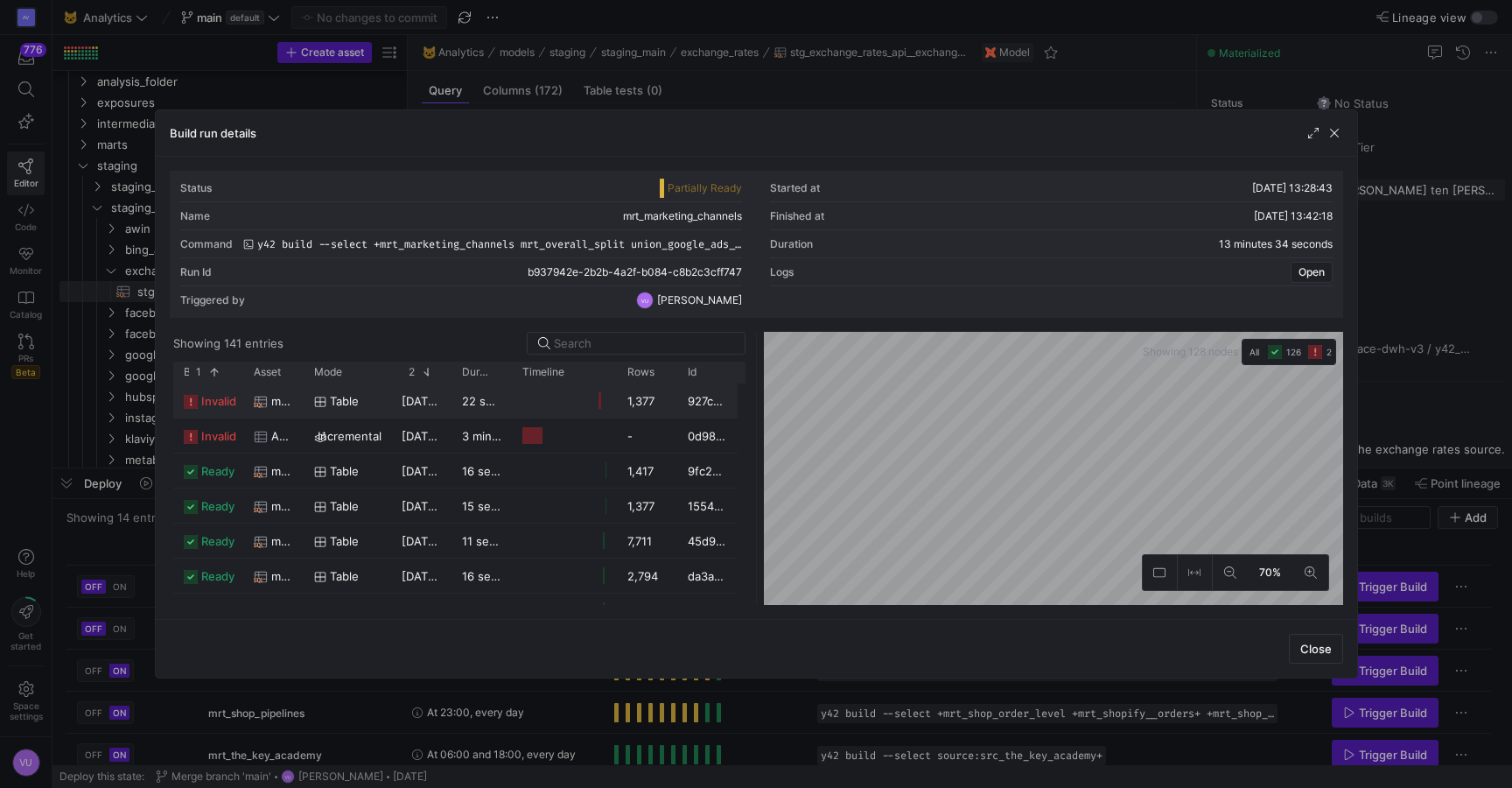
click at [275, 401] on span "mrt_overall_split_xplora_deat" at bounding box center [282, 401] width 22 height 34
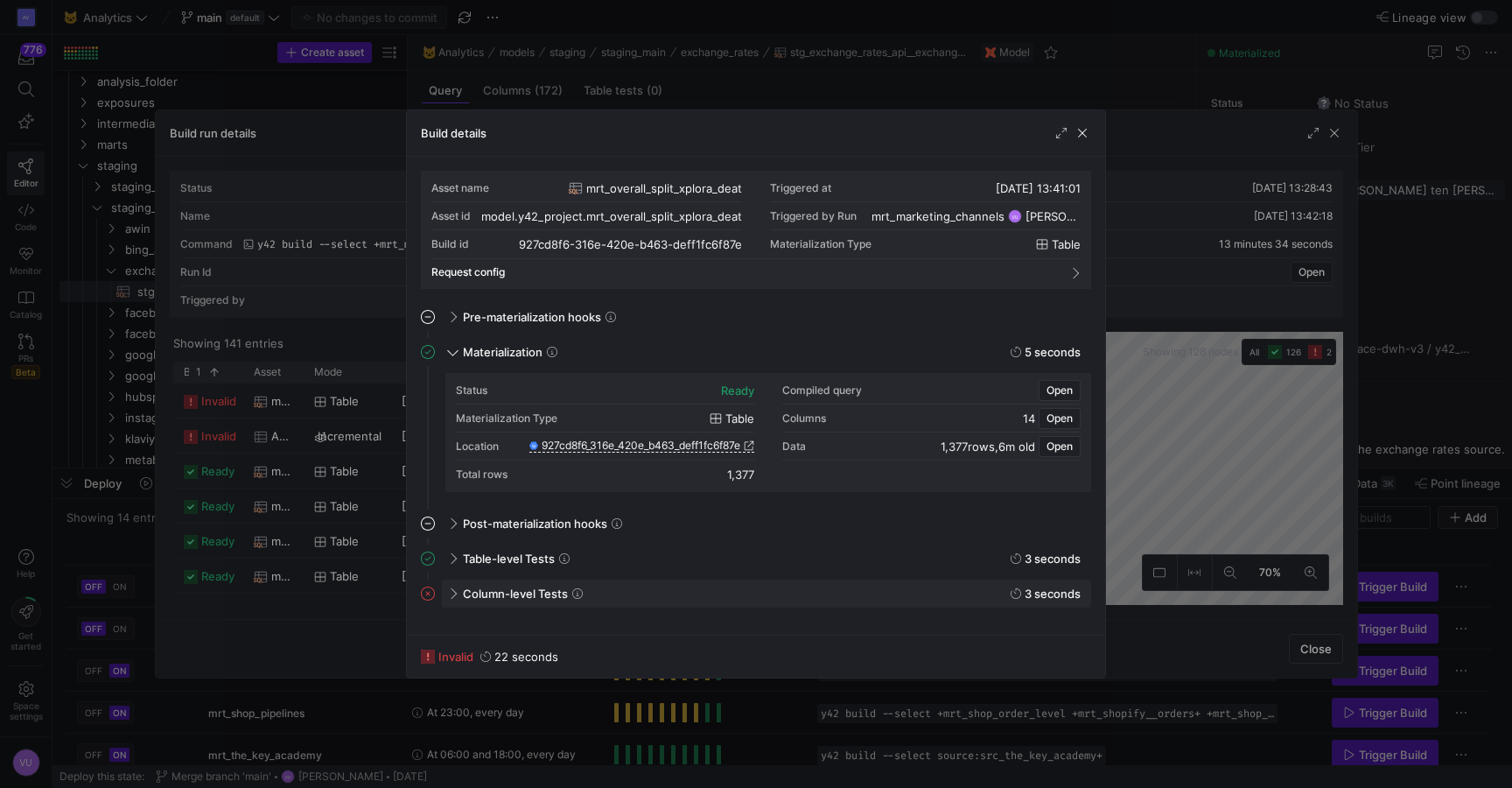
click at [494, 593] on span "Column-level Tests" at bounding box center [515, 593] width 105 height 14
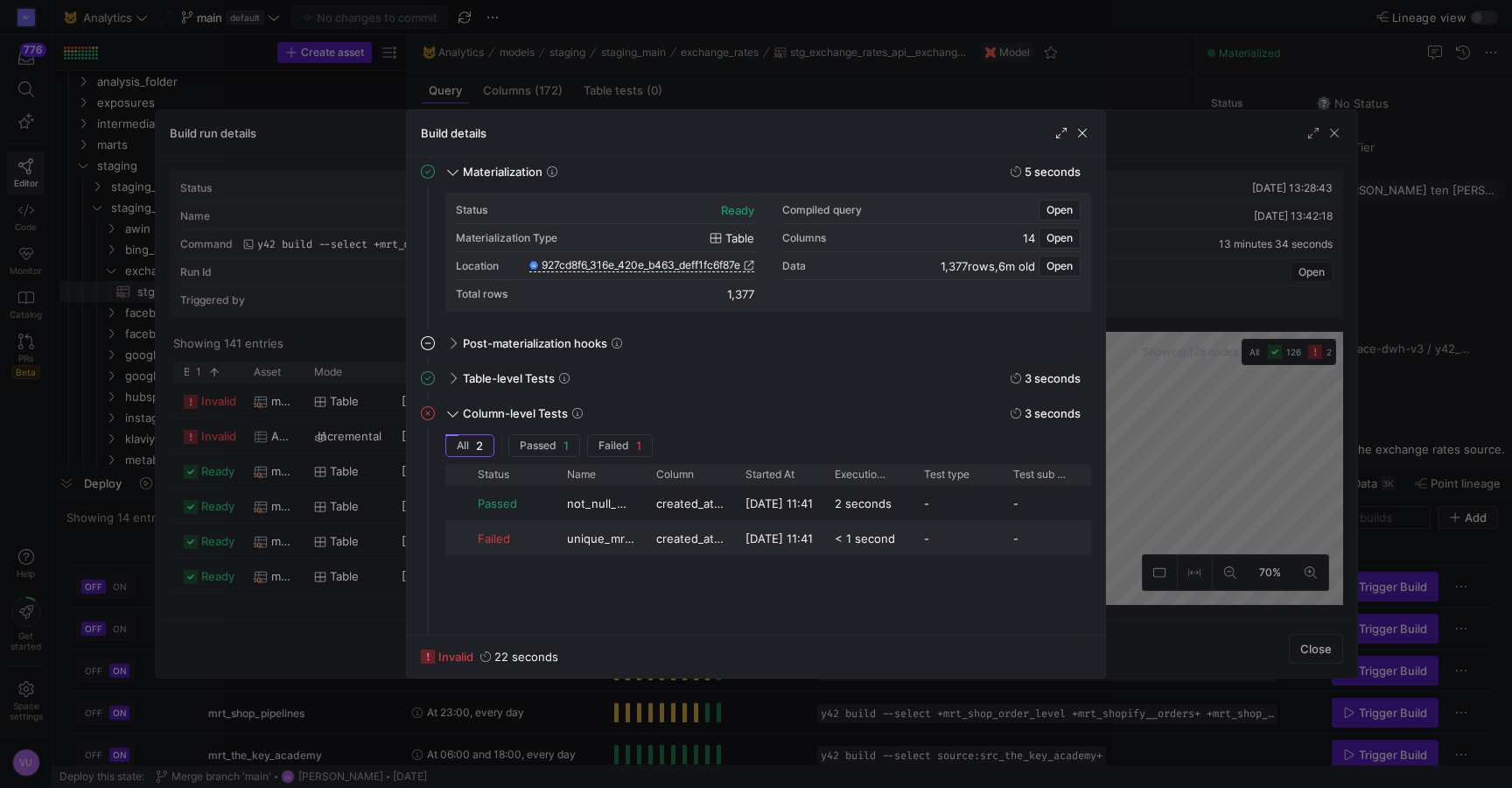
click at [599, 527] on span "unique_mrt_overall_split_xplora_deat_created_at_local_date" at bounding box center [601, 539] width 69 height 34
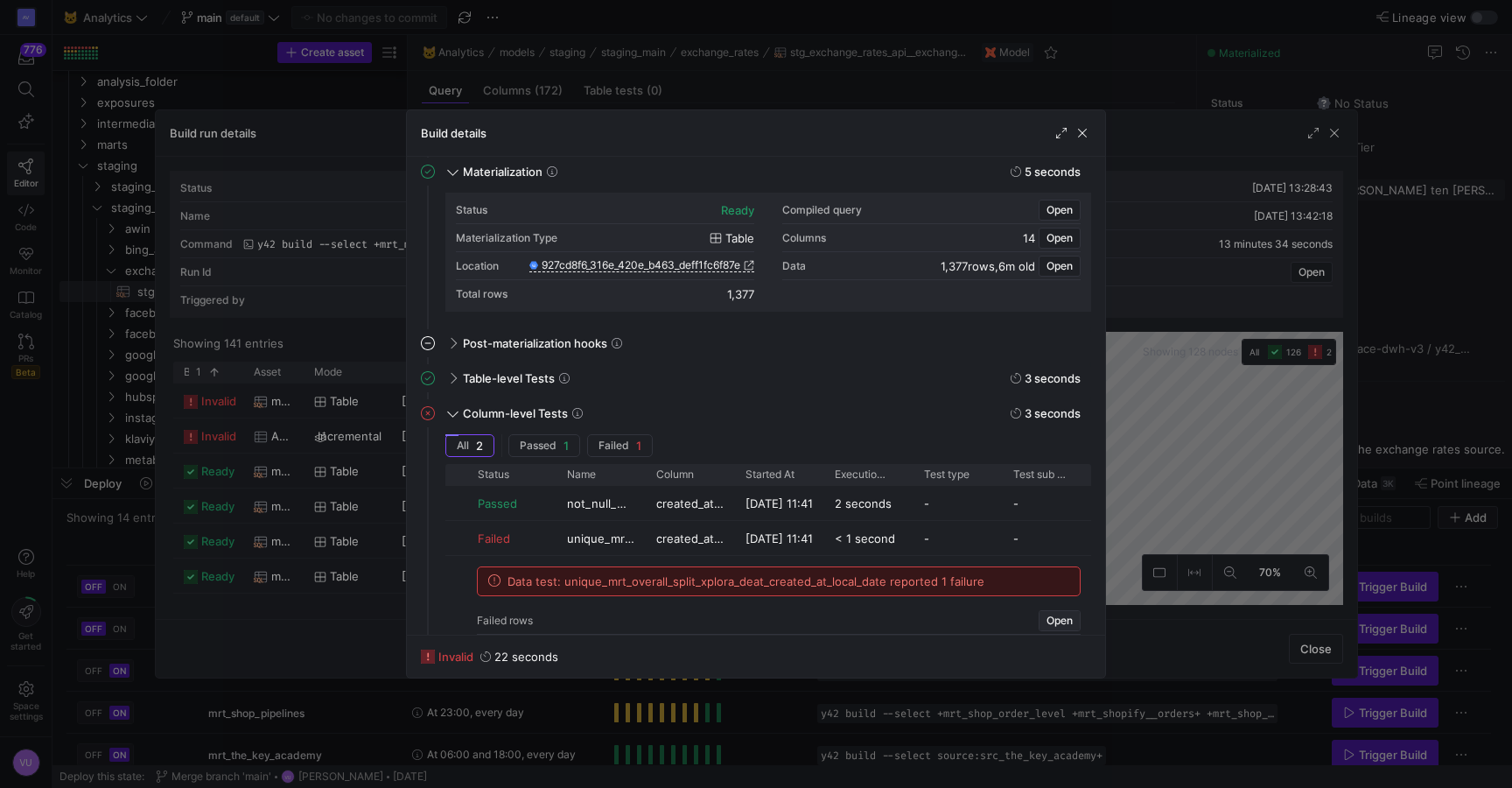
click at [1051, 616] on span "Open" at bounding box center [1060, 621] width 26 height 12
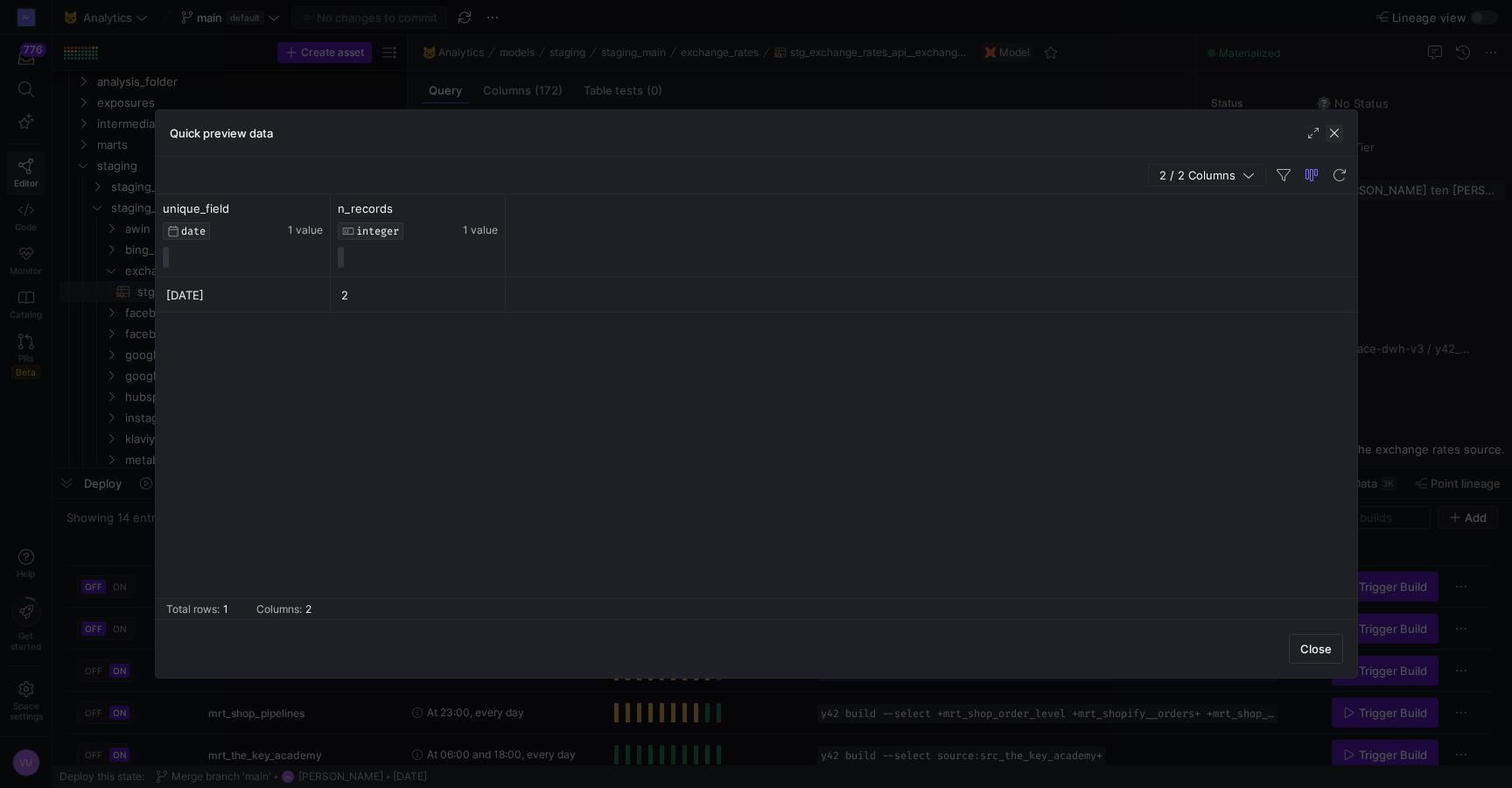
click at [1329, 136] on span "button" at bounding box center [1335, 133] width 18 height 18
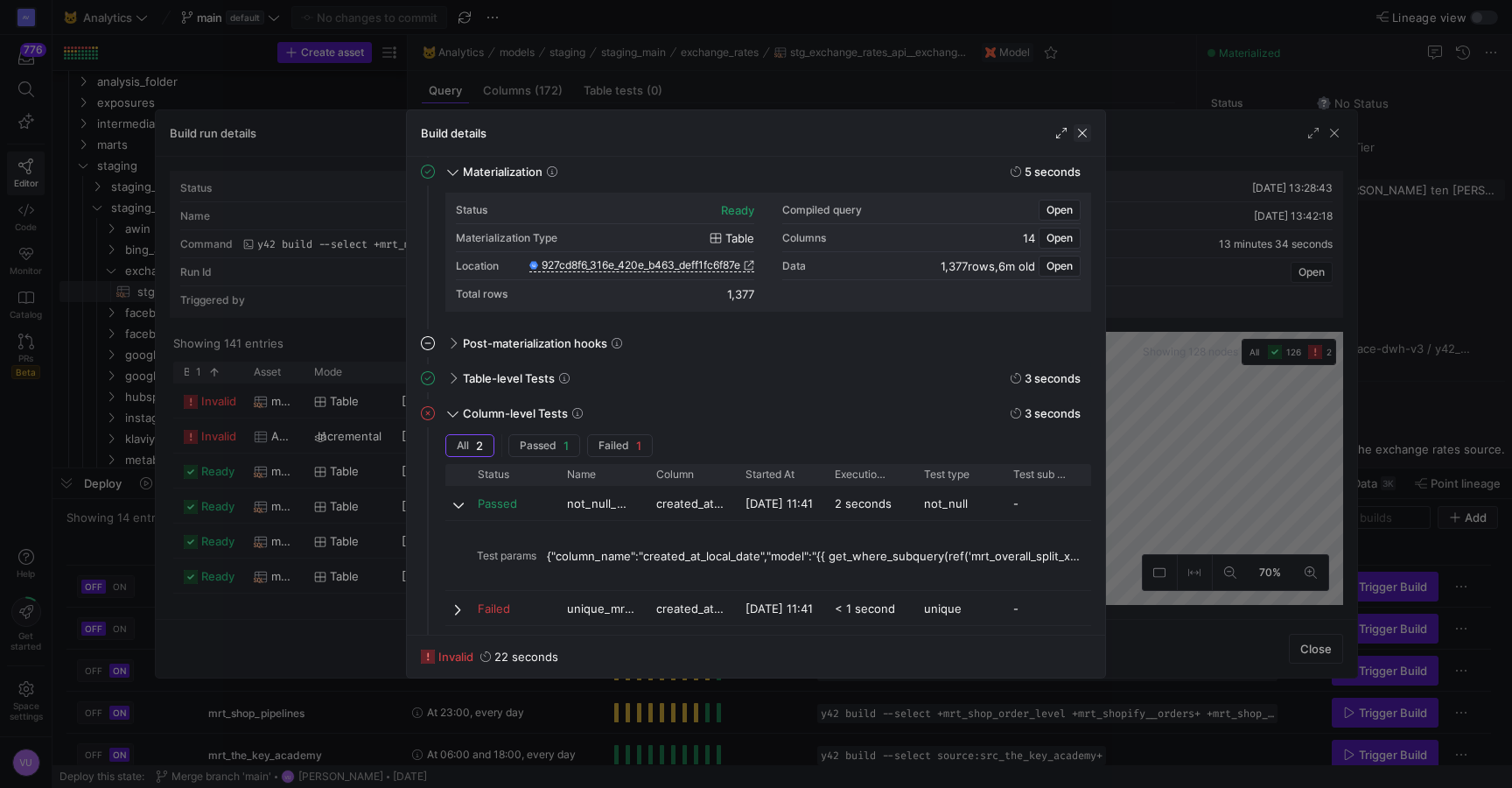
click at [1086, 136] on span "button" at bounding box center [1083, 133] width 18 height 18
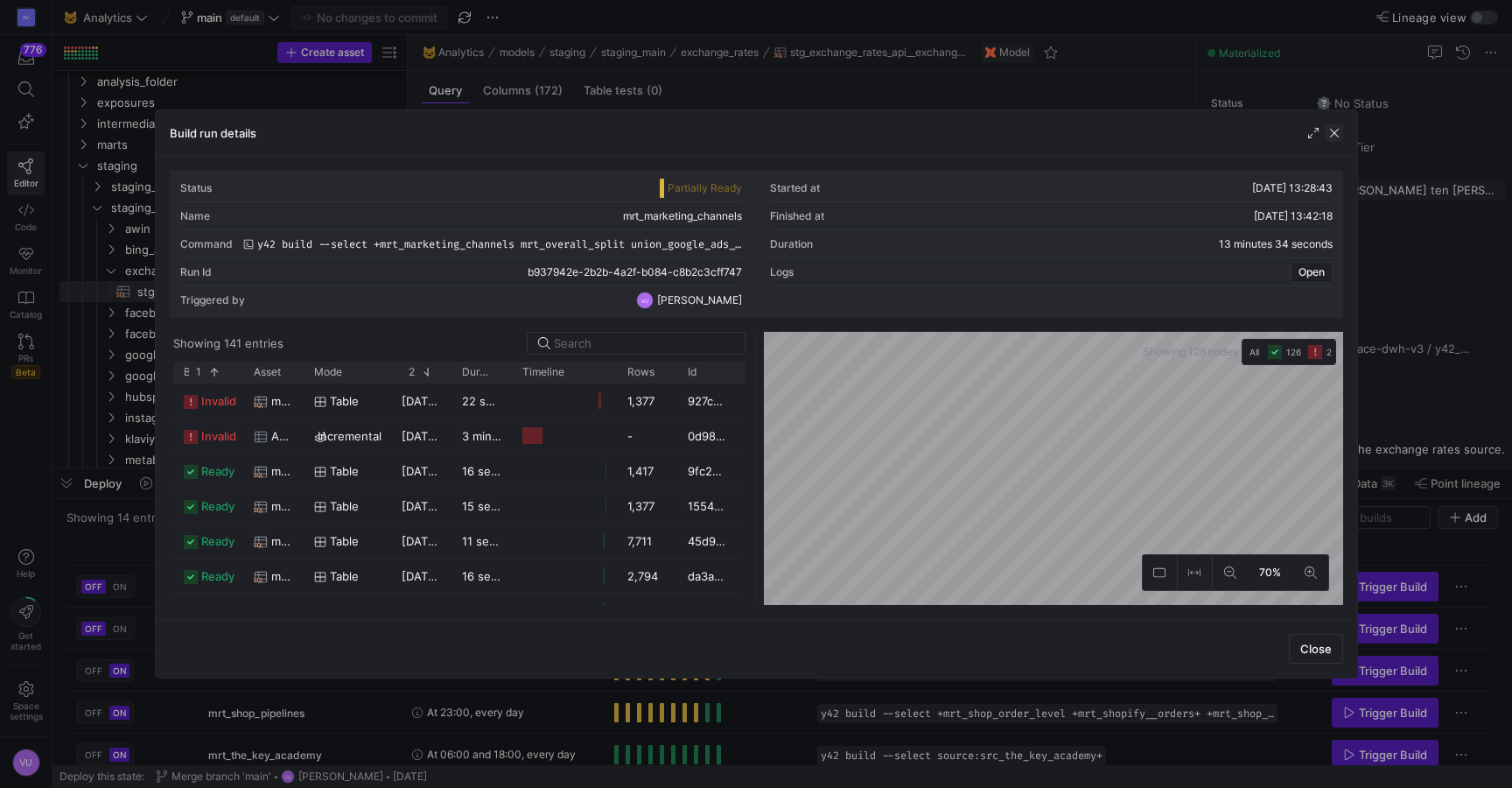
click at [1342, 128] on span "button" at bounding box center [1335, 133] width 18 height 18
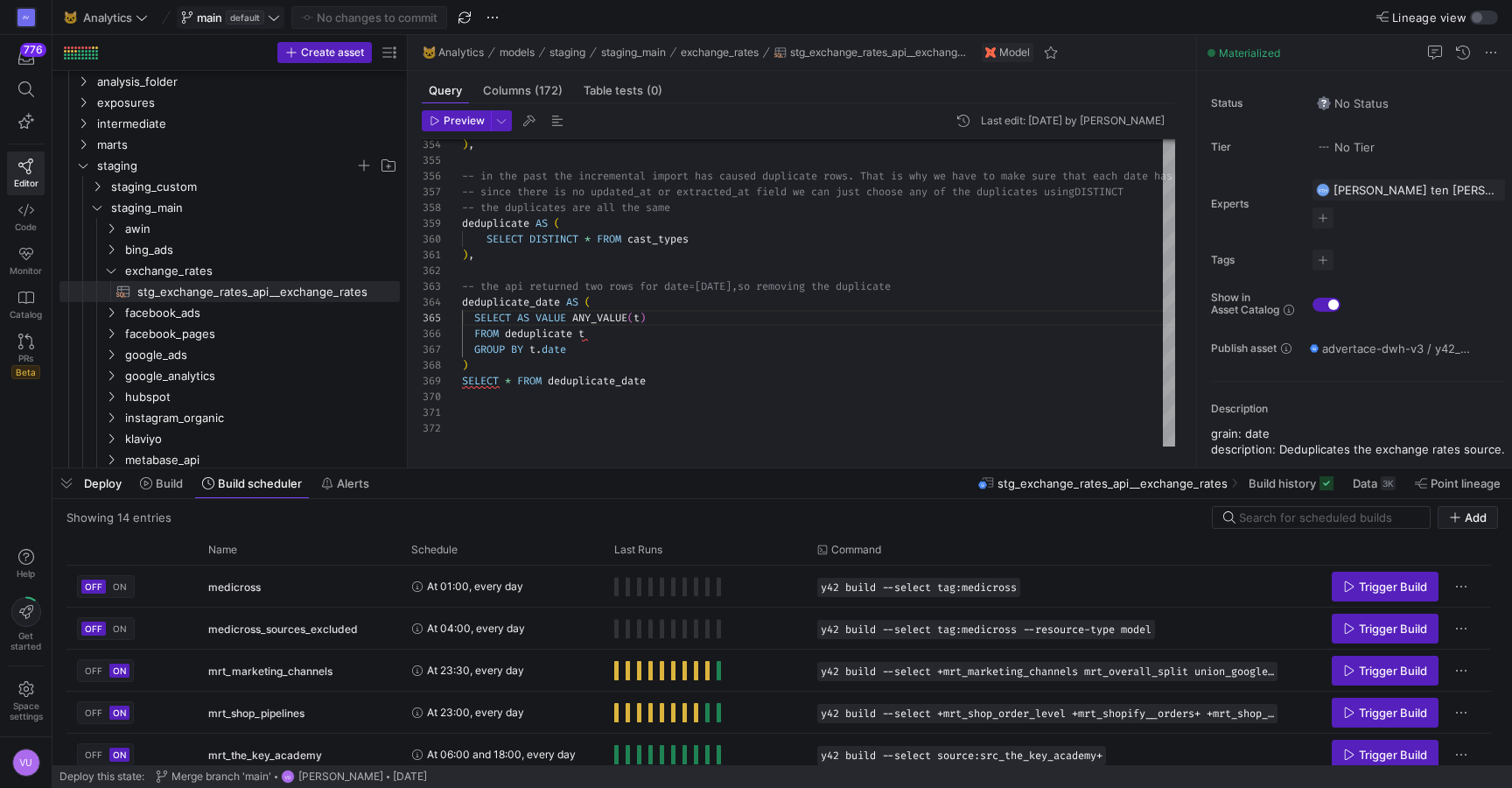
click at [277, 18] on icon at bounding box center [274, 18] width 12 height 12
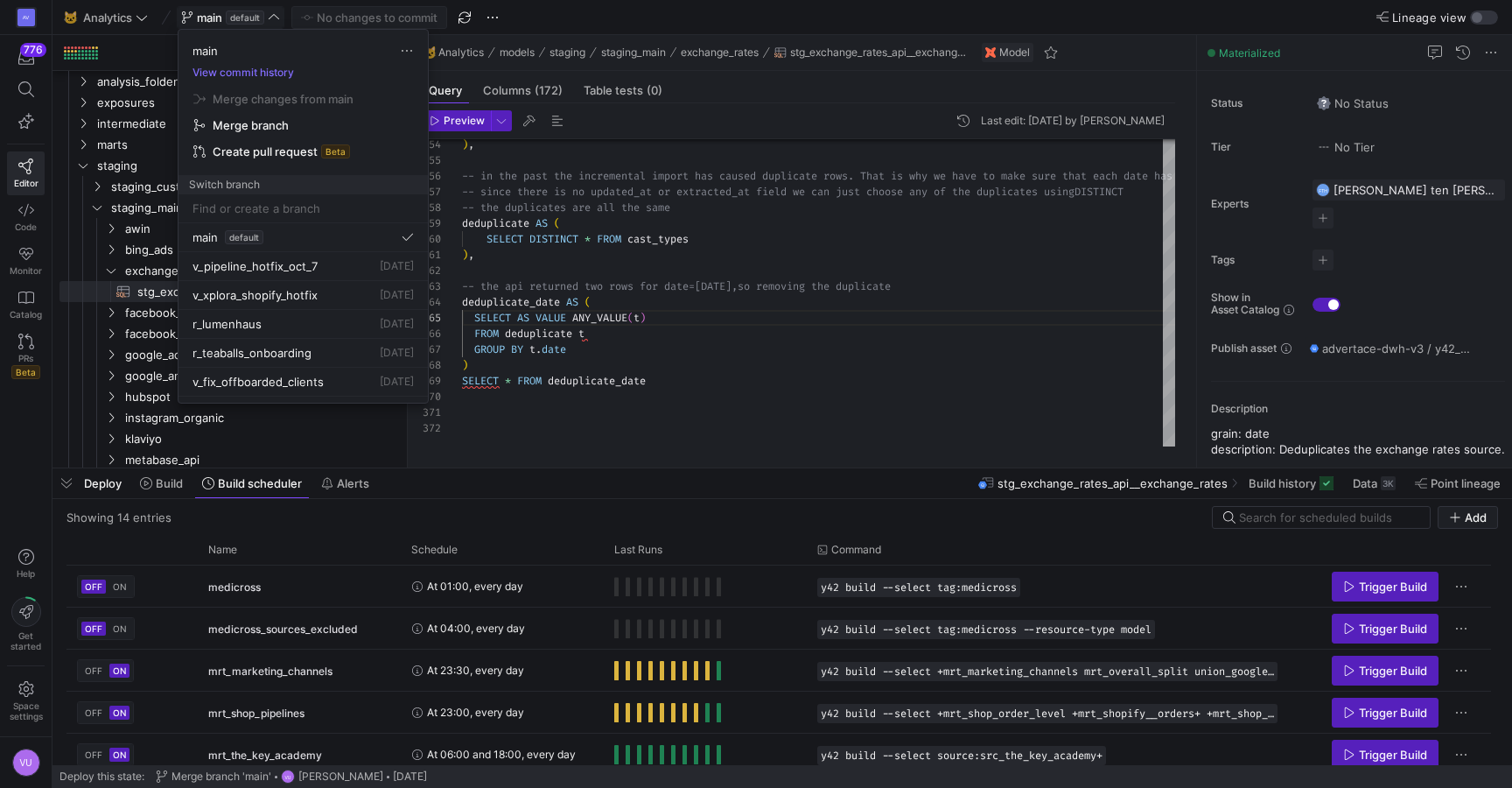
click at [491, 21] on div at bounding box center [756, 394] width 1512 height 788
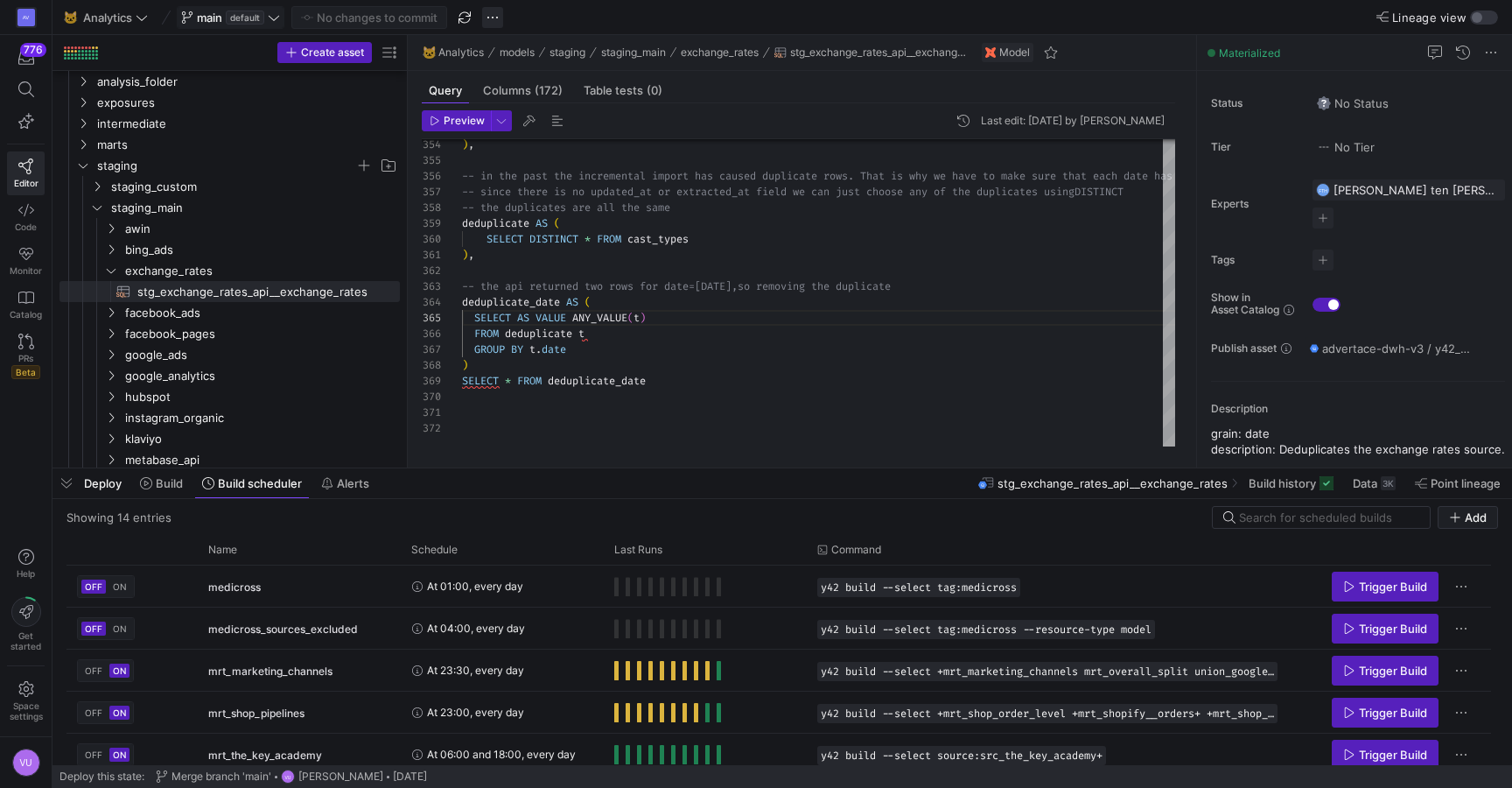
click at [495, 20] on span "button" at bounding box center [493, 18] width 21 height 21
click at [543, 68] on span "Create new branch" at bounding box center [563, 71] width 105 height 14
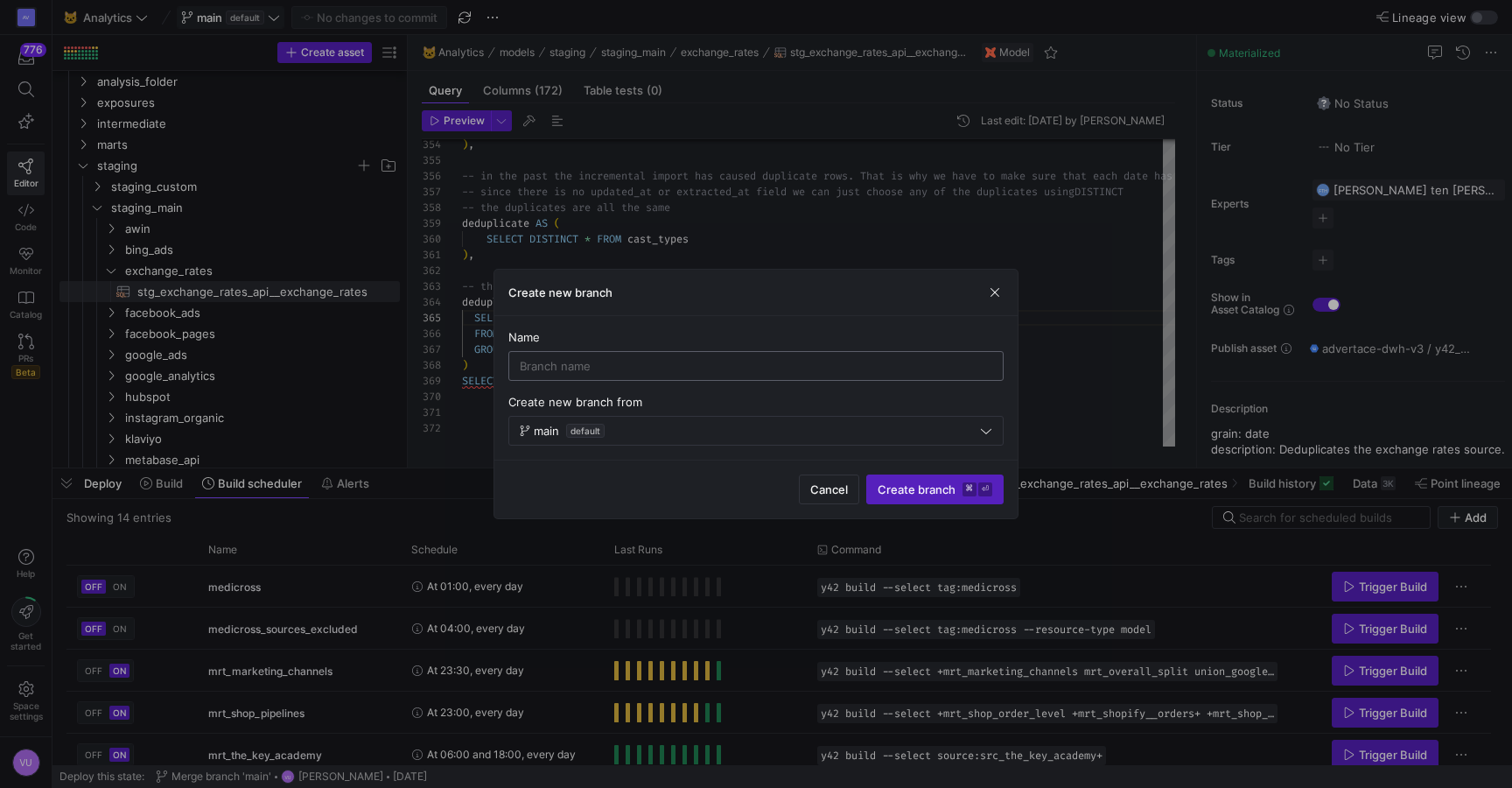
click at [698, 363] on input at bounding box center [756, 366] width 473 height 14
type input "v_mraketin_hotfix"
click at [917, 489] on span "Create branch ⌘ ⏎" at bounding box center [935, 490] width 114 height 14
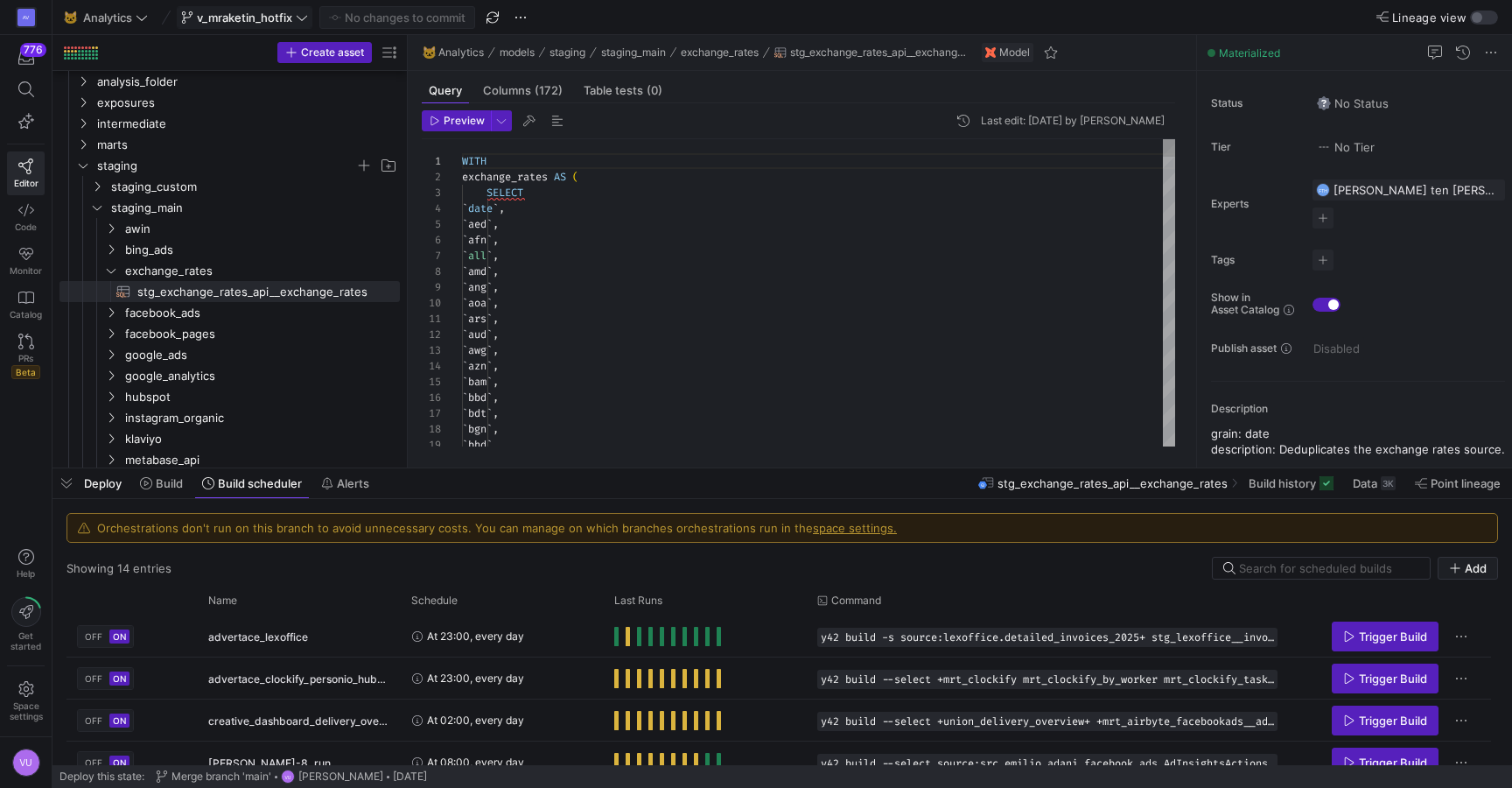
scroll to position [142, 94]
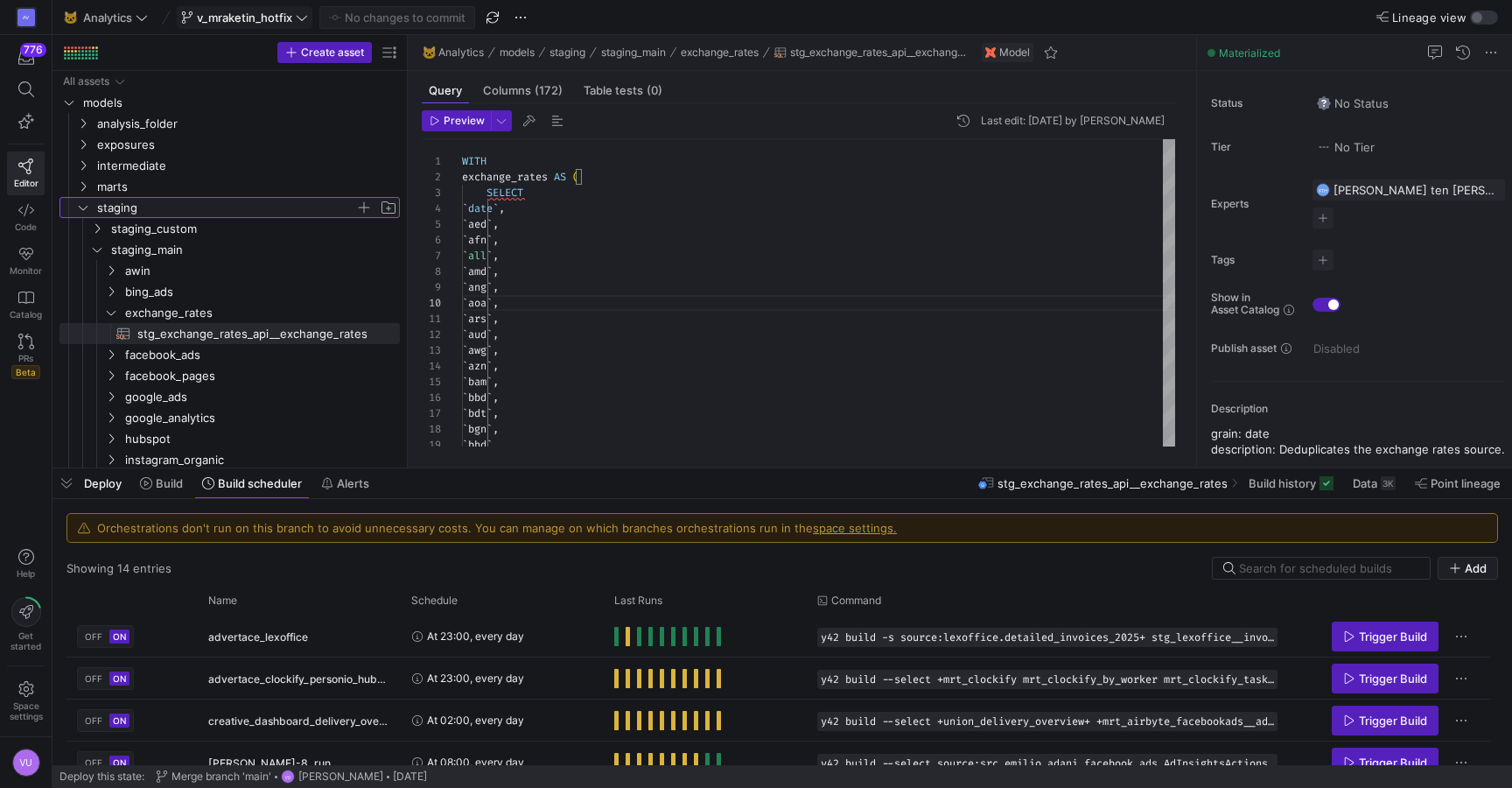
click at [84, 209] on icon "Press SPACE to select this row." at bounding box center [84, 208] width 12 height 11
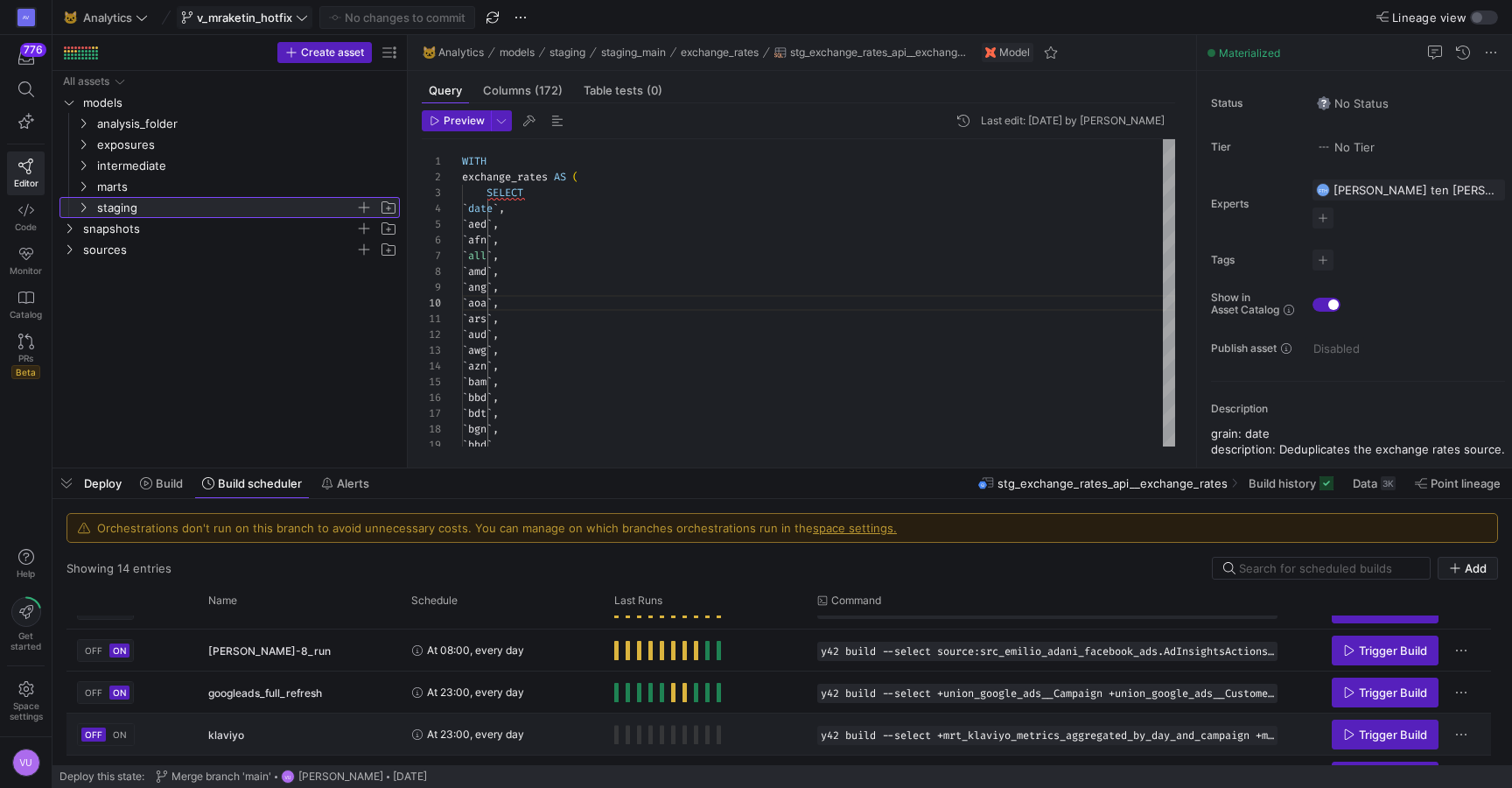
scroll to position [107, 0]
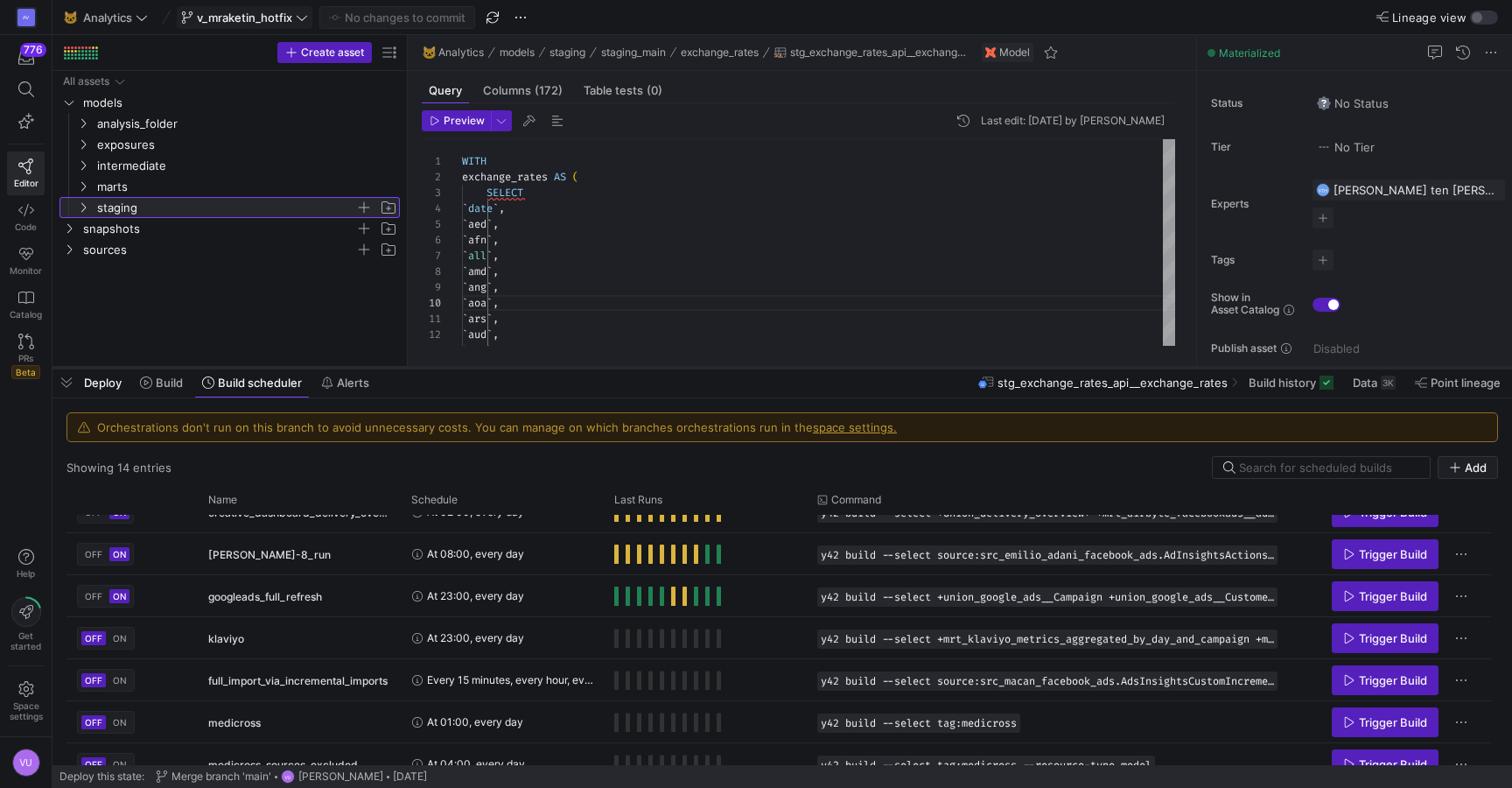
drag, startPoint x: 620, startPoint y: 470, endPoint x: 642, endPoint y: 370, distance: 102.4
click at [642, 370] on div at bounding box center [782, 368] width 1460 height 7
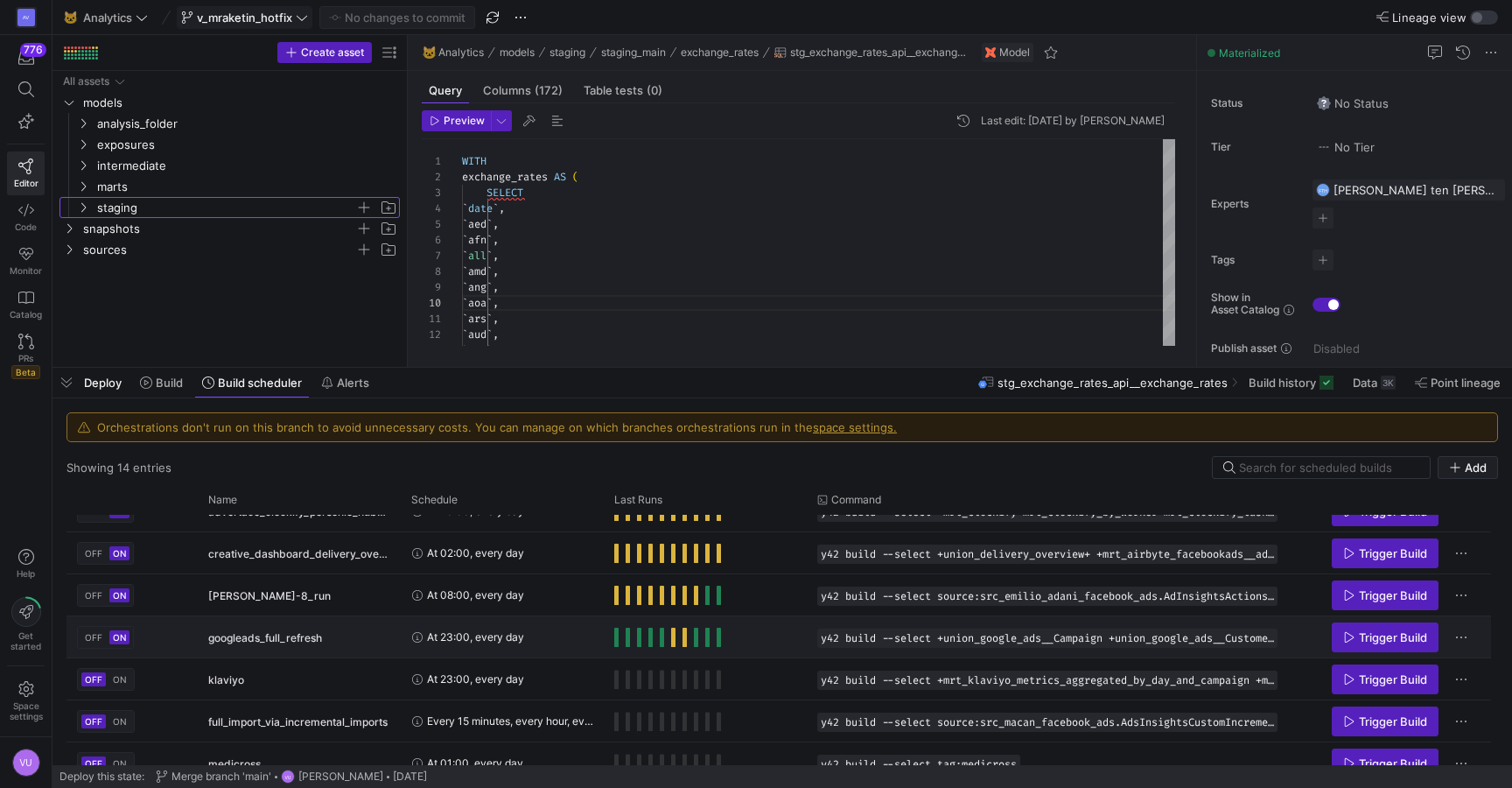
scroll to position [31, 0]
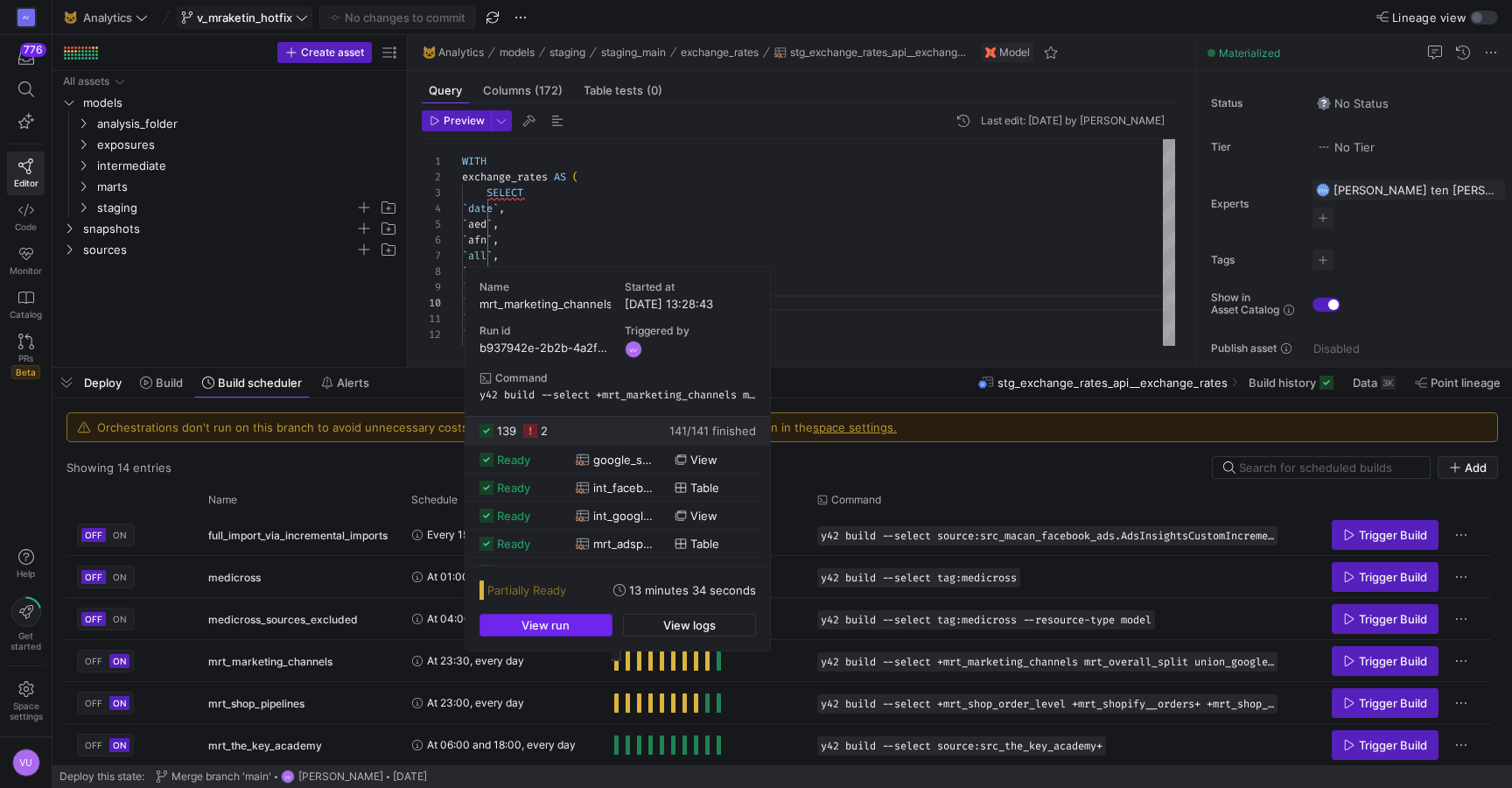
click at [574, 619] on span "button" at bounding box center [546, 625] width 131 height 21
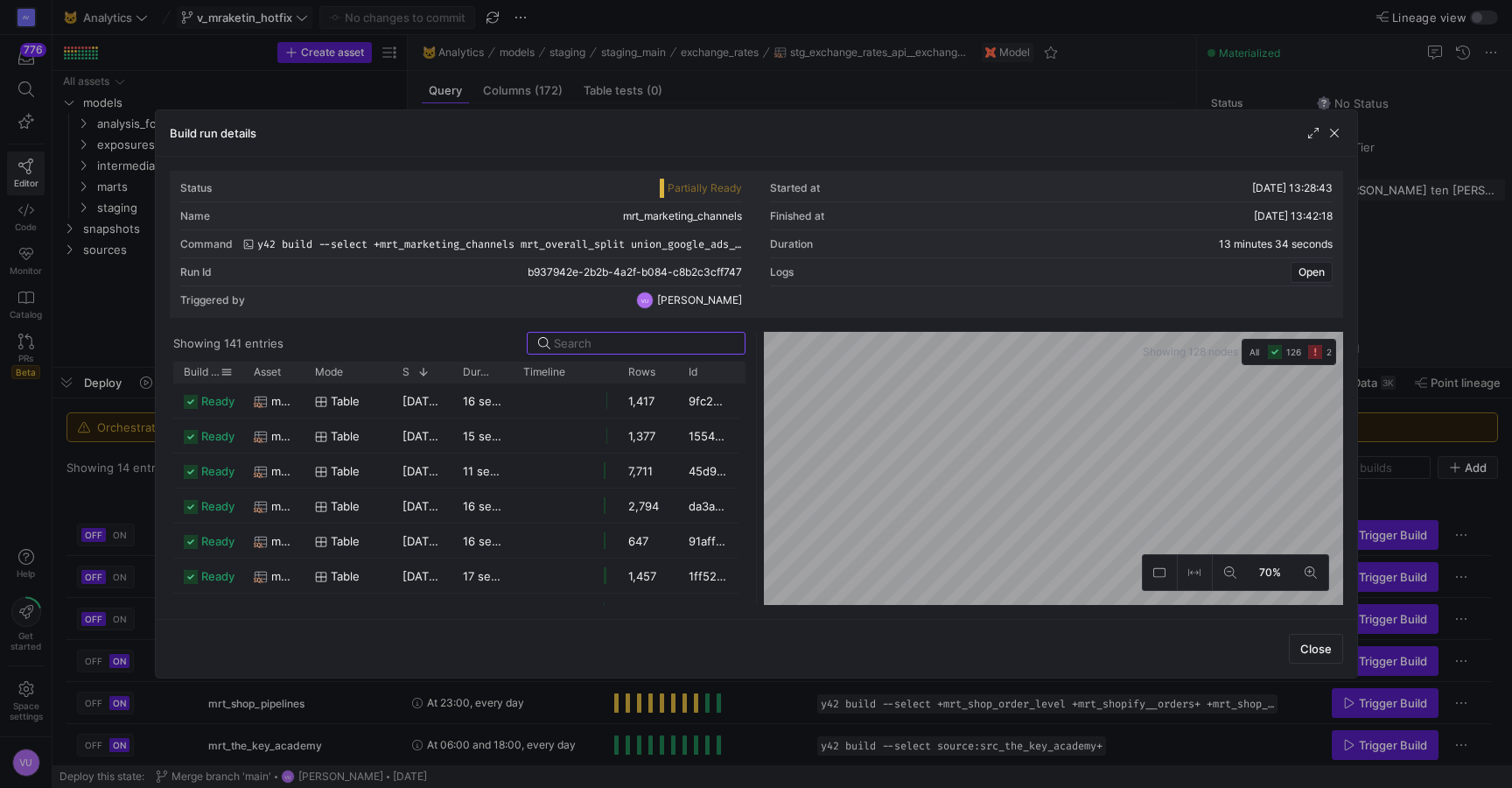
click at [200, 369] on span "Build status" at bounding box center [202, 372] width 37 height 12
click at [271, 431] on span "AdsCustomIncremental" at bounding box center [283, 436] width 23 height 34
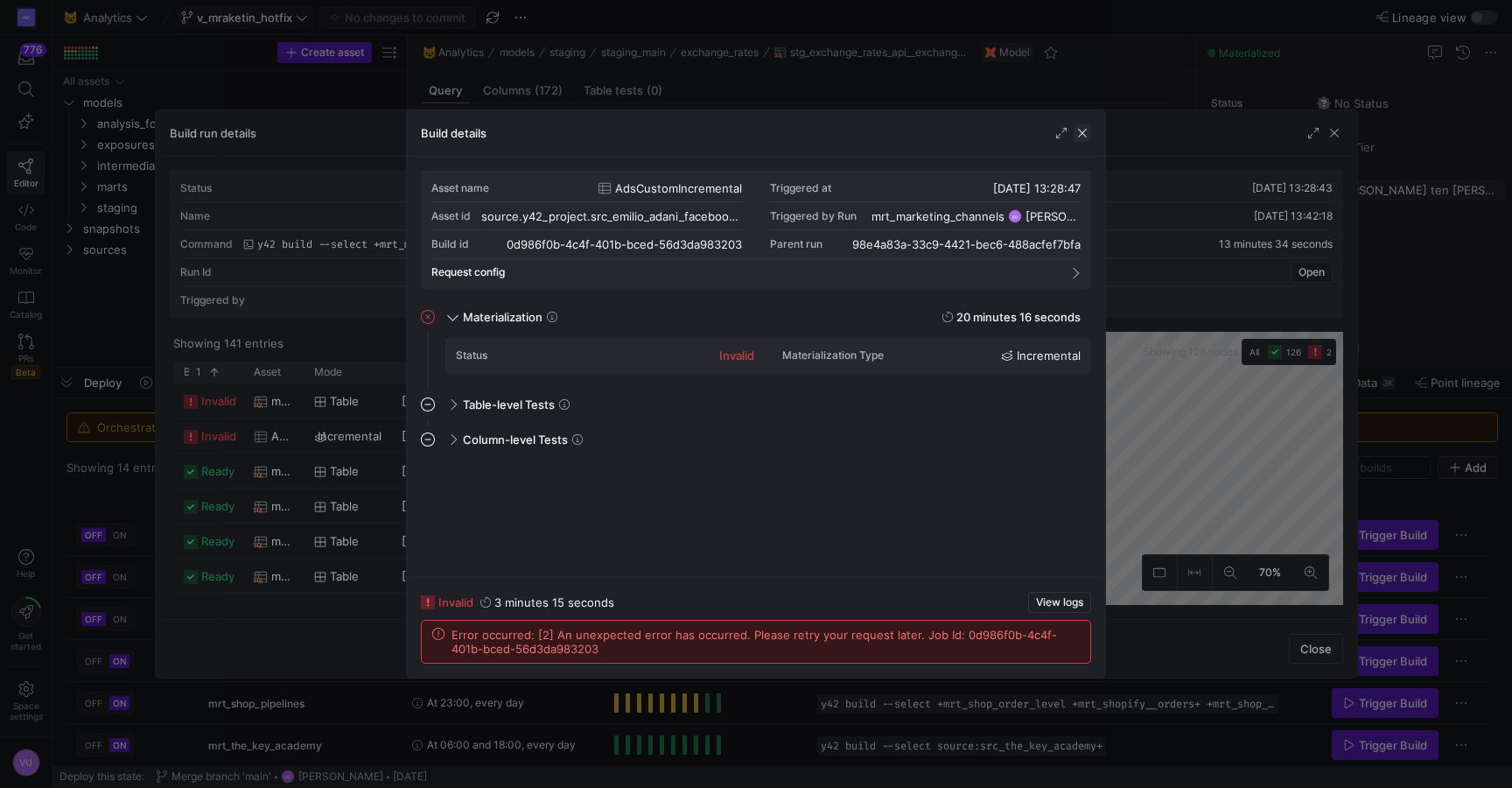
click at [1083, 133] on span "button" at bounding box center [1083, 133] width 18 height 18
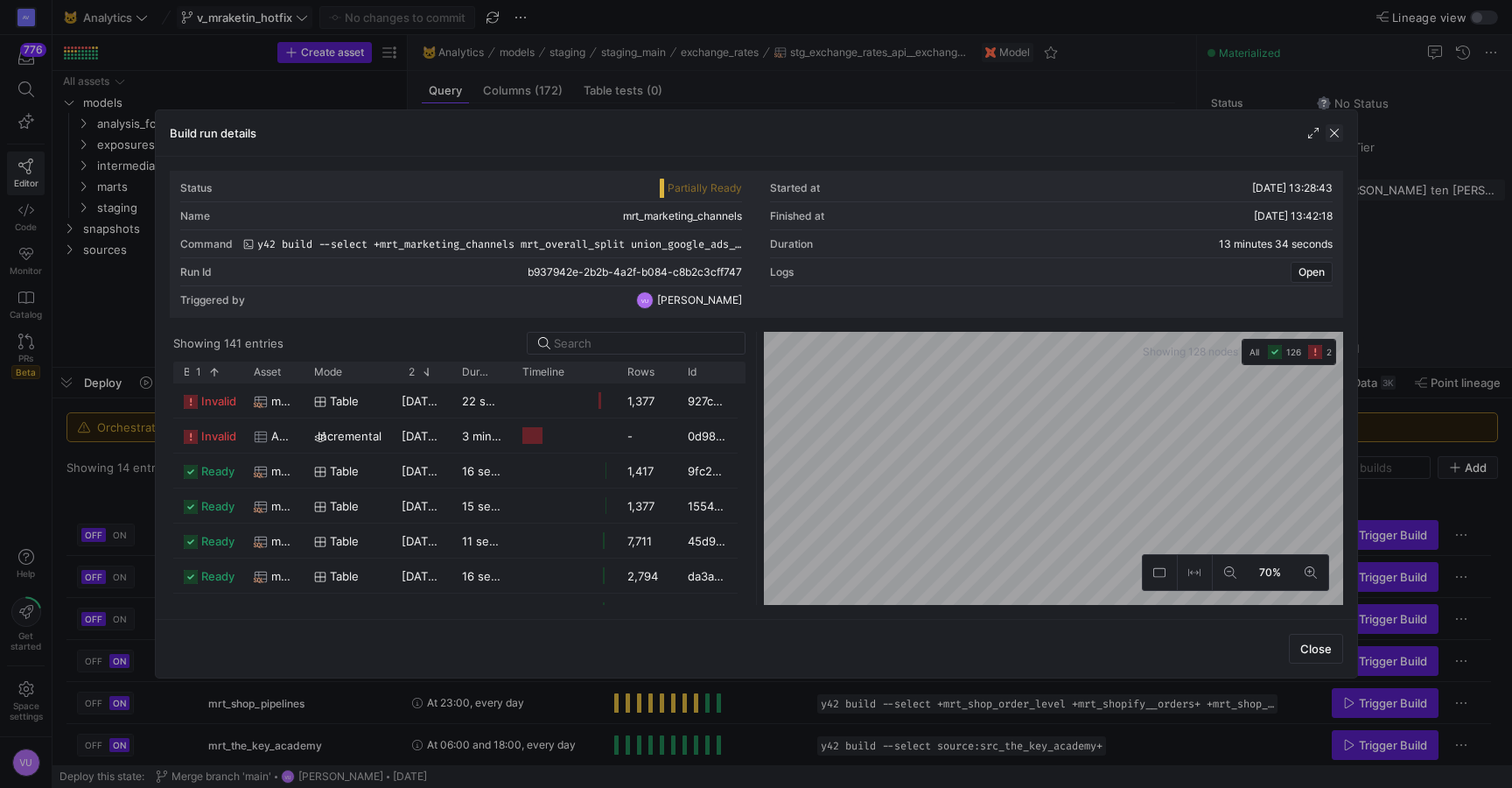
click at [1342, 136] on span "button" at bounding box center [1335, 133] width 18 height 18
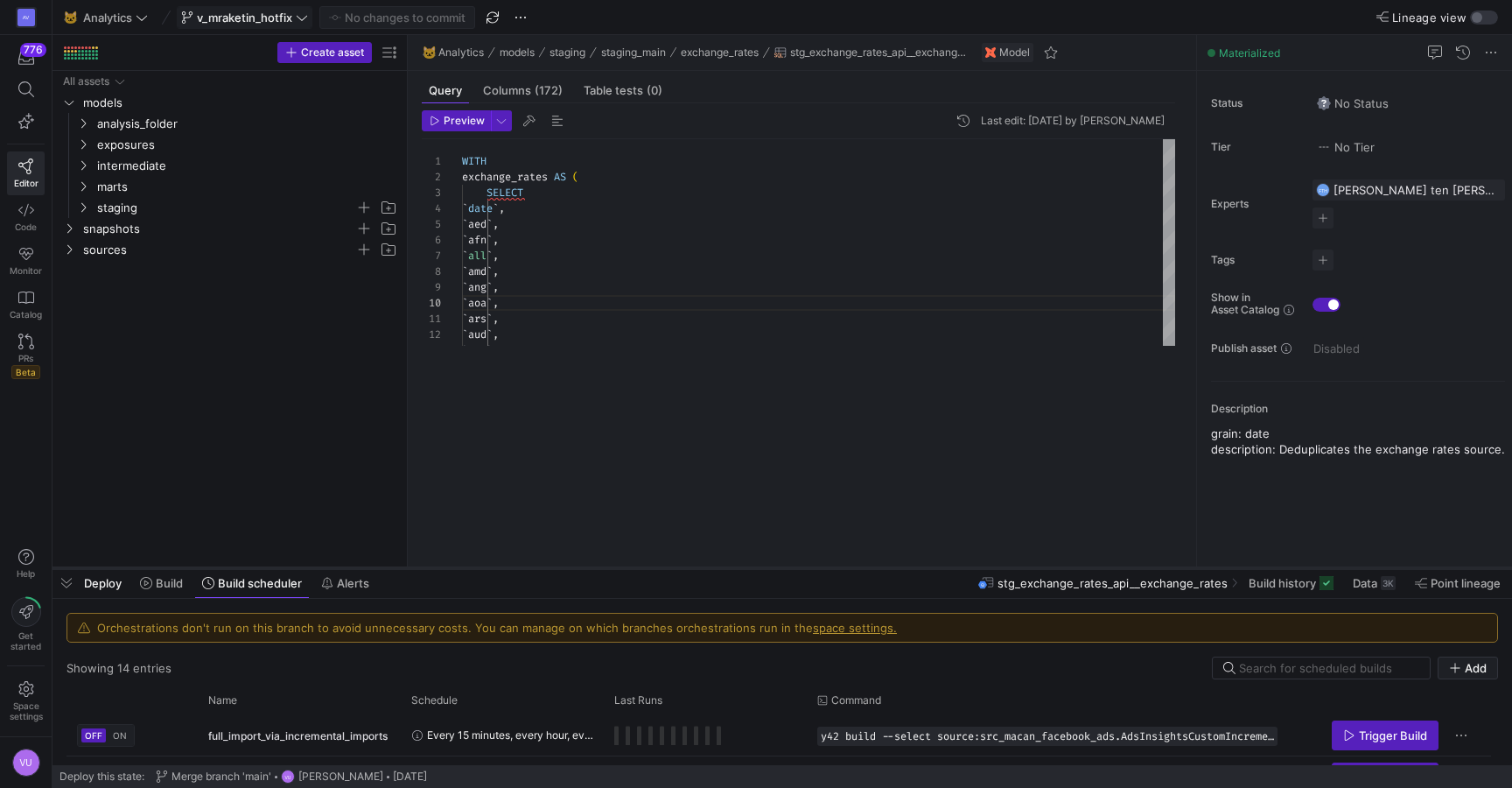
drag, startPoint x: 723, startPoint y: 364, endPoint x: 694, endPoint y: 565, distance: 203.1
click at [694, 565] on div at bounding box center [782, 568] width 1460 height 7
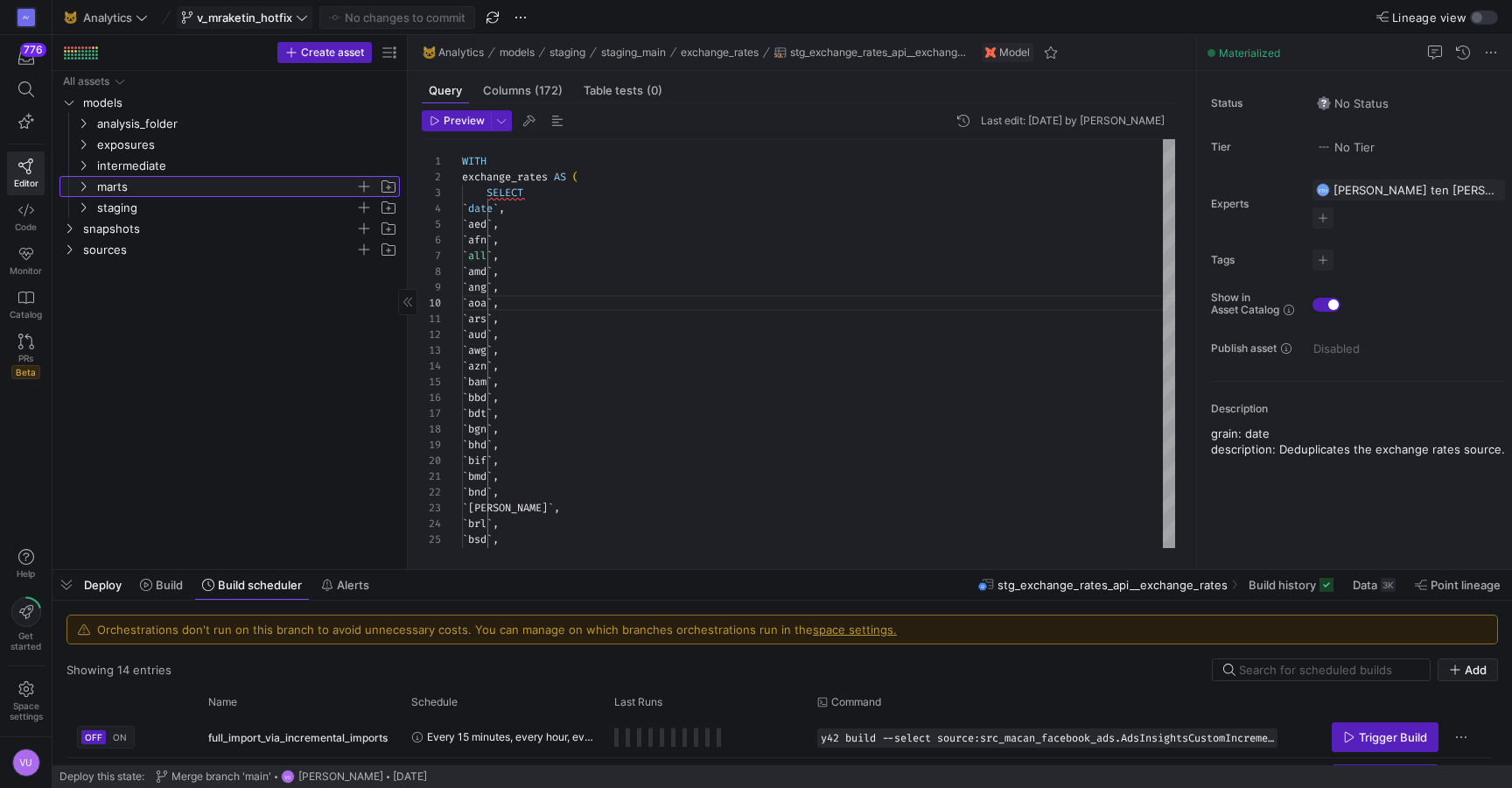
click at [86, 189] on icon "Press SPACE to select this row." at bounding box center [84, 187] width 12 height 11
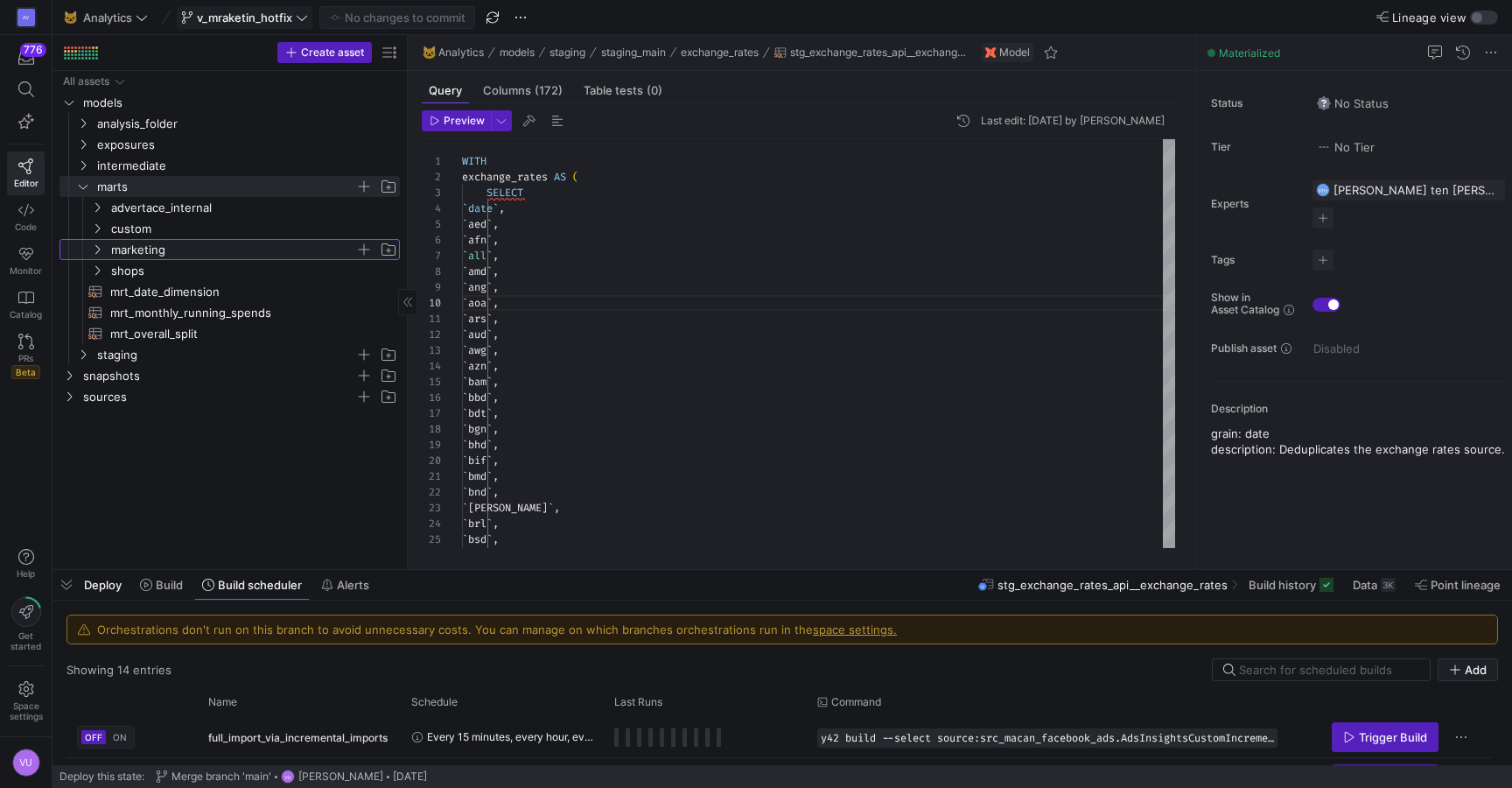
click at [99, 244] on icon "Press SPACE to select this row." at bounding box center [97, 249] width 12 height 11
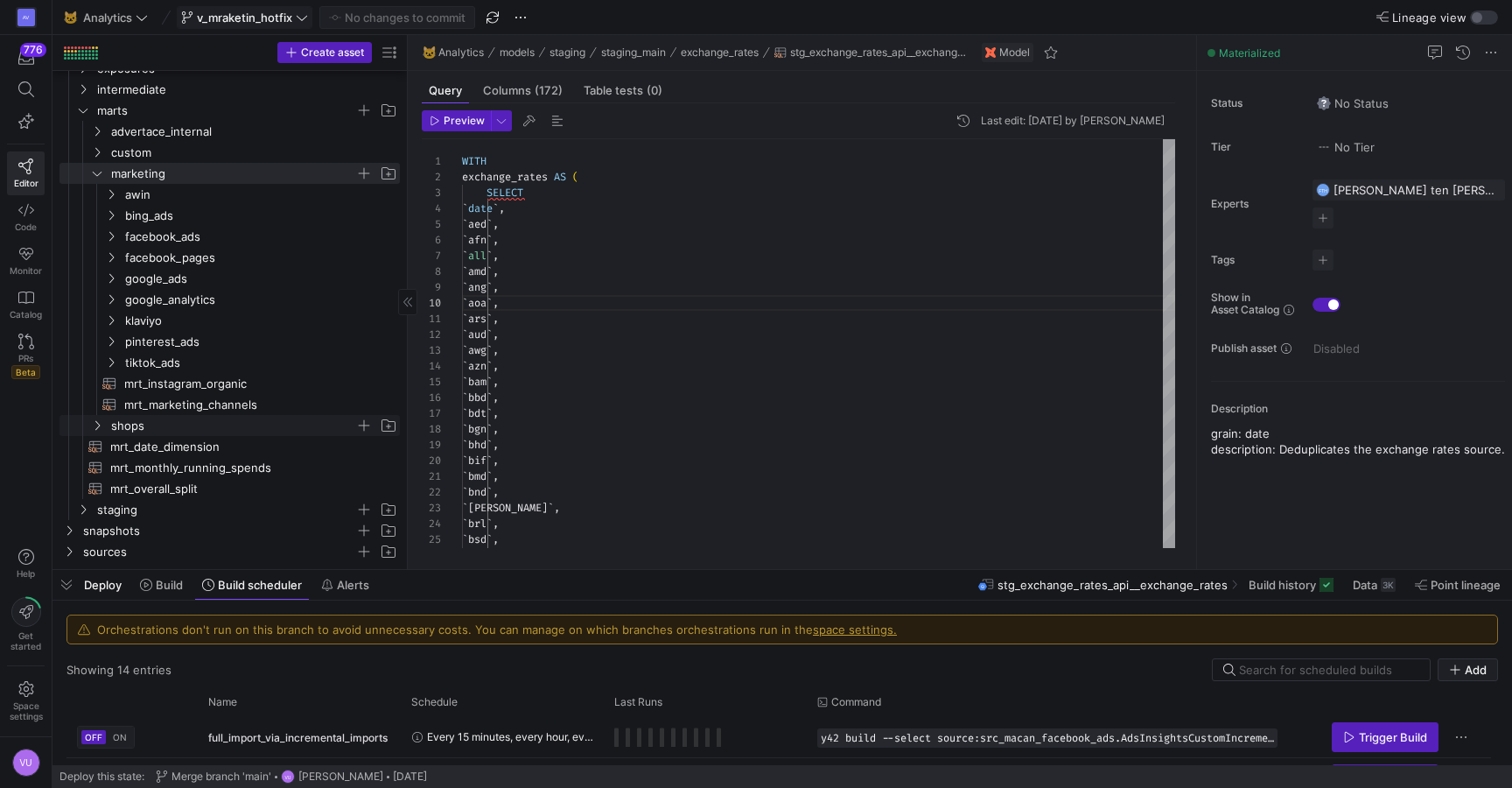
click at [103, 428] on span "shops" at bounding box center [243, 425] width 311 height 19
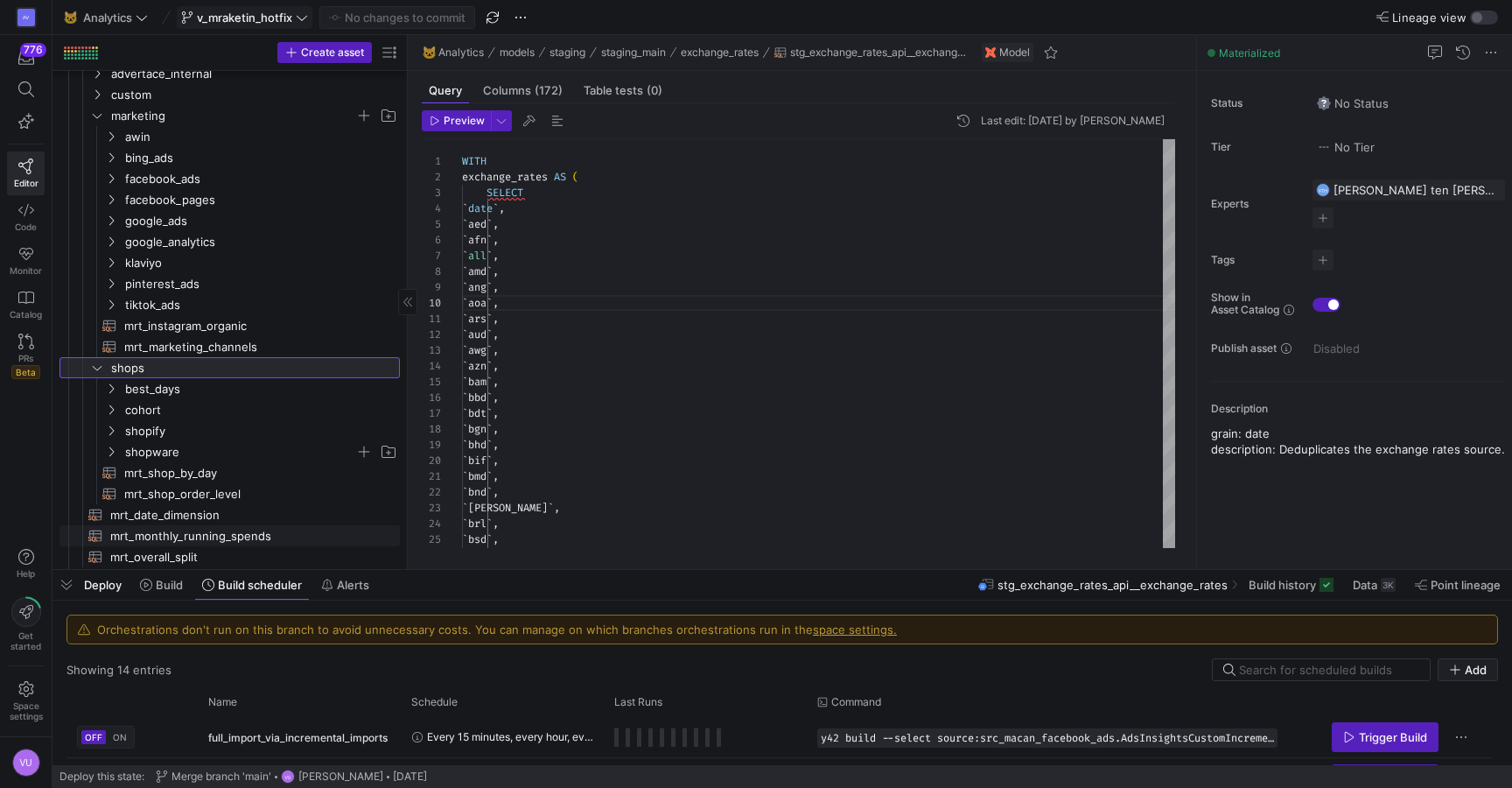
scroll to position [109, 0]
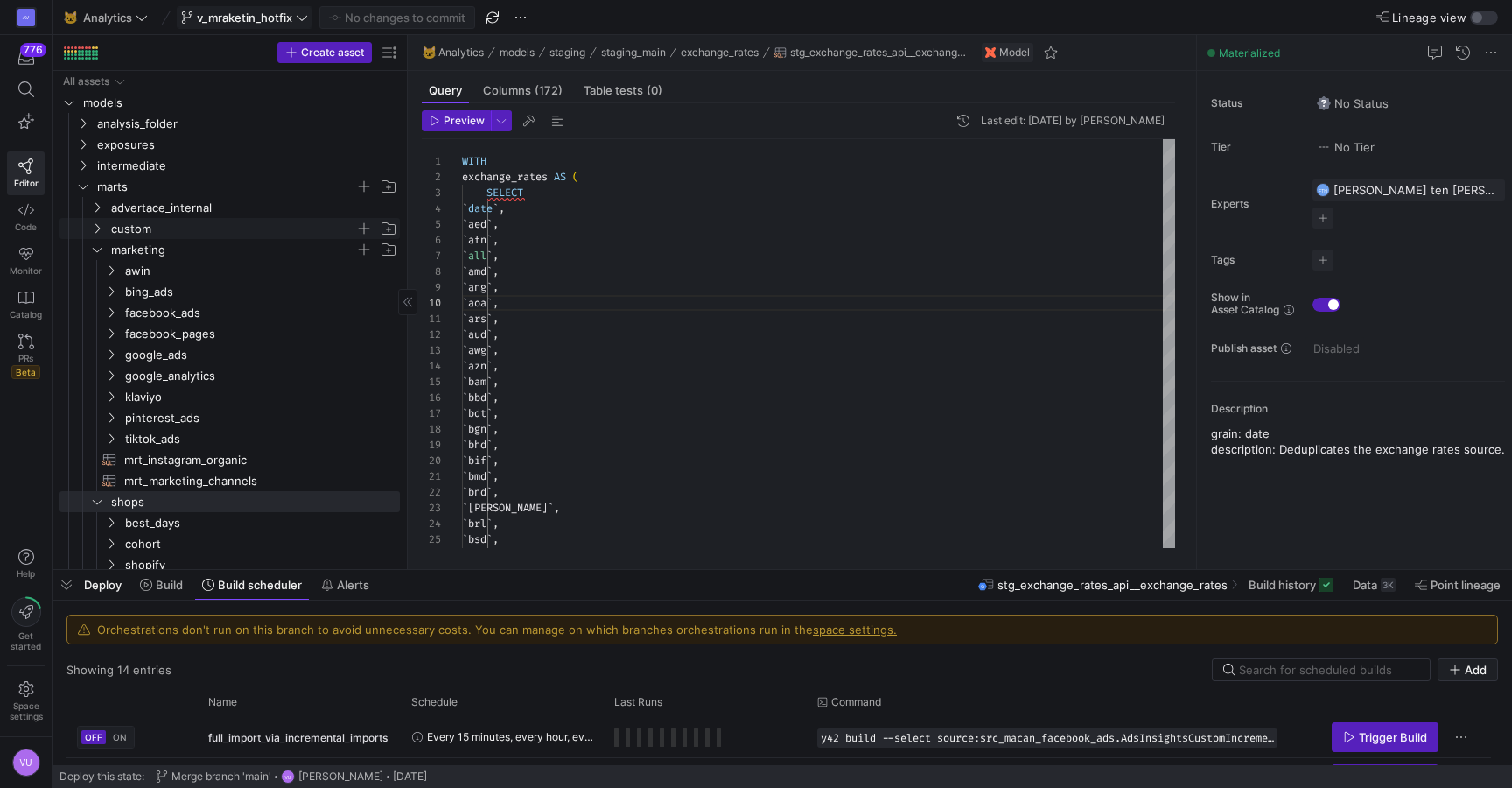
click at [99, 226] on icon "Press SPACE to select this row." at bounding box center [97, 229] width 12 height 11
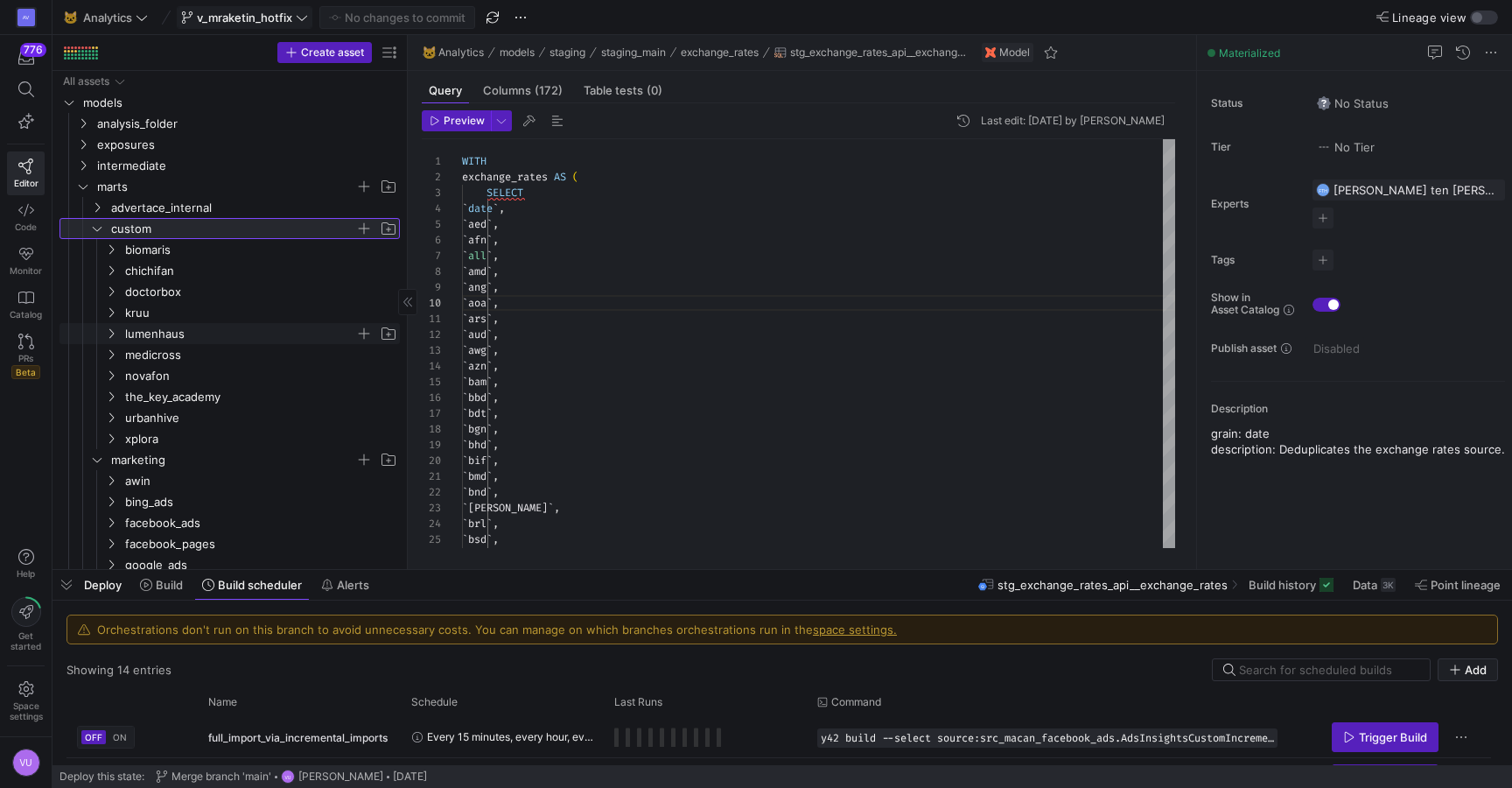
scroll to position [10, 0]
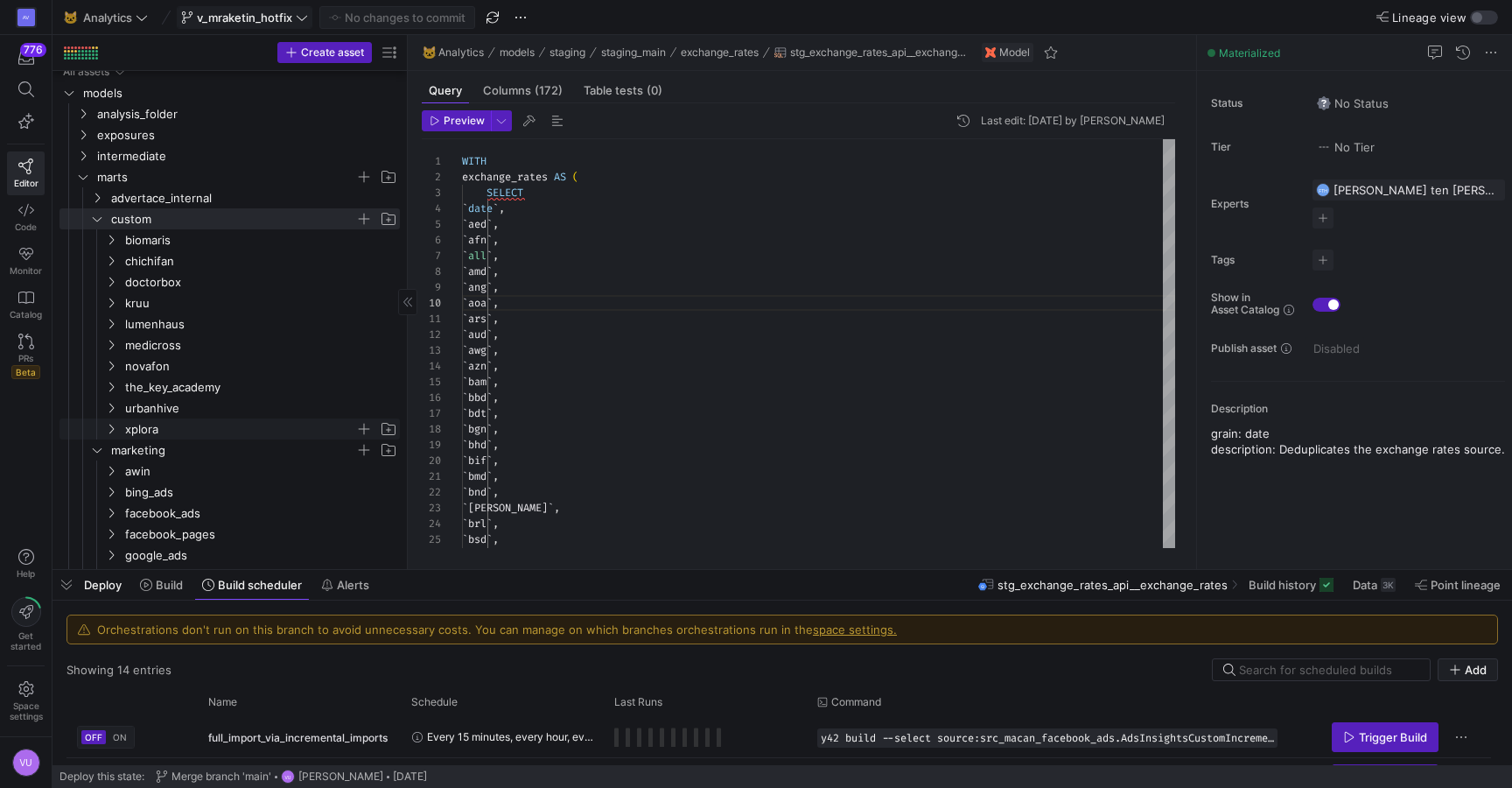
click at [109, 423] on y42-icon "Press SPACE to select this row." at bounding box center [111, 429] width 14 height 14
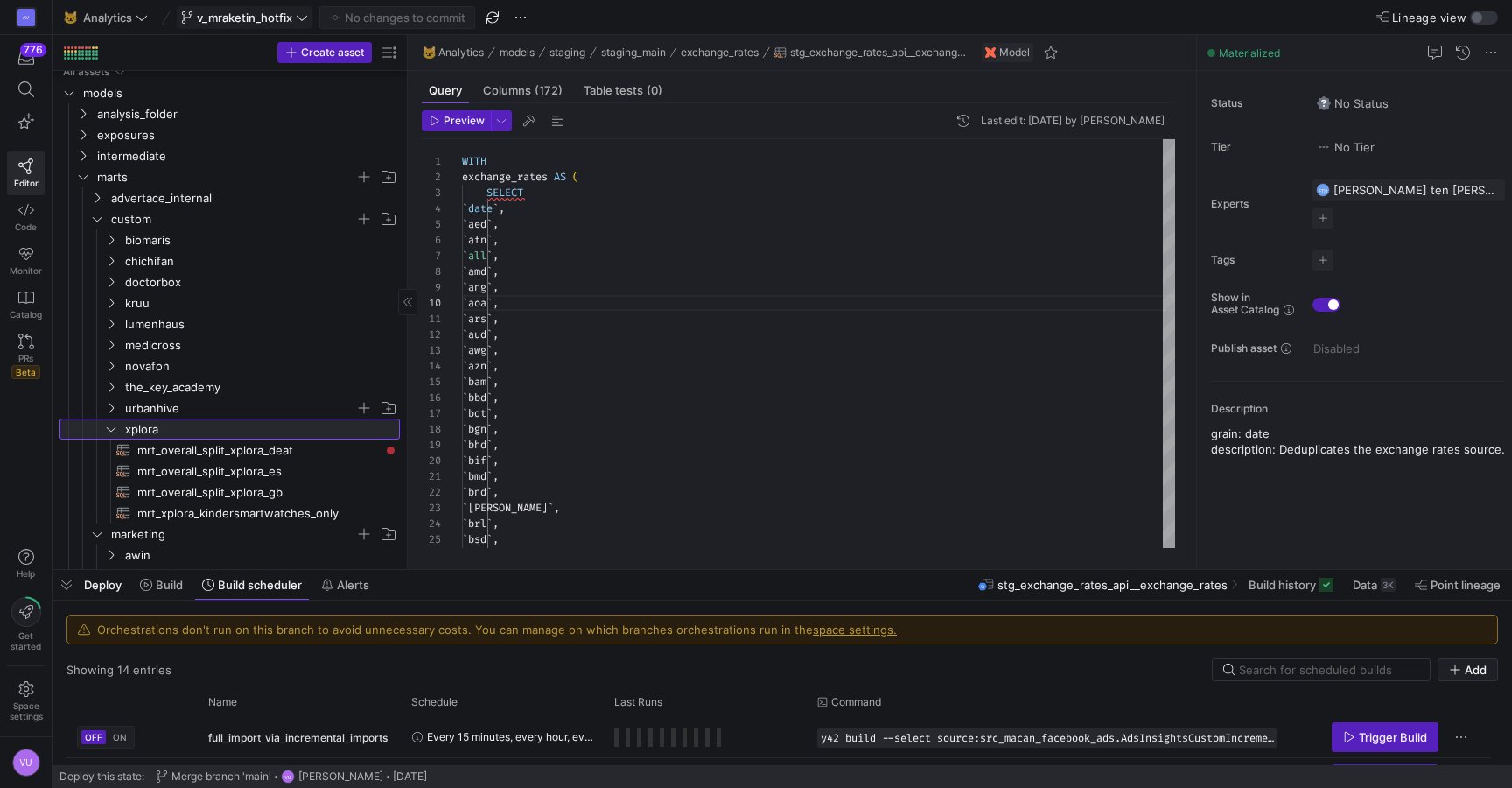
scroll to position [46, 0]
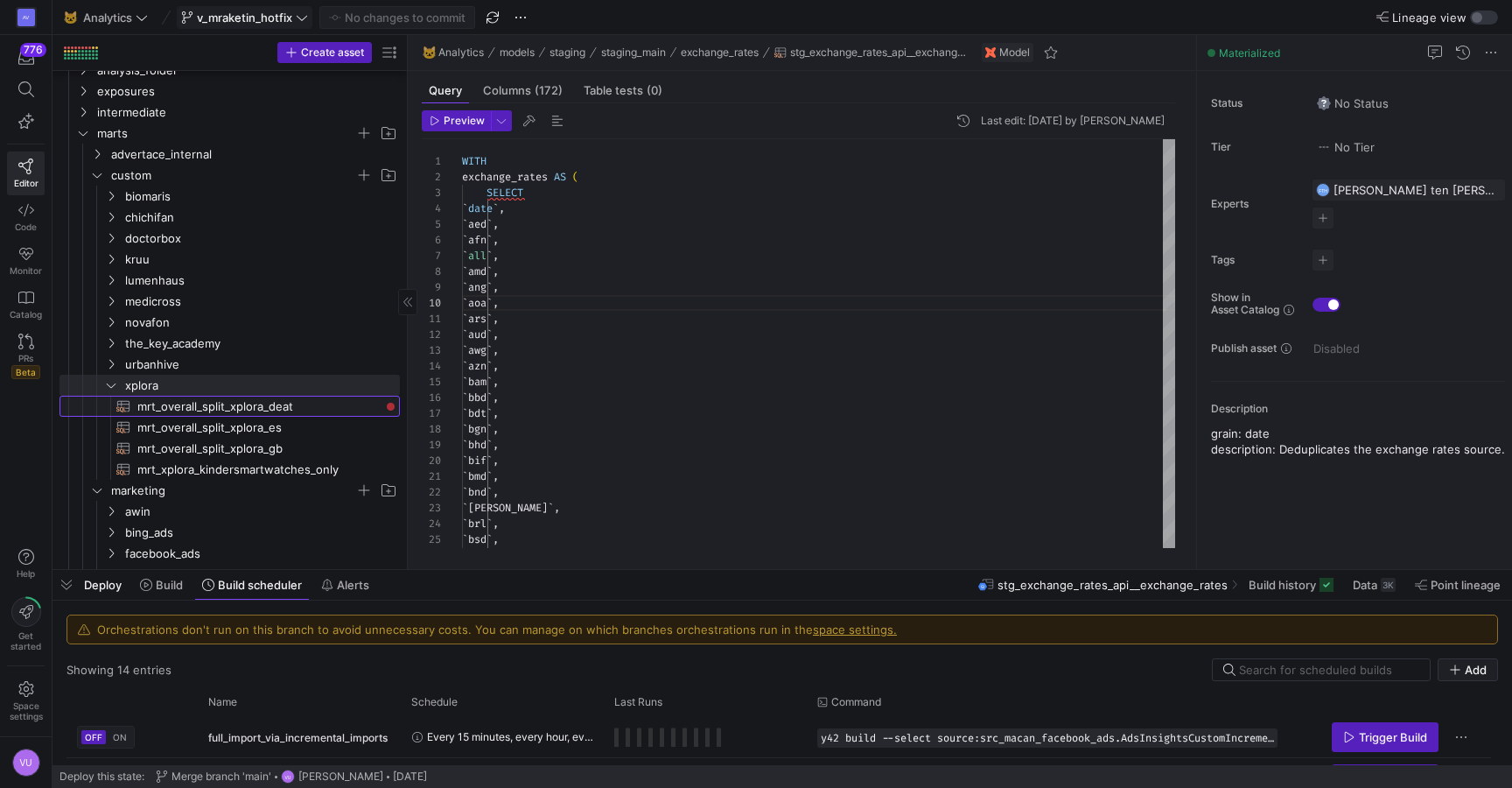
click at [392, 407] on div "Press SPACE to select this row." at bounding box center [391, 406] width 8 height 8
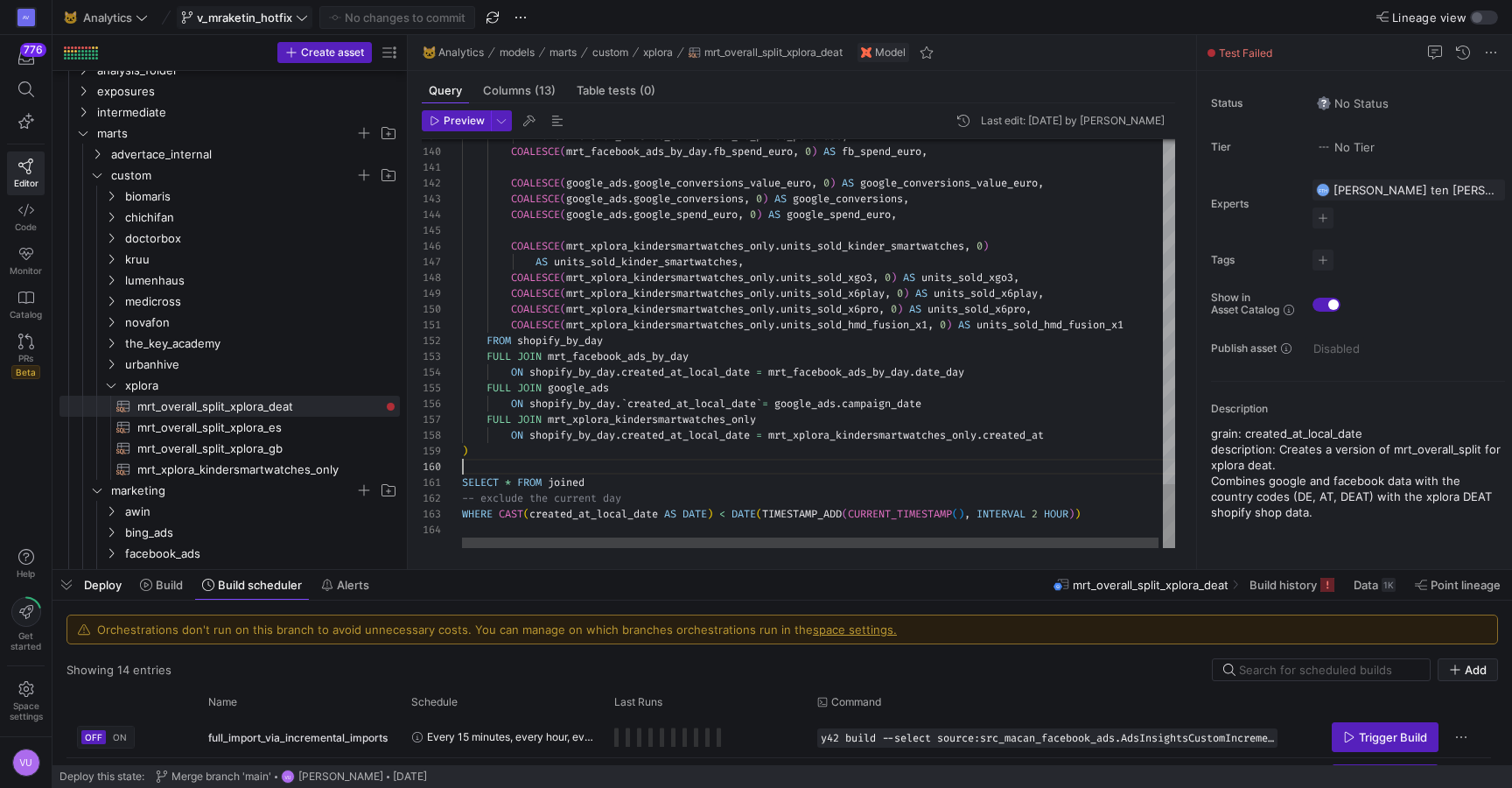
click at [462, 482] on span "SELECT" at bounding box center [481, 482] width 37 height 14
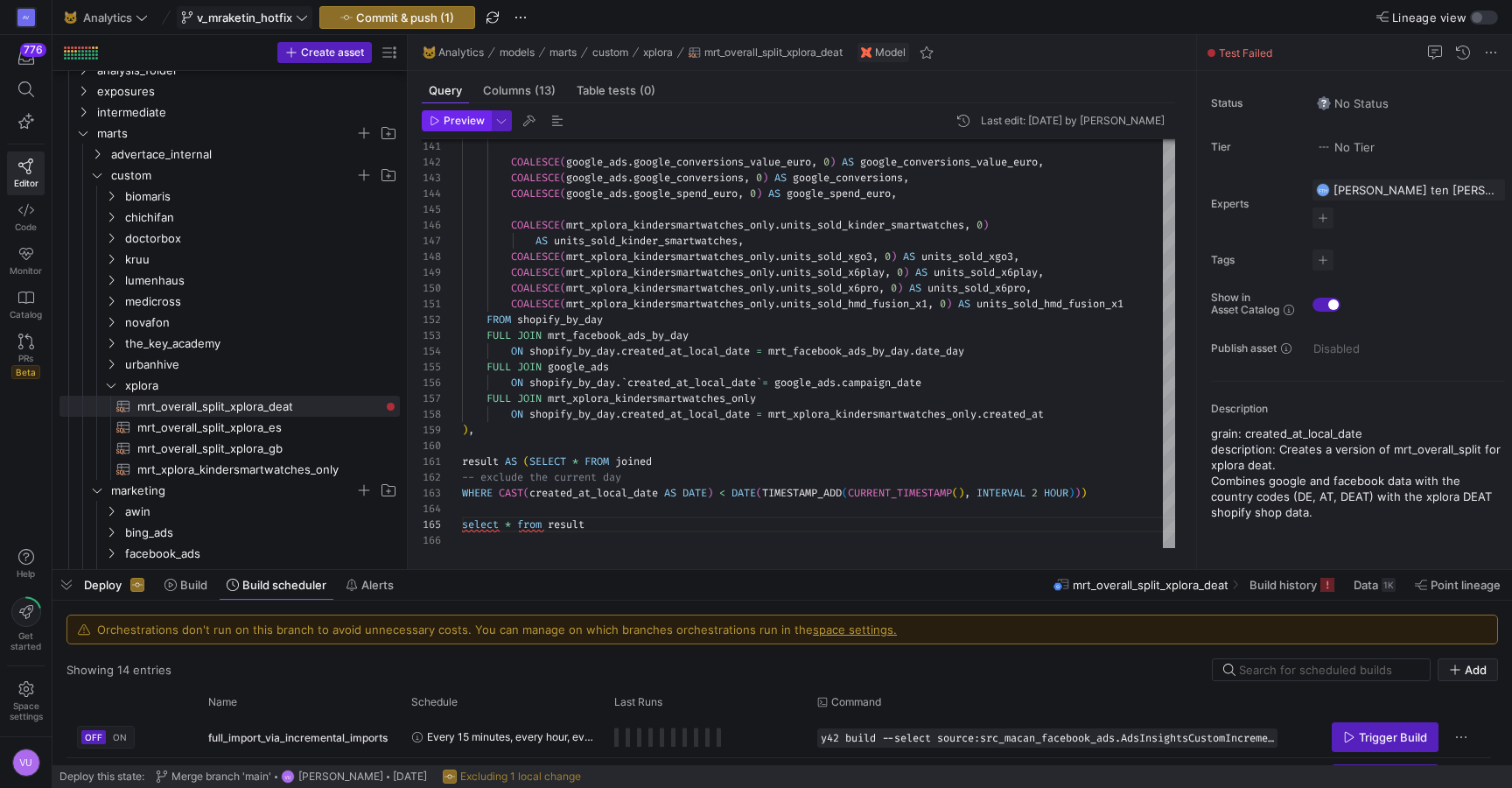
click at [464, 118] on span "Preview" at bounding box center [464, 121] width 41 height 12
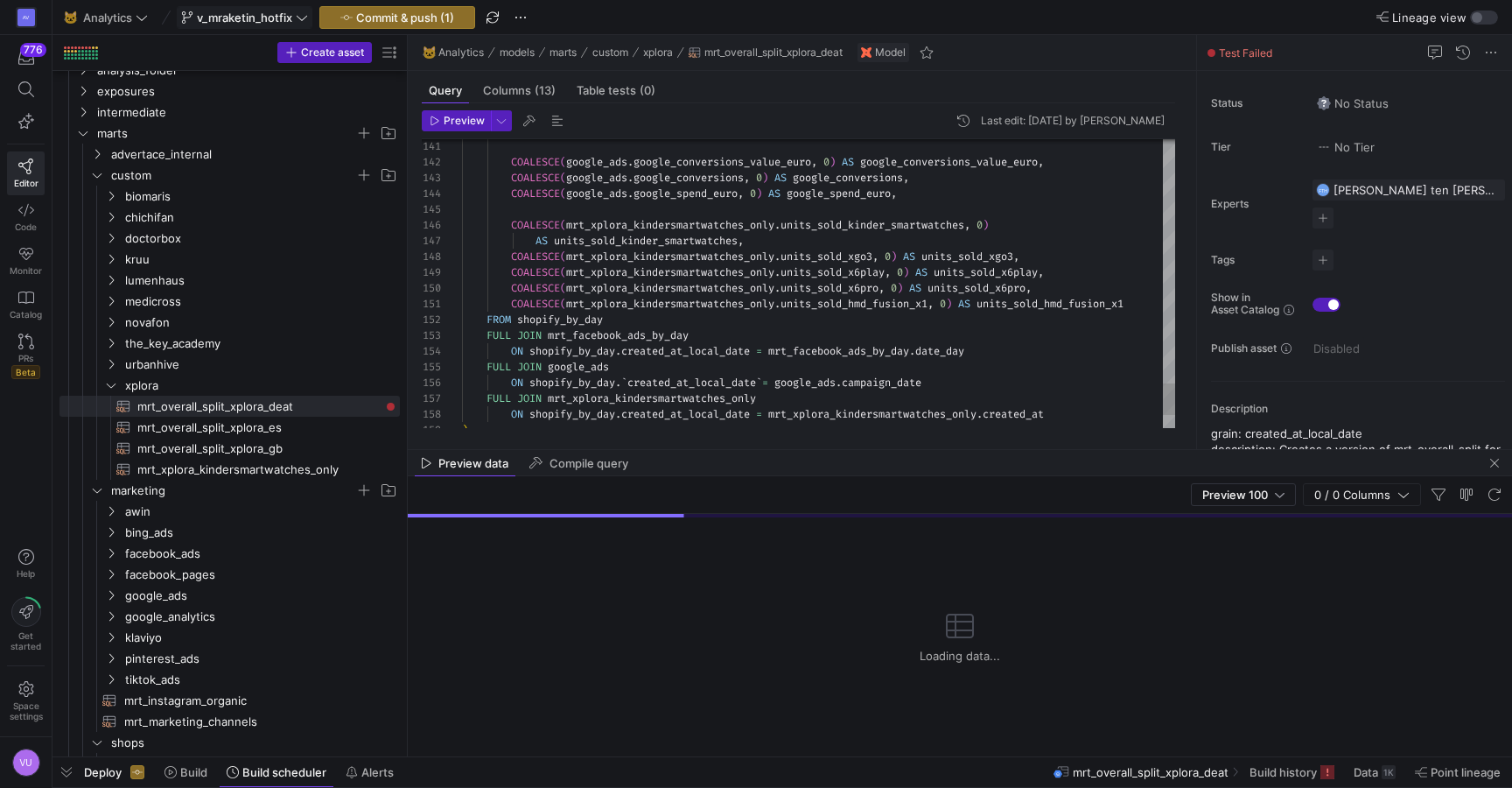
drag, startPoint x: 691, startPoint y: 570, endPoint x: 657, endPoint y: 797, distance: 229.5
click at [657, 787] on html "AV 776 Editor Code Monitor Catalog PRs Beta Help Get started Space settings VU …" at bounding box center [756, 394] width 1512 height 788
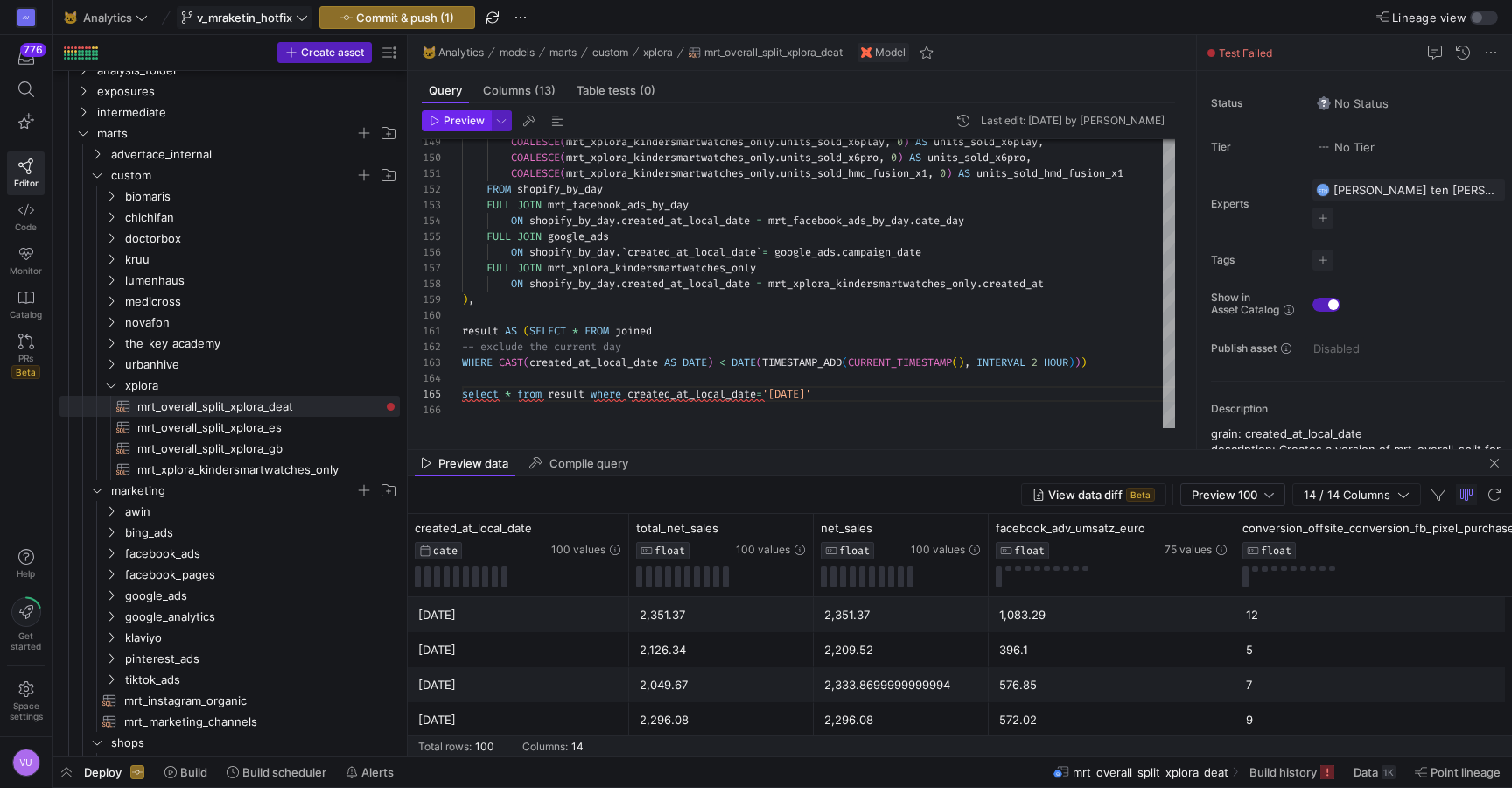
click at [457, 122] on span "Preview" at bounding box center [464, 121] width 41 height 12
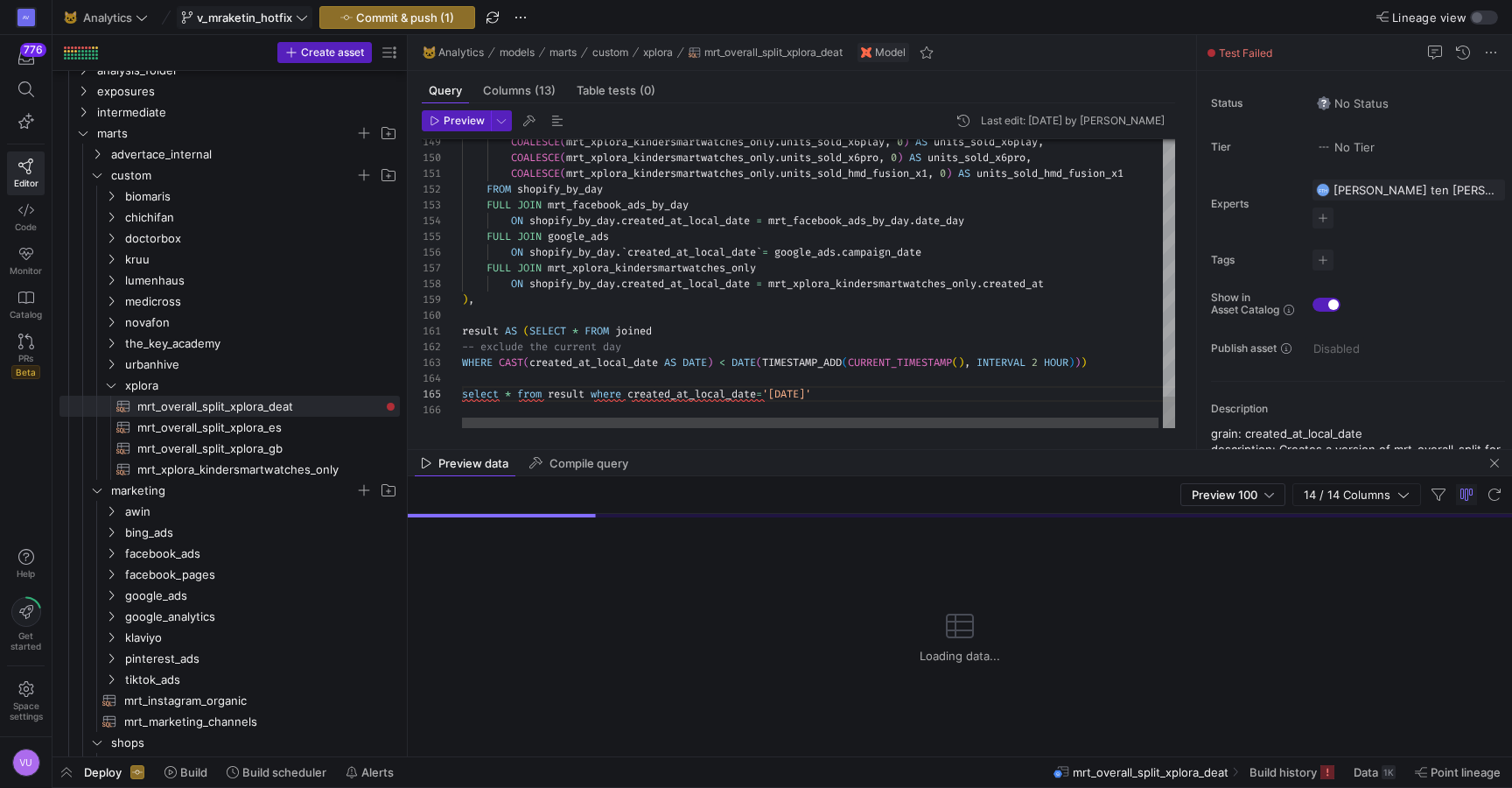
scroll to position [0, 183]
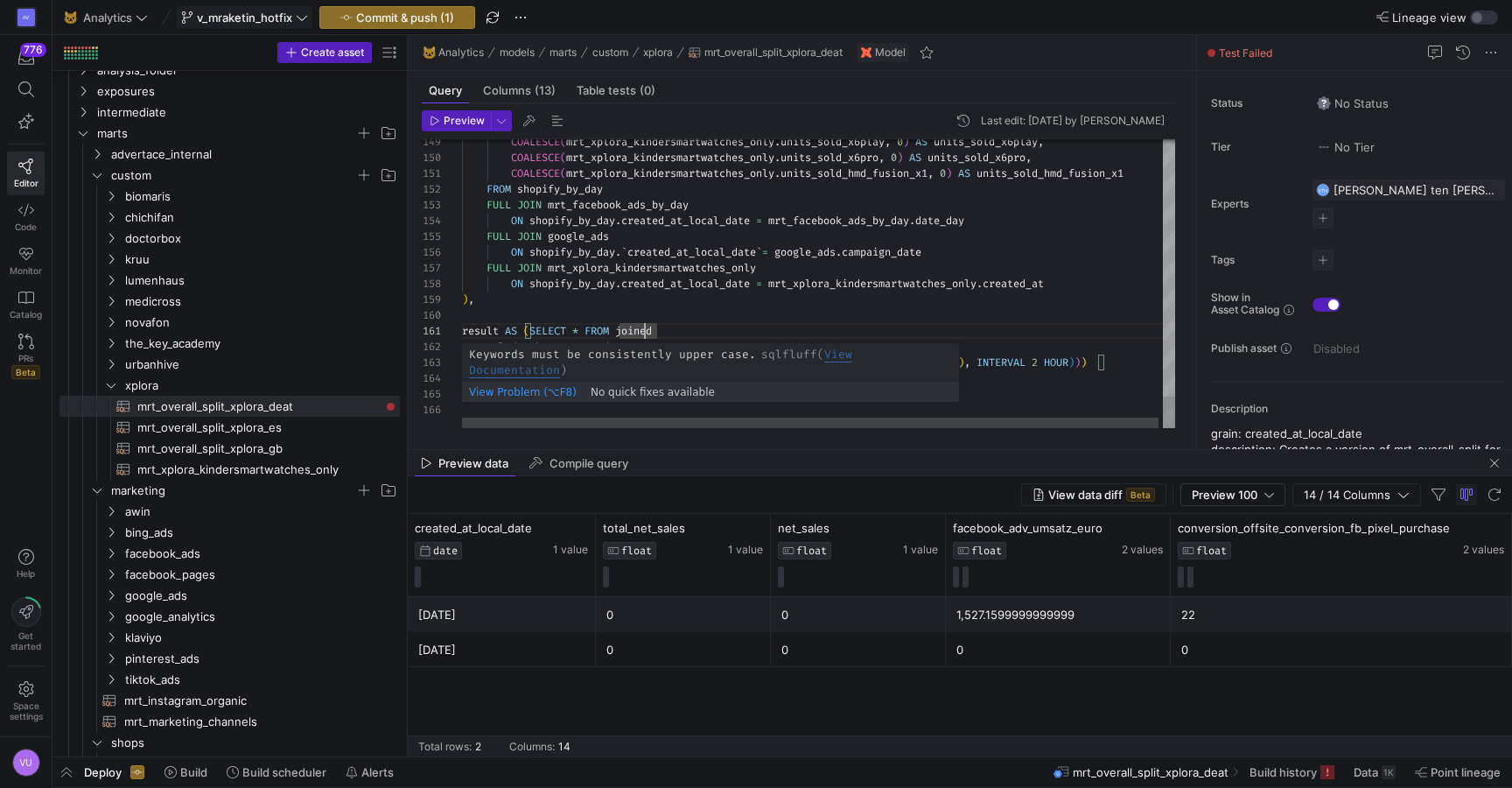
scroll to position [63, 6]
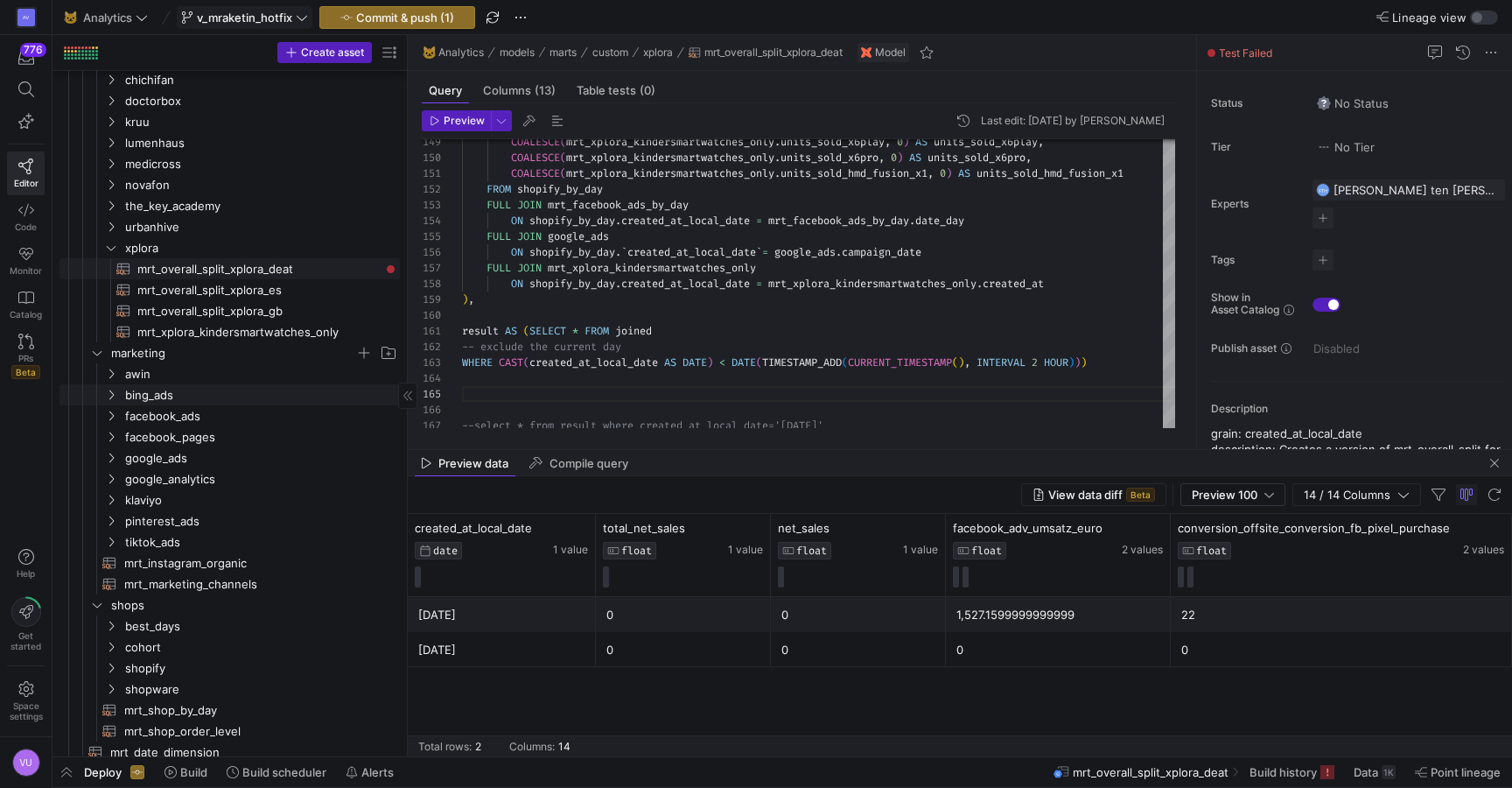
scroll to position [222, 0]
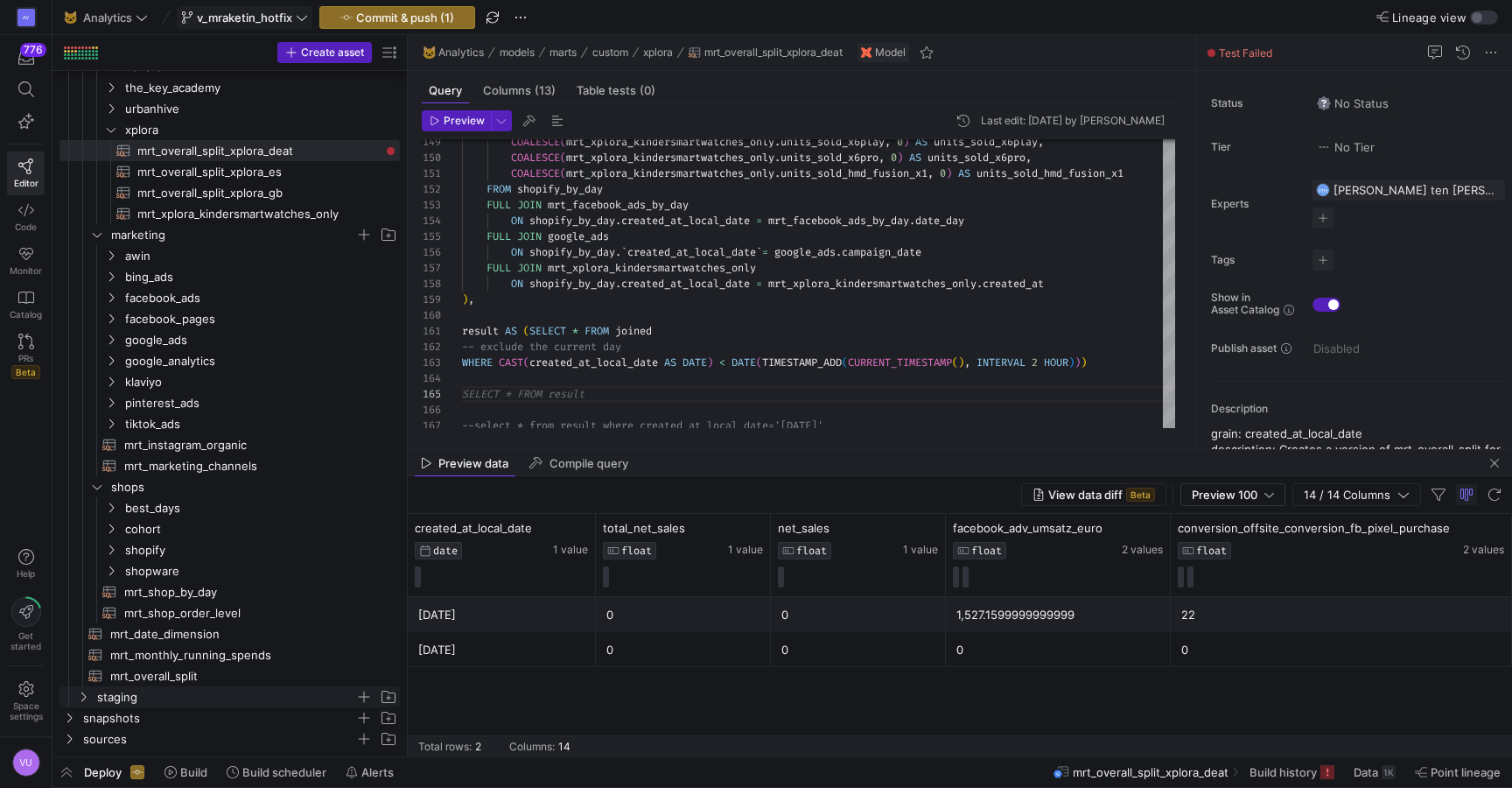
click at [85, 696] on icon "Press SPACE to select this row." at bounding box center [84, 697] width 12 height 11
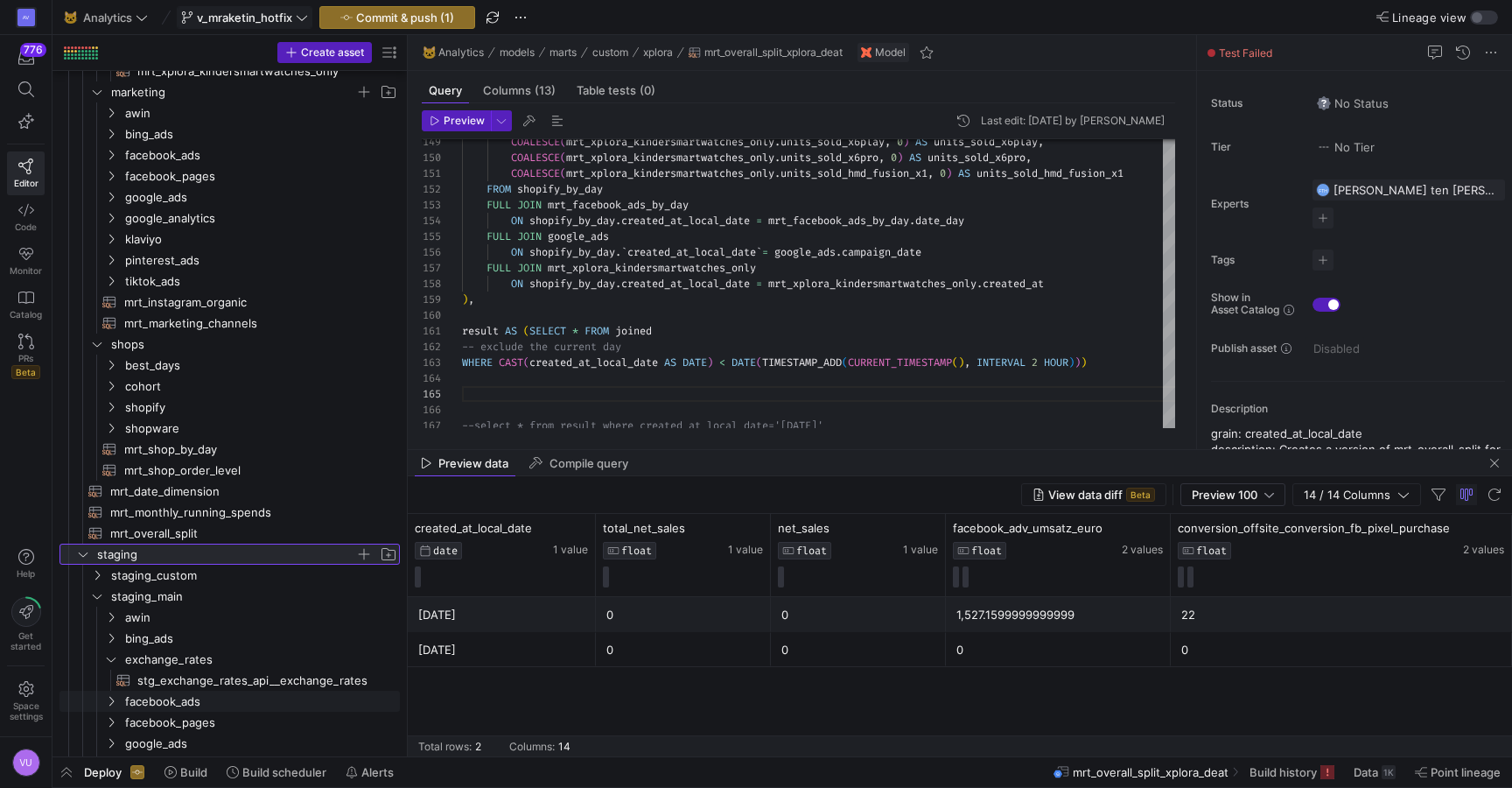
scroll to position [482, 0]
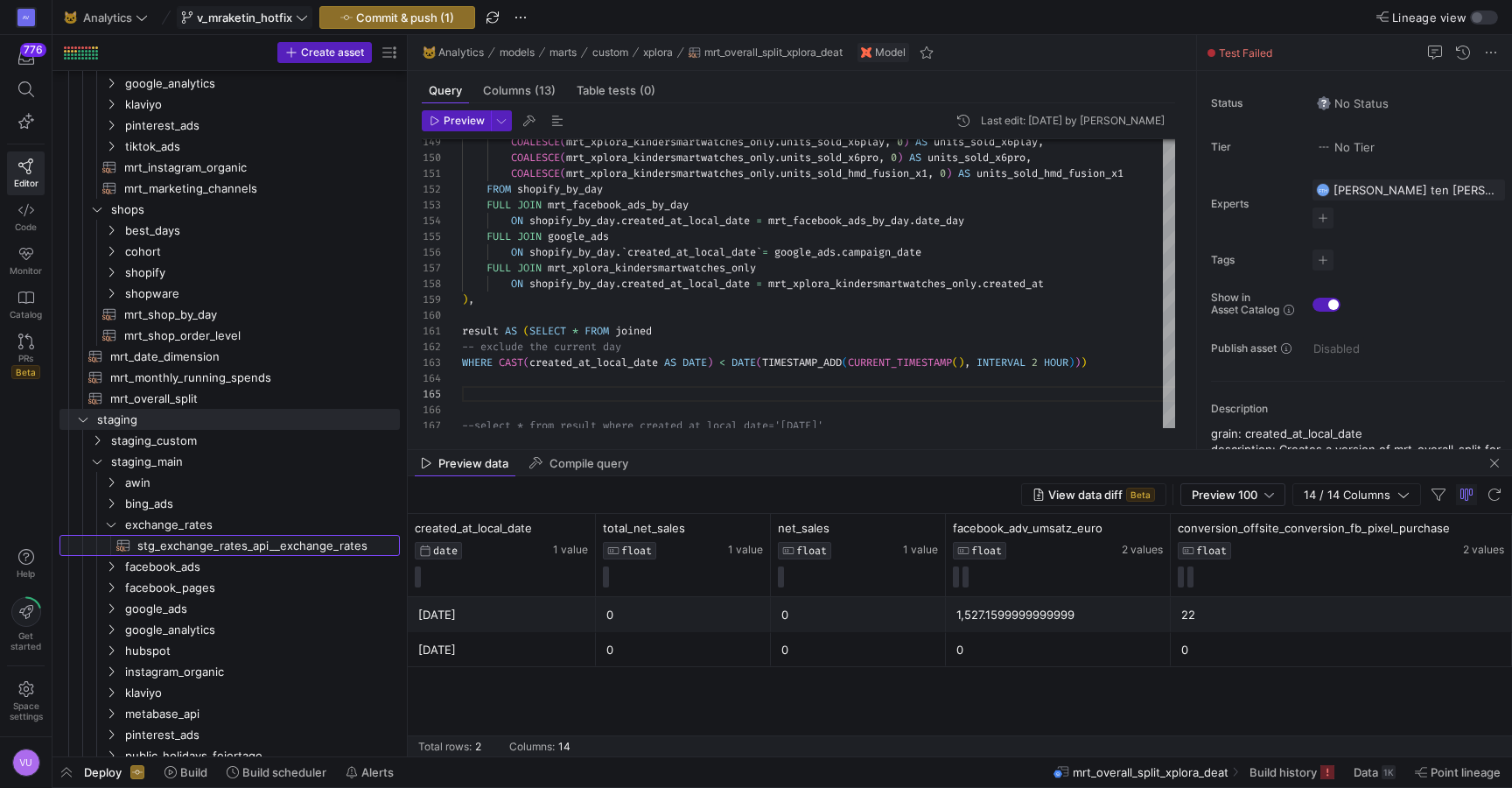
click at [253, 541] on span "stg_exchange_rates_api__exchange_rates​​​​​​​​​​" at bounding box center [258, 546] width 242 height 20
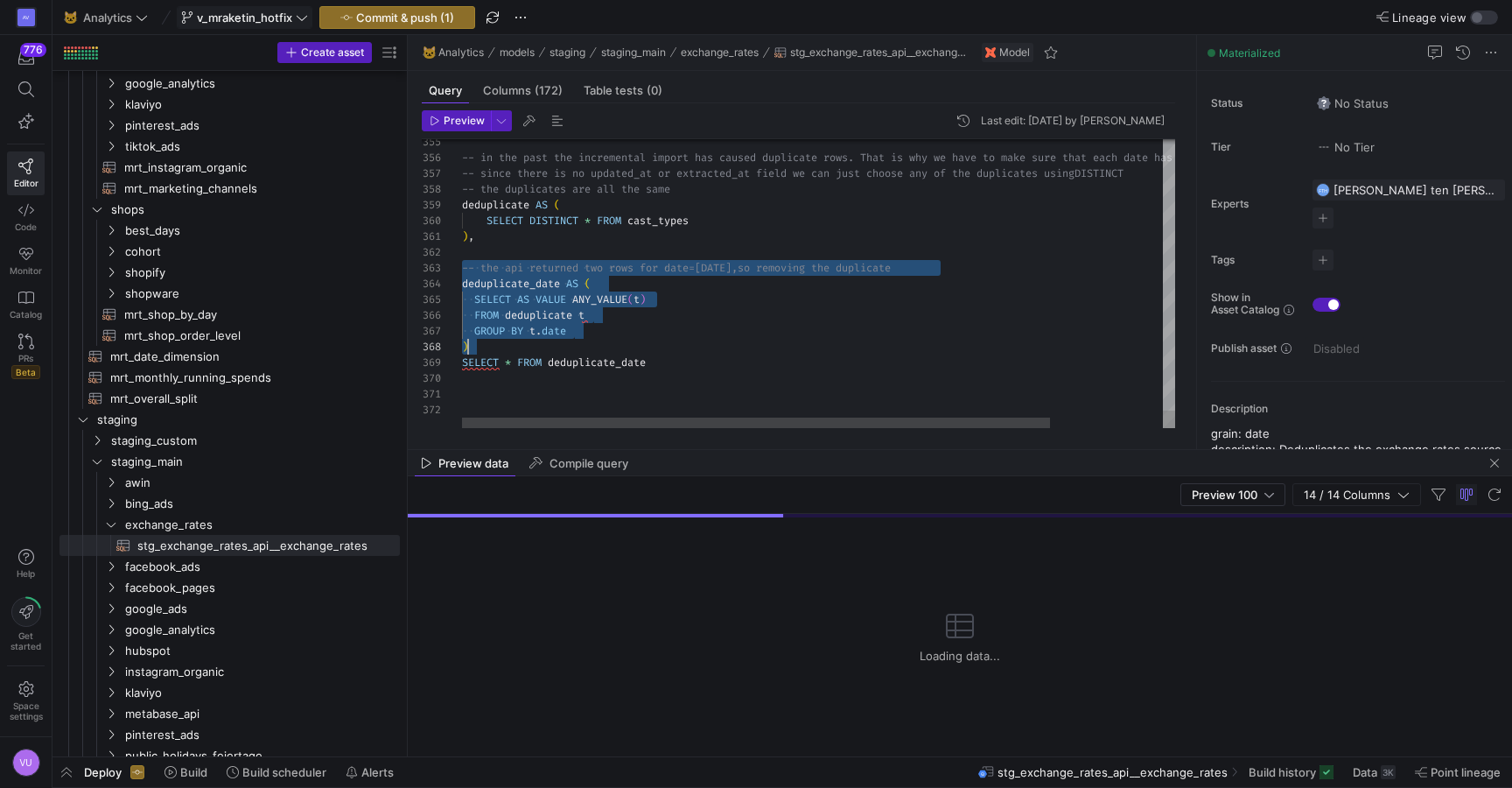
drag, startPoint x: 464, startPoint y: 270, endPoint x: 612, endPoint y: 354, distance: 170.2
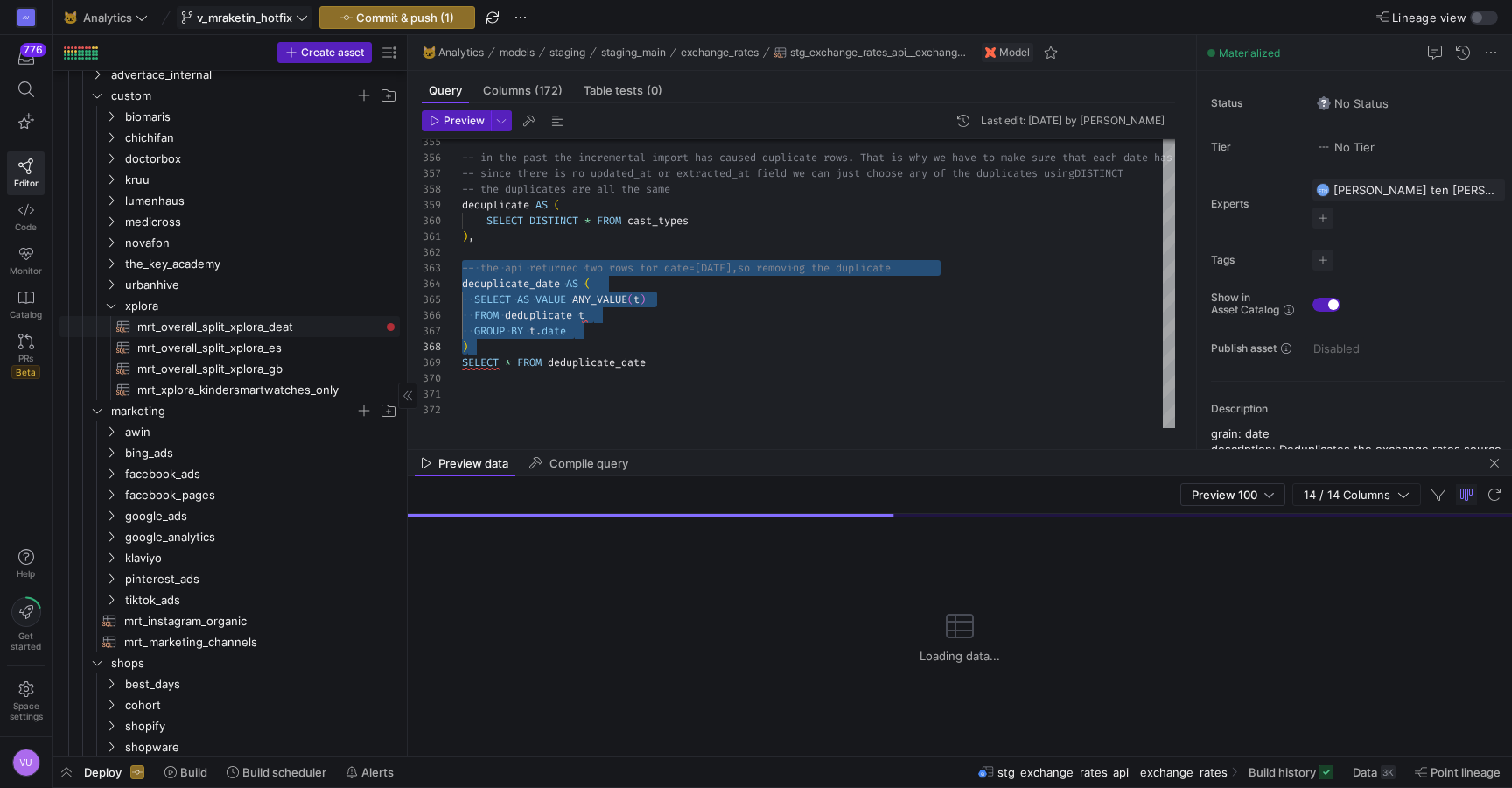
click at [246, 322] on span "mrt_overall_split_xplora_deat​​​​​​​​​​" at bounding box center [258, 327] width 242 height 20
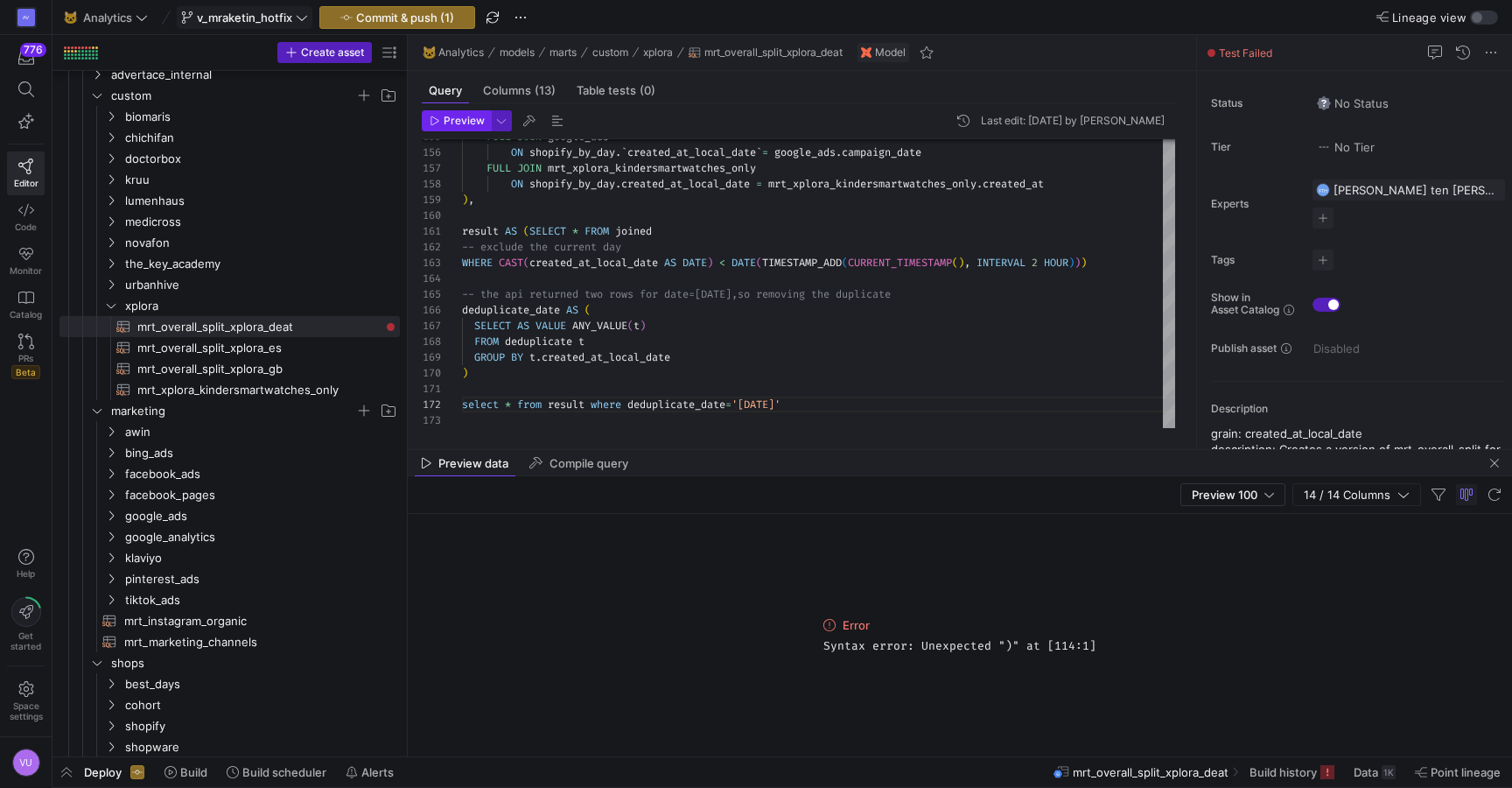
click at [469, 123] on span "Preview" at bounding box center [464, 121] width 41 height 12
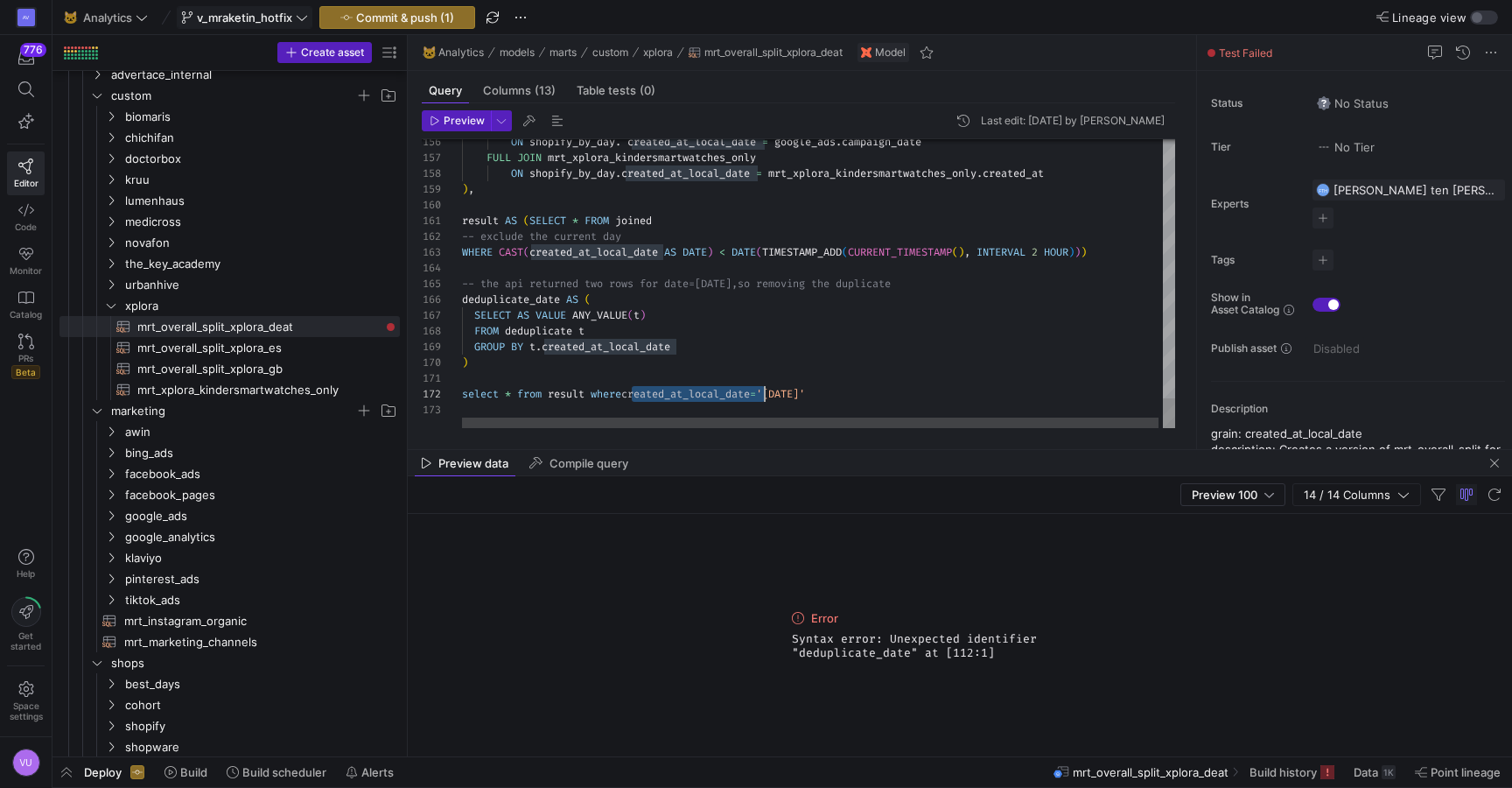
scroll to position [16, 303]
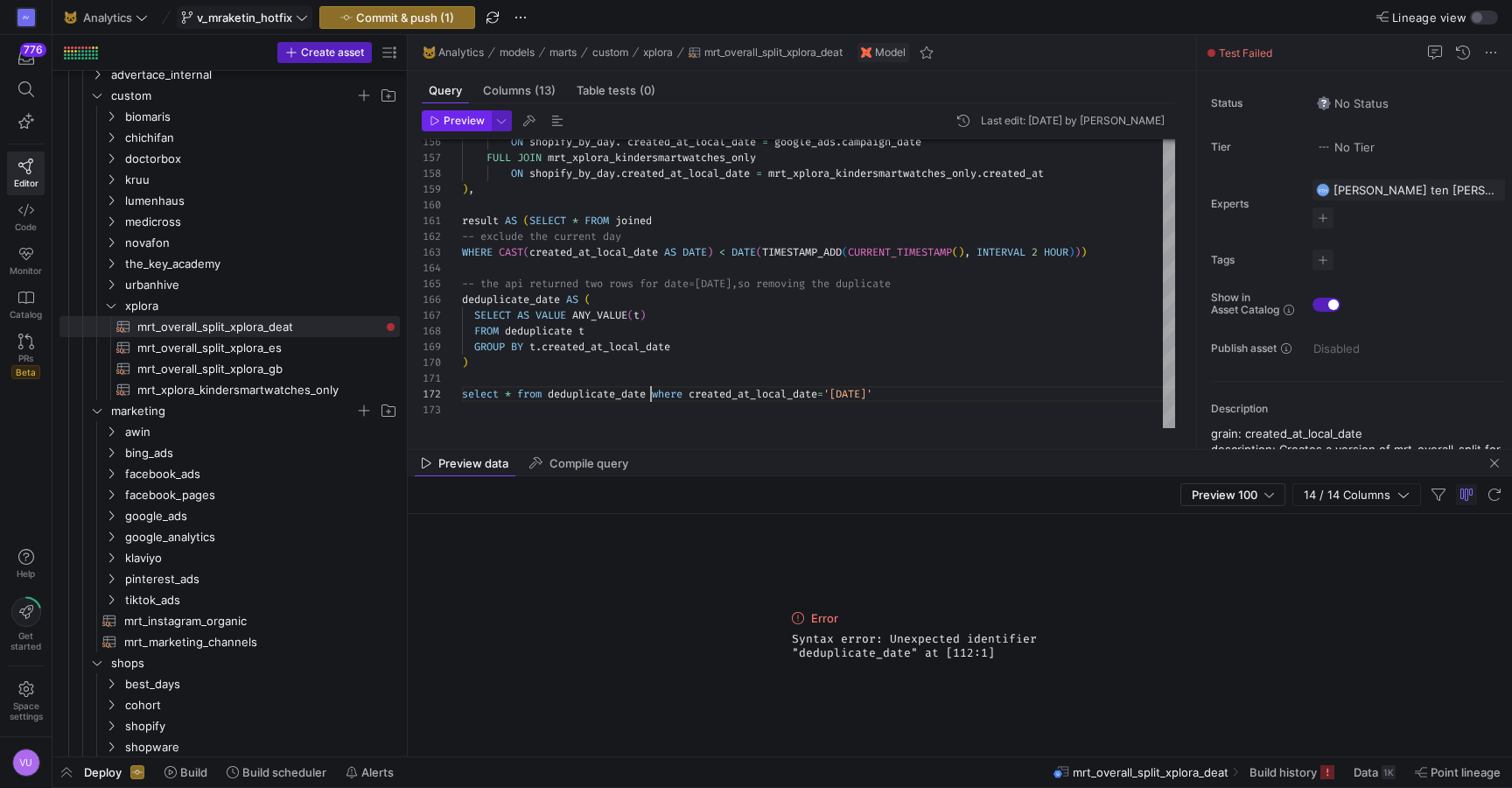
click at [465, 129] on span "button" at bounding box center [456, 121] width 68 height 19
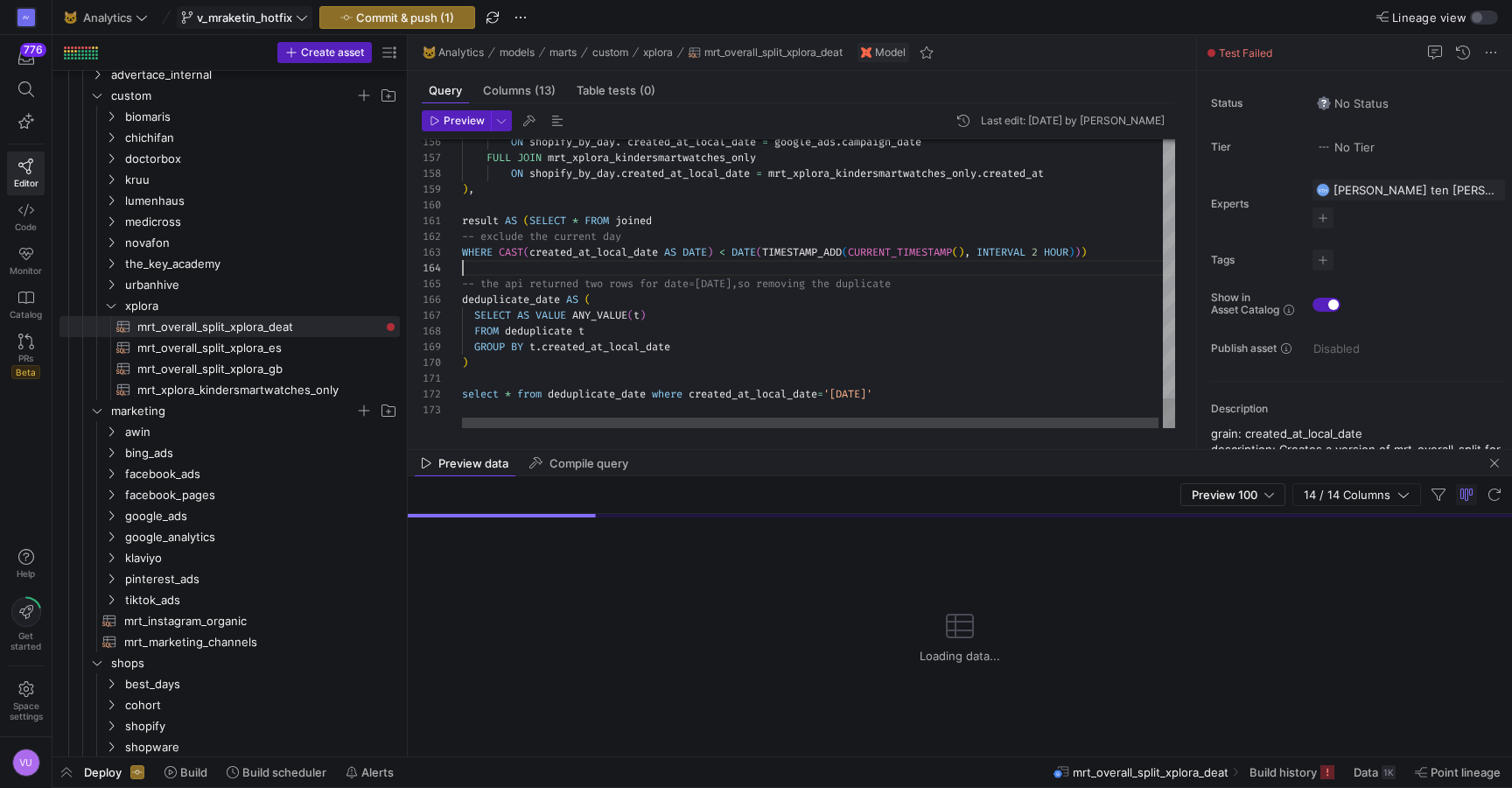
scroll to position [48, 0]
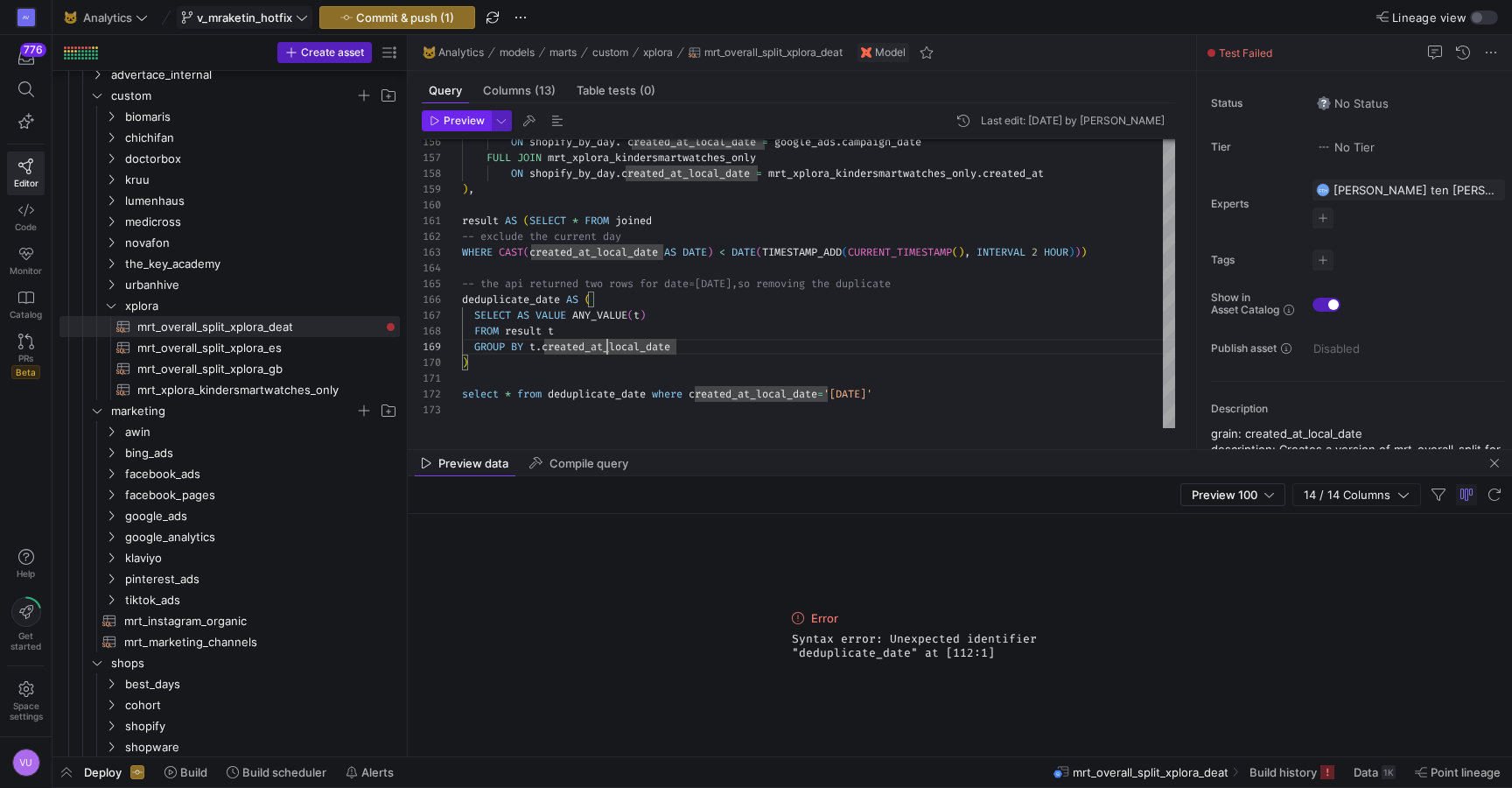
click at [465, 128] on span "button" at bounding box center [456, 121] width 68 height 19
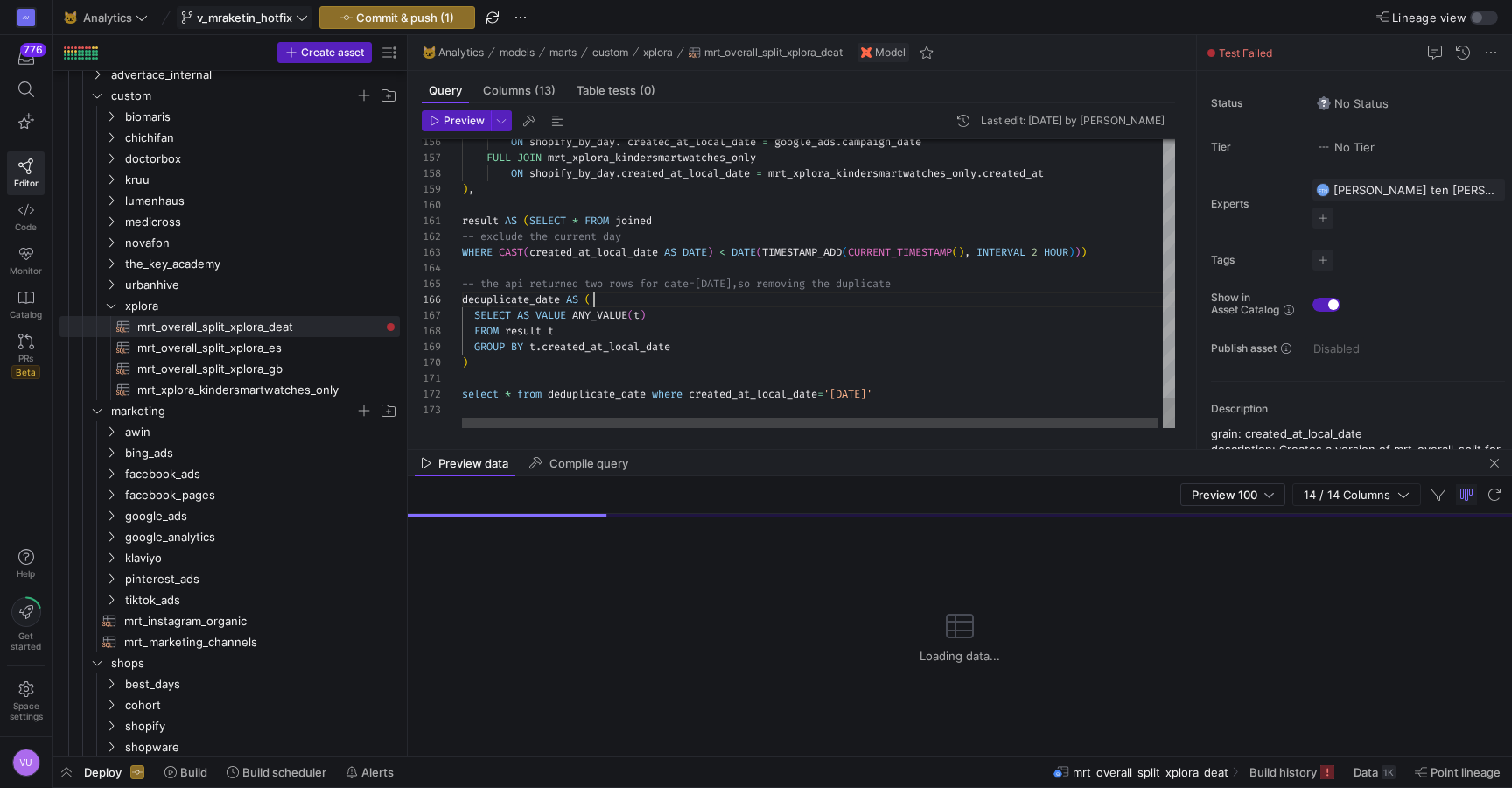
scroll to position [79, 132]
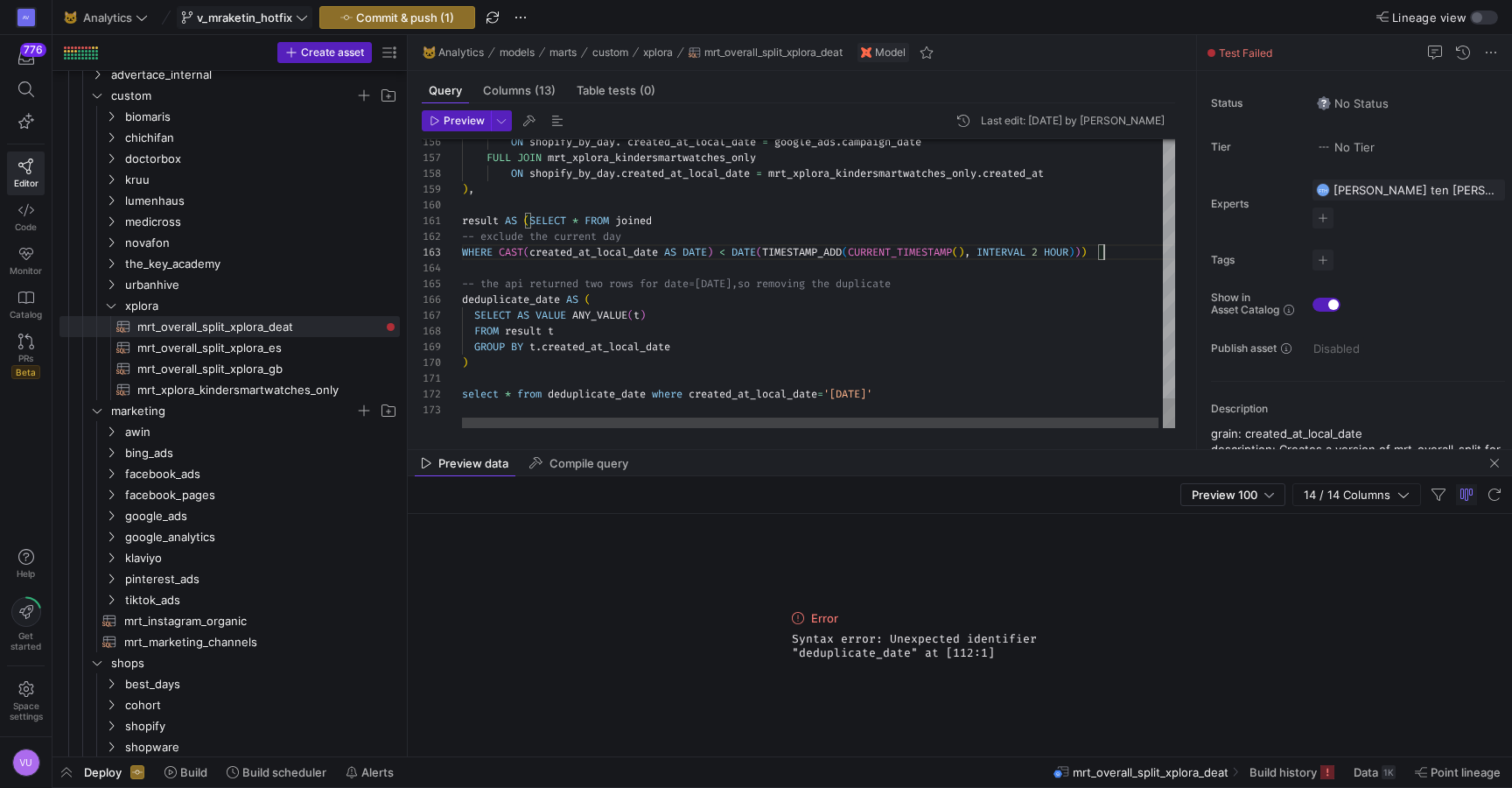
scroll to position [32, 648]
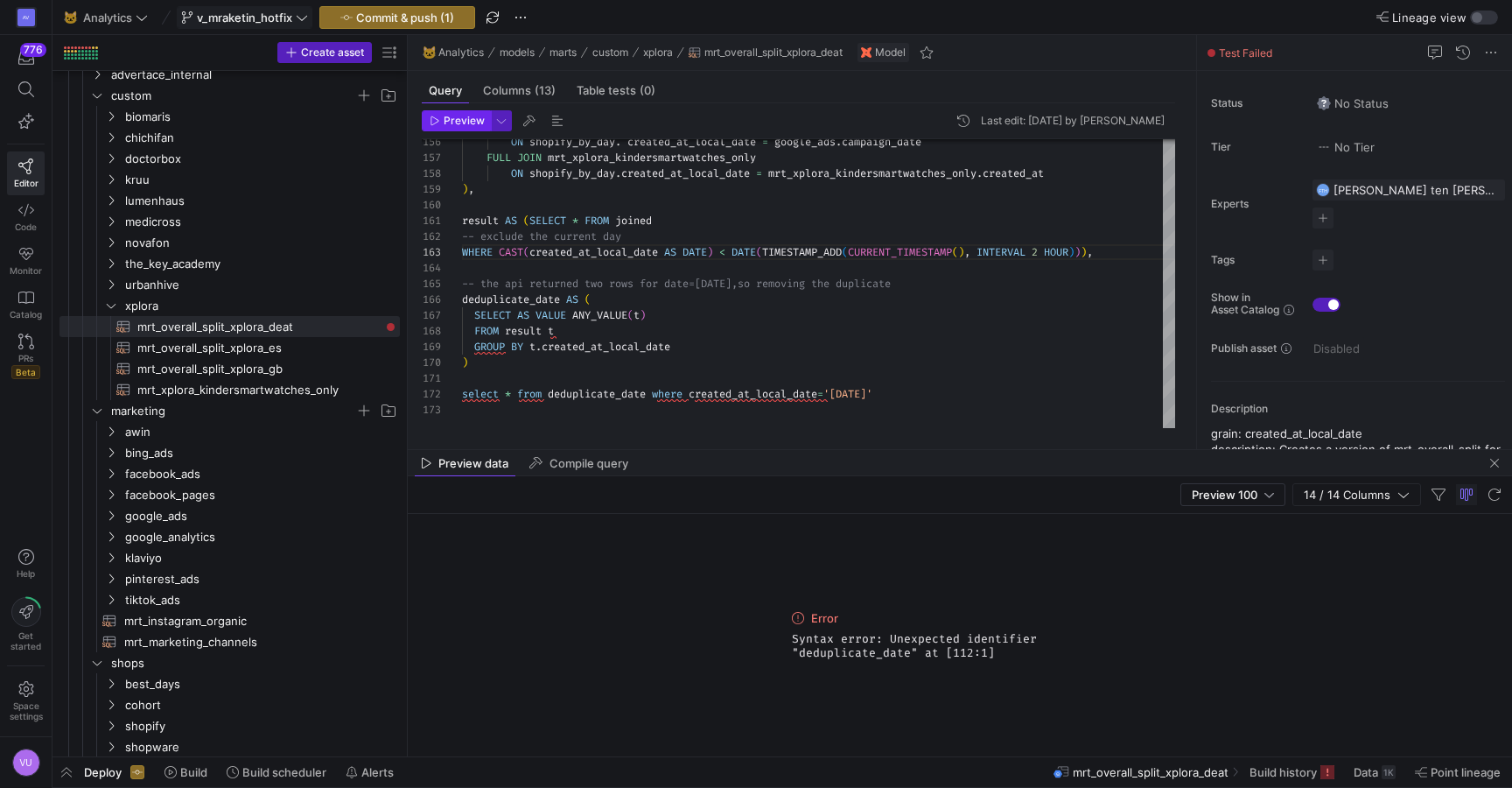
click at [456, 120] on span "Preview" at bounding box center [464, 121] width 41 height 12
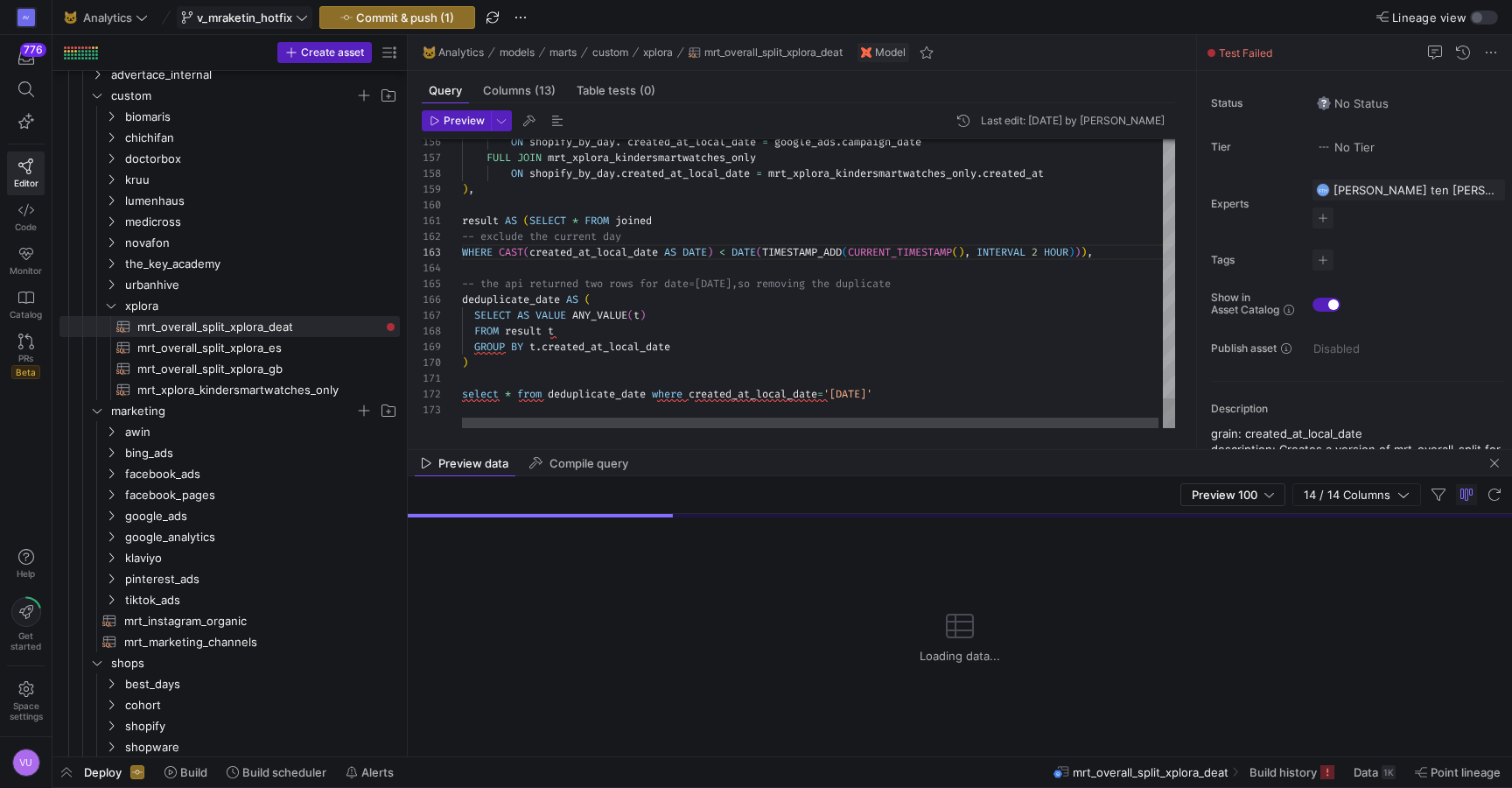
scroll to position [79, 132]
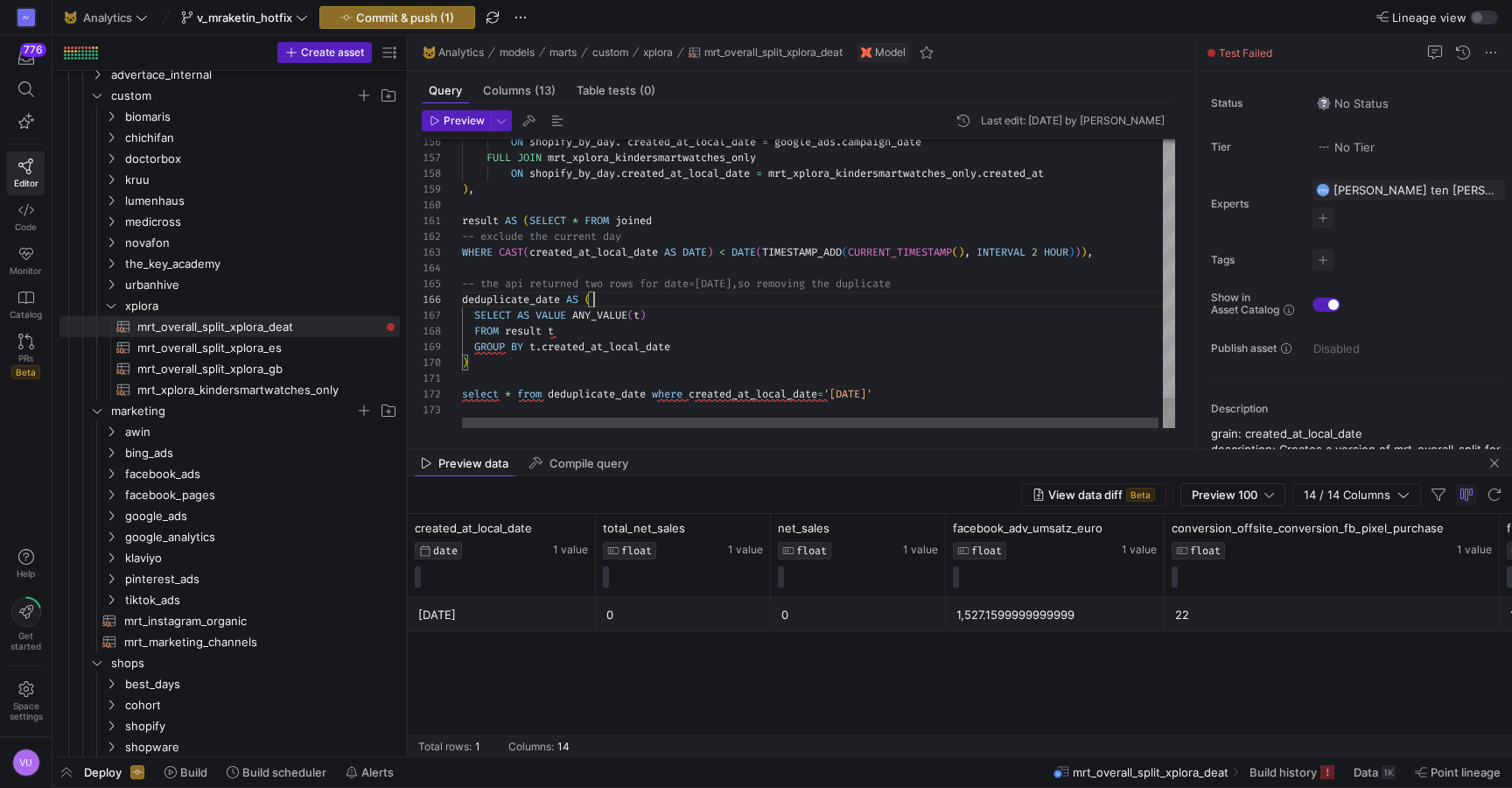
scroll to position [142, 6]
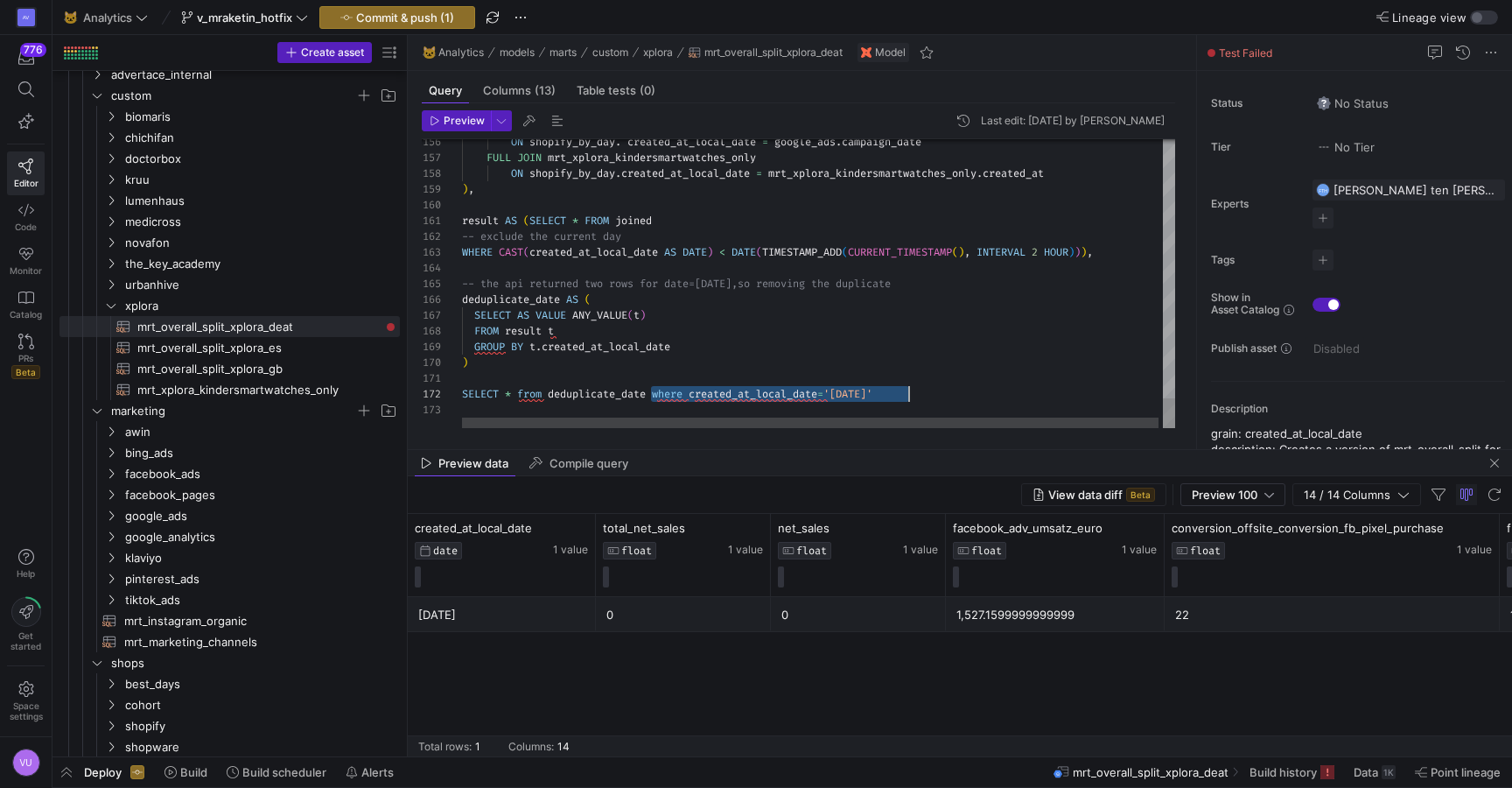
drag, startPoint x: 654, startPoint y: 390, endPoint x: 947, endPoint y: 397, distance: 293.1
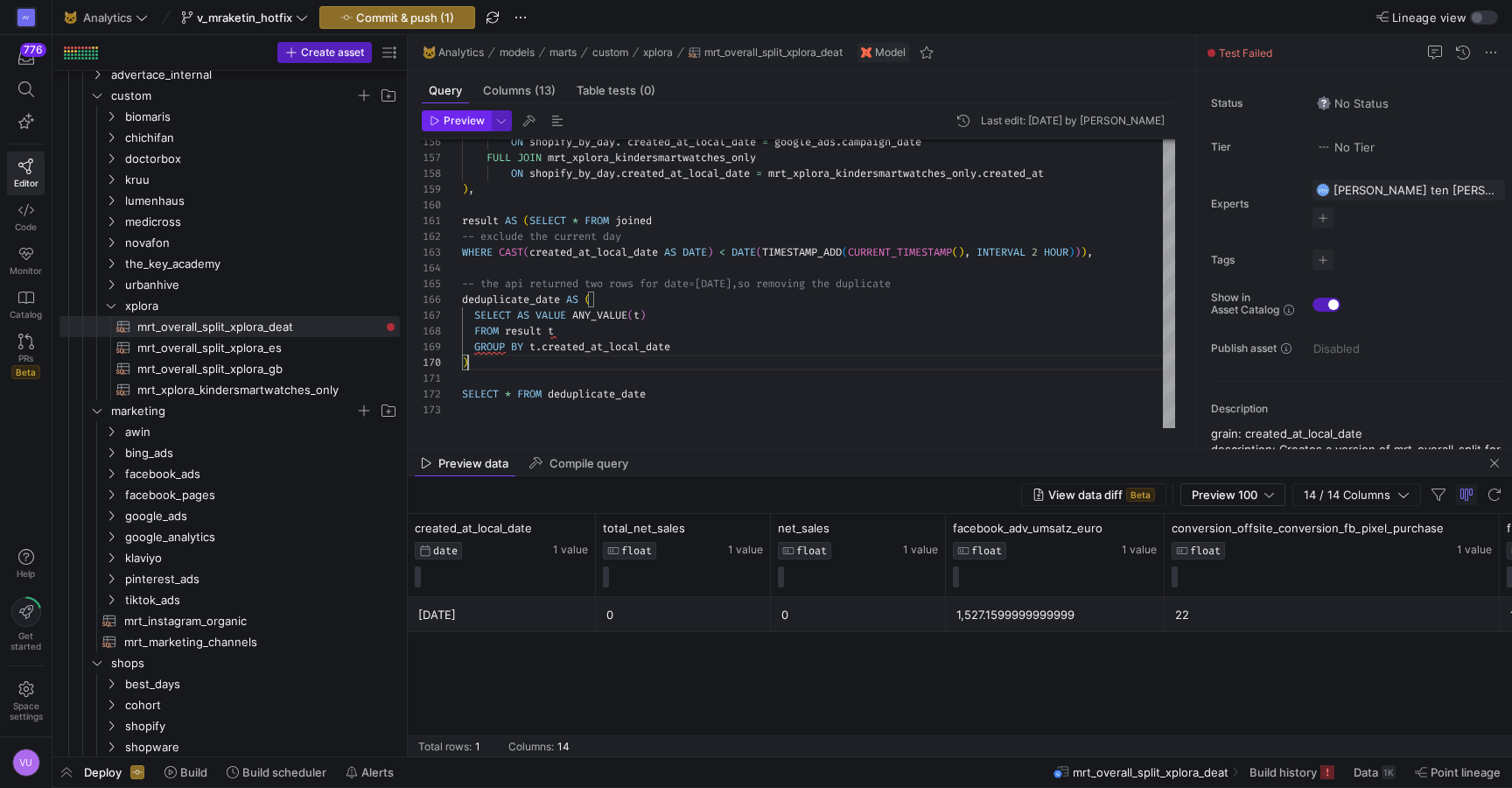
type textarea "result AS (SELECT * FROM joined -- exclude the current day WHERE CAST(created_a…"
click at [456, 119] on span "Preview" at bounding box center [464, 121] width 41 height 12
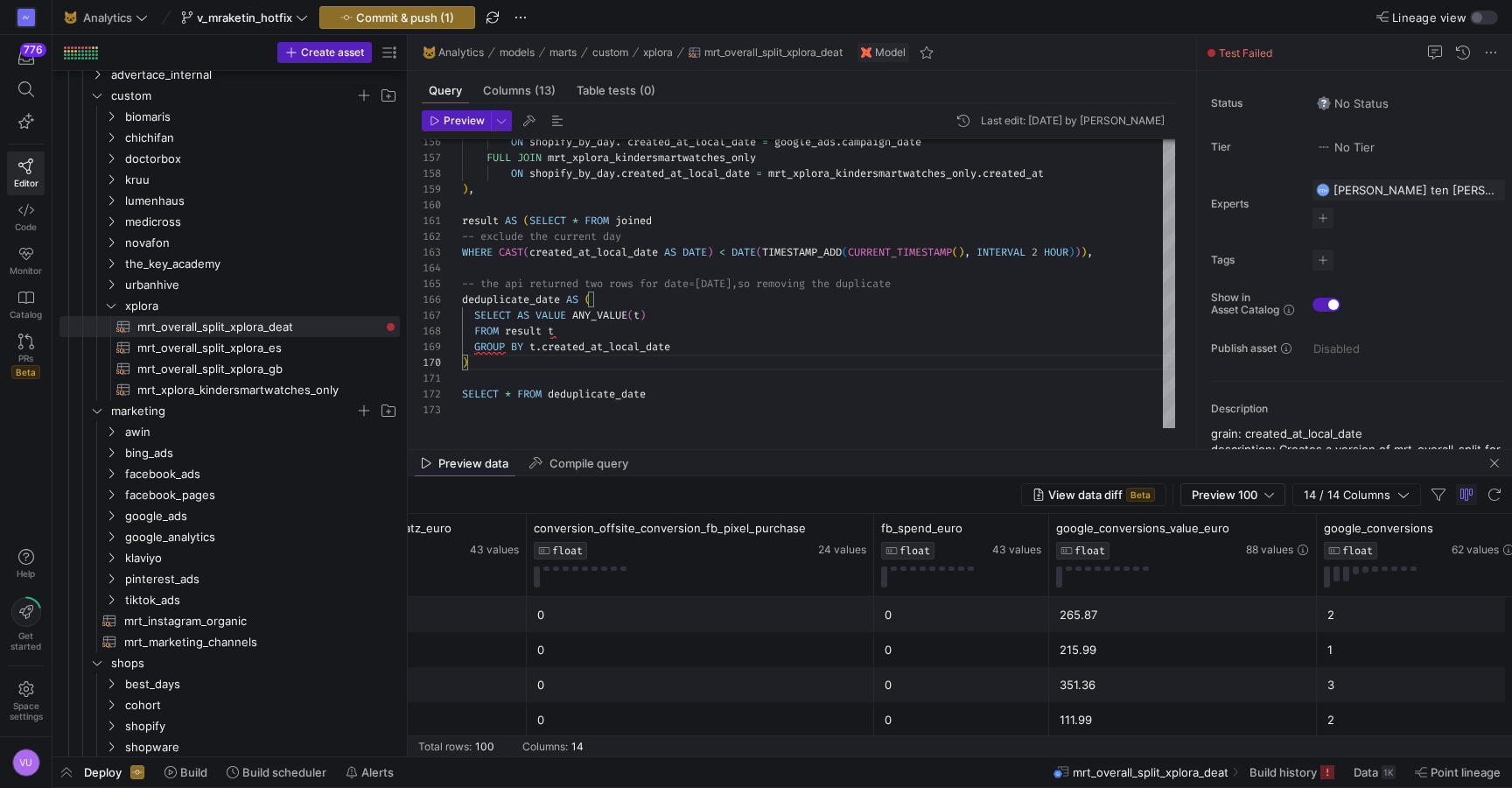
scroll to position [0, 898]
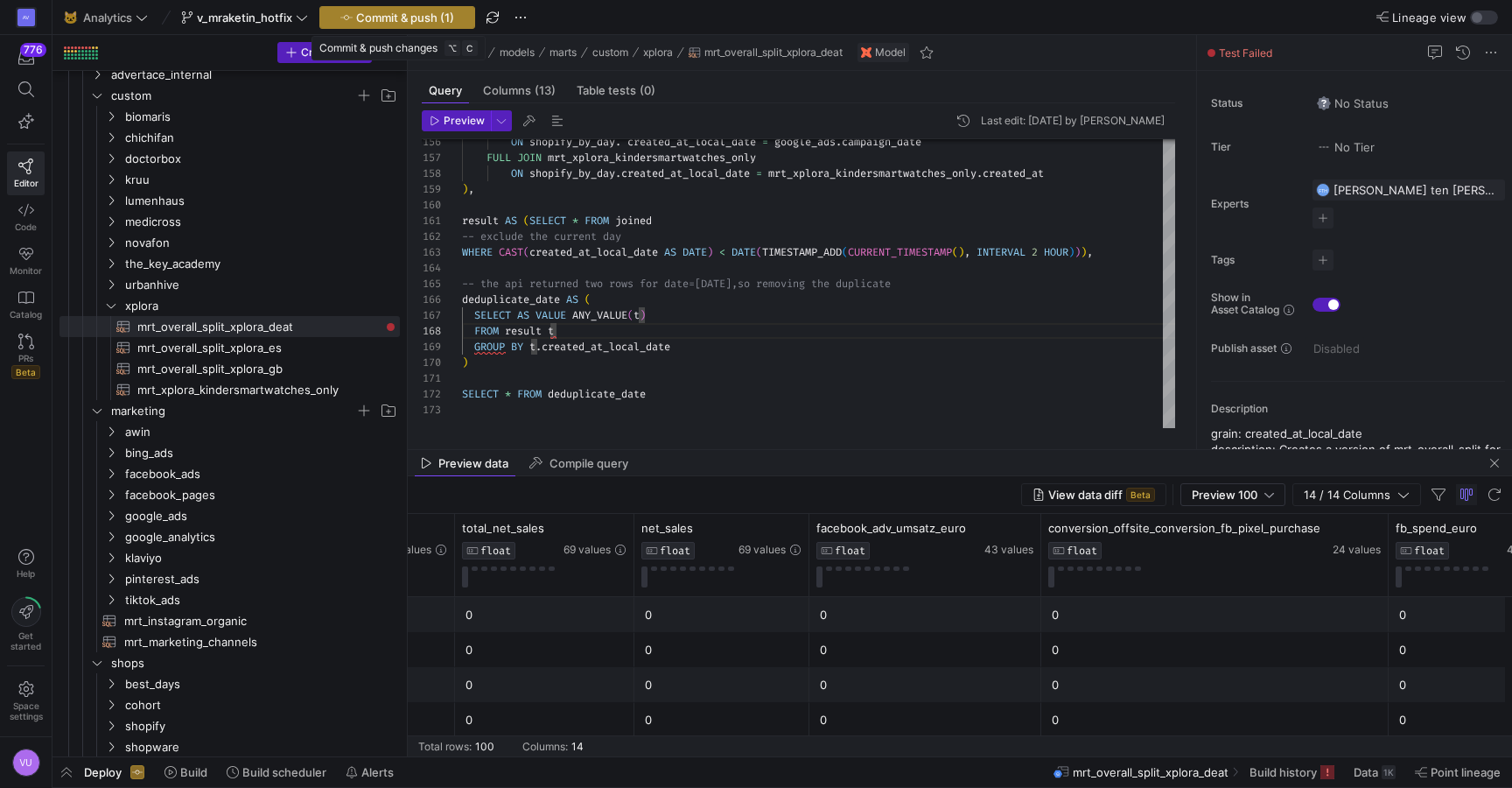
click at [422, 8] on span "button" at bounding box center [397, 18] width 154 height 21
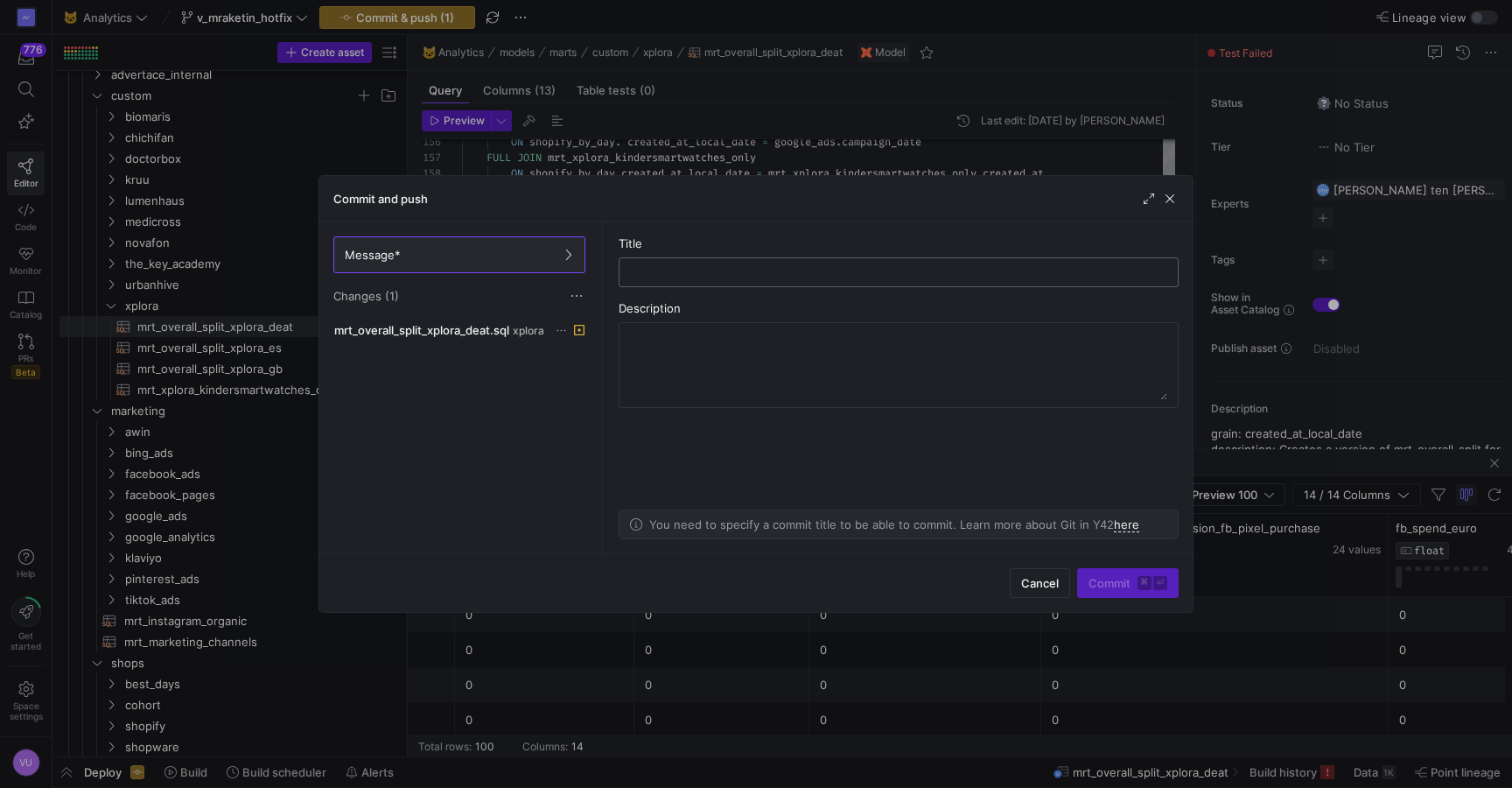
click at [665, 275] on input "text" at bounding box center [899, 272] width 531 height 14
type input "R"
type input "remove duplicate date"
click at [1118, 587] on span "Commit ⌘ ⏎" at bounding box center [1128, 583] width 79 height 14
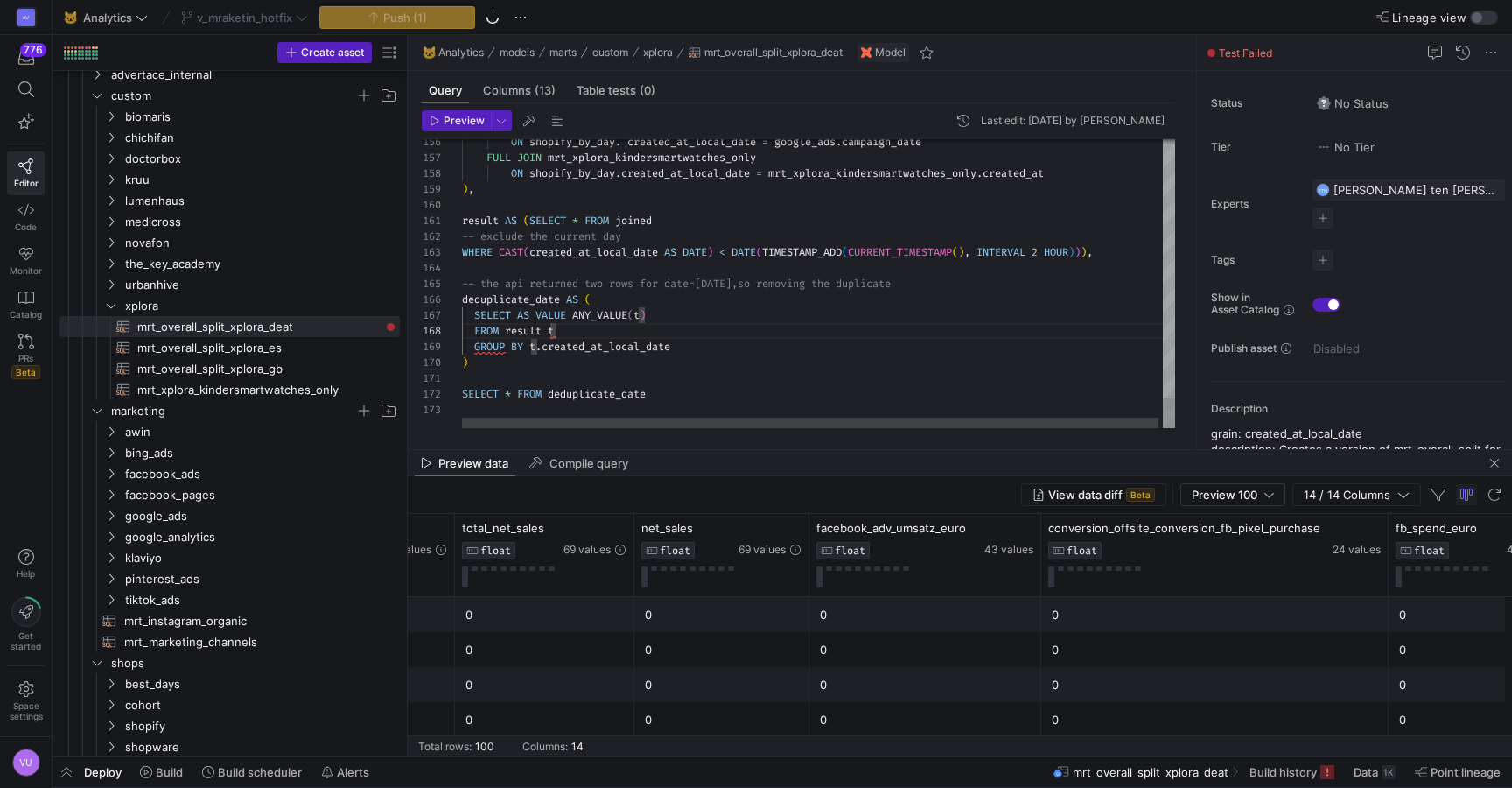
type textarea "COALESCE(mrt_xplora_kindersmartwatches_only.units_sold_hmd_fusion_x1, 0) AS uni…"
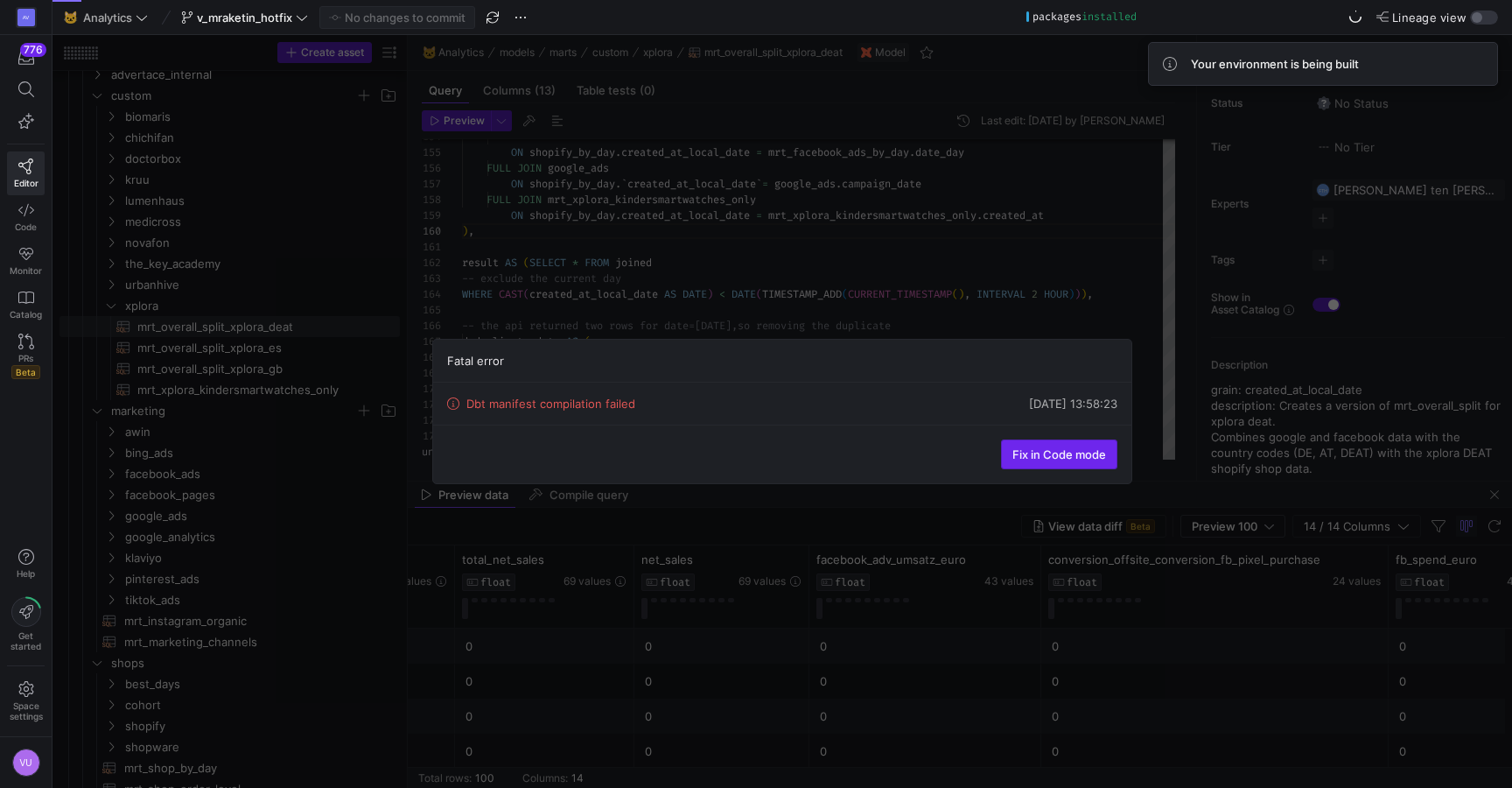
click at [1050, 459] on span "Fix in Code mode" at bounding box center [1060, 454] width 93 height 14
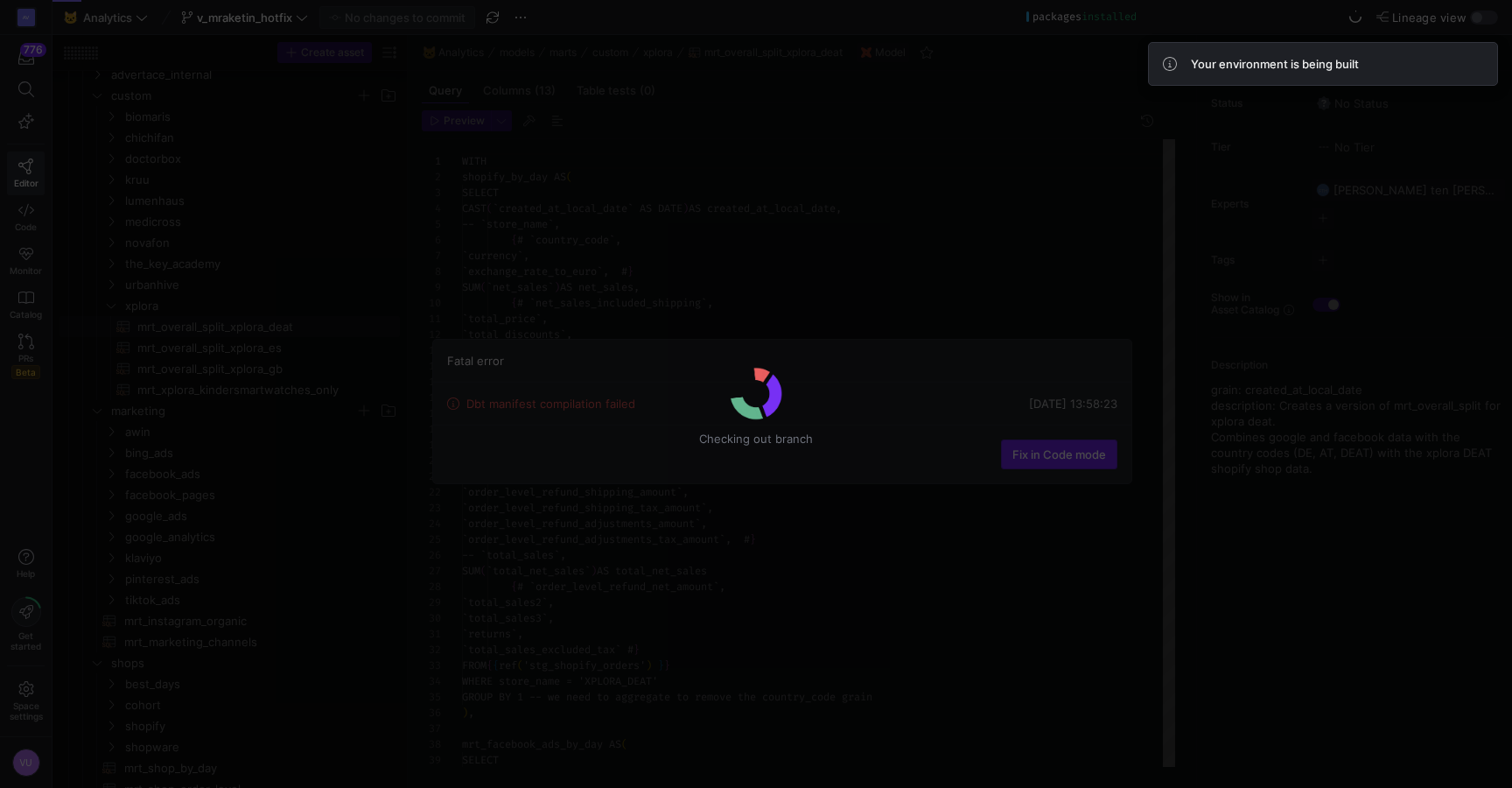
scroll to position [158, 0]
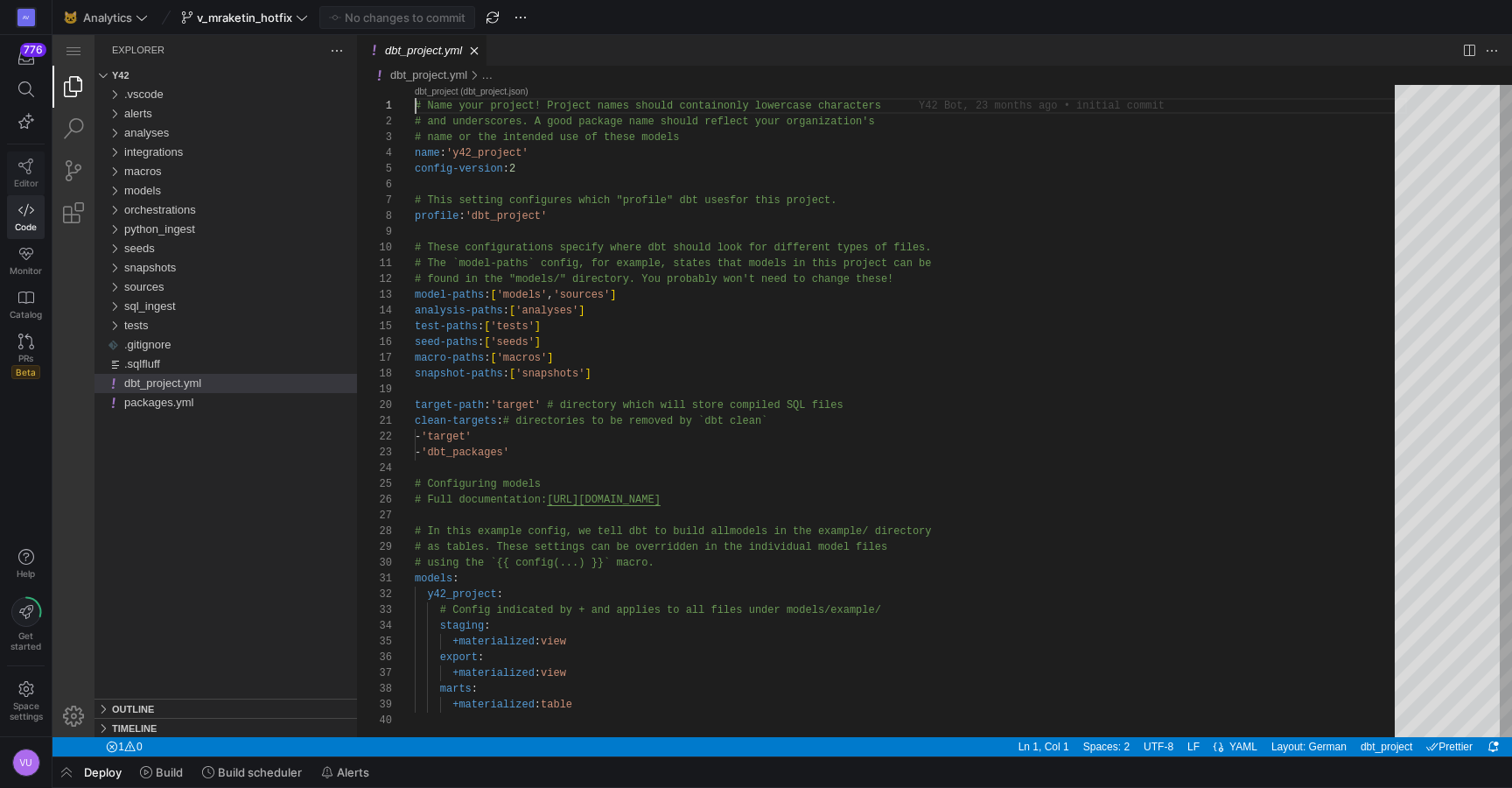
click at [23, 170] on icon at bounding box center [26, 166] width 16 height 16
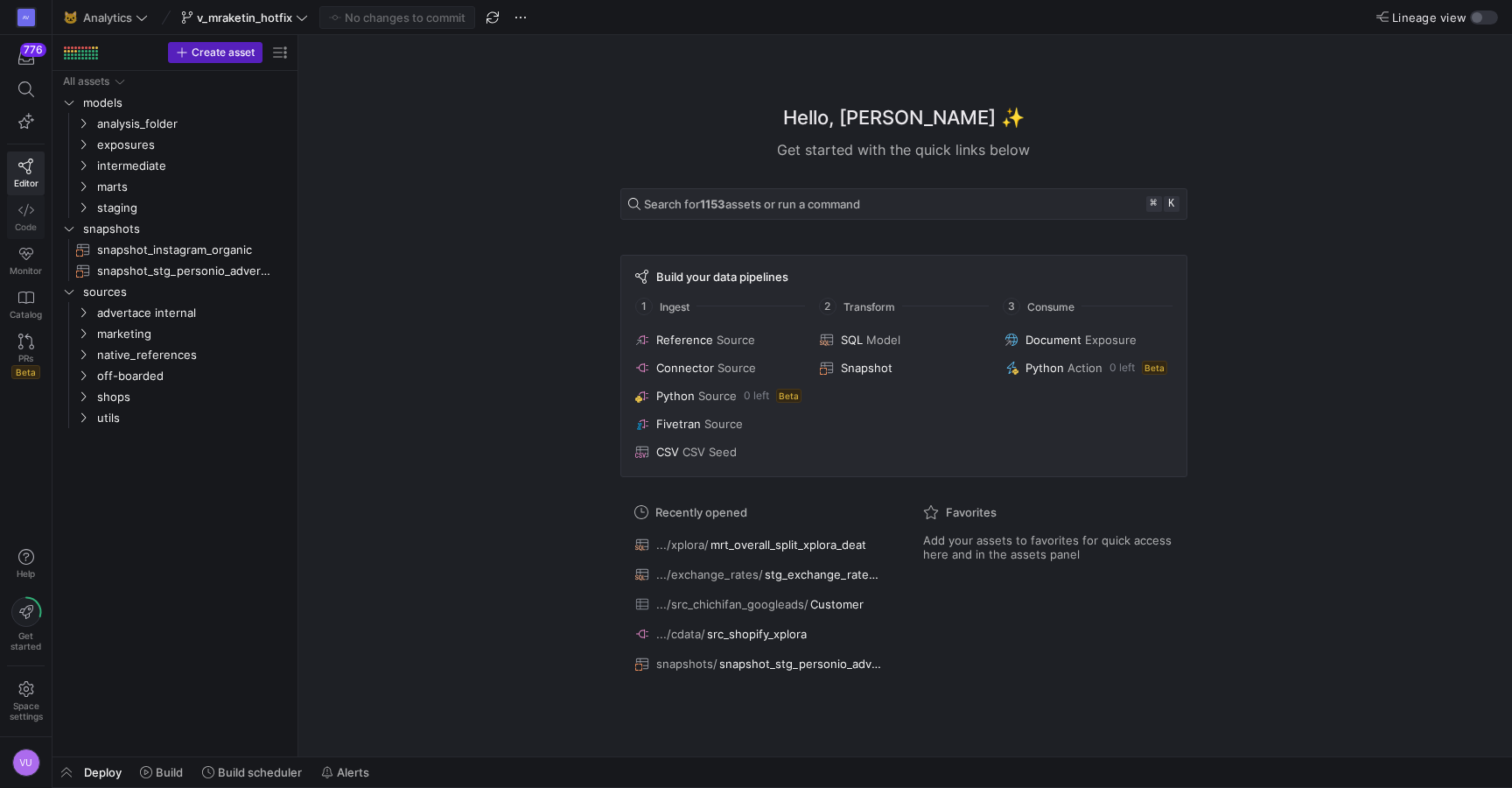
click at [20, 219] on link "Code" at bounding box center [26, 217] width 38 height 44
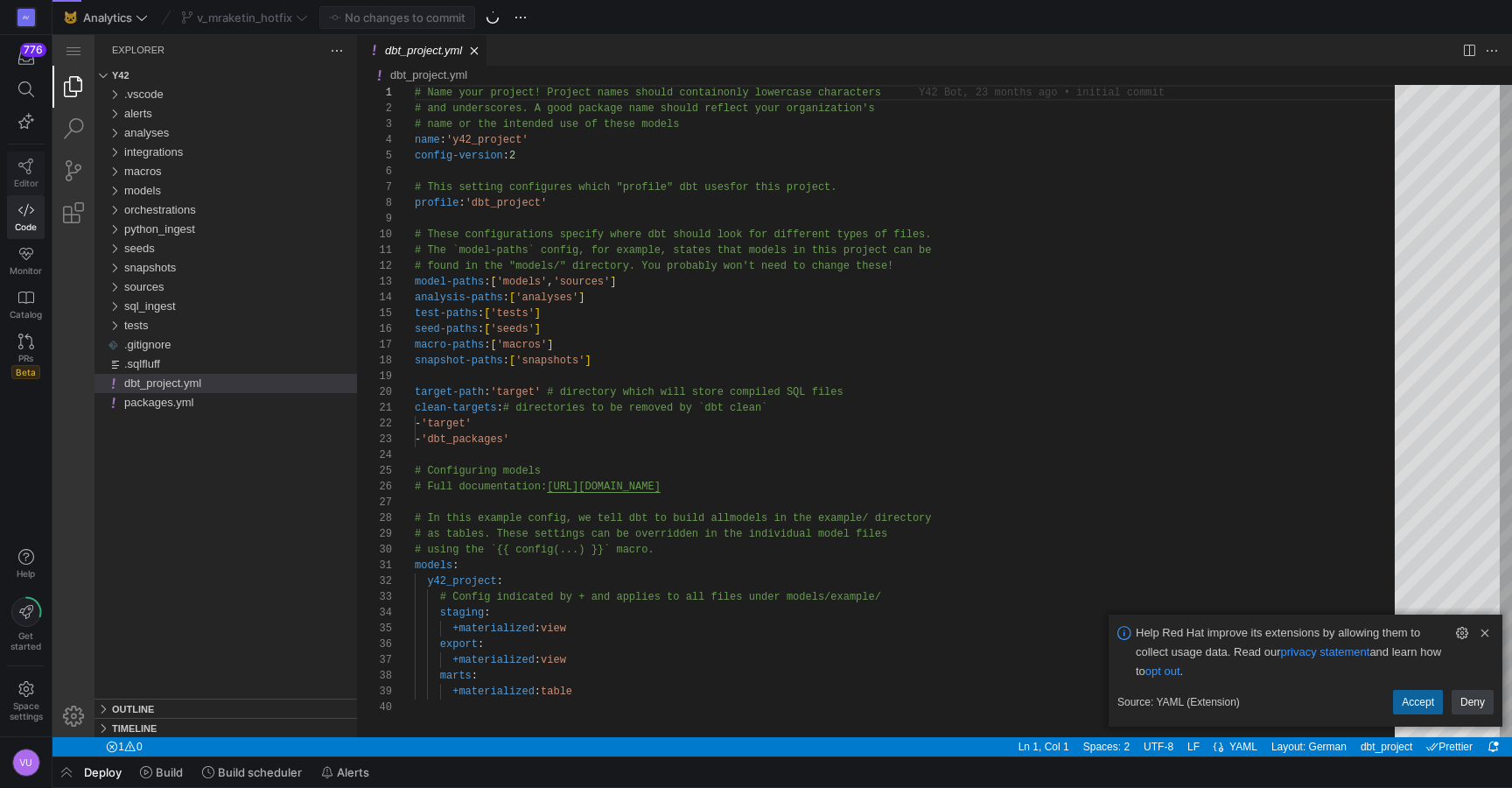
click at [26, 169] on icon at bounding box center [26, 166] width 15 height 16
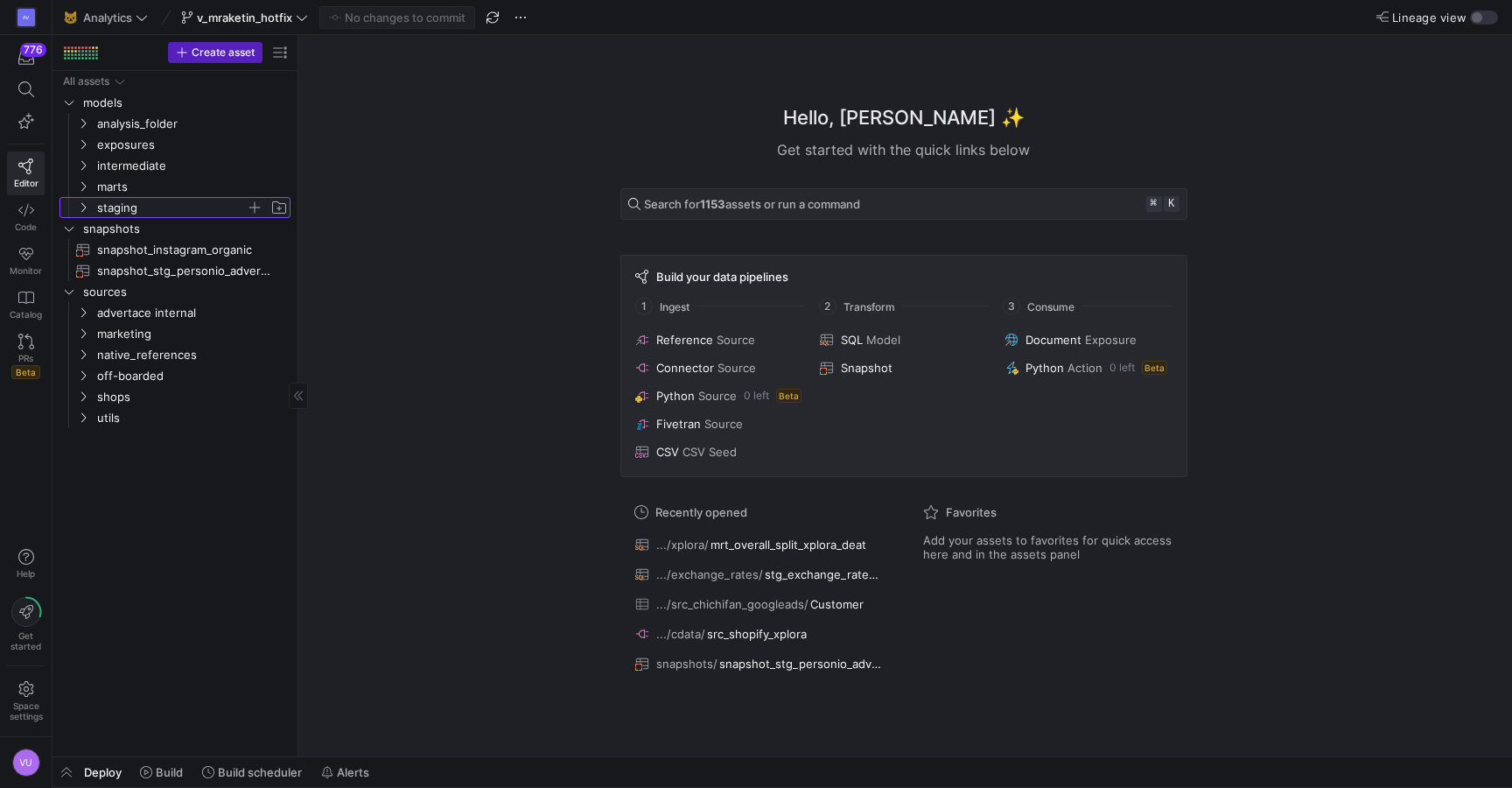
click at [85, 203] on icon "Press SPACE to select this row." at bounding box center [84, 208] width 12 height 11
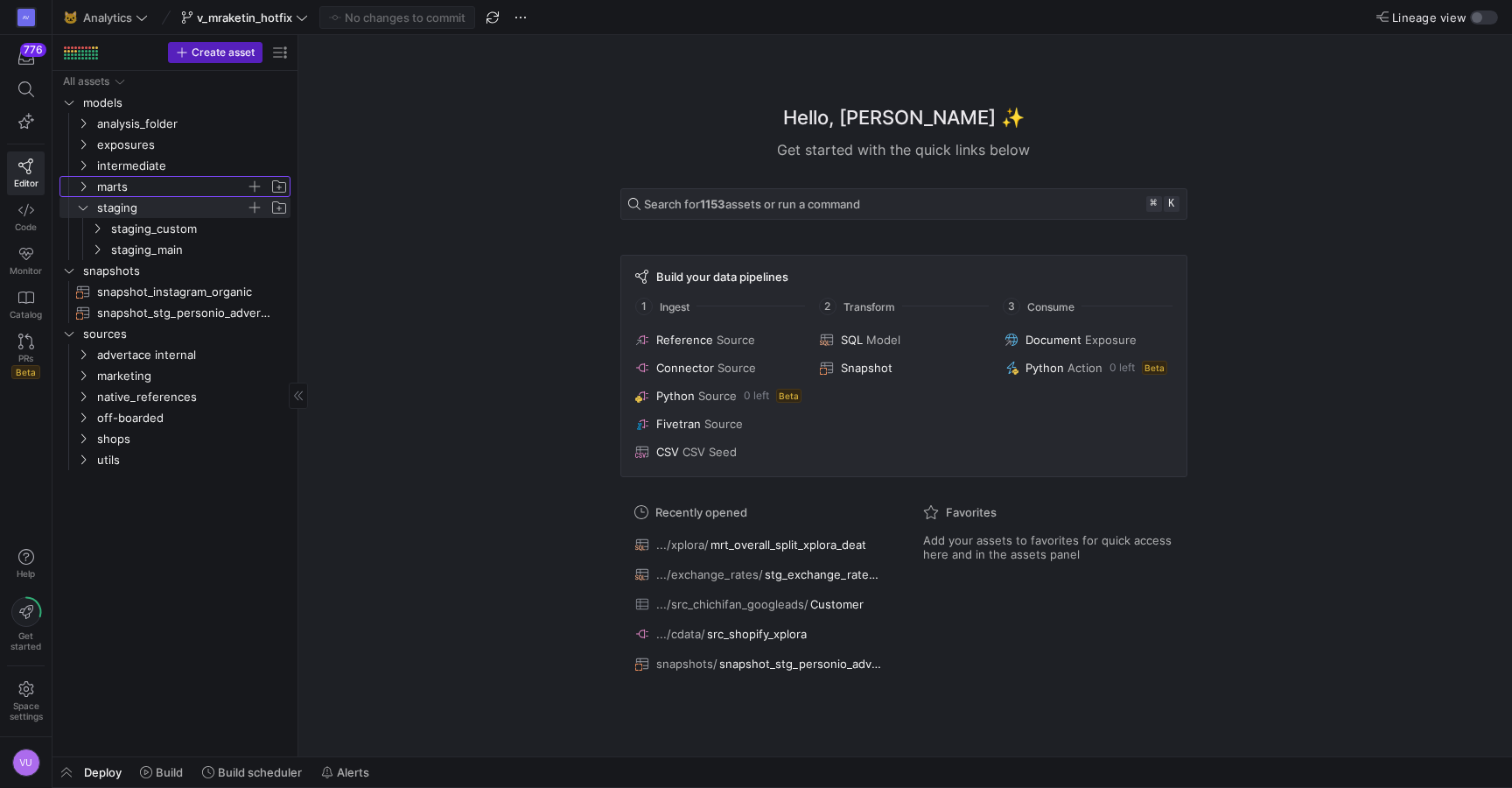
click at [83, 193] on y42-icon "Press SPACE to select this row." at bounding box center [84, 187] width 14 height 14
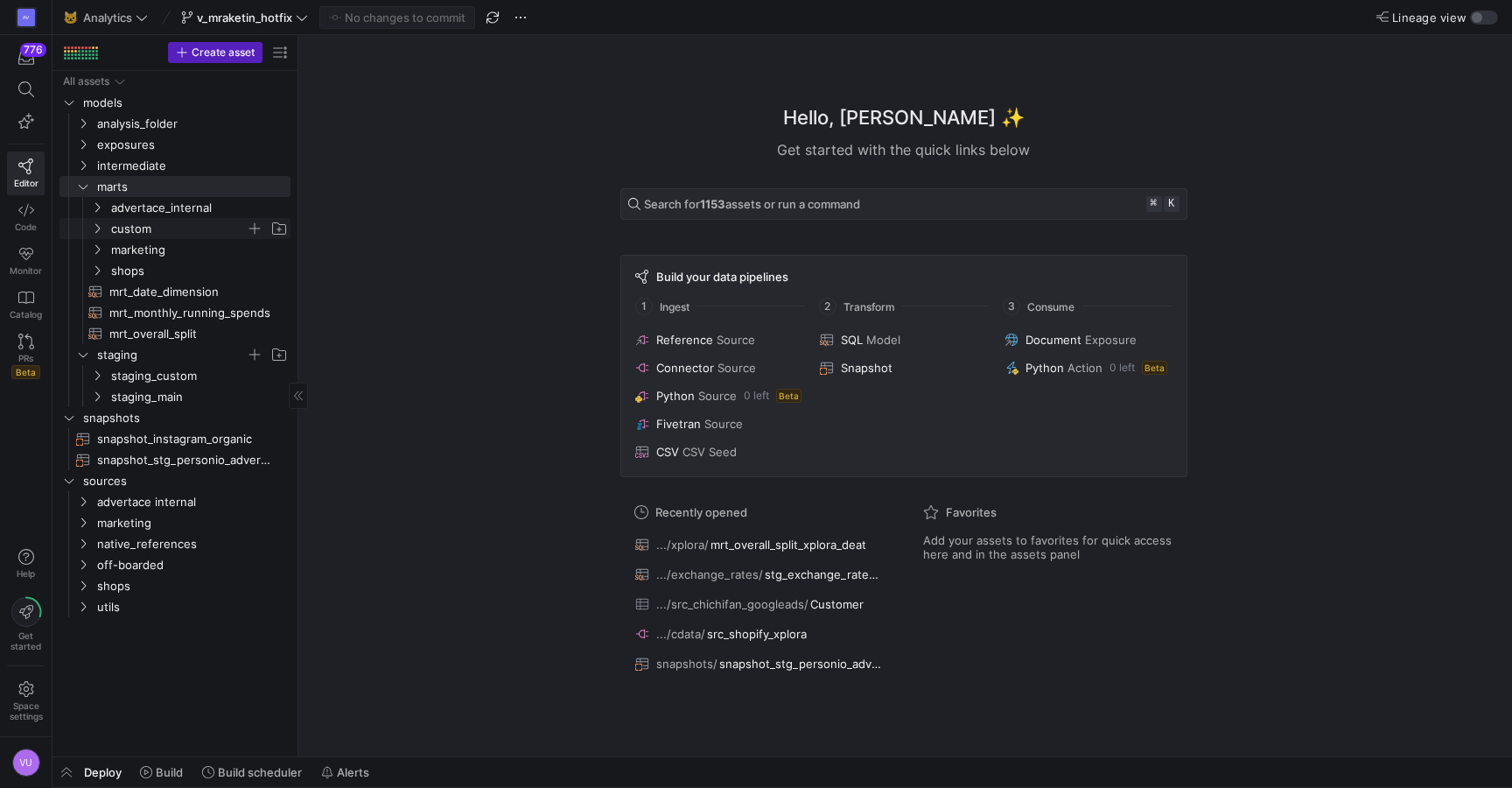
click at [106, 224] on span "custom" at bounding box center [188, 229] width 202 height 19
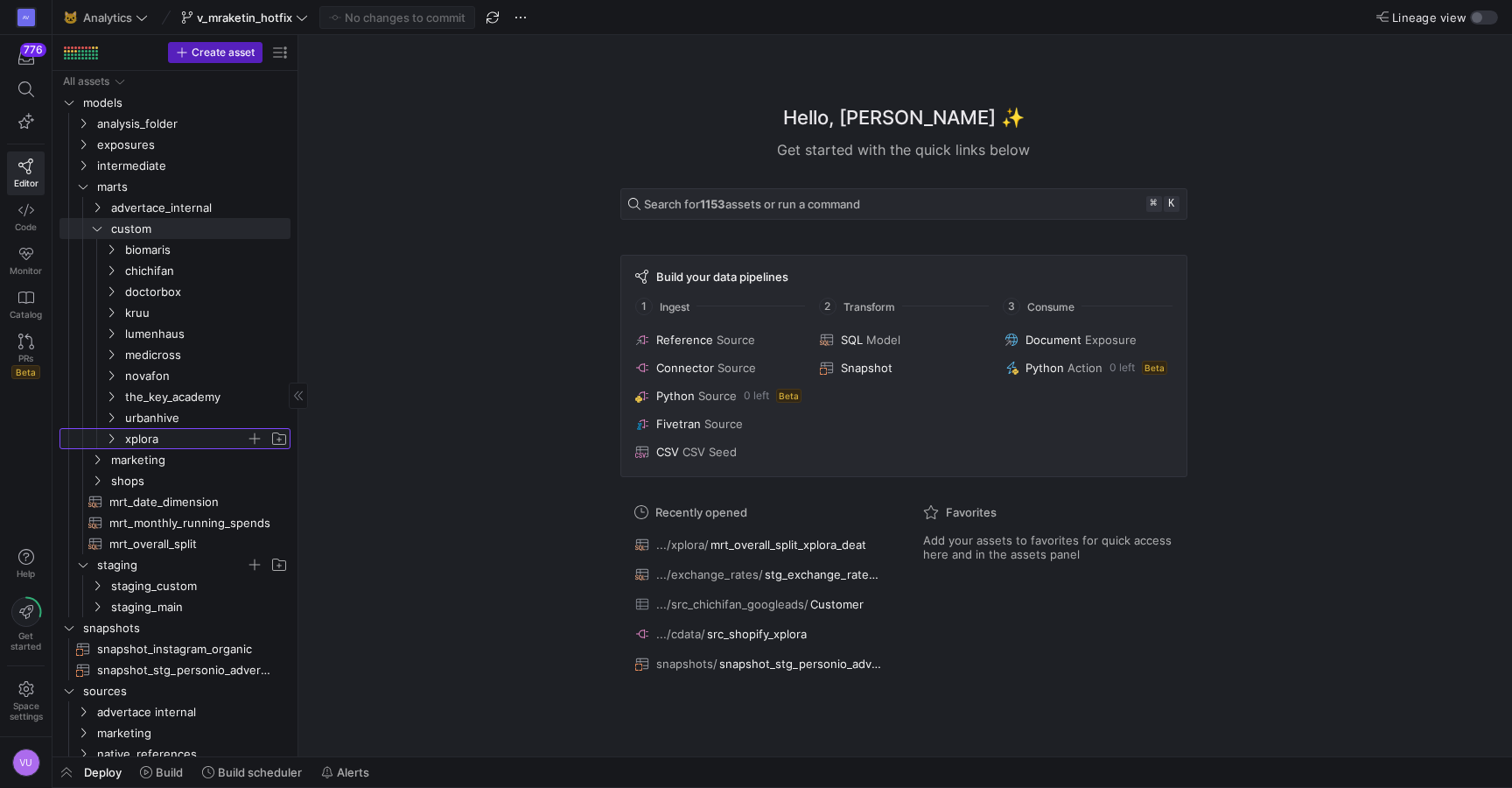
click at [116, 438] on icon "Press SPACE to select this row." at bounding box center [111, 438] width 12 height 11
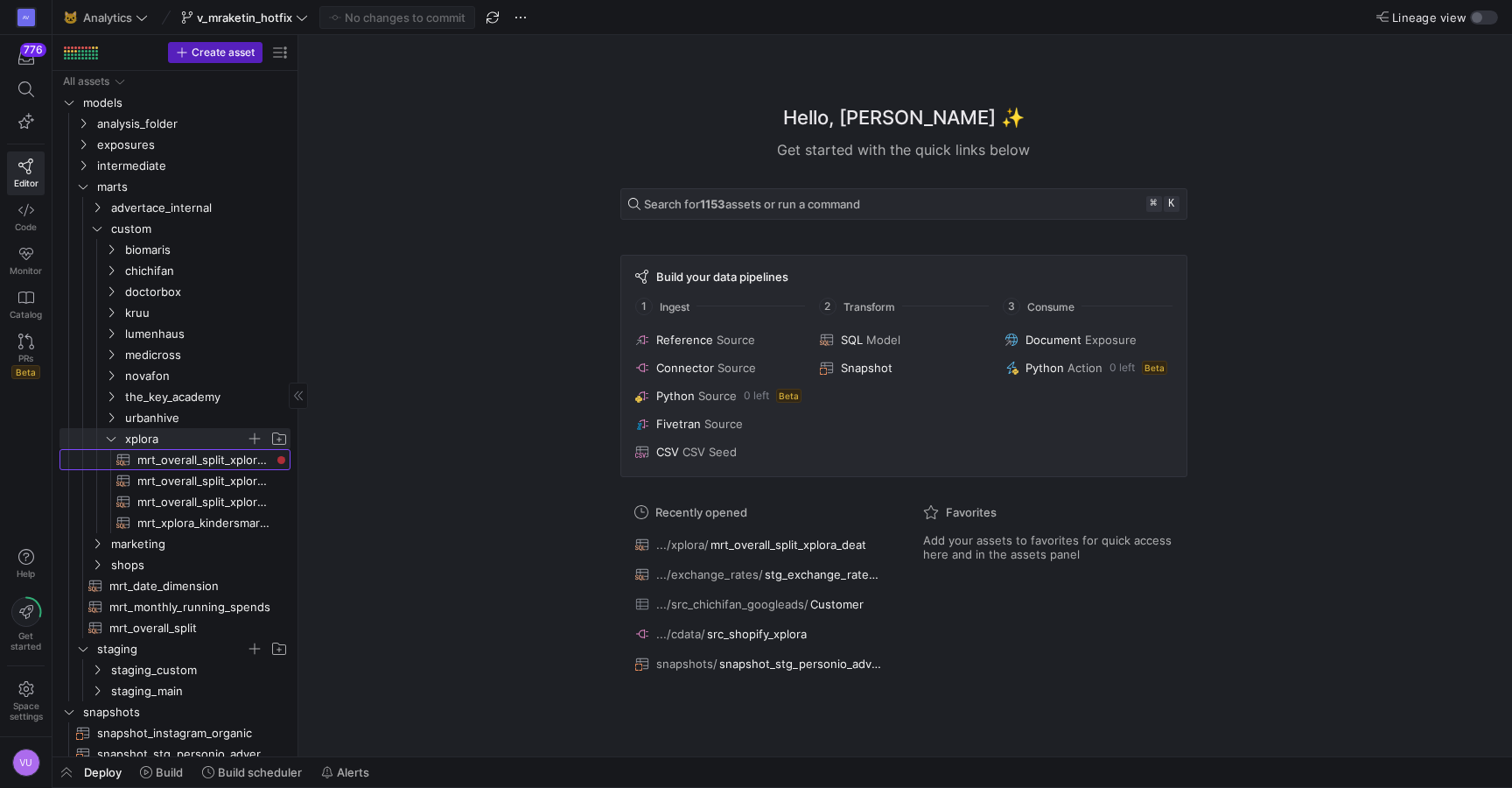
click at [198, 463] on span "mrt_overall_split_xplora_deat​​​​​​​​​​" at bounding box center [203, 460] width 133 height 20
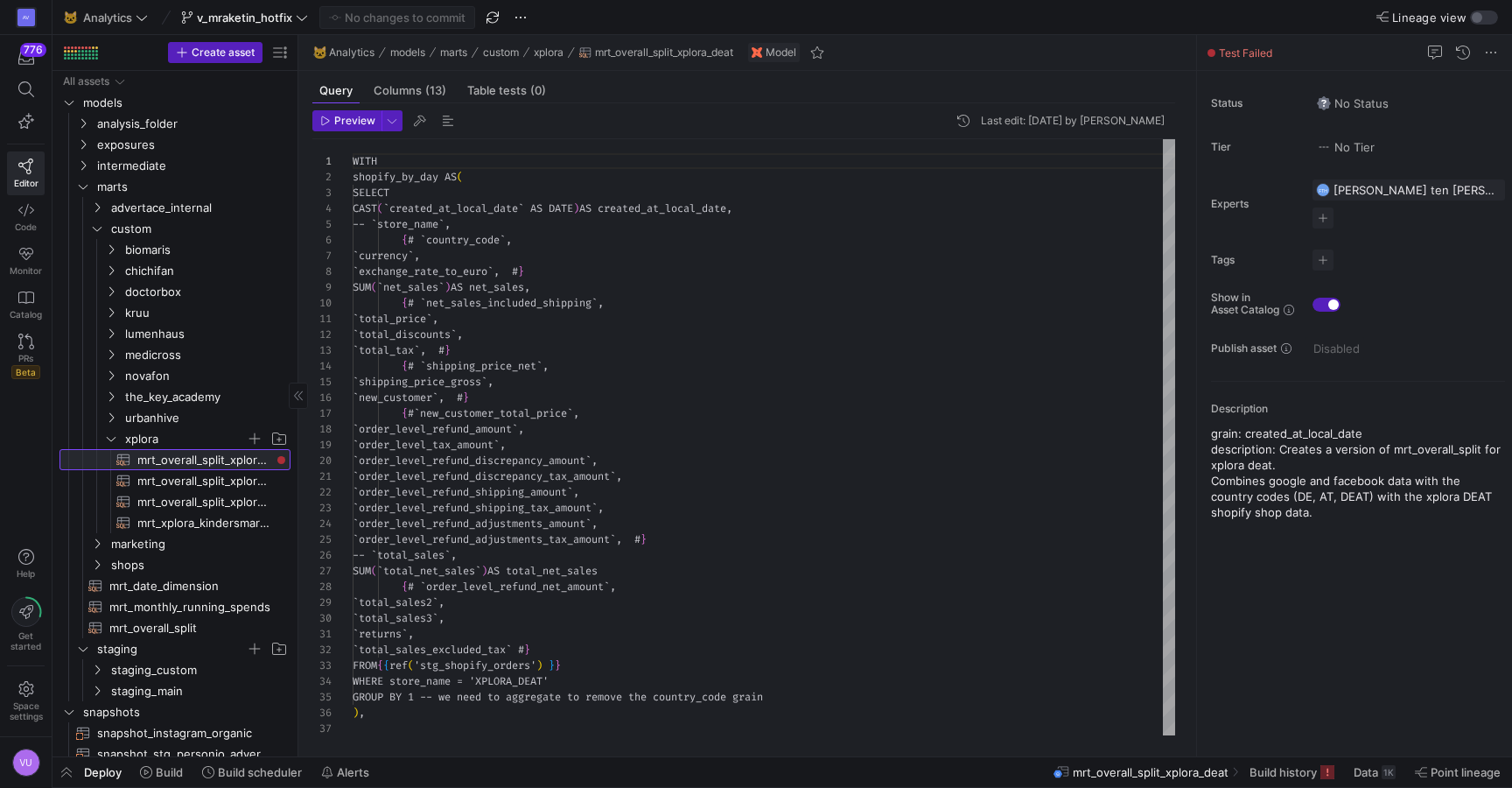
scroll to position [158, 0]
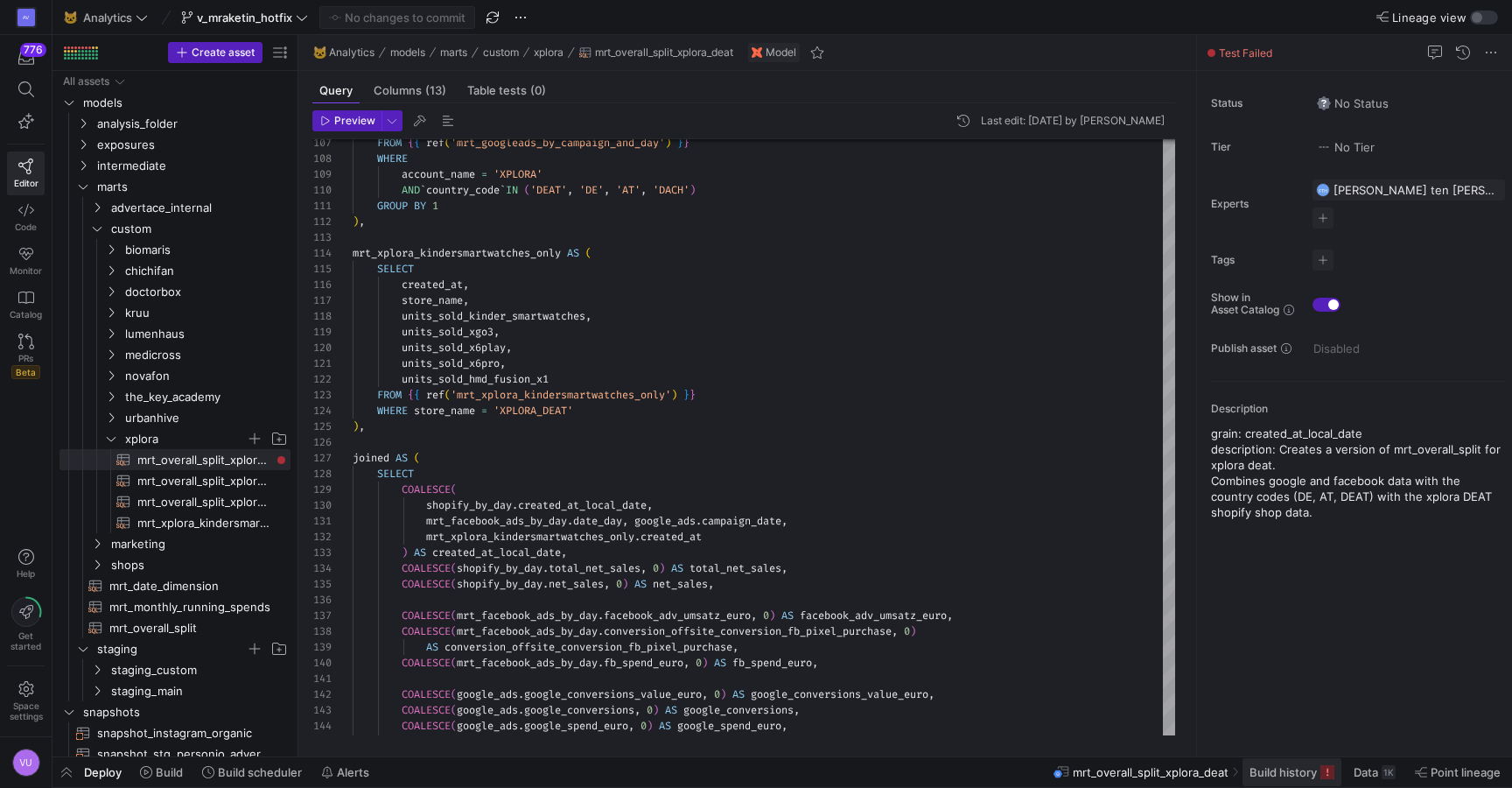
click at [1262, 777] on span "Build history" at bounding box center [1283, 772] width 68 height 14
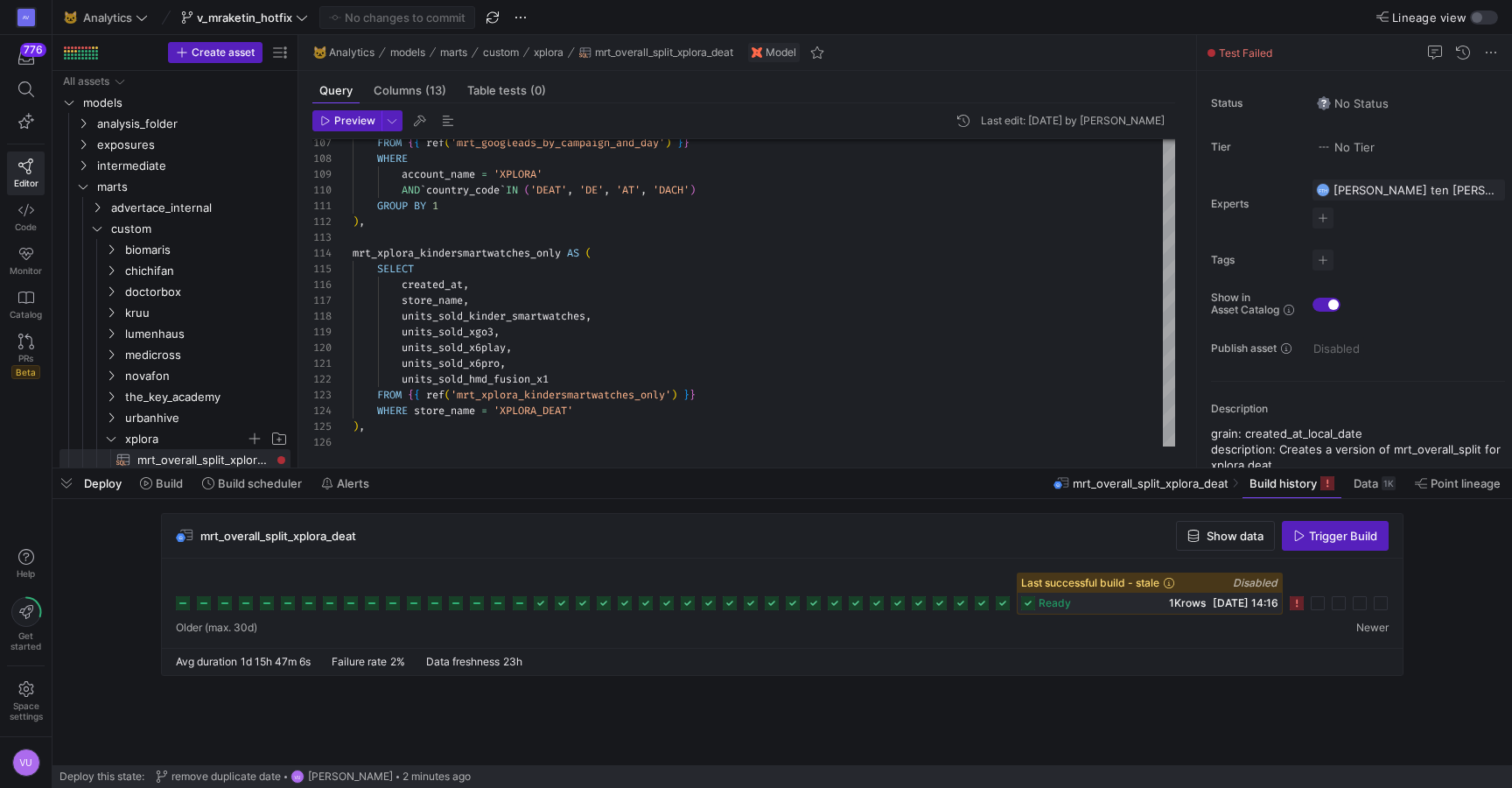
click at [1300, 600] on icon at bounding box center [1297, 603] width 14 height 14
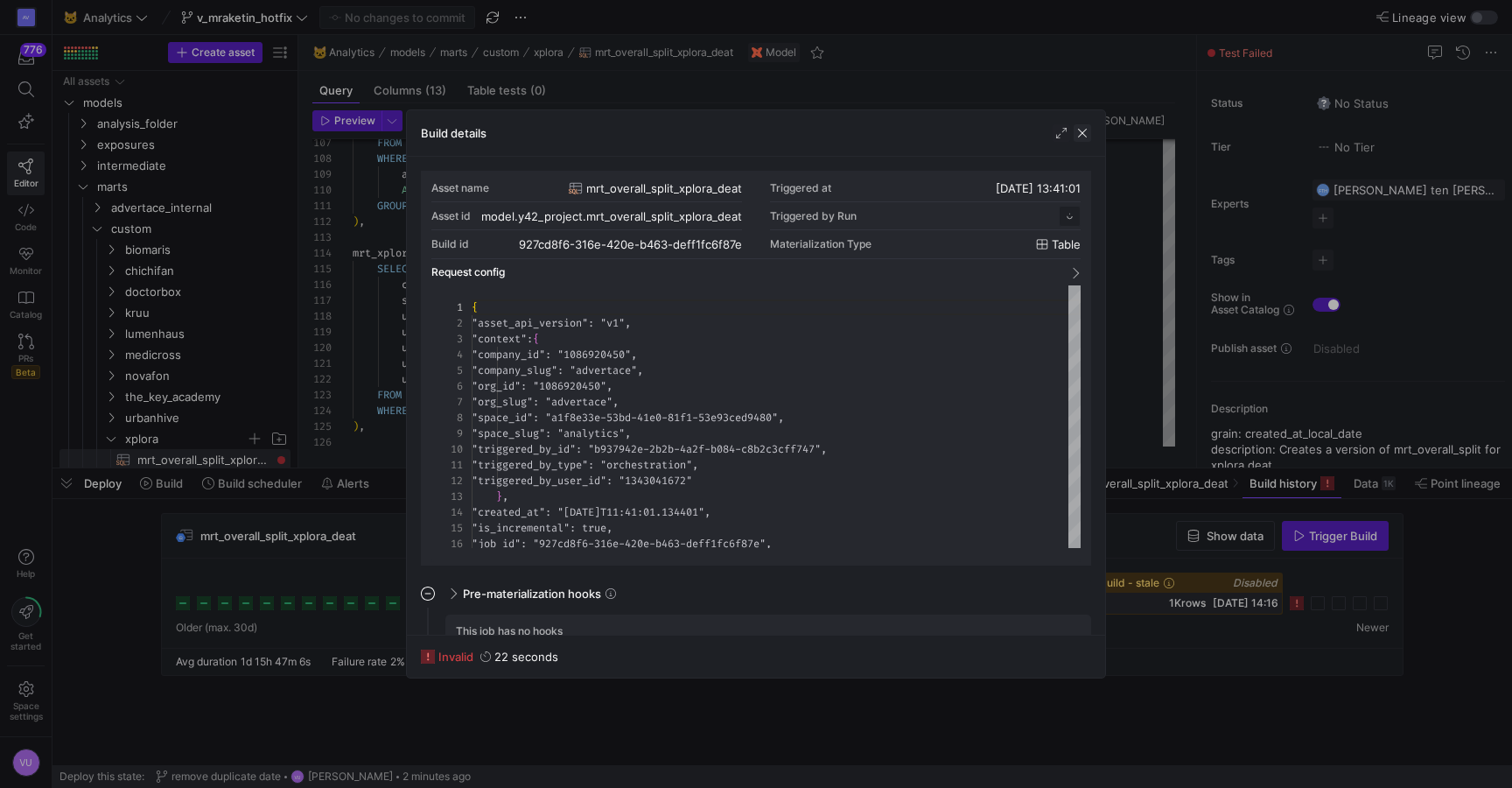
scroll to position [158, 0]
click at [1080, 130] on span "button" at bounding box center [1083, 133] width 18 height 18
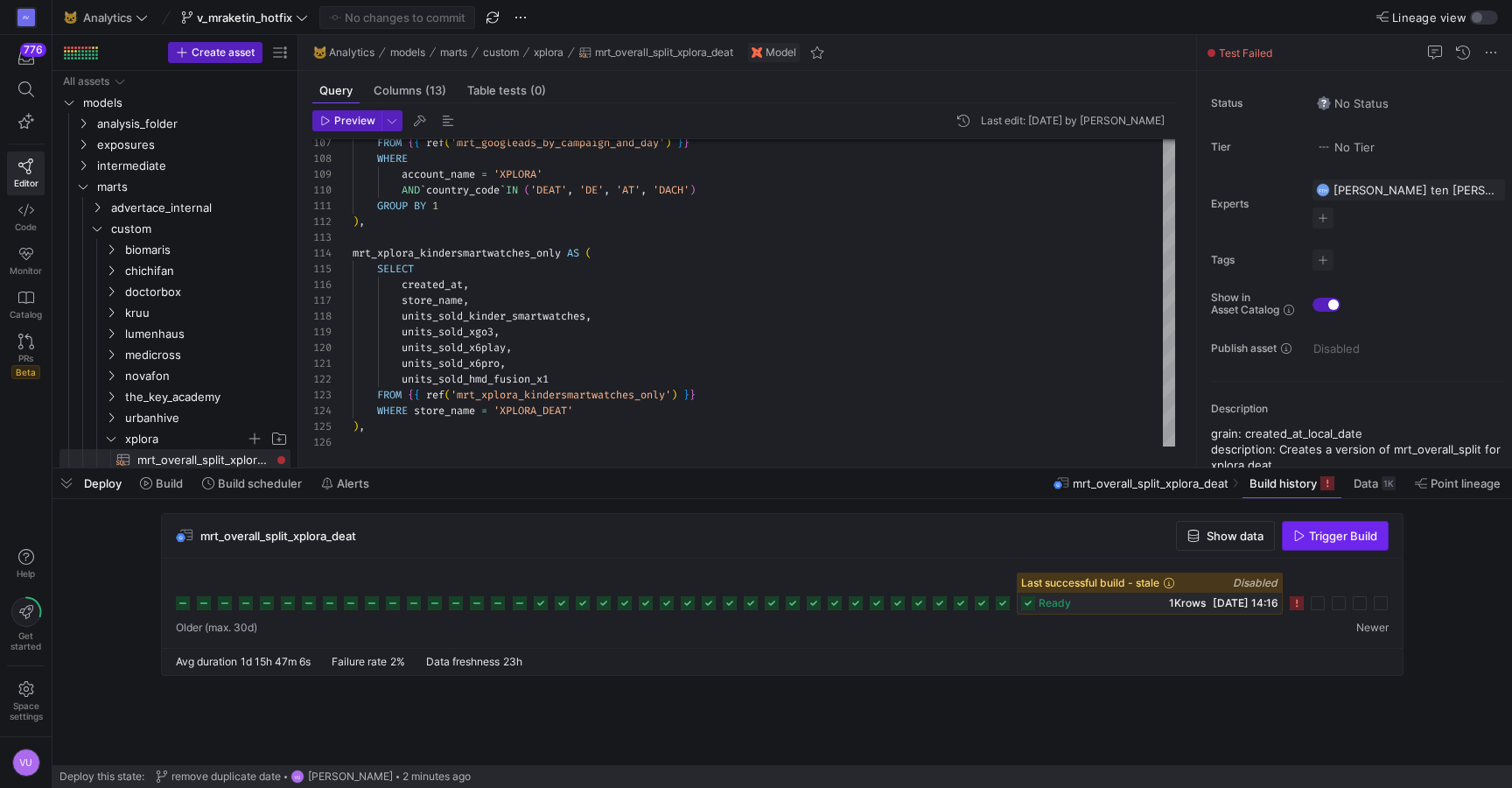
click at [1332, 532] on span "Trigger Build" at bounding box center [1344, 536] width 69 height 14
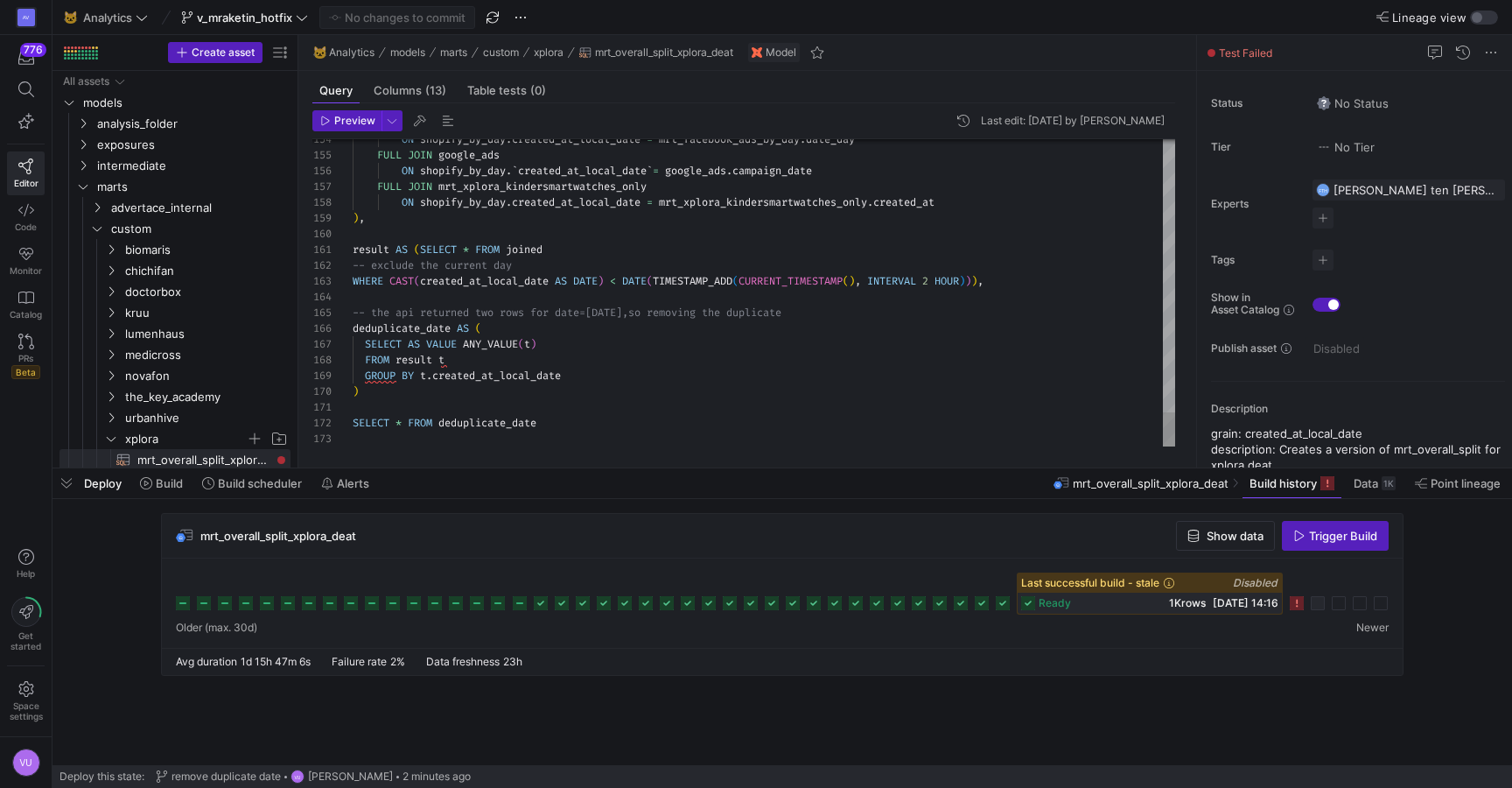
type textarea "result AS (SELECT * FROM joined -- exclude the current day WHERE CAST(created_a…"
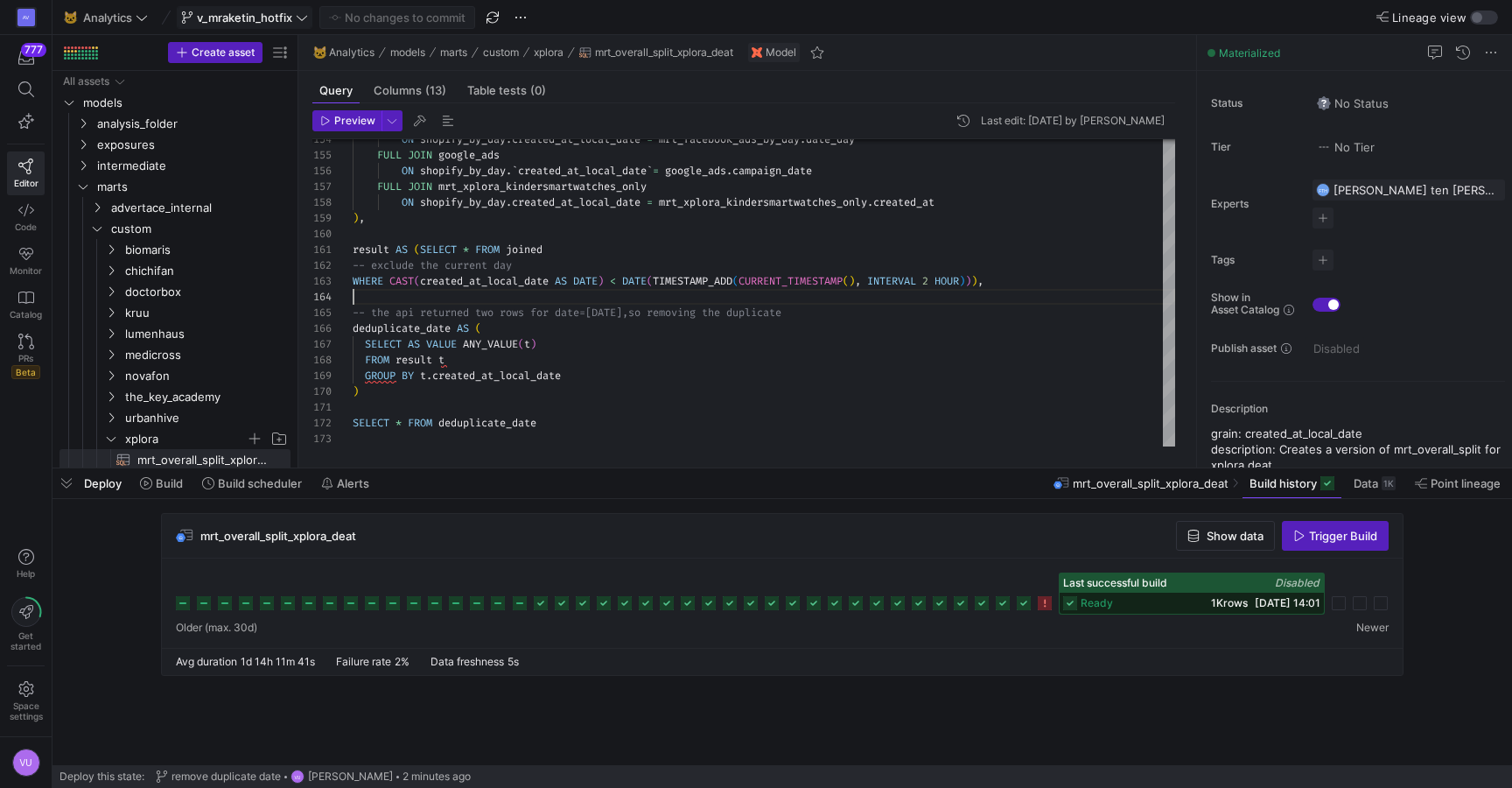
click at [300, 18] on icon at bounding box center [302, 18] width 11 height 5
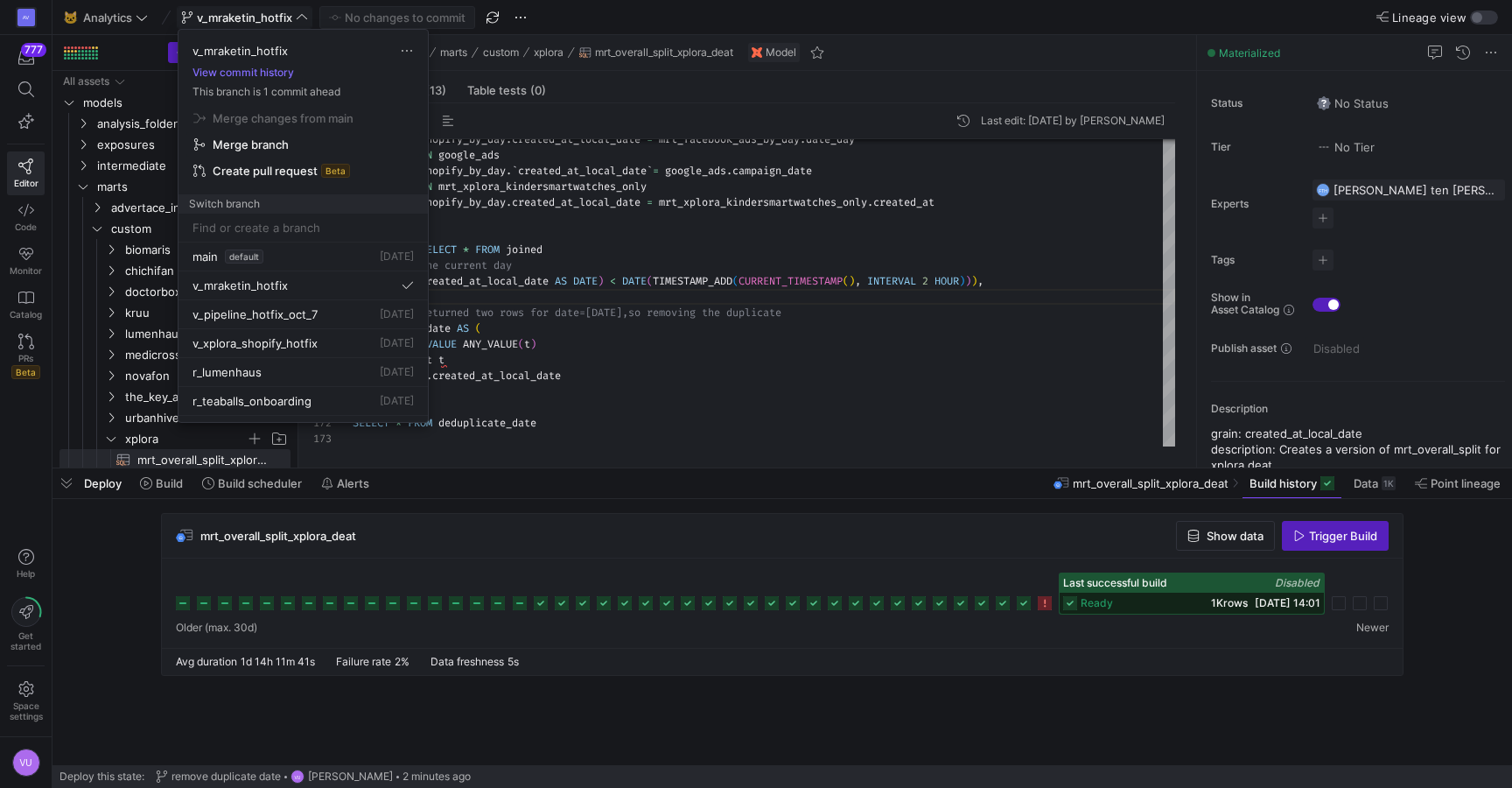
click at [270, 142] on span "Merge branch" at bounding box center [251, 144] width 77 height 14
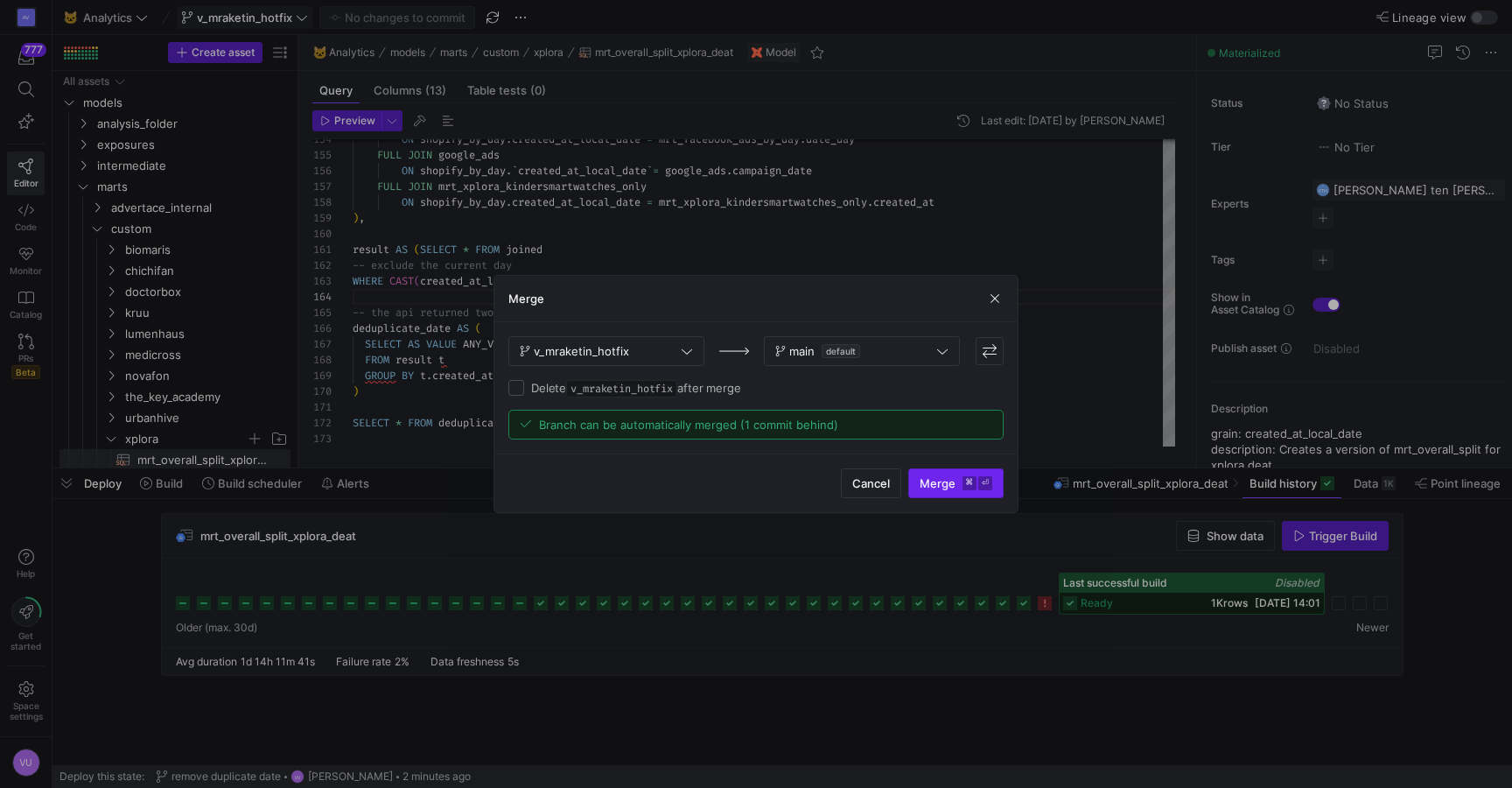
click at [936, 479] on span "Merge ⌘ ⏎" at bounding box center [956, 483] width 73 height 14
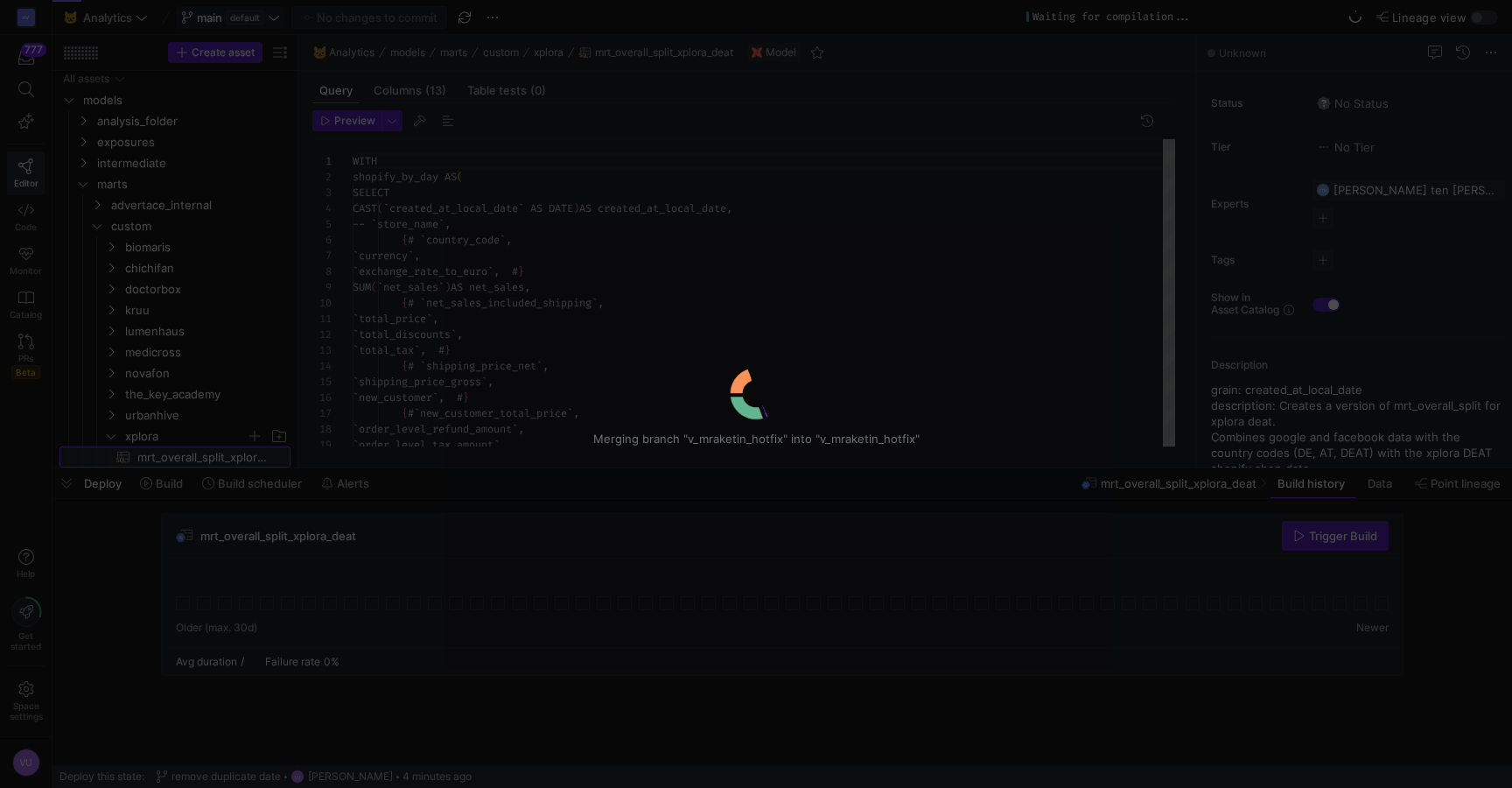
scroll to position [158, 0]
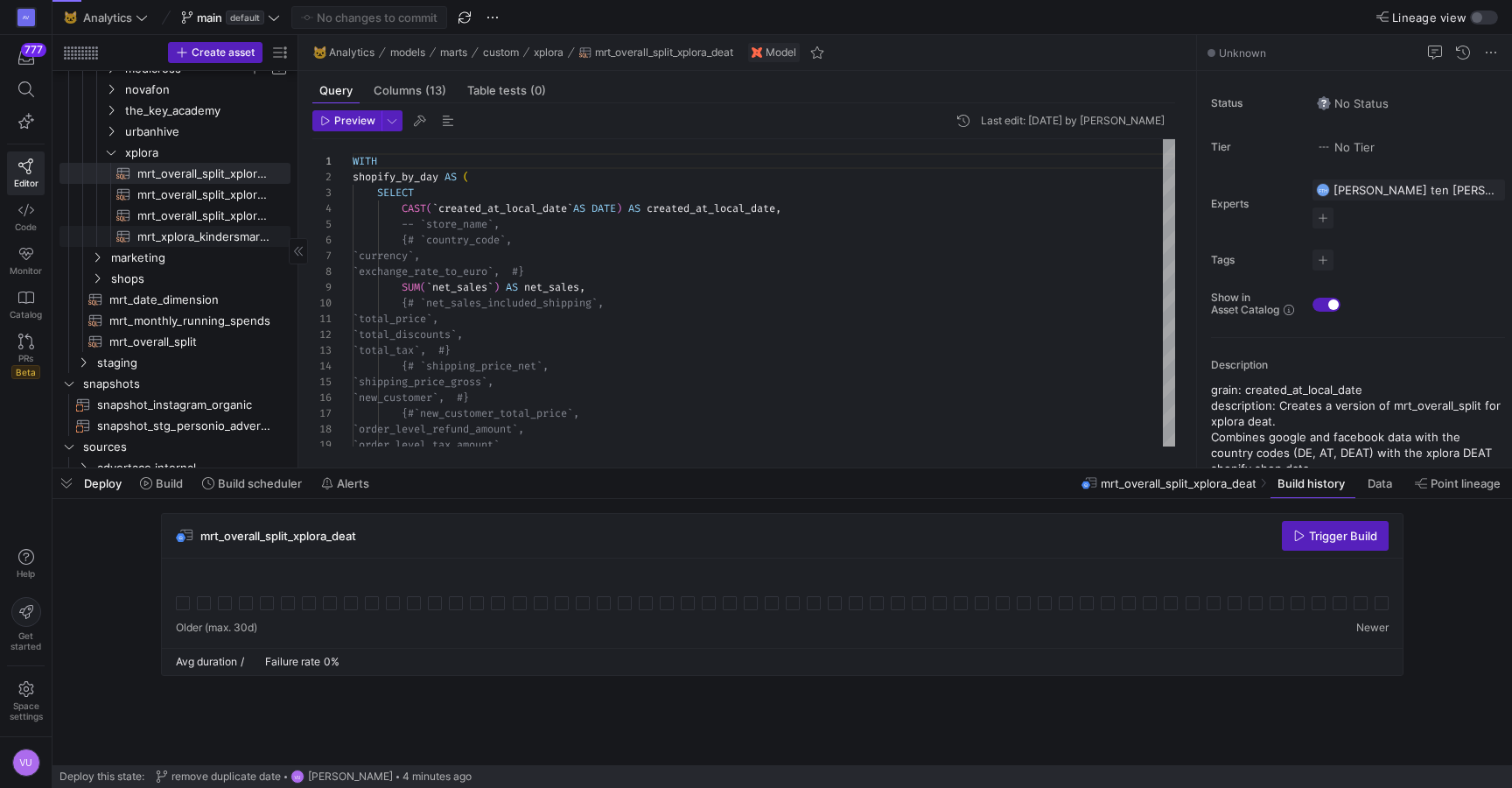
scroll to position [292, 0]
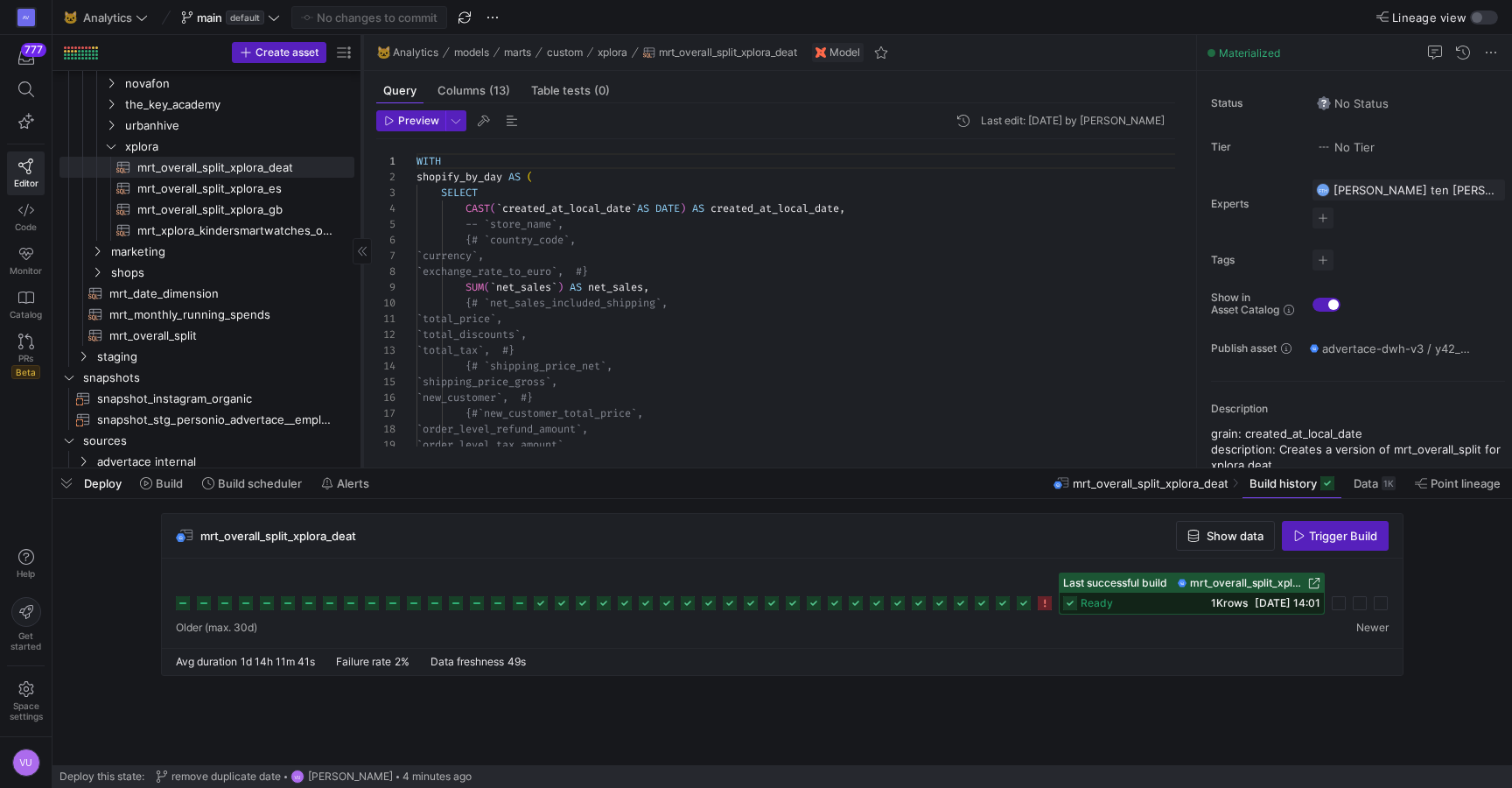
drag, startPoint x: 297, startPoint y: 156, endPoint x: 362, endPoint y: 151, distance: 65.2
click at [362, 151] on div at bounding box center [362, 251] width 1 height 432
click at [290, 161] on span "mrt_overall_split_xplora_deat​​​​​​​​​​" at bounding box center [236, 167] width 198 height 20
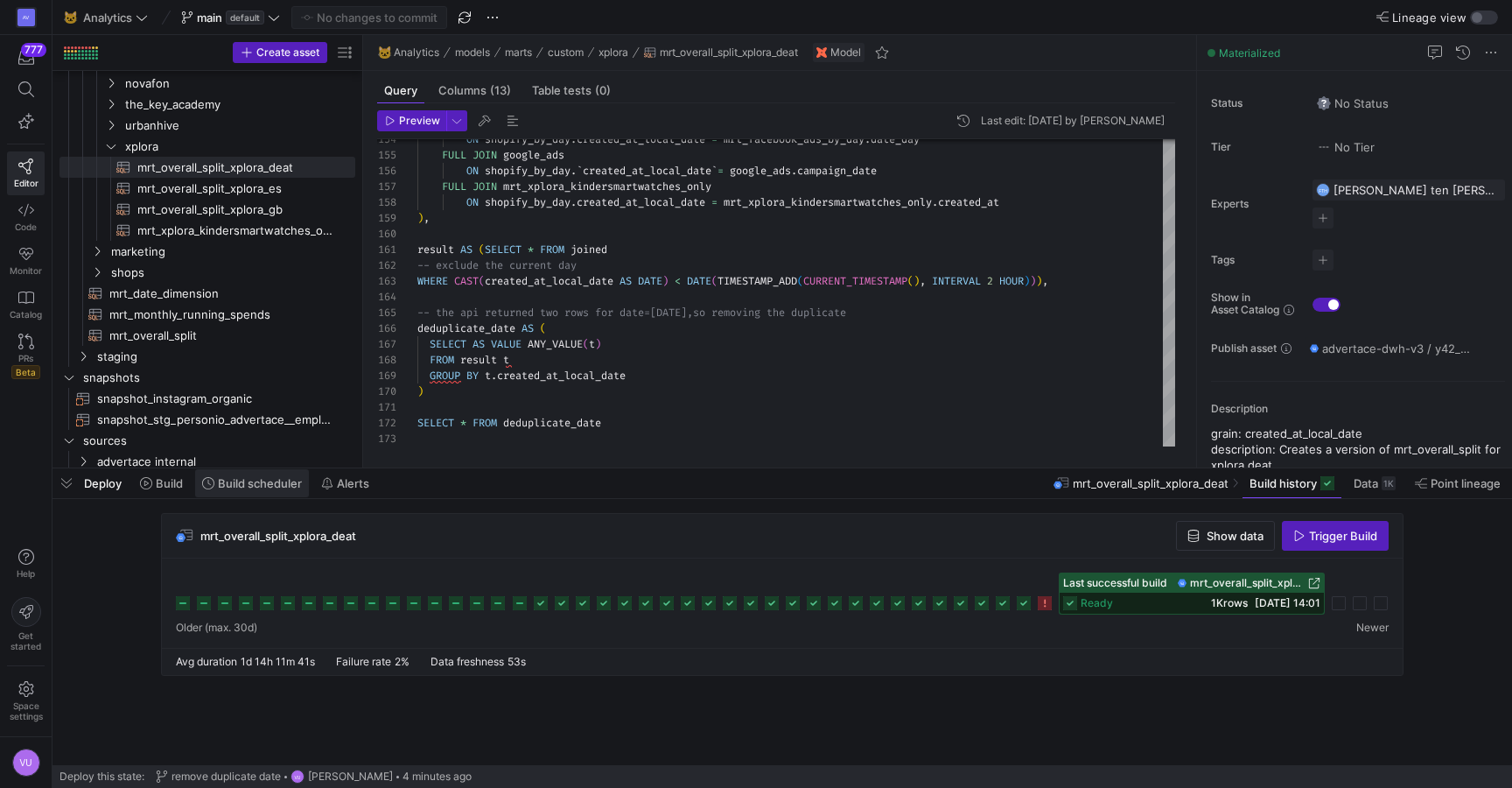
click at [253, 481] on span "Build scheduler" at bounding box center [260, 483] width 84 height 14
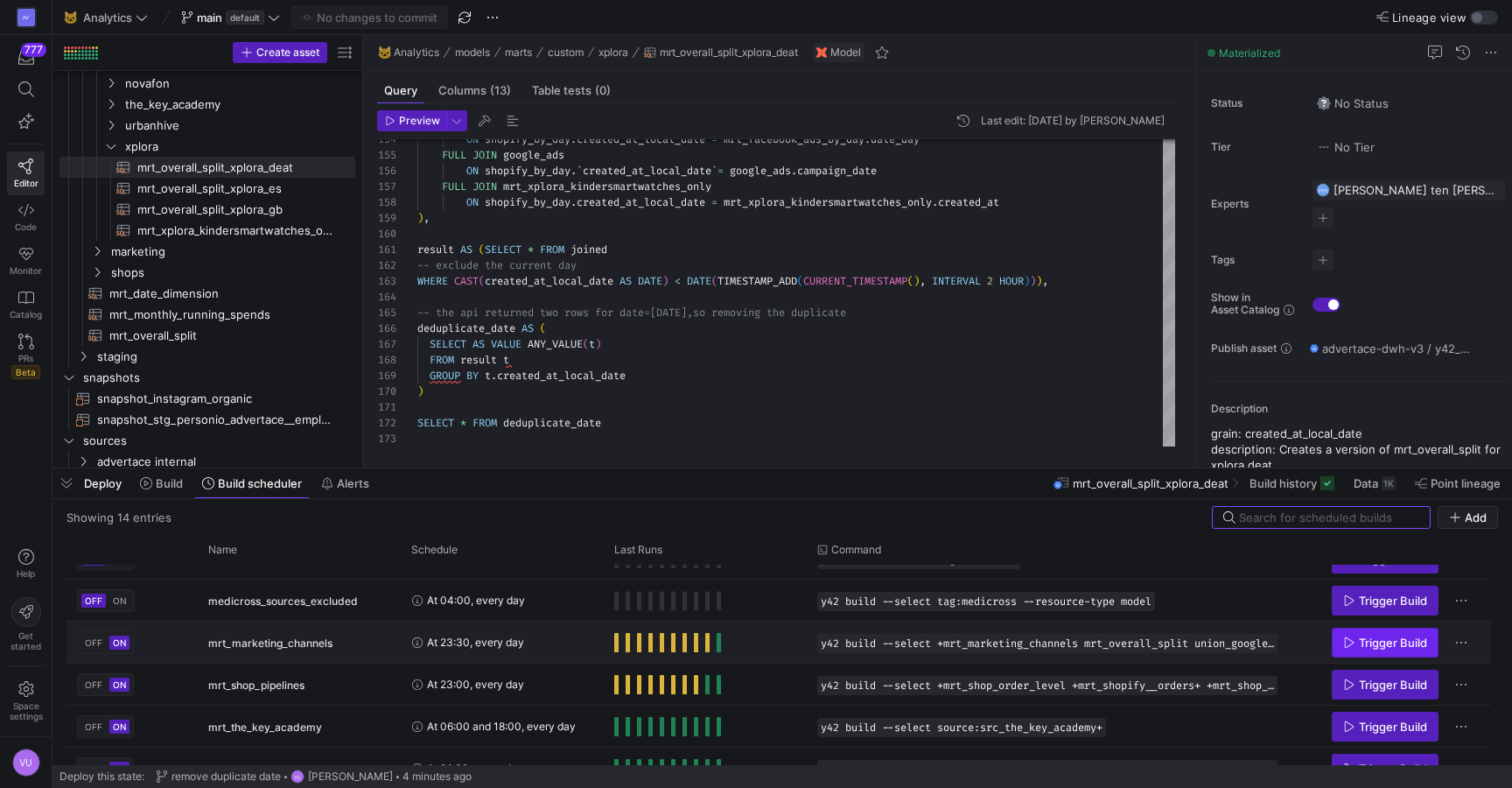
click at [1354, 639] on span "Trigger Build" at bounding box center [1385, 643] width 84 height 14
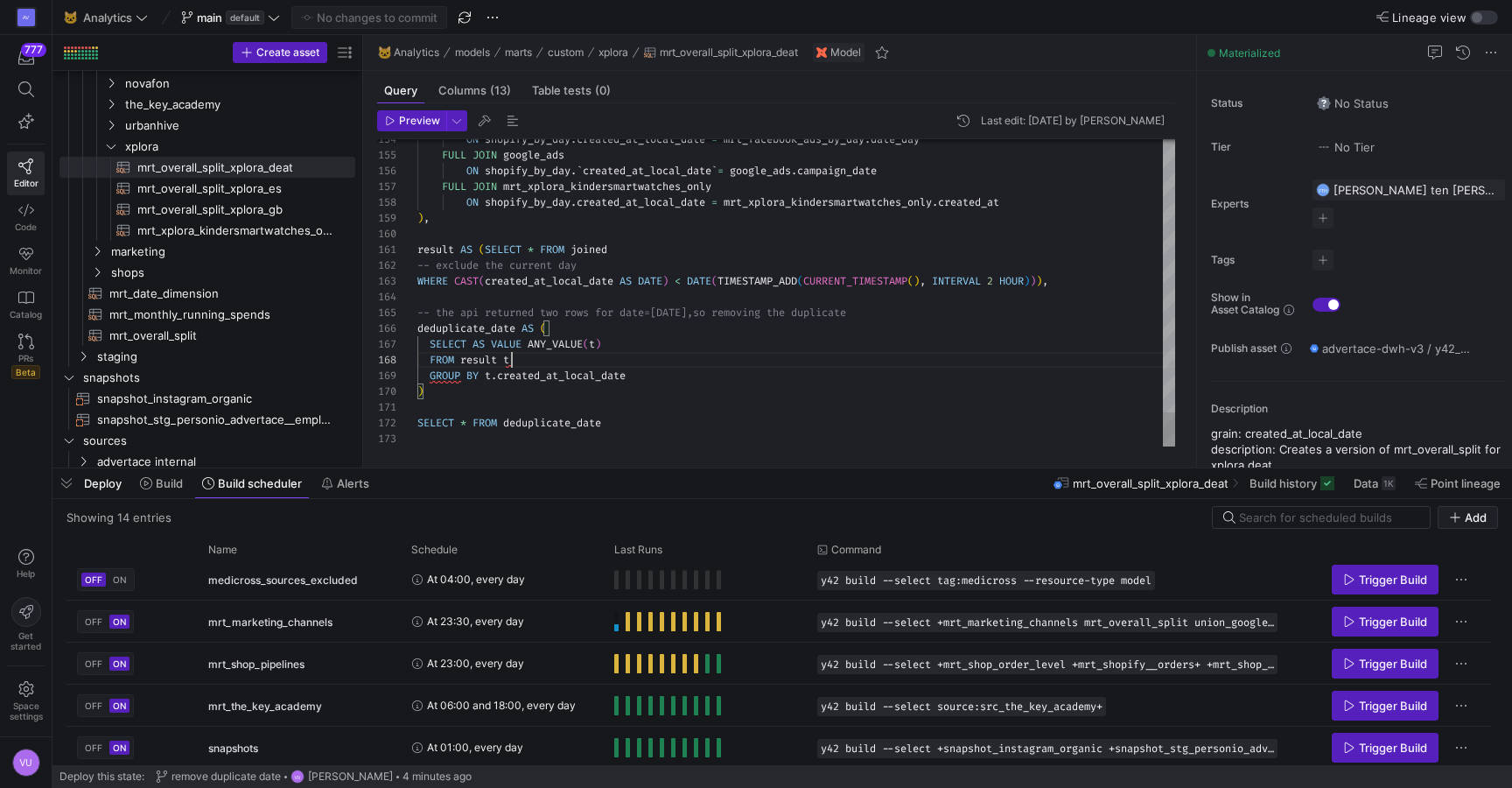
scroll to position [110, 94]
type textarea "result AS (SELECT * FROM joined -- exclude the current day WHERE CAST(created_a…"
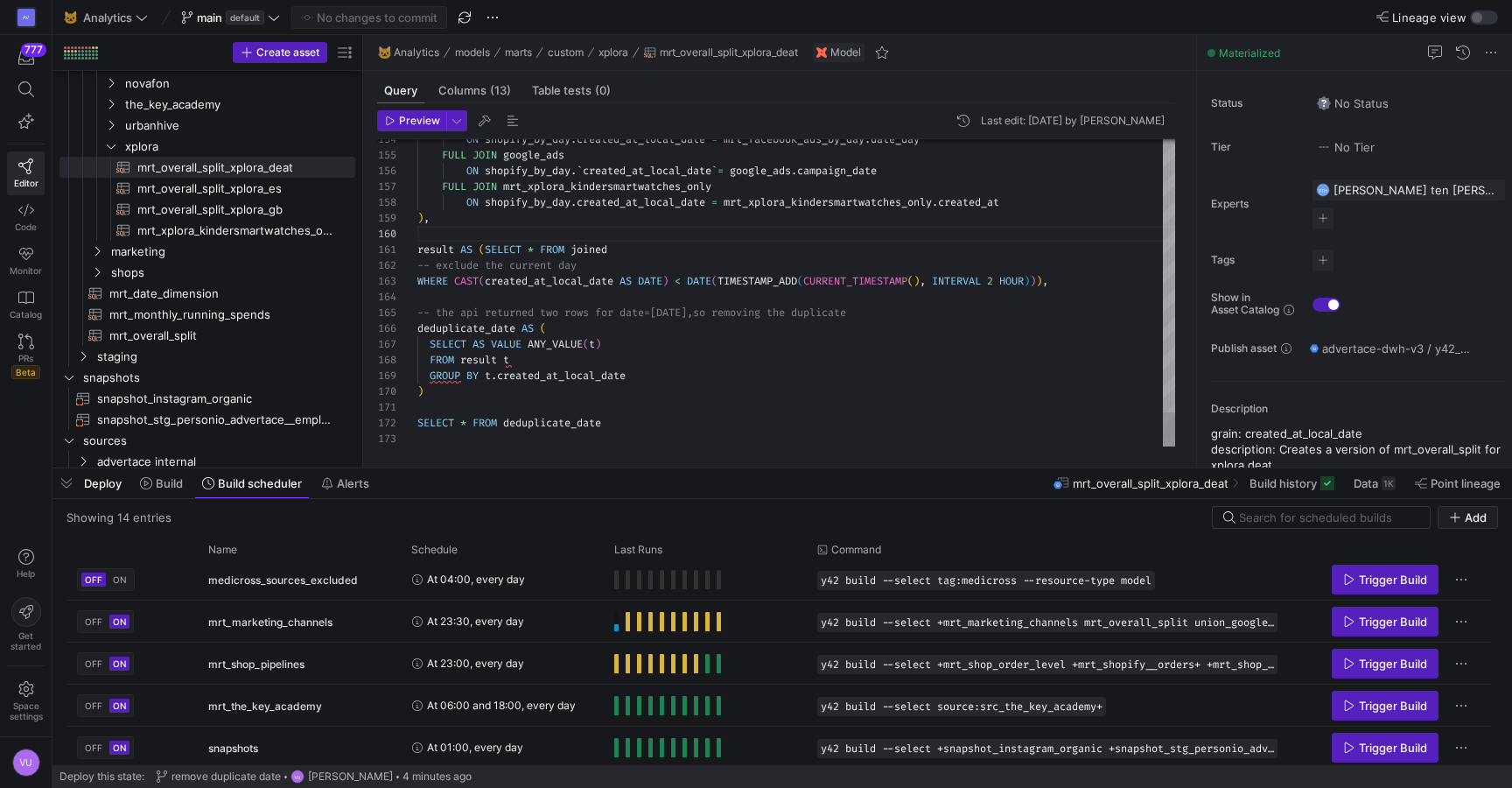
scroll to position [48, 0]
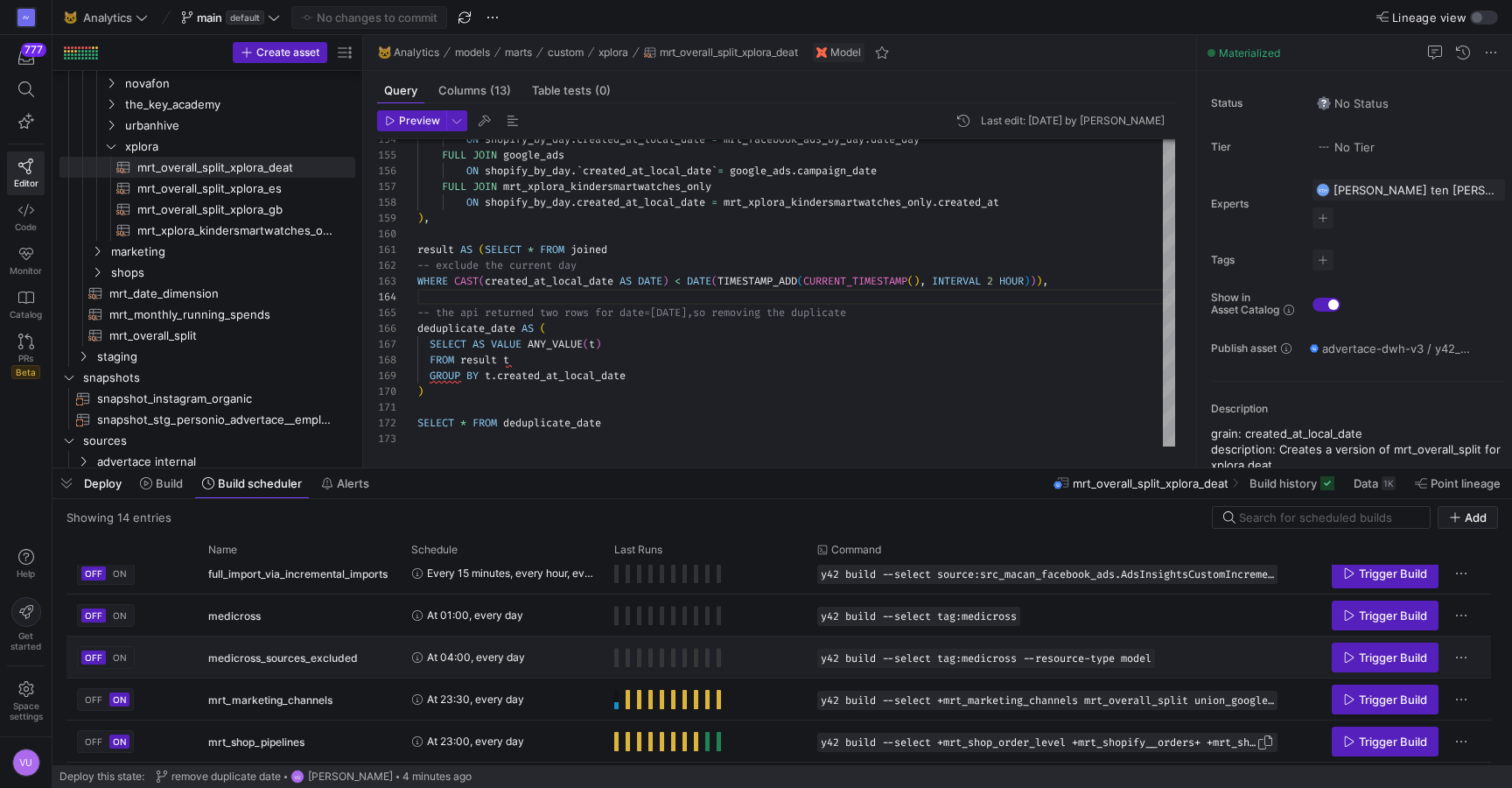
scroll to position [282, 0]
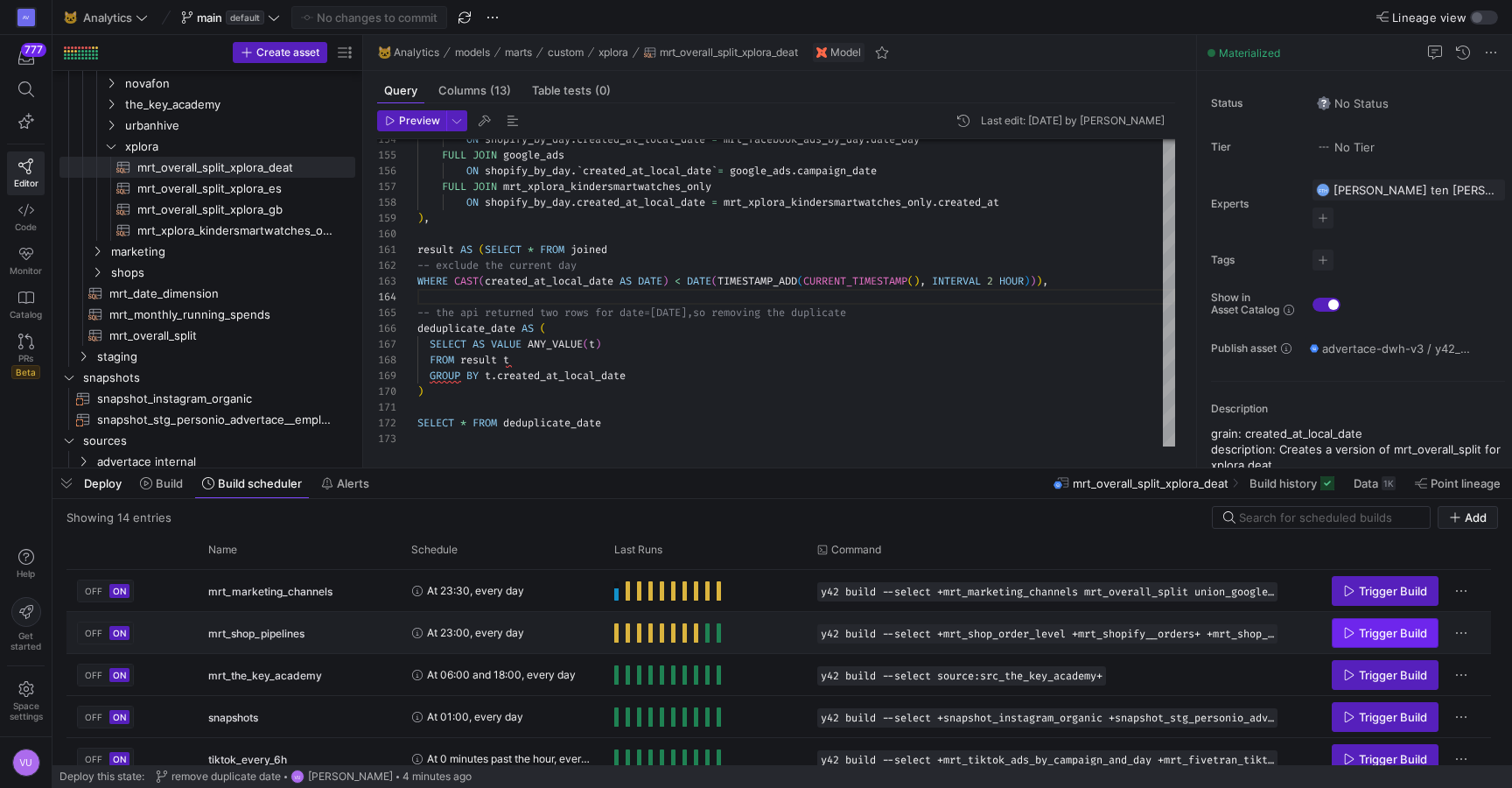
click at [1369, 634] on span "Trigger Build" at bounding box center [1393, 633] width 69 height 14
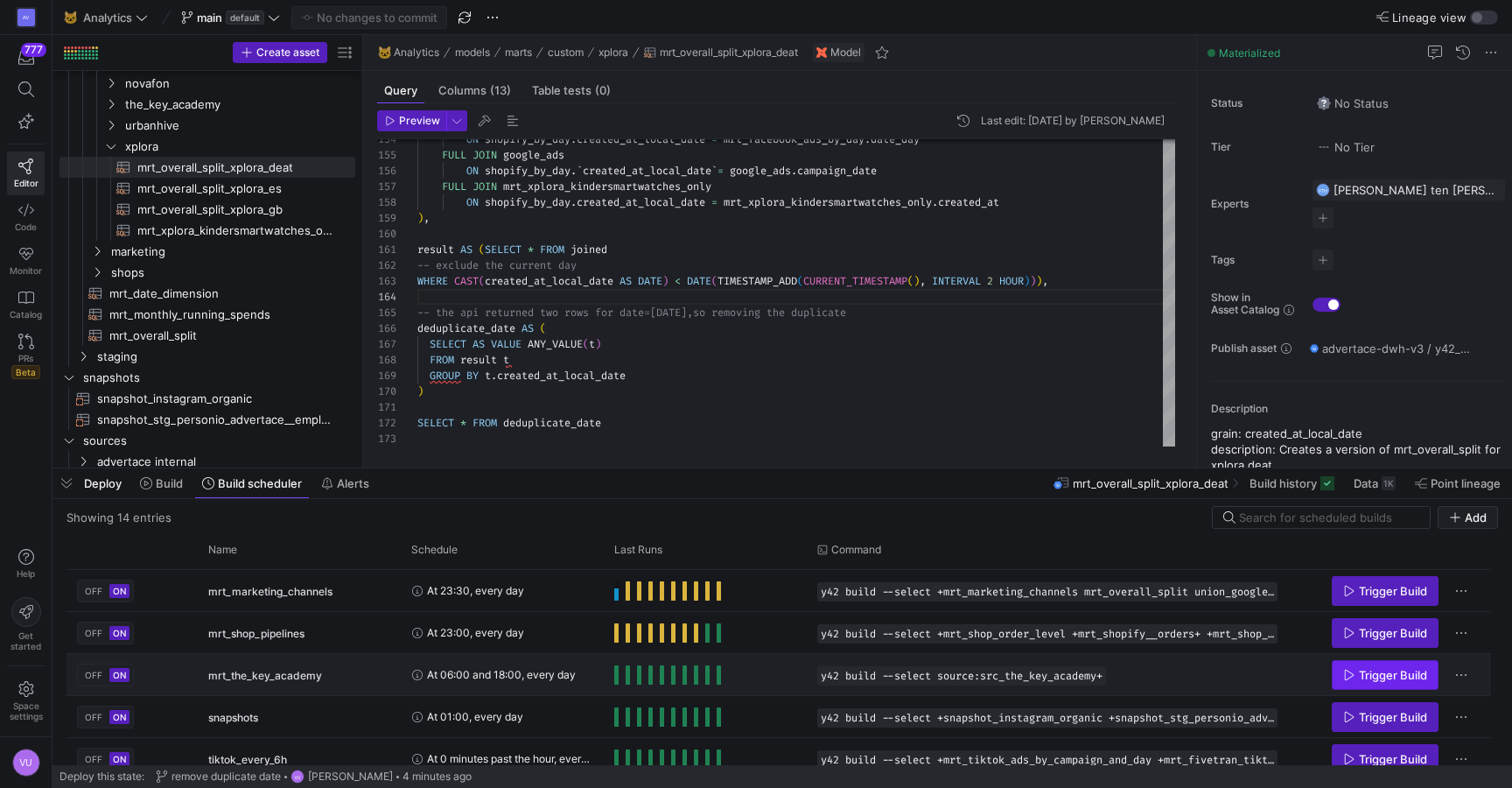
click at [1369, 673] on span "Trigger Build" at bounding box center [1393, 675] width 69 height 14
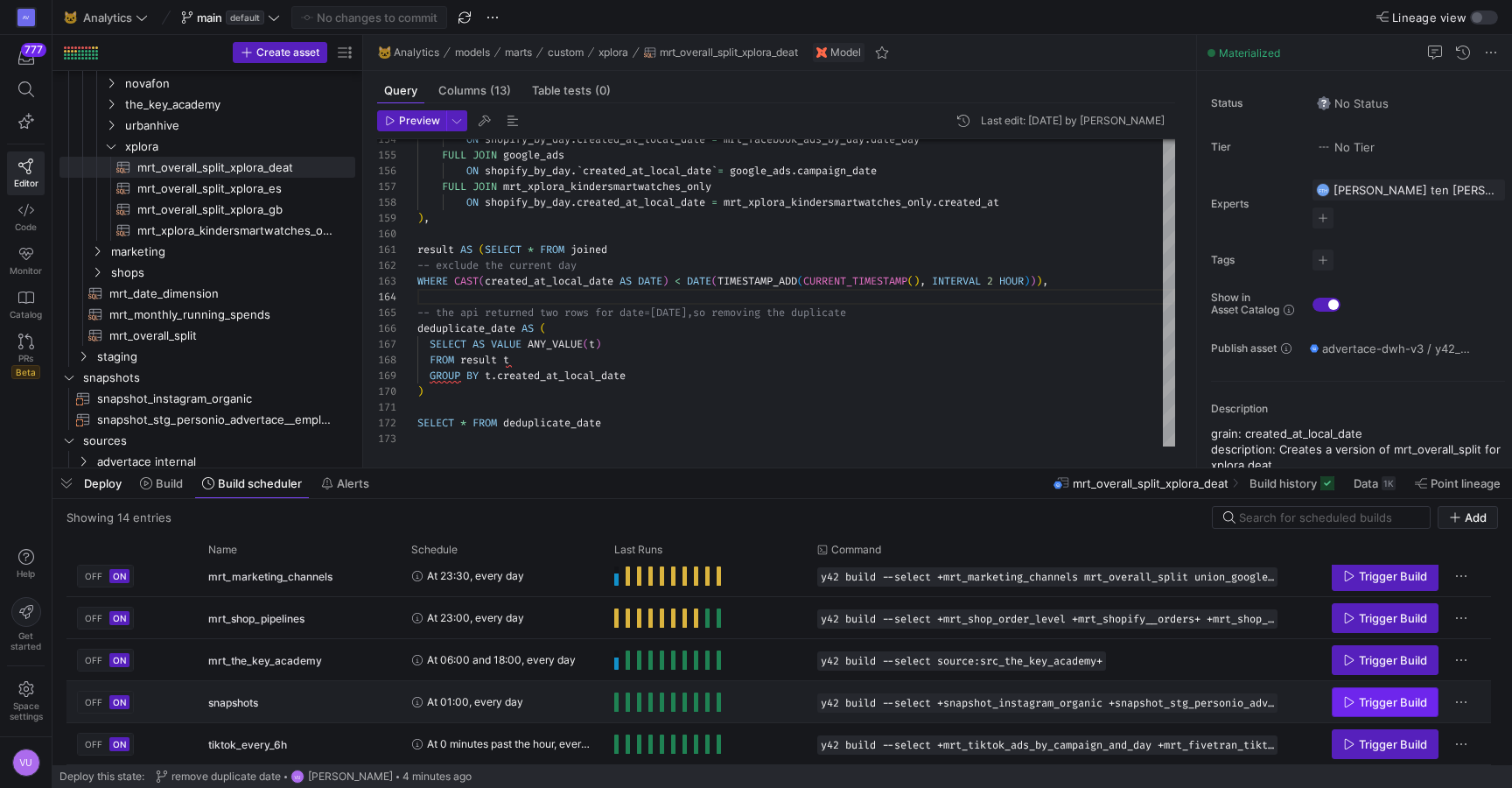
click at [1369, 702] on span "Trigger Build" at bounding box center [1393, 703] width 69 height 14
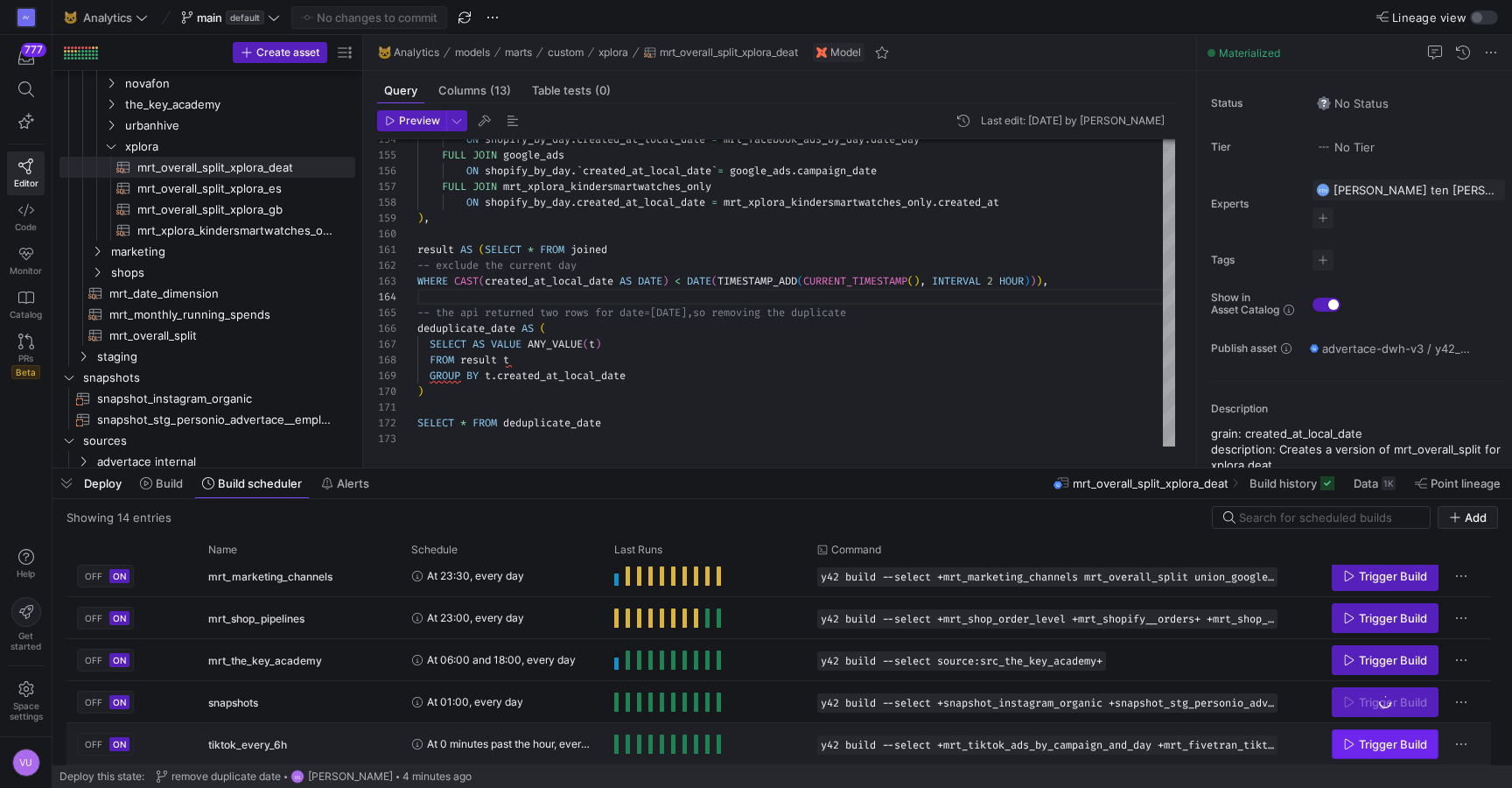
click at [1360, 739] on span "Trigger Build" at bounding box center [1393, 744] width 69 height 14
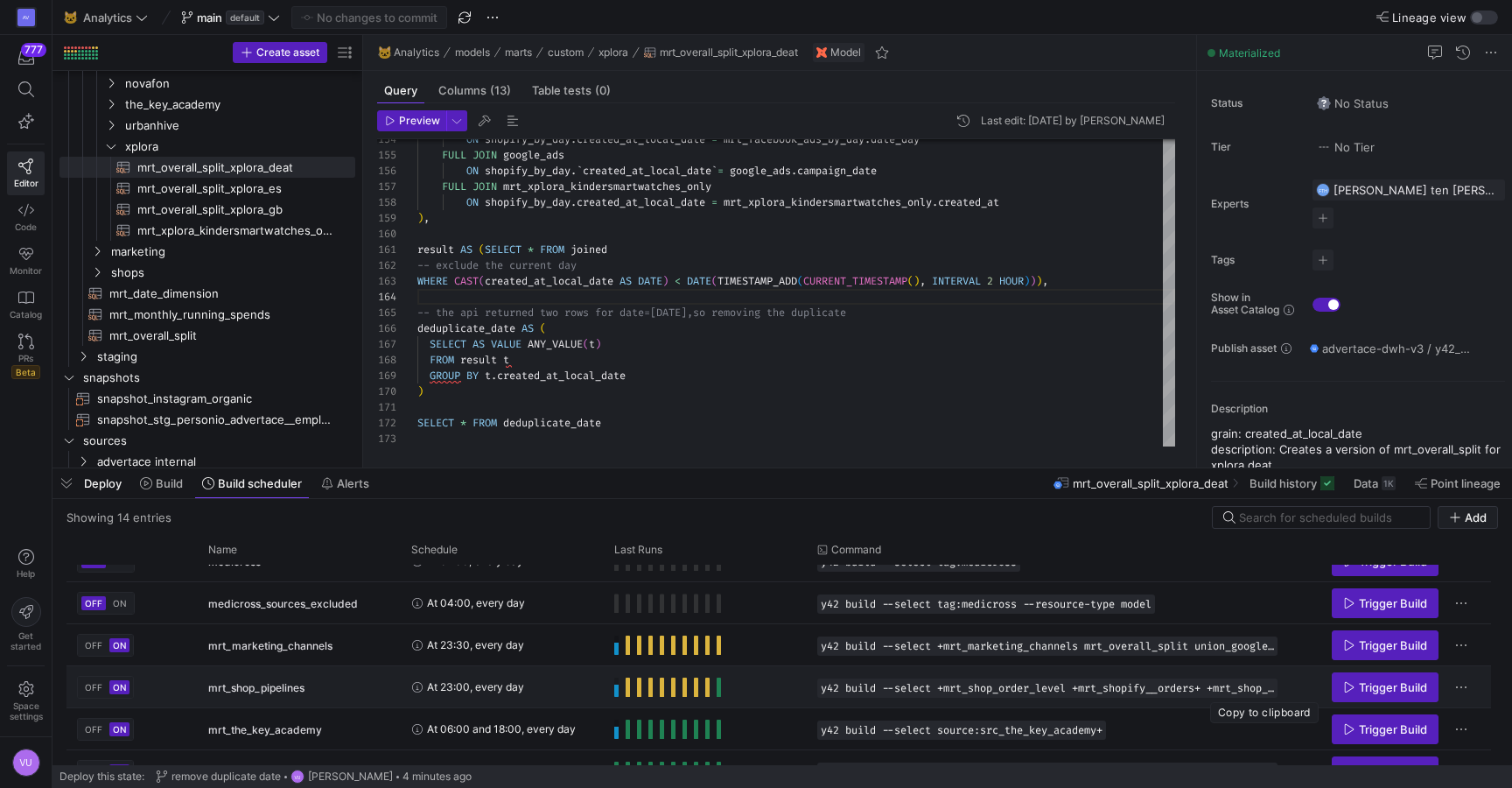
scroll to position [324, 0]
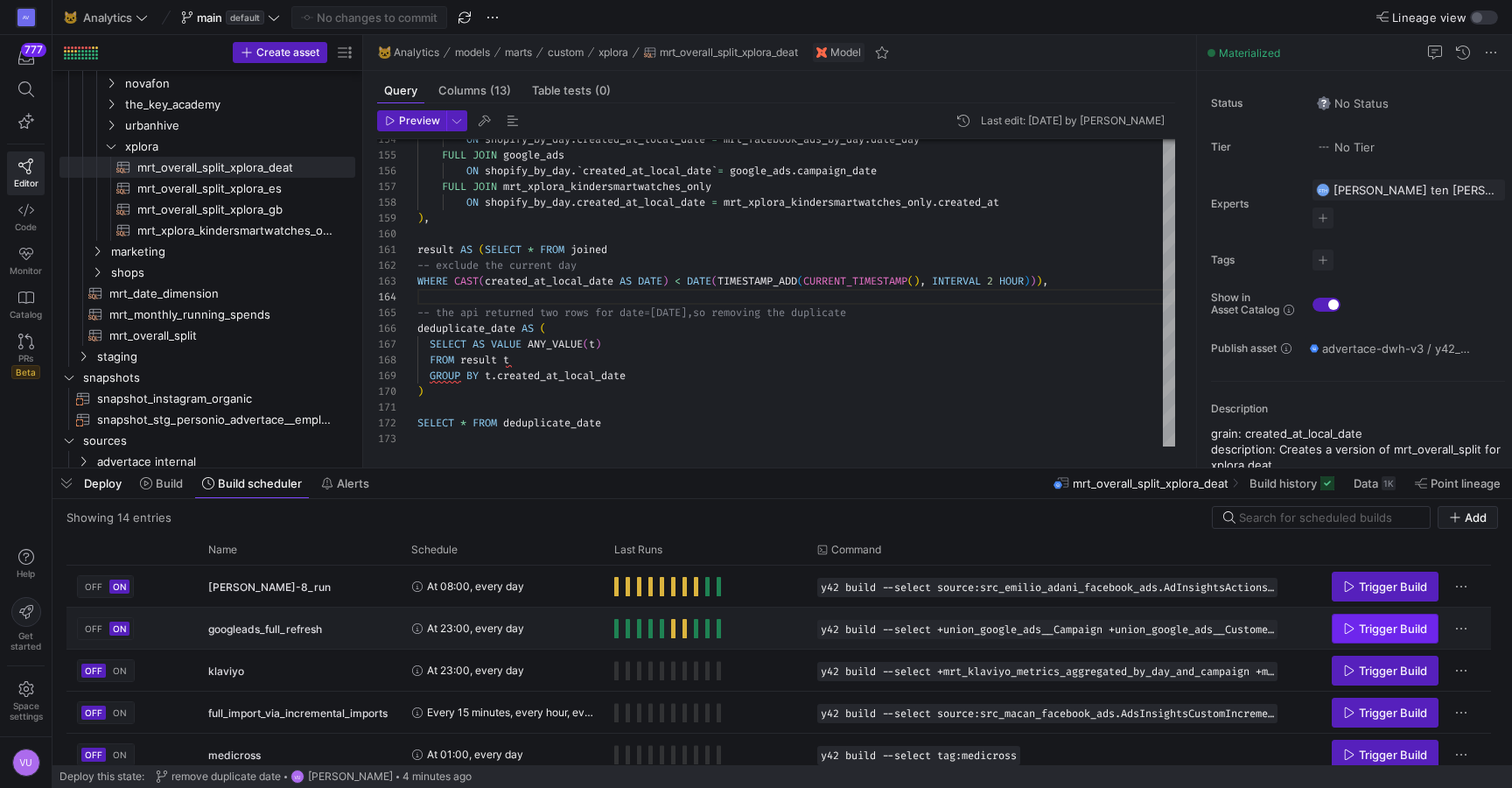
click at [1360, 630] on span "Trigger Build" at bounding box center [1393, 629] width 69 height 14
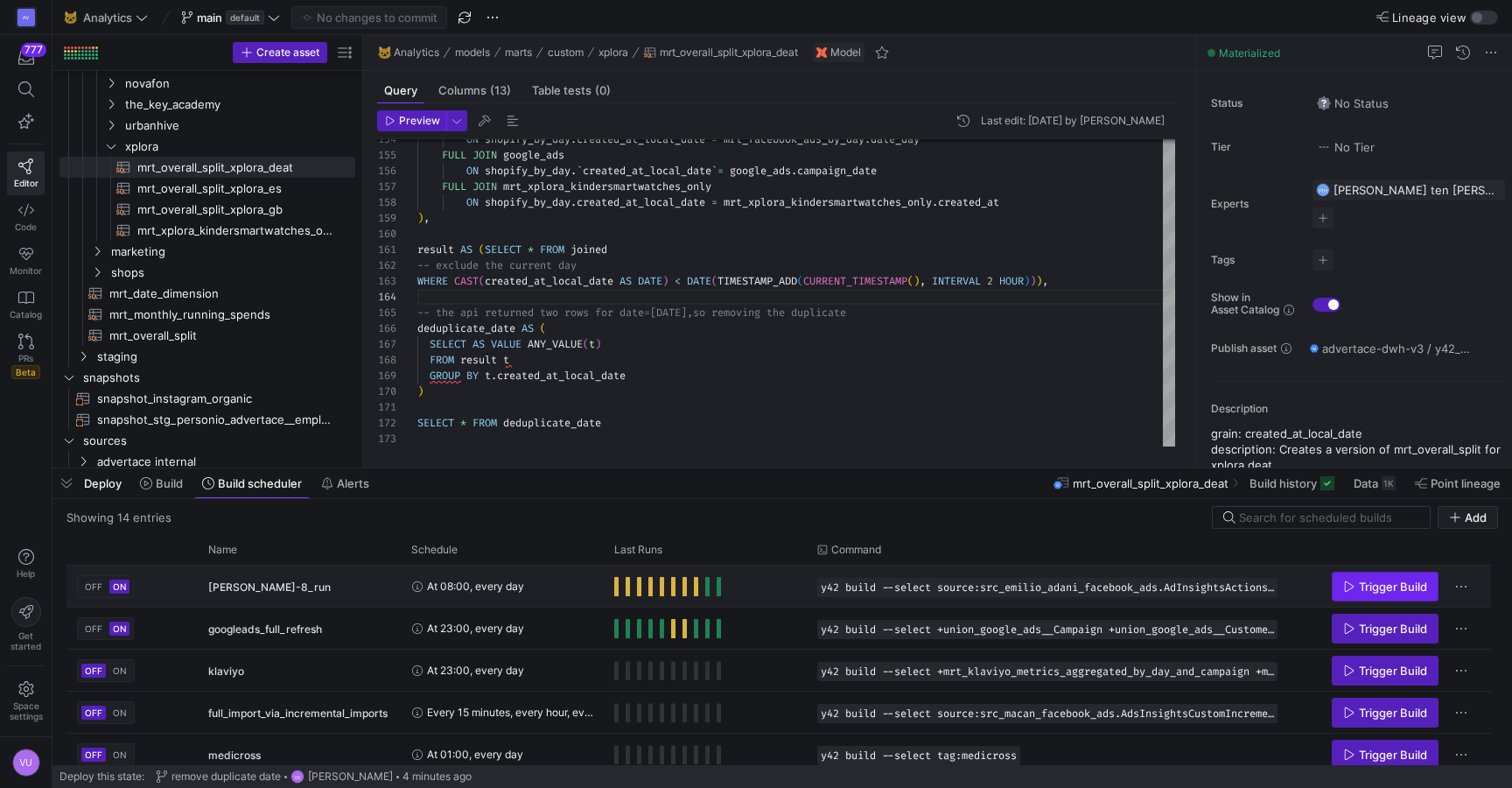
click at [1347, 580] on icon "Press SPACE to select this row." at bounding box center [1350, 586] width 12 height 12
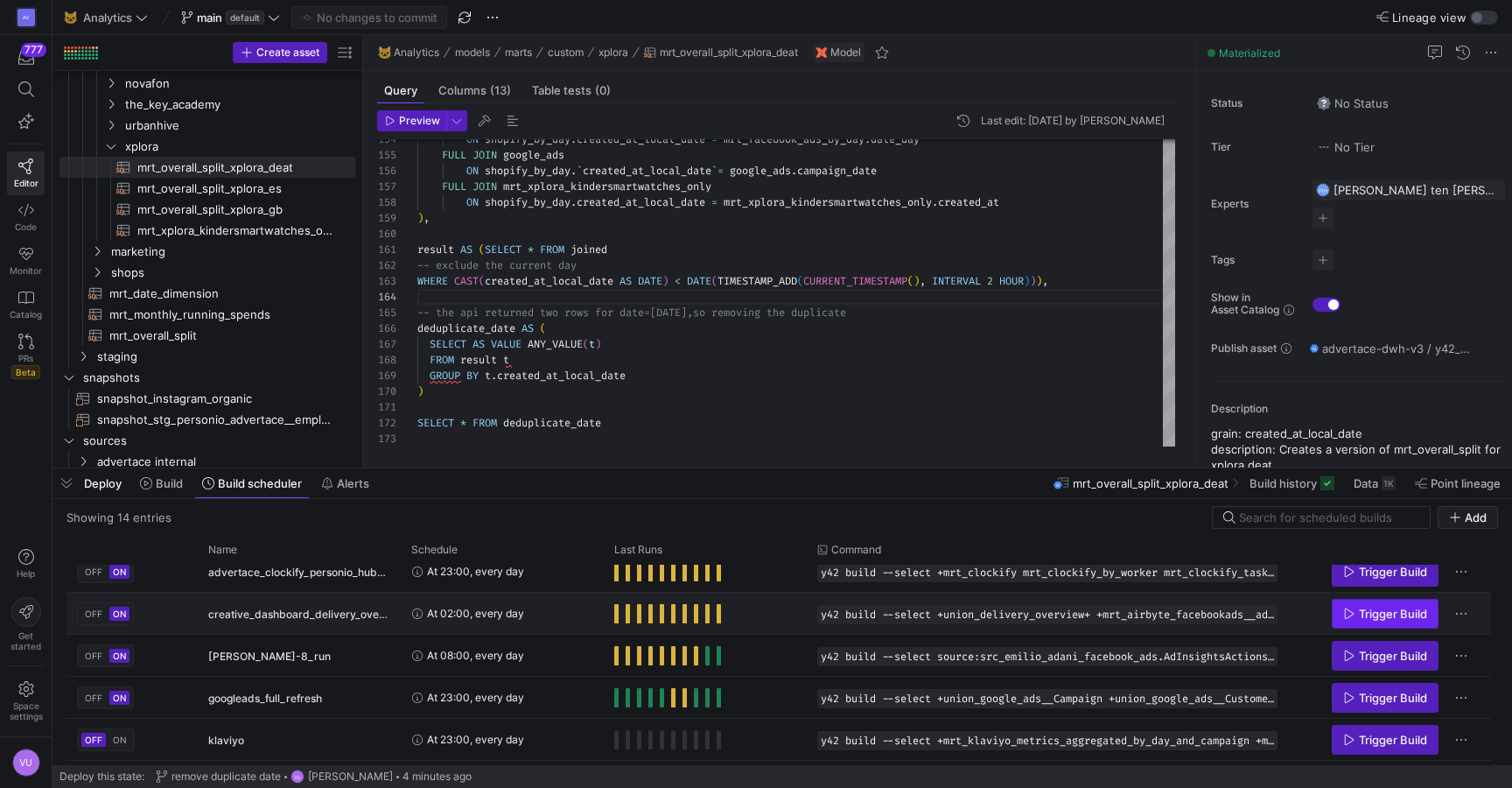
click at [1362, 607] on span "Trigger Build" at bounding box center [1393, 614] width 69 height 14
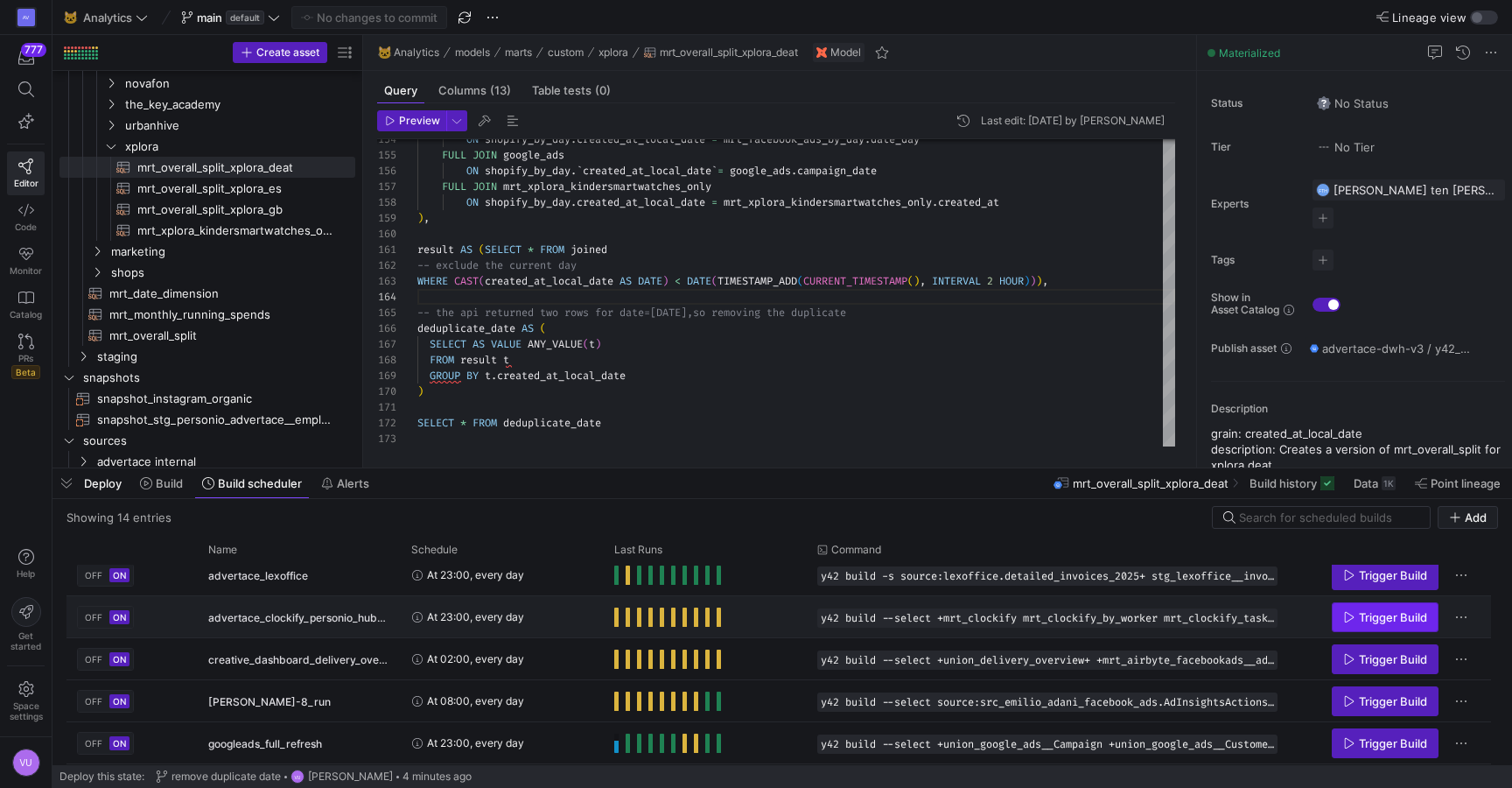
click at [1362, 613] on span "Trigger Build" at bounding box center [1393, 617] width 69 height 14
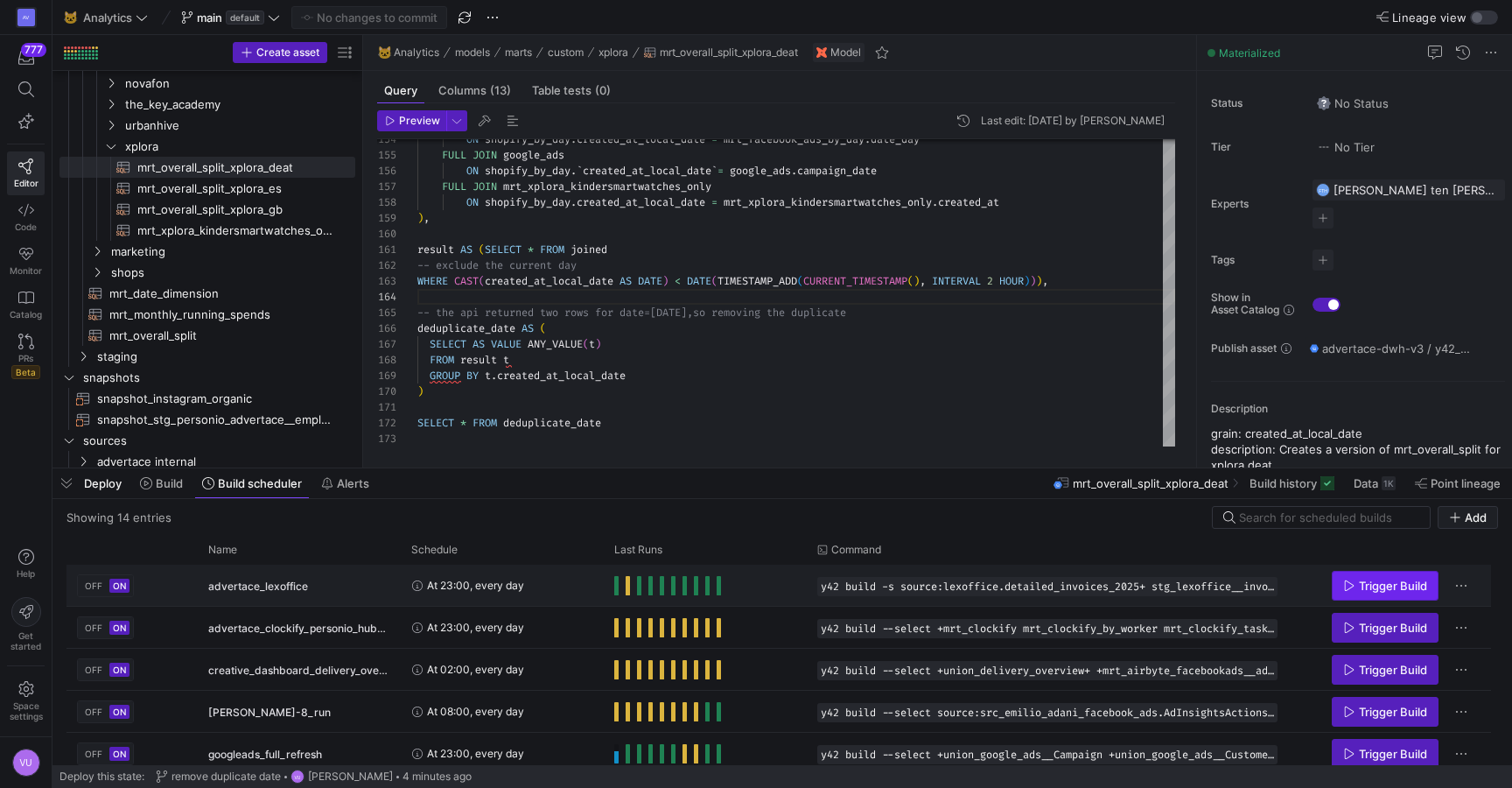
click at [1370, 588] on span "Trigger Build" at bounding box center [1393, 585] width 69 height 14
